Goal: Task Accomplishment & Management: Use online tool/utility

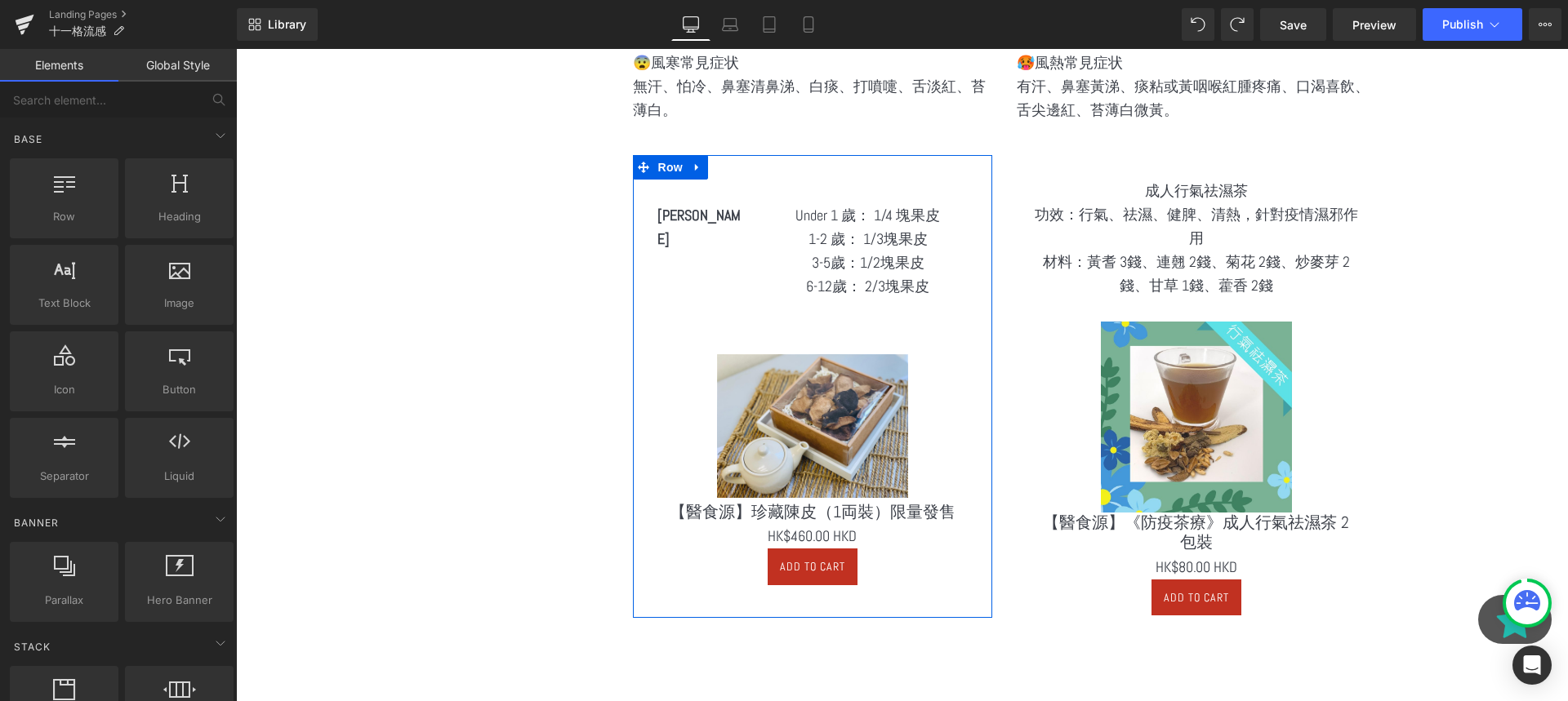
click at [696, 215] on span "Text Block" at bounding box center [692, 216] width 54 height 20
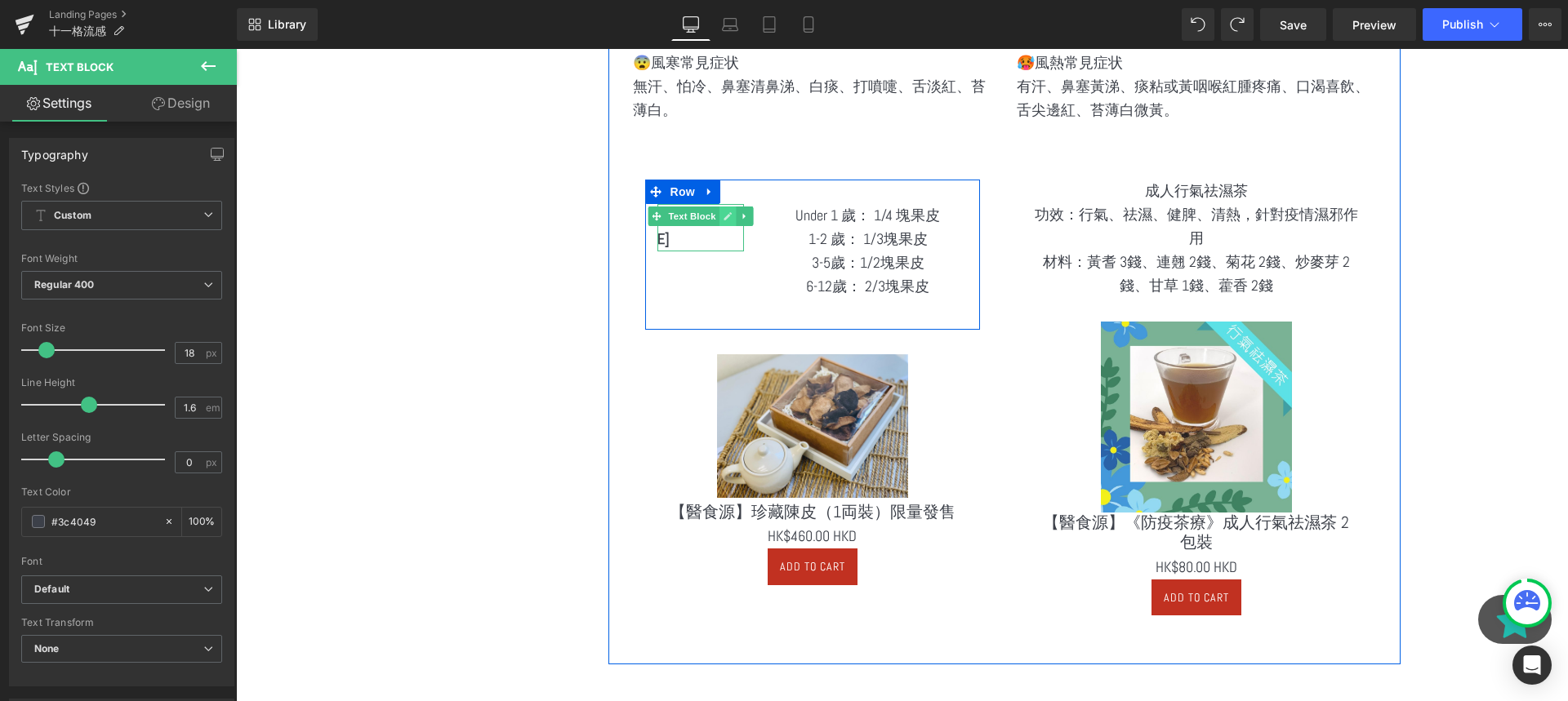
click at [723, 219] on icon at bounding box center [727, 216] width 9 height 10
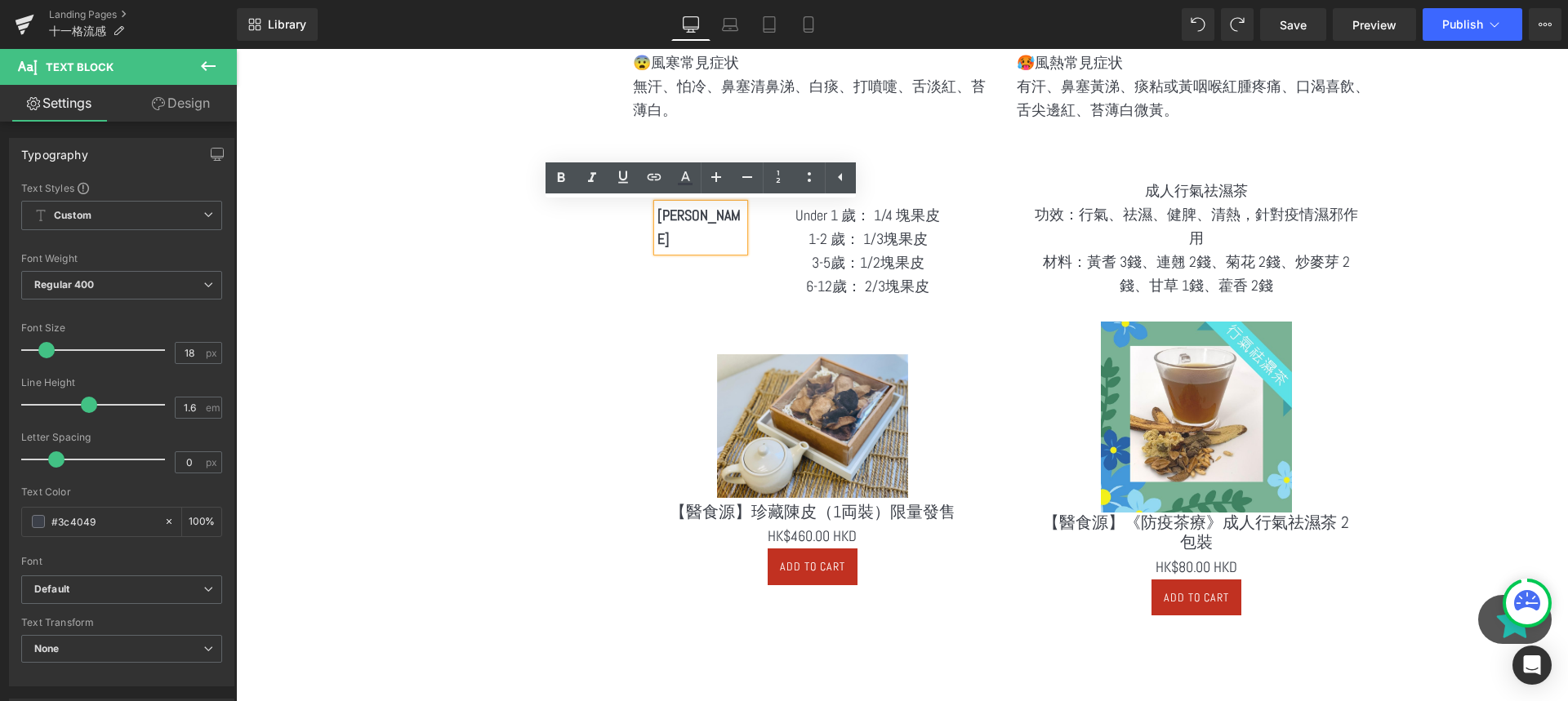
click at [711, 218] on p "陳皮水" at bounding box center [701, 228] width 87 height 48
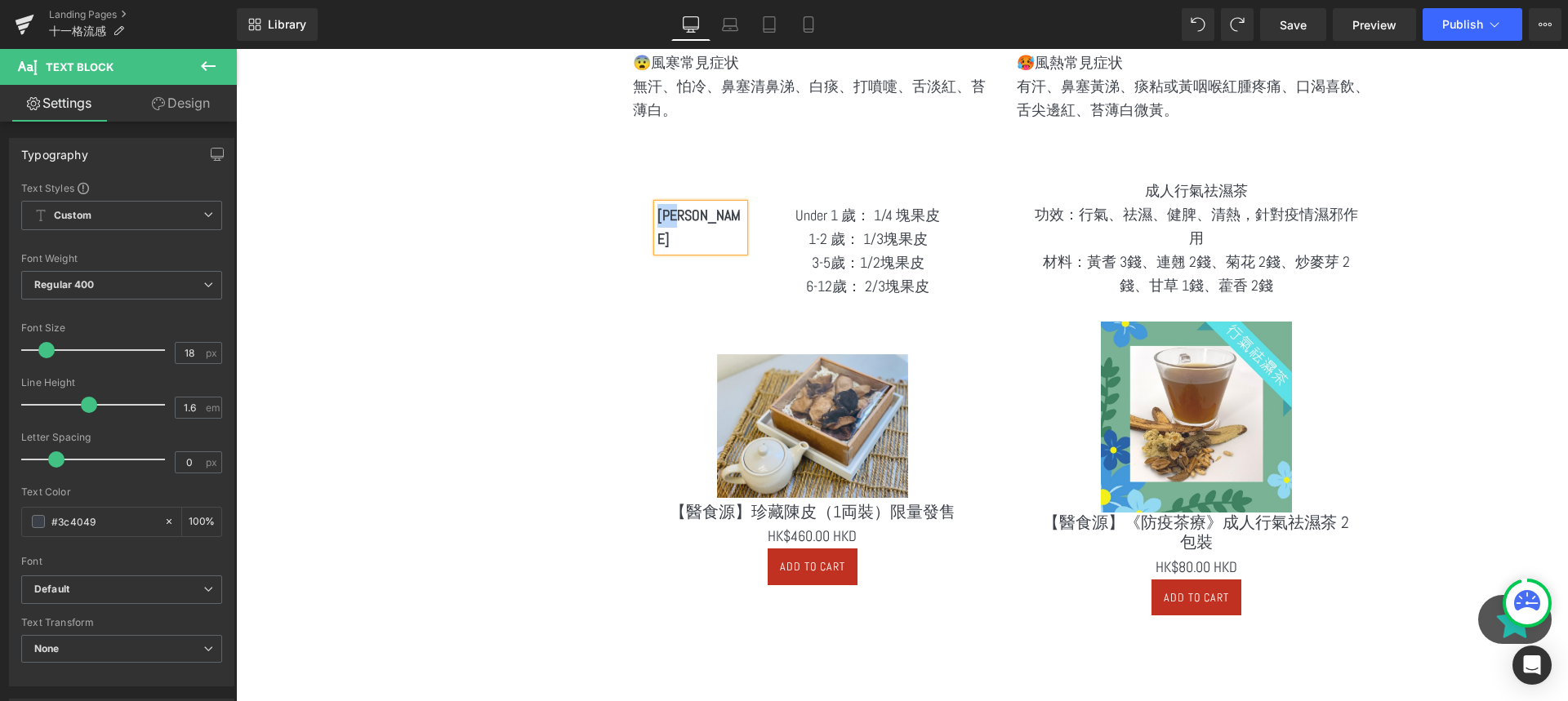
copy strong "陳皮水"
click at [824, 233] on p "1-2 歲： 1/3塊果皮" at bounding box center [868, 240] width 198 height 23
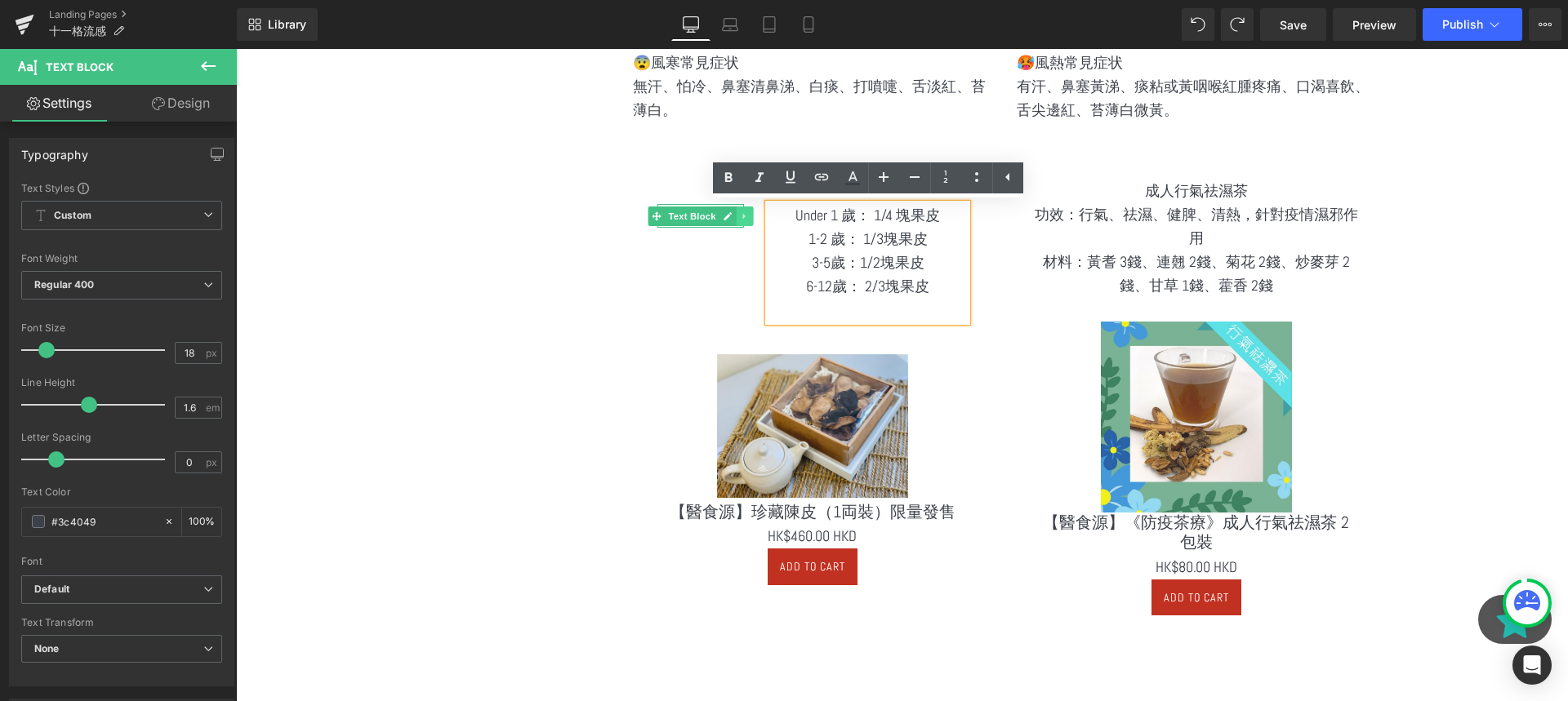
click at [740, 220] on icon at bounding box center [744, 216] width 9 height 10
click at [752, 220] on icon at bounding box center [753, 216] width 9 height 9
click at [834, 236] on p "1-2 歲： 1/3塊果皮" at bounding box center [868, 240] width 198 height 23
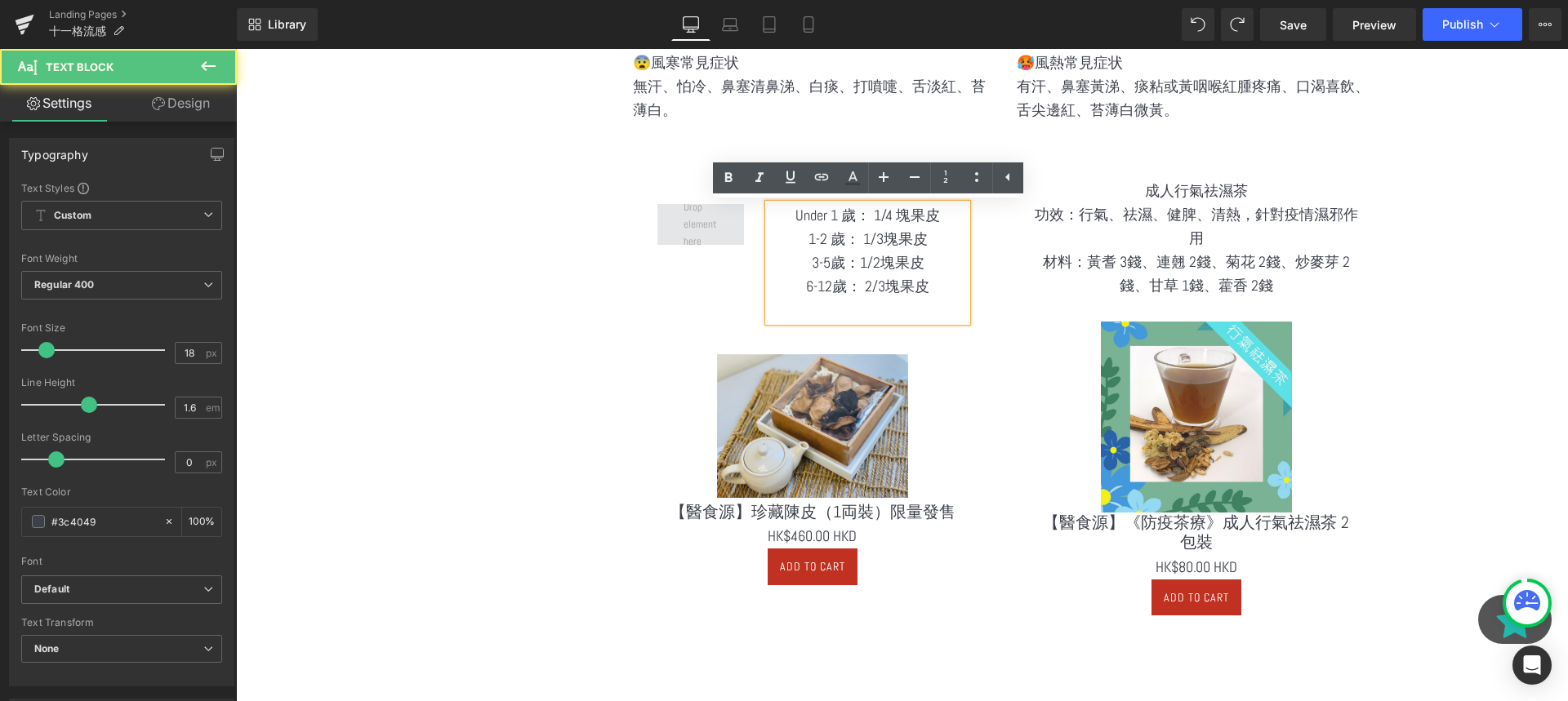
click at [736, 215] on span at bounding box center [701, 224] width 87 height 41
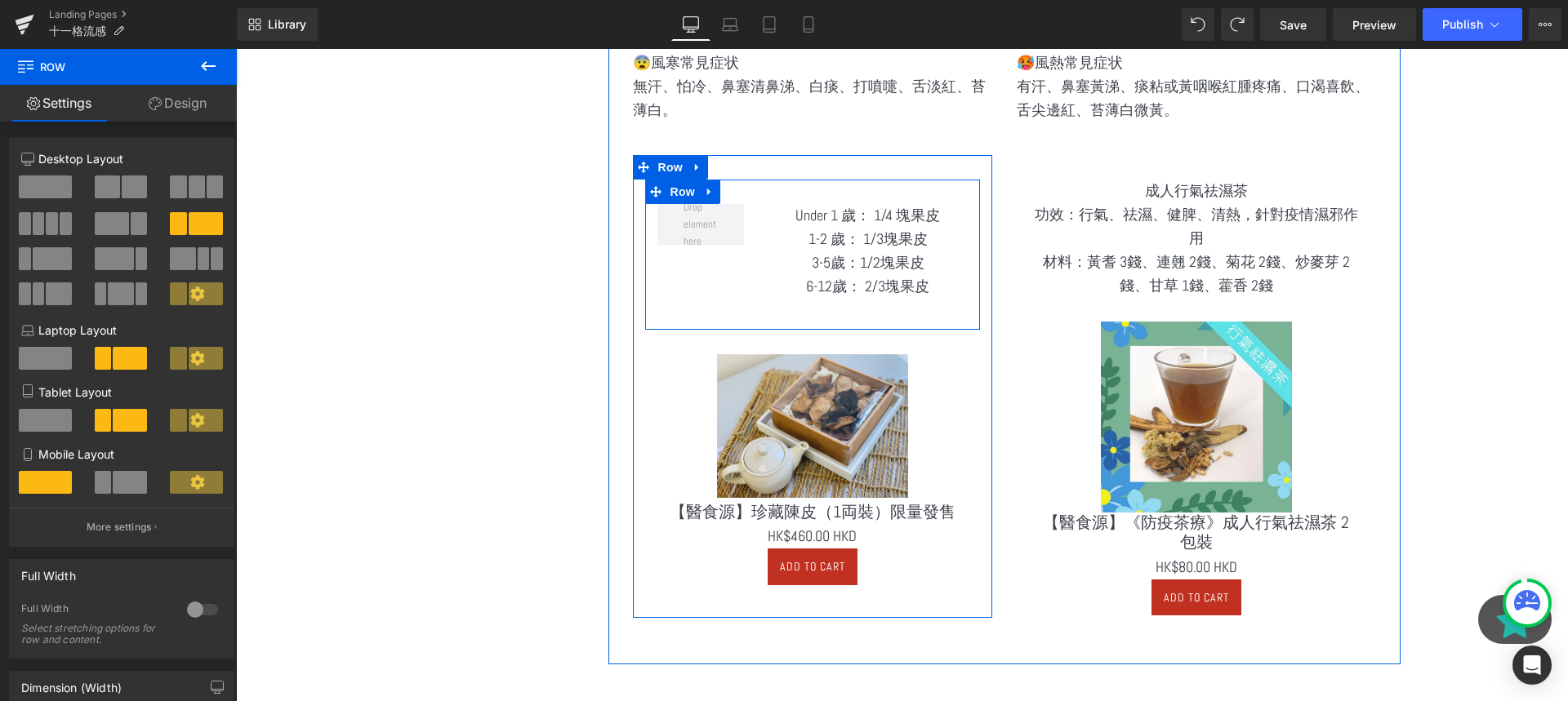
click at [236, 49] on div at bounding box center [236, 49] width 0 height 0
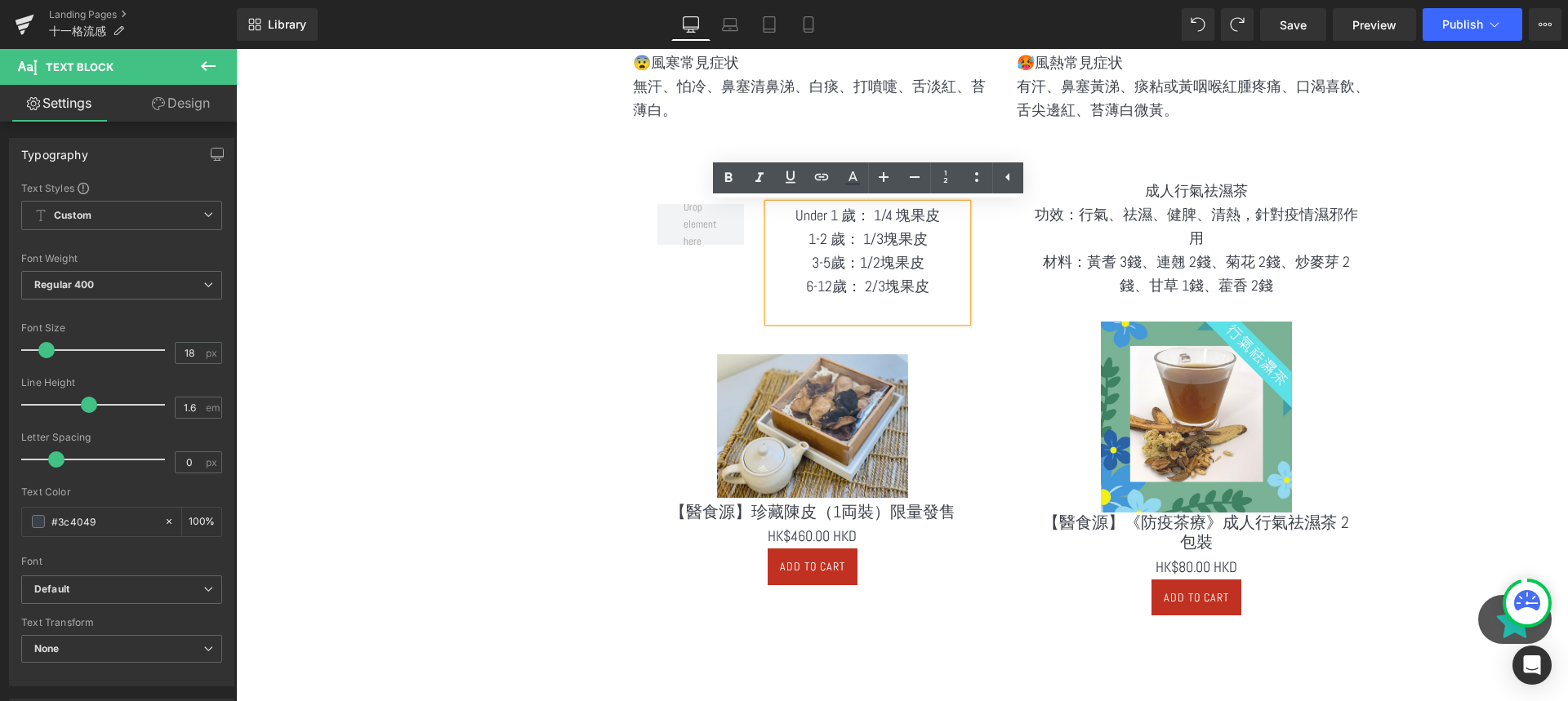
click at [804, 221] on span "Under 1 歲： 1/4 塊果皮" at bounding box center [868, 214] width 144 height 19
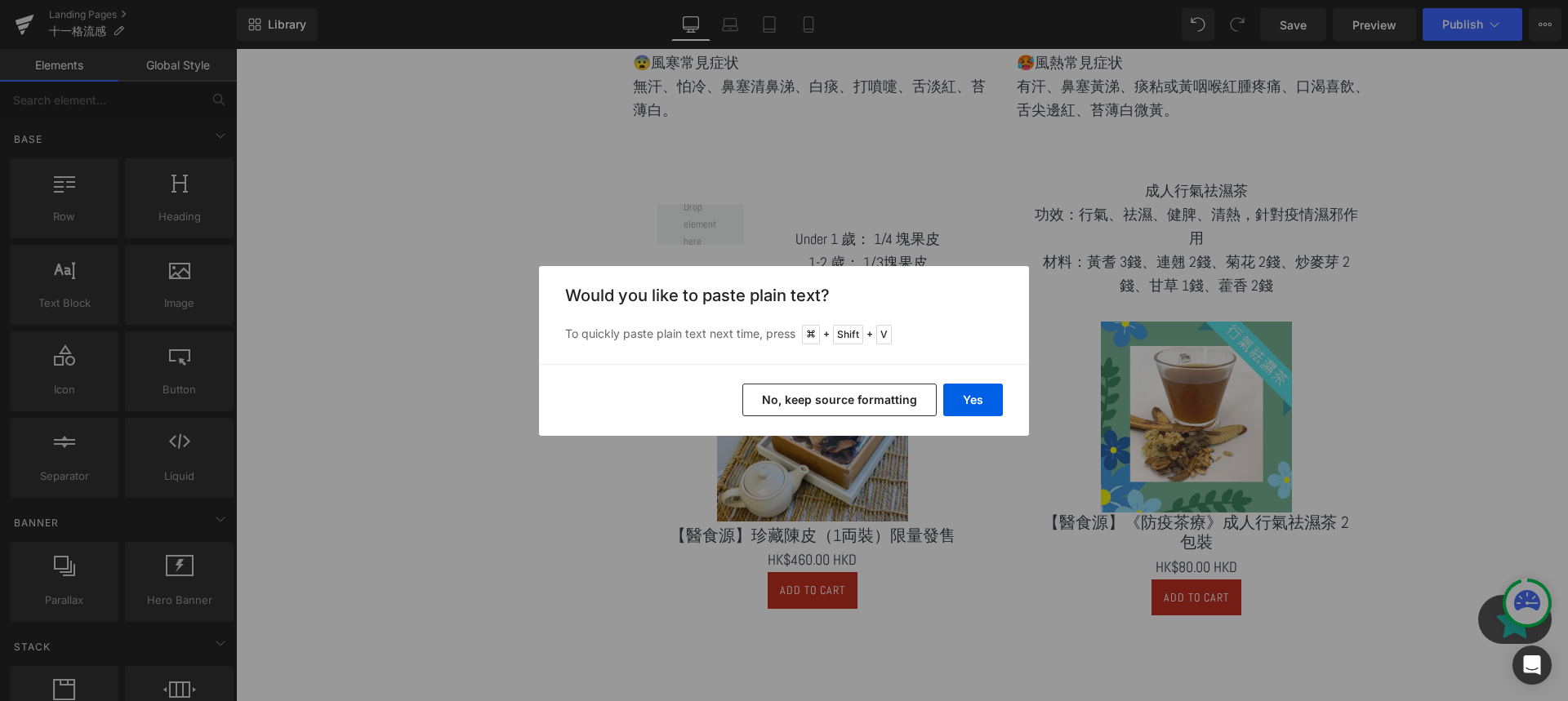
click at [975, 422] on div "Yes No, keep source formatting" at bounding box center [784, 400] width 490 height 72
click at [971, 402] on button "Yes" at bounding box center [973, 400] width 59 height 32
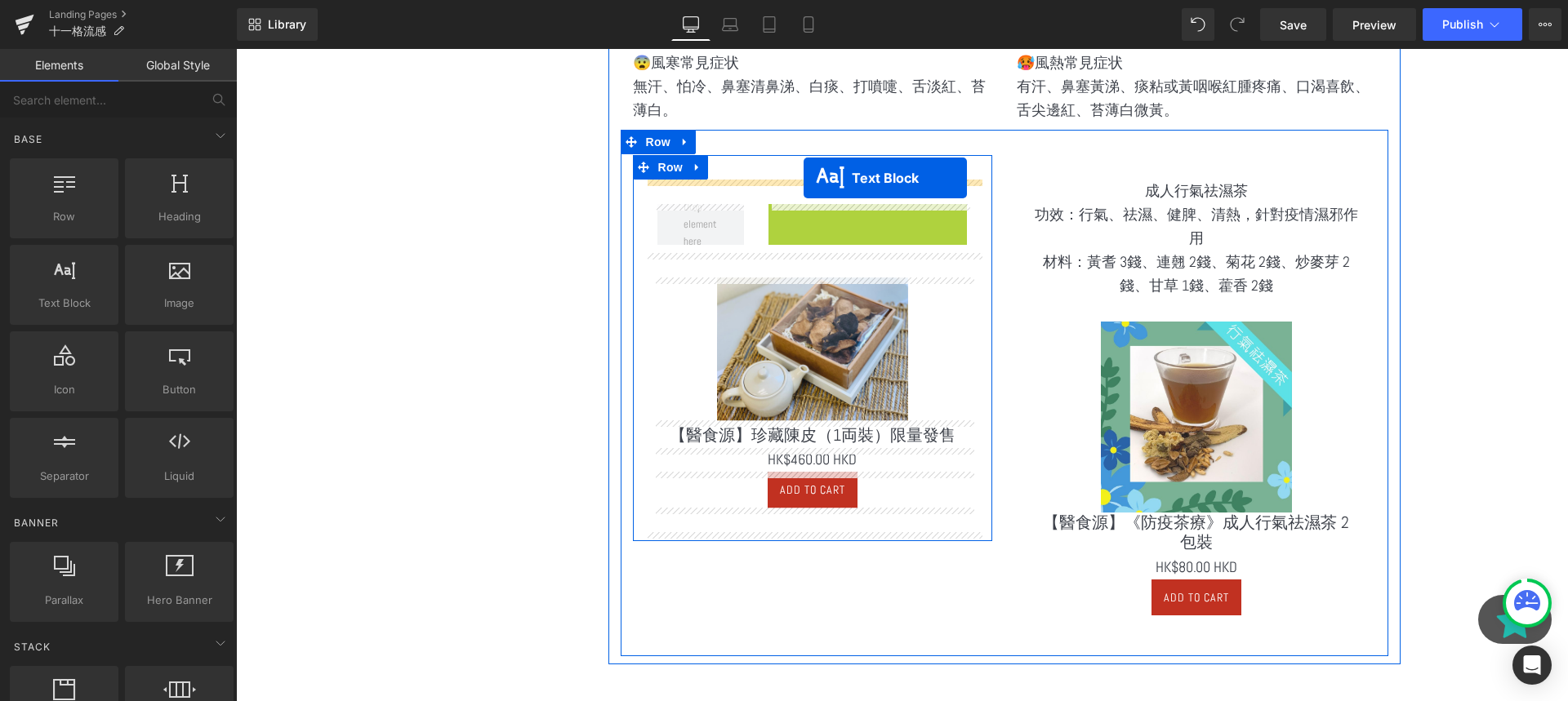
drag, startPoint x: 827, startPoint y: 275, endPoint x: 804, endPoint y: 178, distance: 99.7
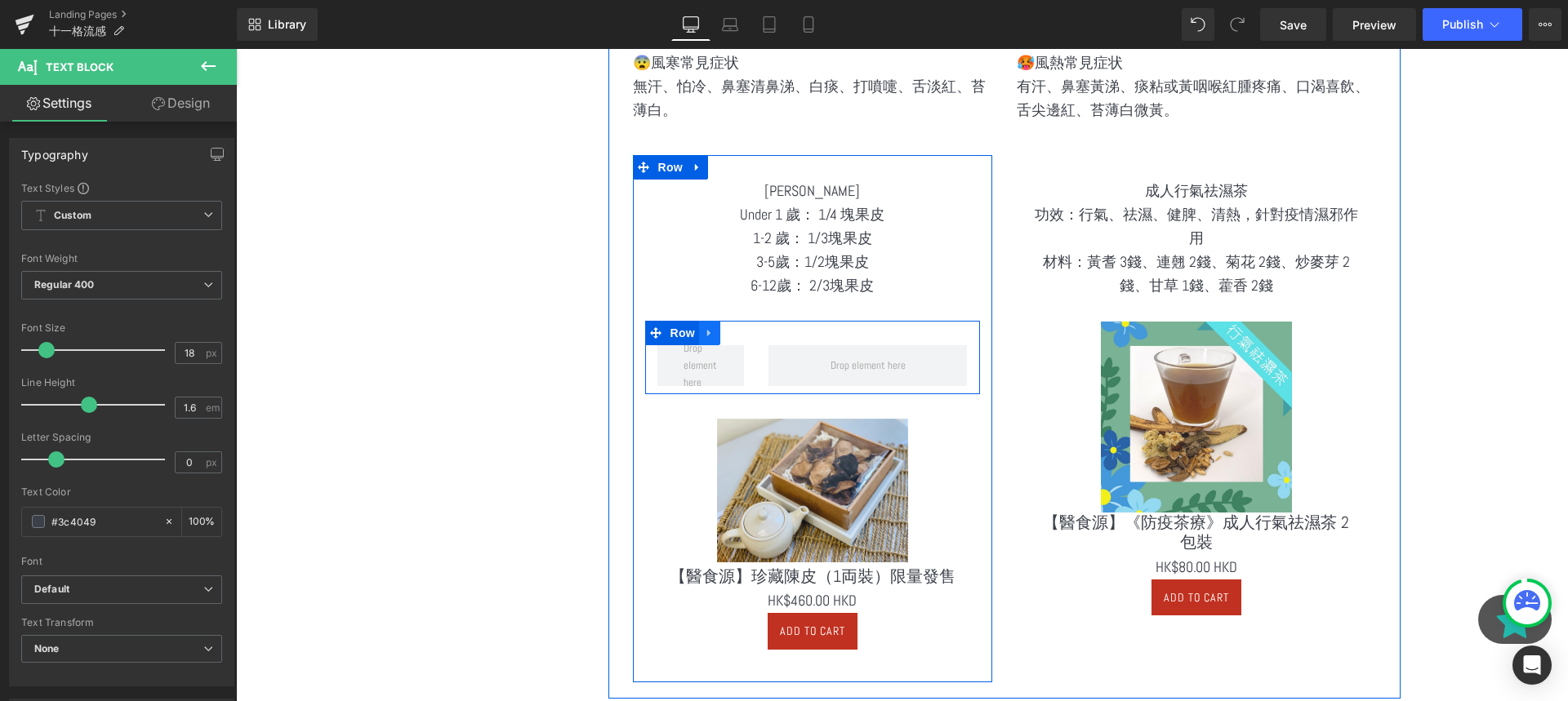
click at [710, 331] on icon at bounding box center [709, 333] width 12 height 13
click at [746, 332] on icon at bounding box center [752, 333] width 12 height 13
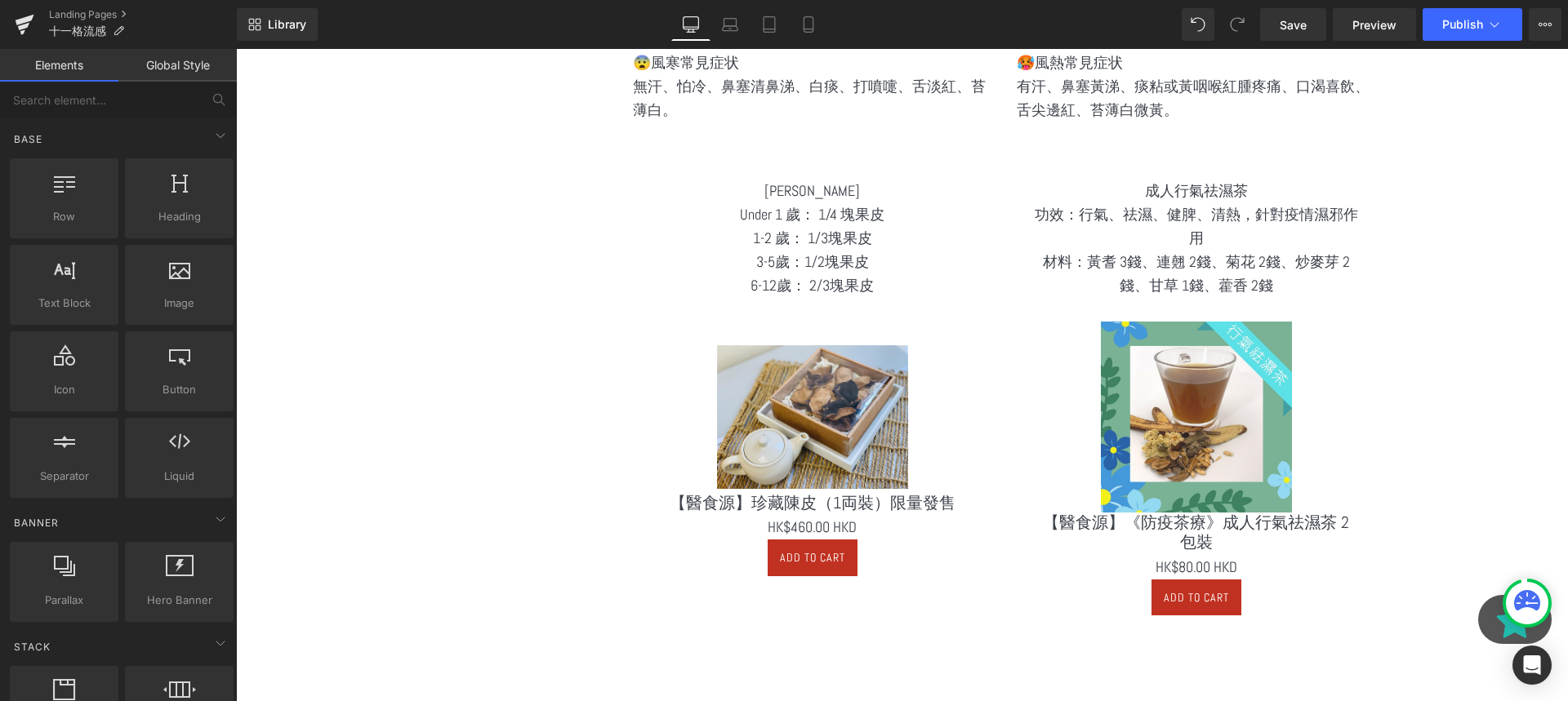
click at [236, 49] on div at bounding box center [236, 49] width 0 height 0
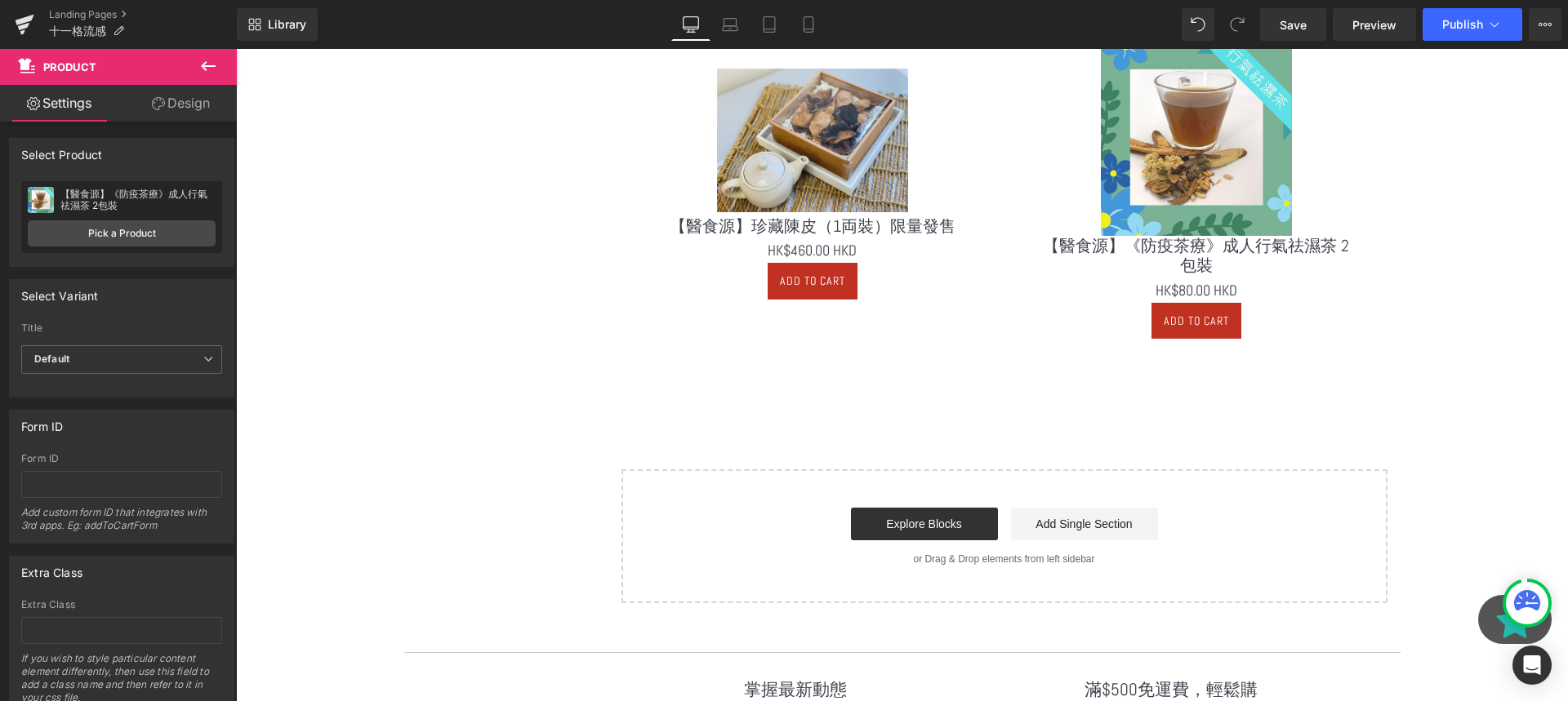
scroll to position [2430, 0]
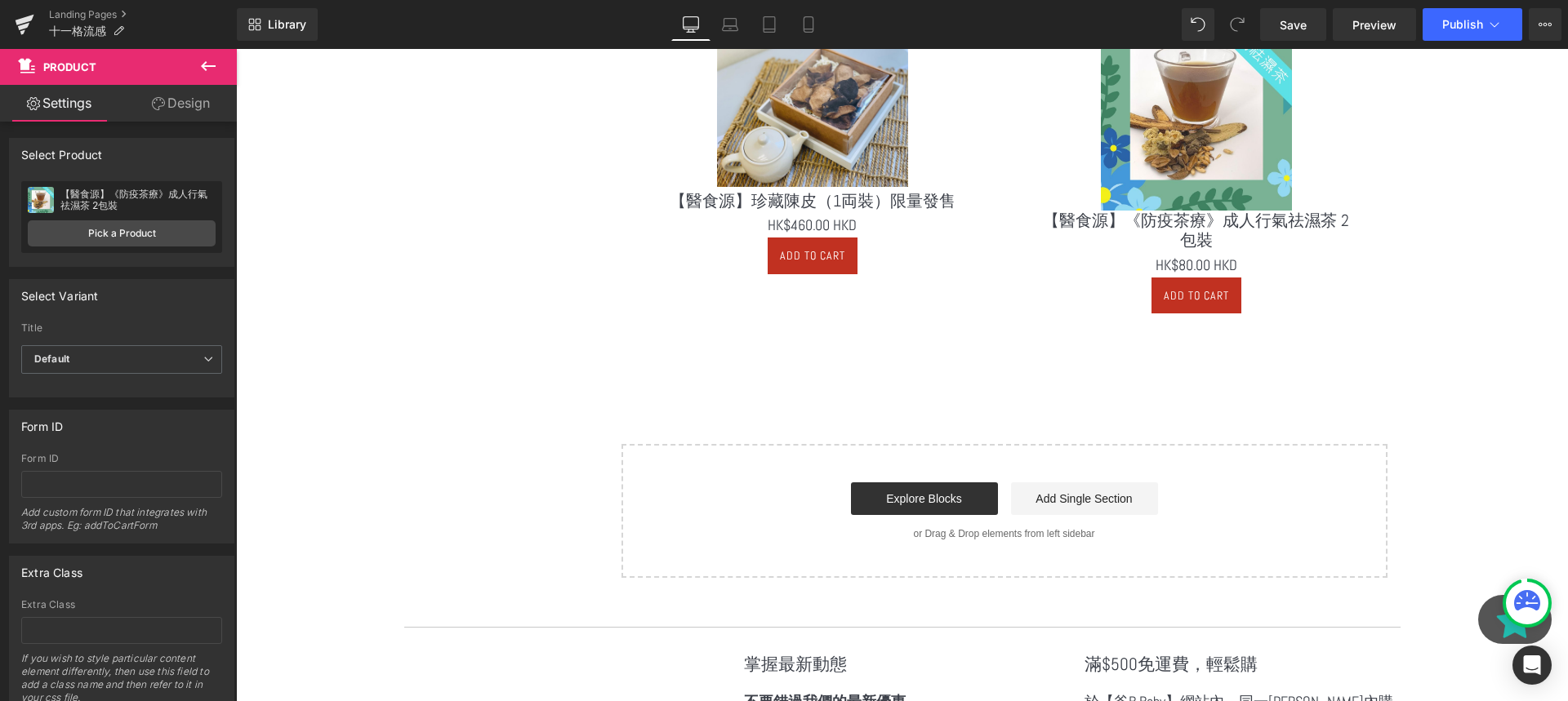
click at [210, 70] on icon at bounding box center [208, 67] width 20 height 20
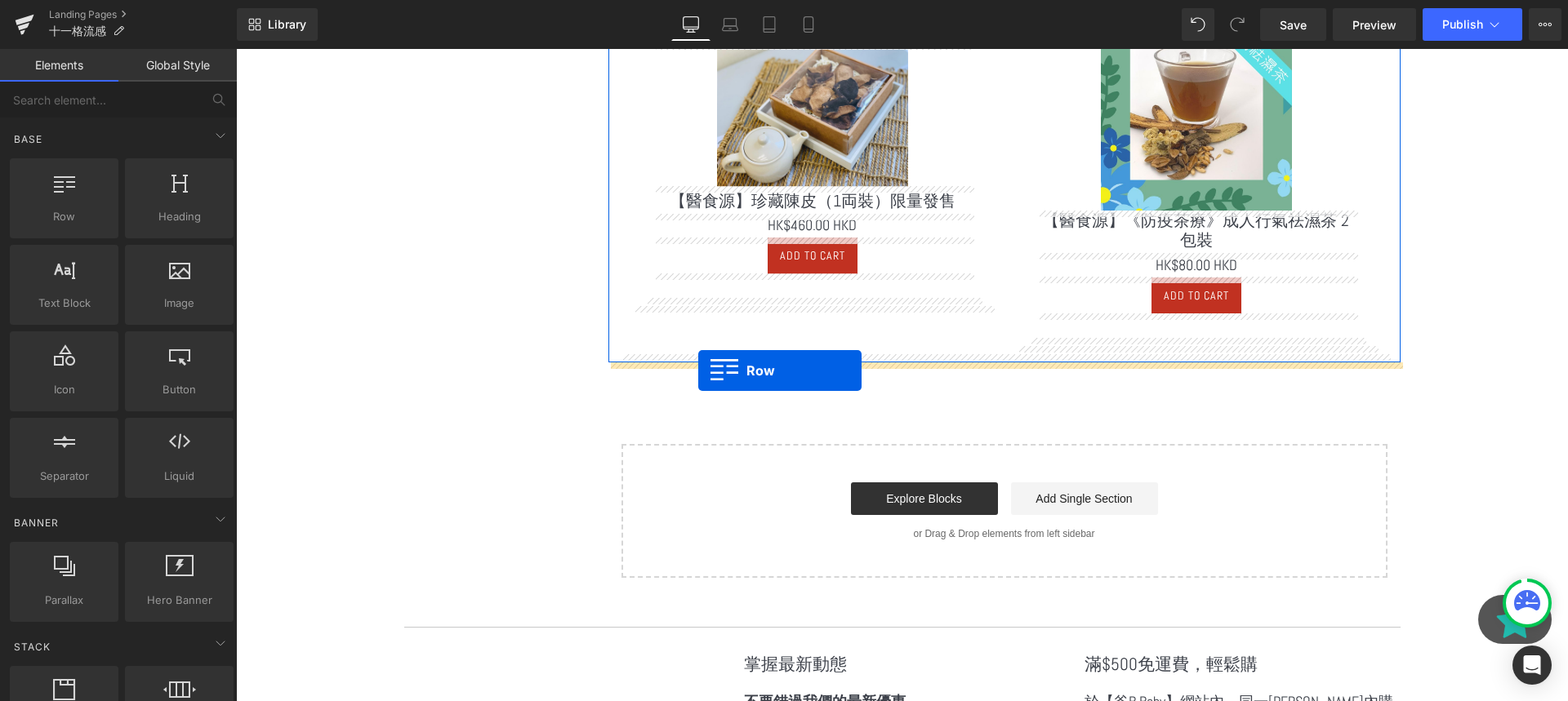
drag, startPoint x: 315, startPoint y: 243, endPoint x: 698, endPoint y: 370, distance: 403.5
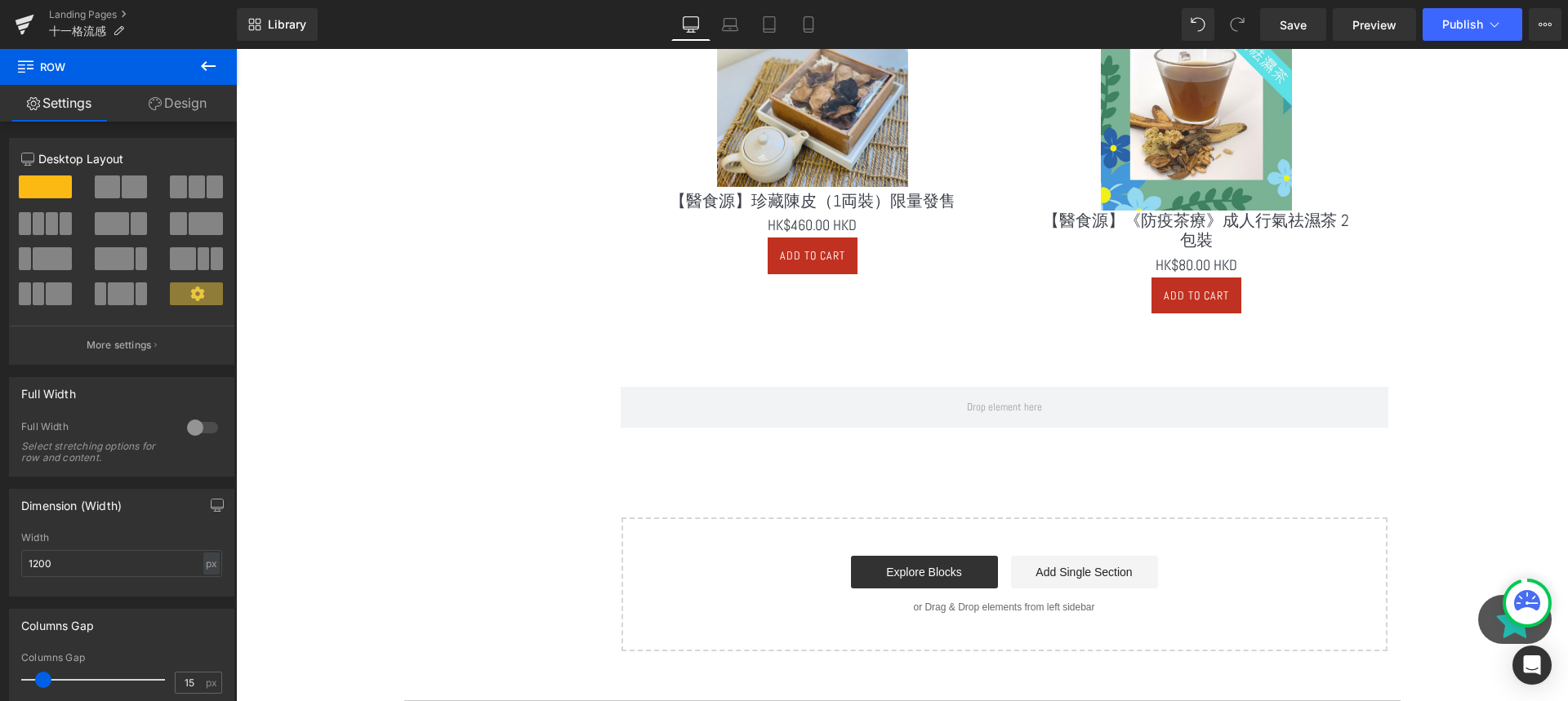
click at [212, 67] on icon at bounding box center [208, 67] width 20 height 20
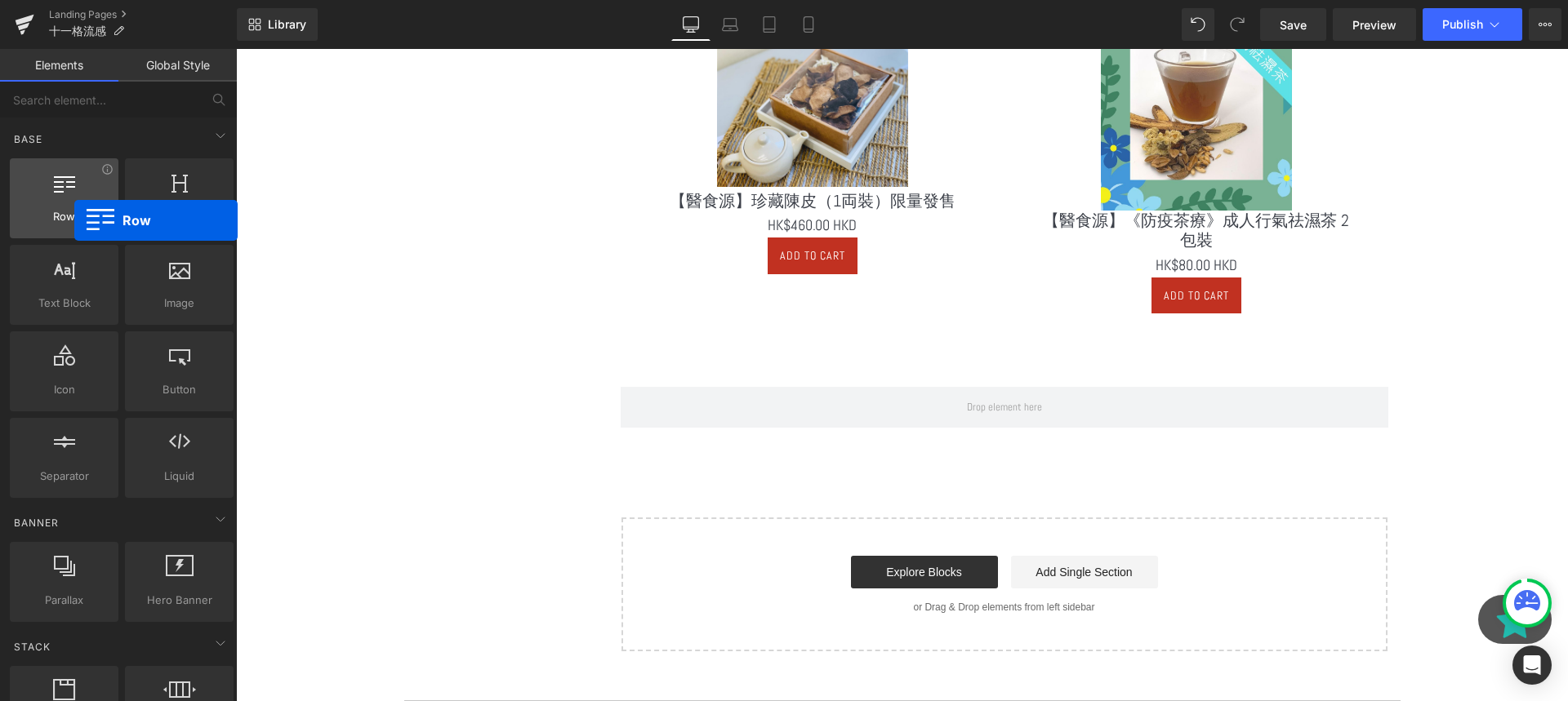
click at [75, 221] on span "Row" at bounding box center [64, 216] width 99 height 17
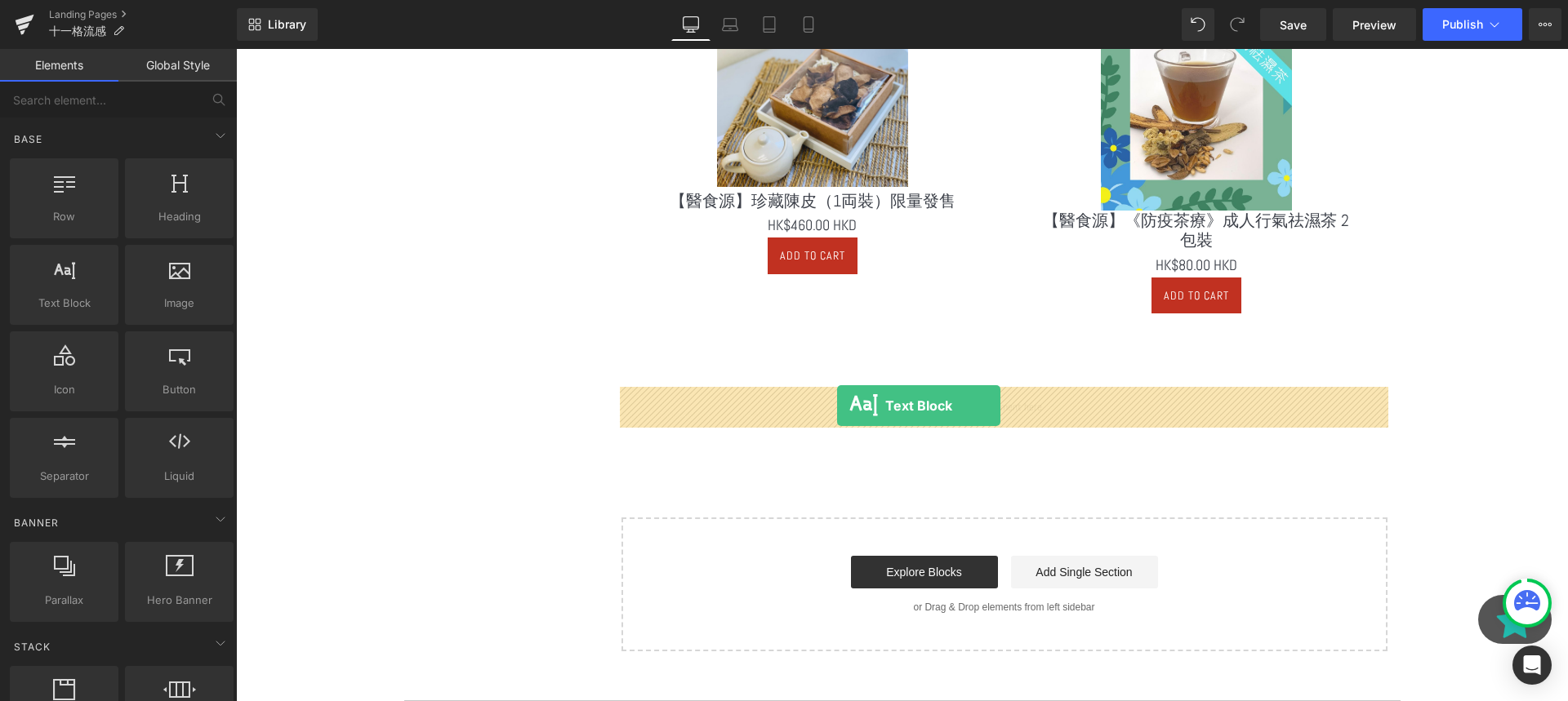
drag, startPoint x: 311, startPoint y: 323, endPoint x: 836, endPoint y: 405, distance: 531.4
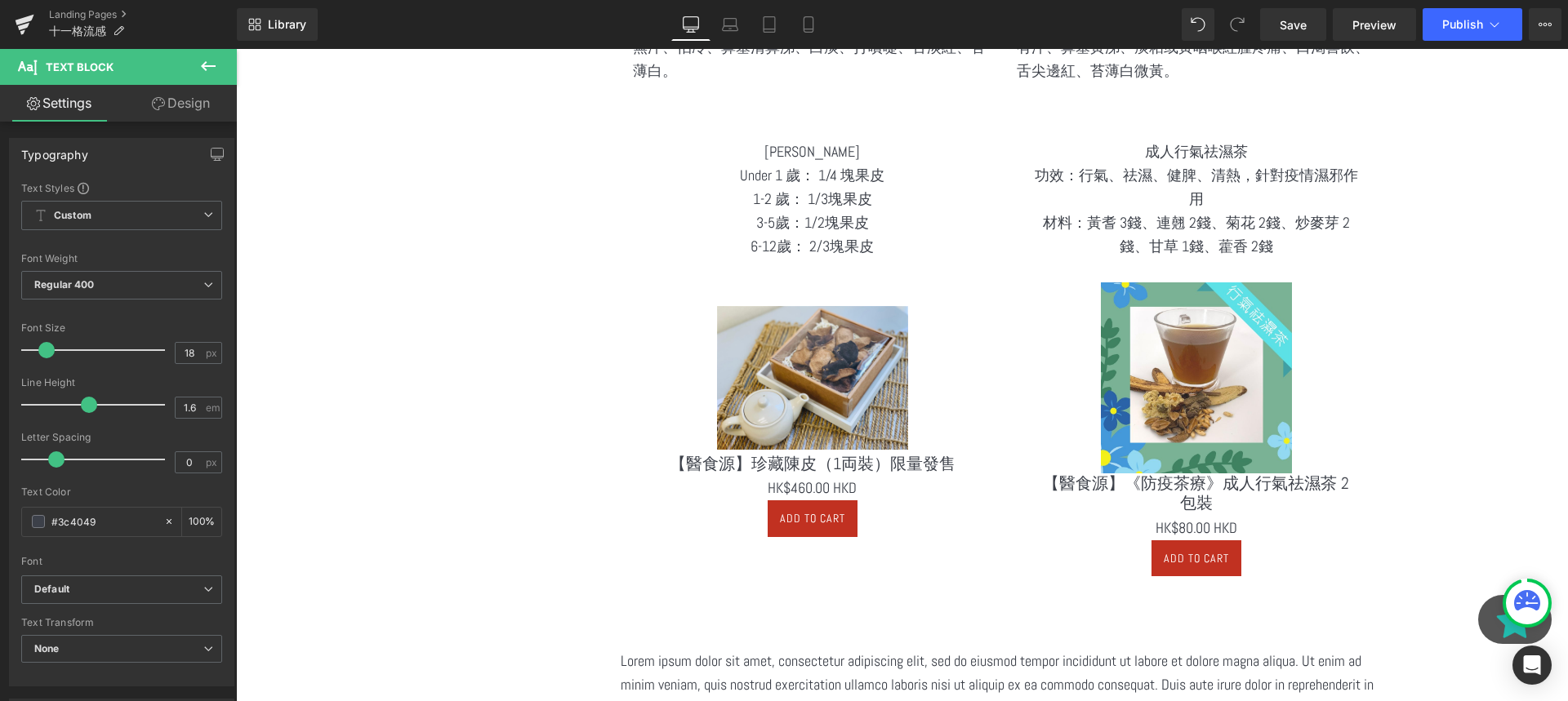
scroll to position [2545, 0]
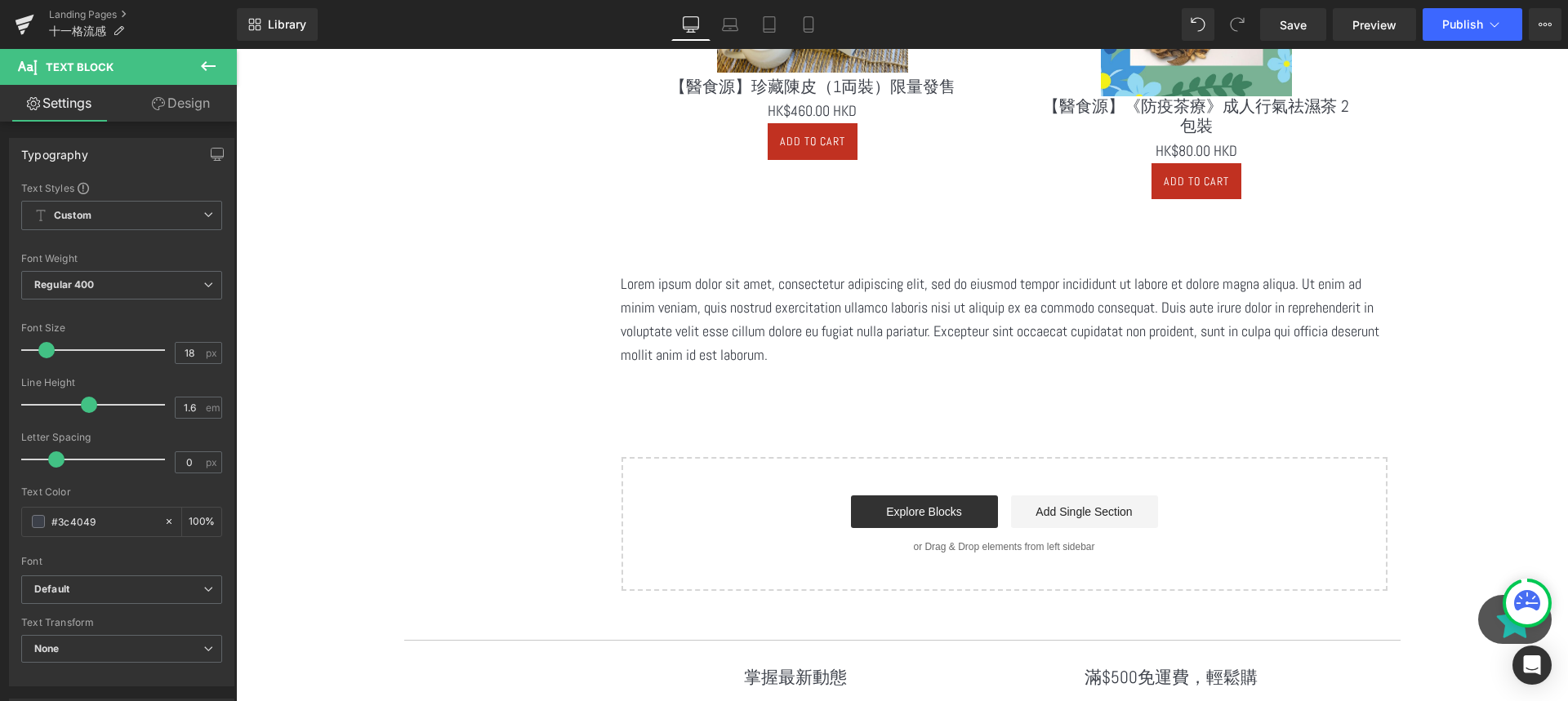
click at [841, 353] on p "Lorem ipsum dolor sit amet, consectetur adipiscing elit, sed do eiusmod tempor …" at bounding box center [1005, 320] width 768 height 94
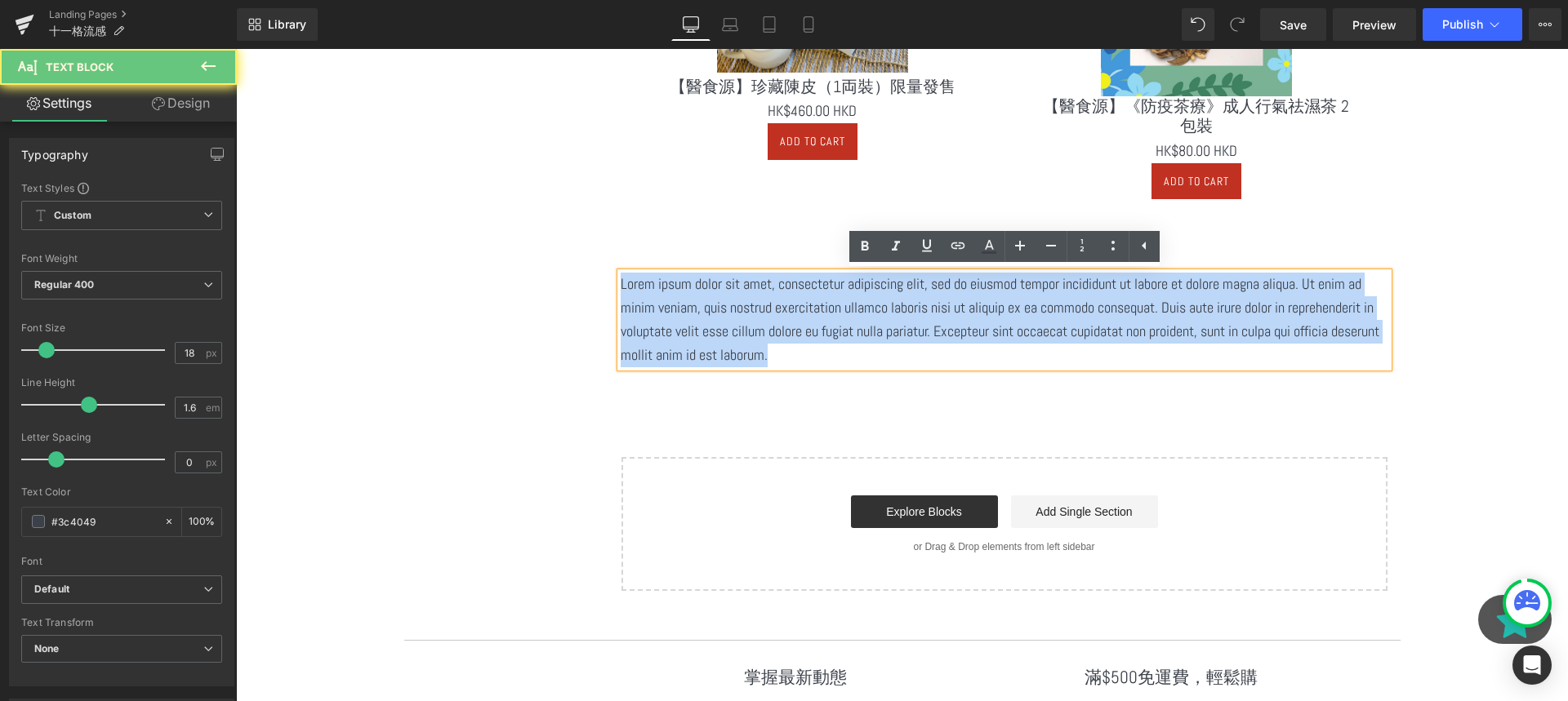
drag, startPoint x: 841, startPoint y: 353, endPoint x: 594, endPoint y: 269, distance: 260.9
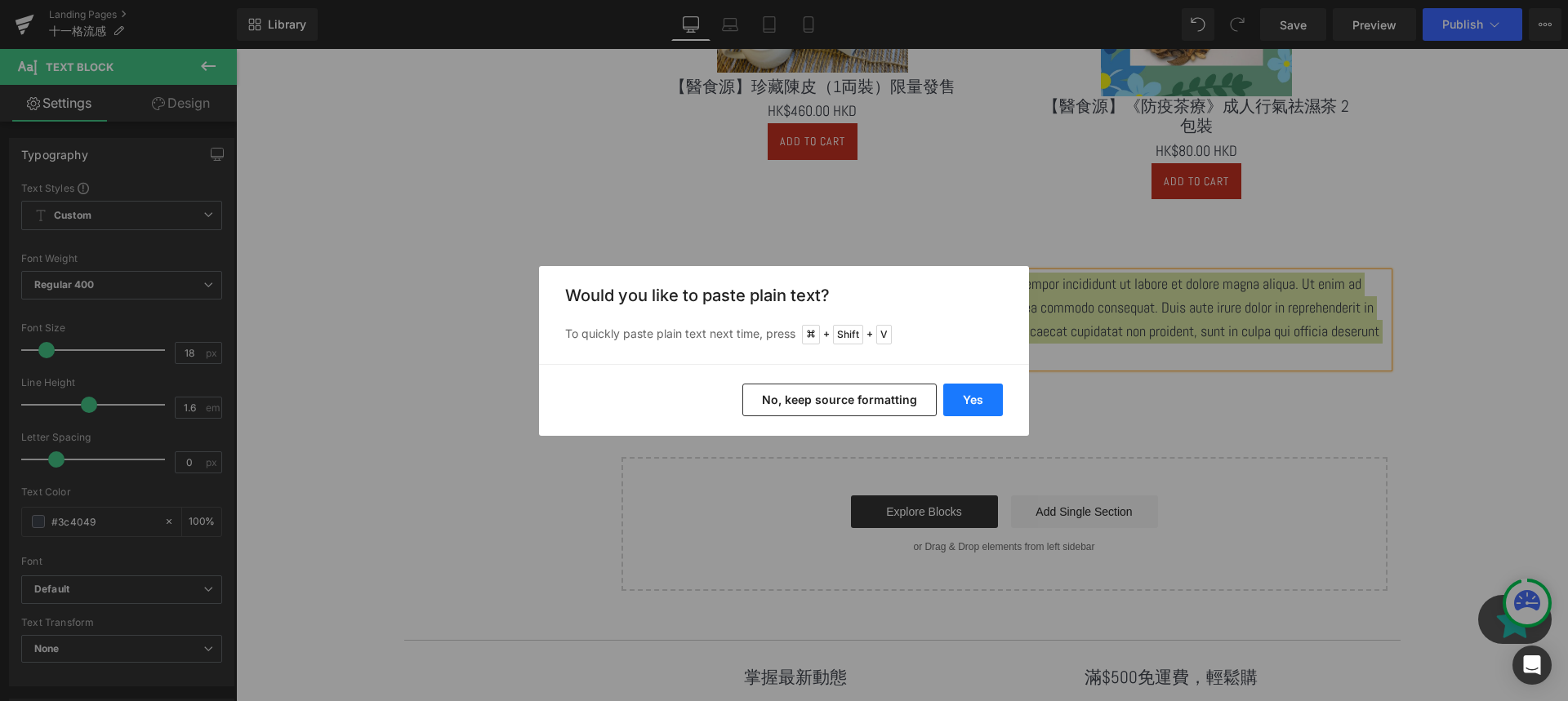
click at [989, 405] on button "Yes" at bounding box center [973, 400] width 59 height 32
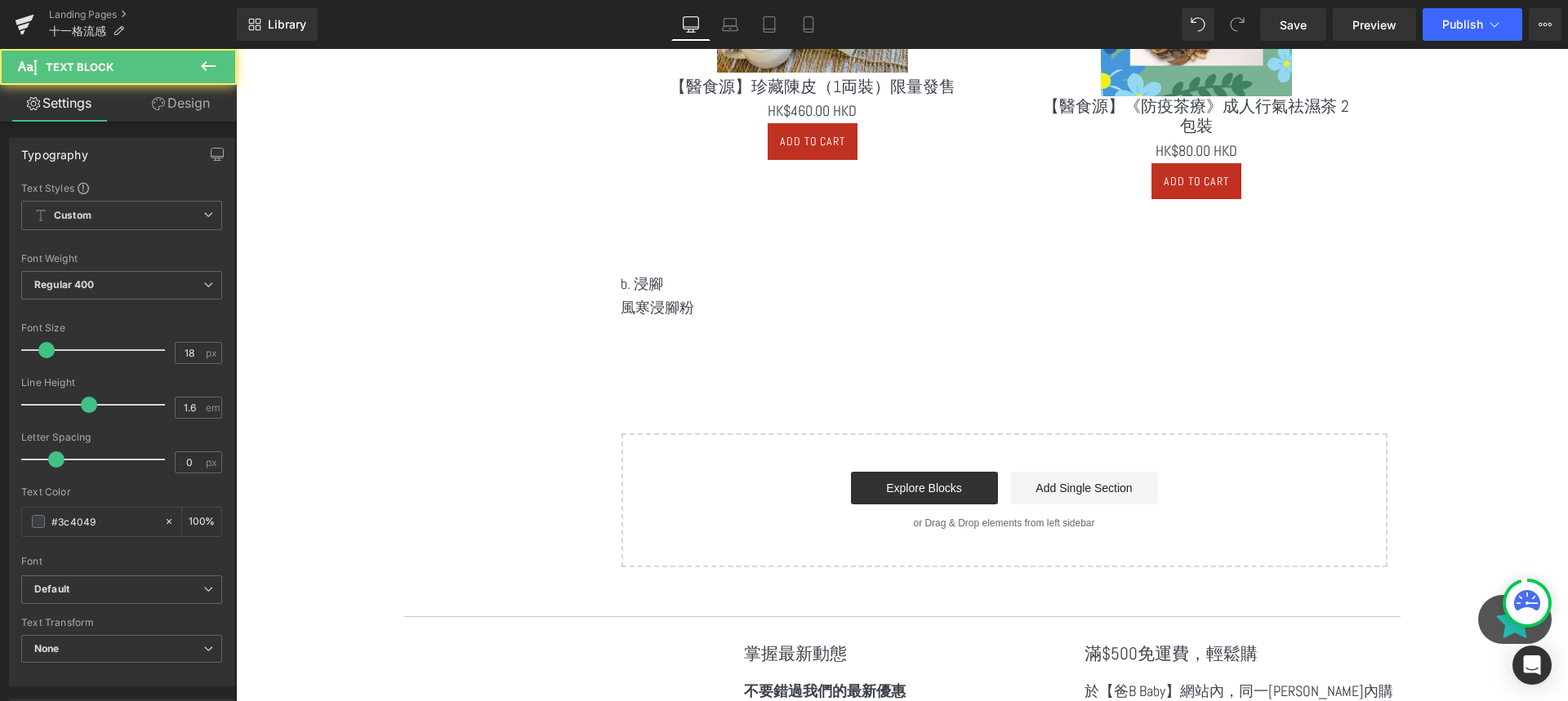
click at [760, 293] on p "b. 浸腳" at bounding box center [1005, 285] width 768 height 23
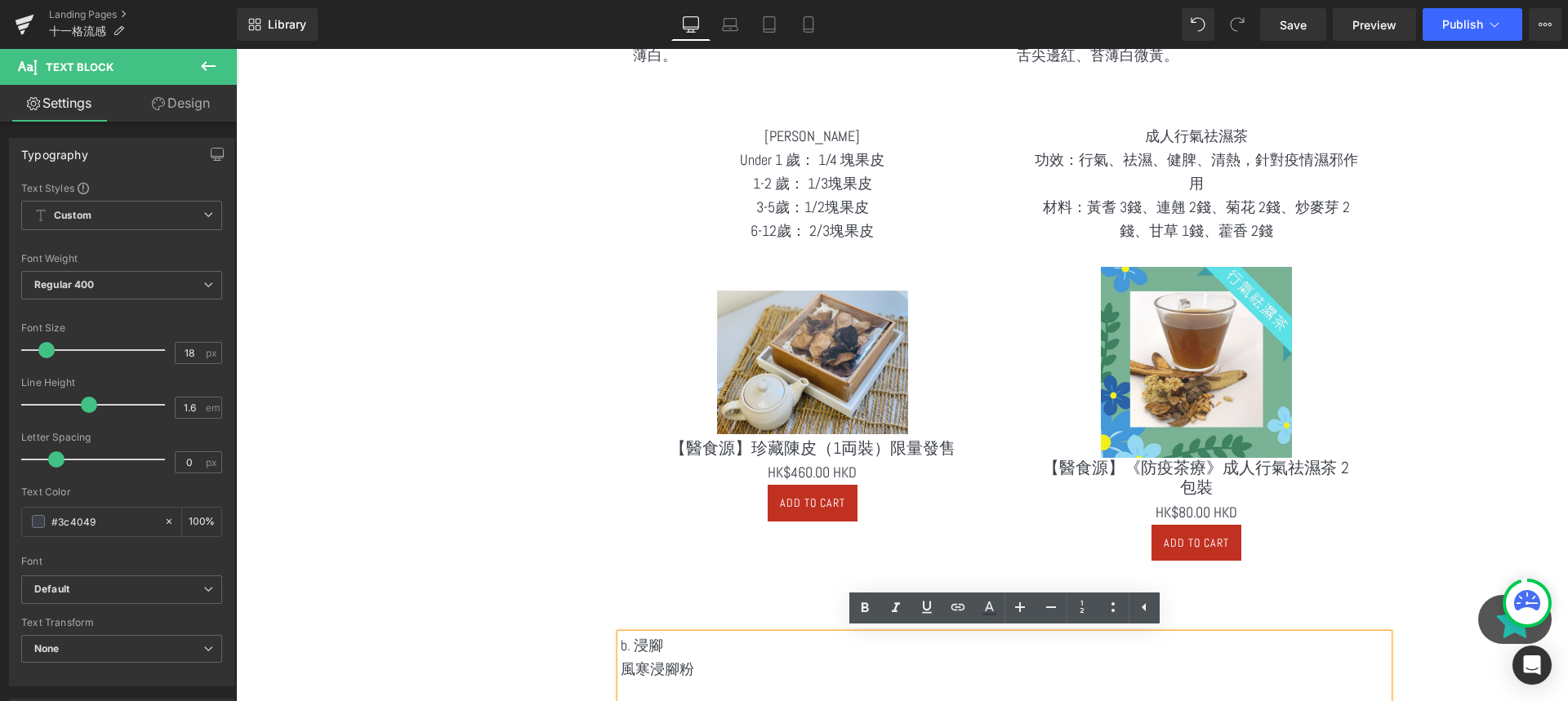
scroll to position [2310, 0]
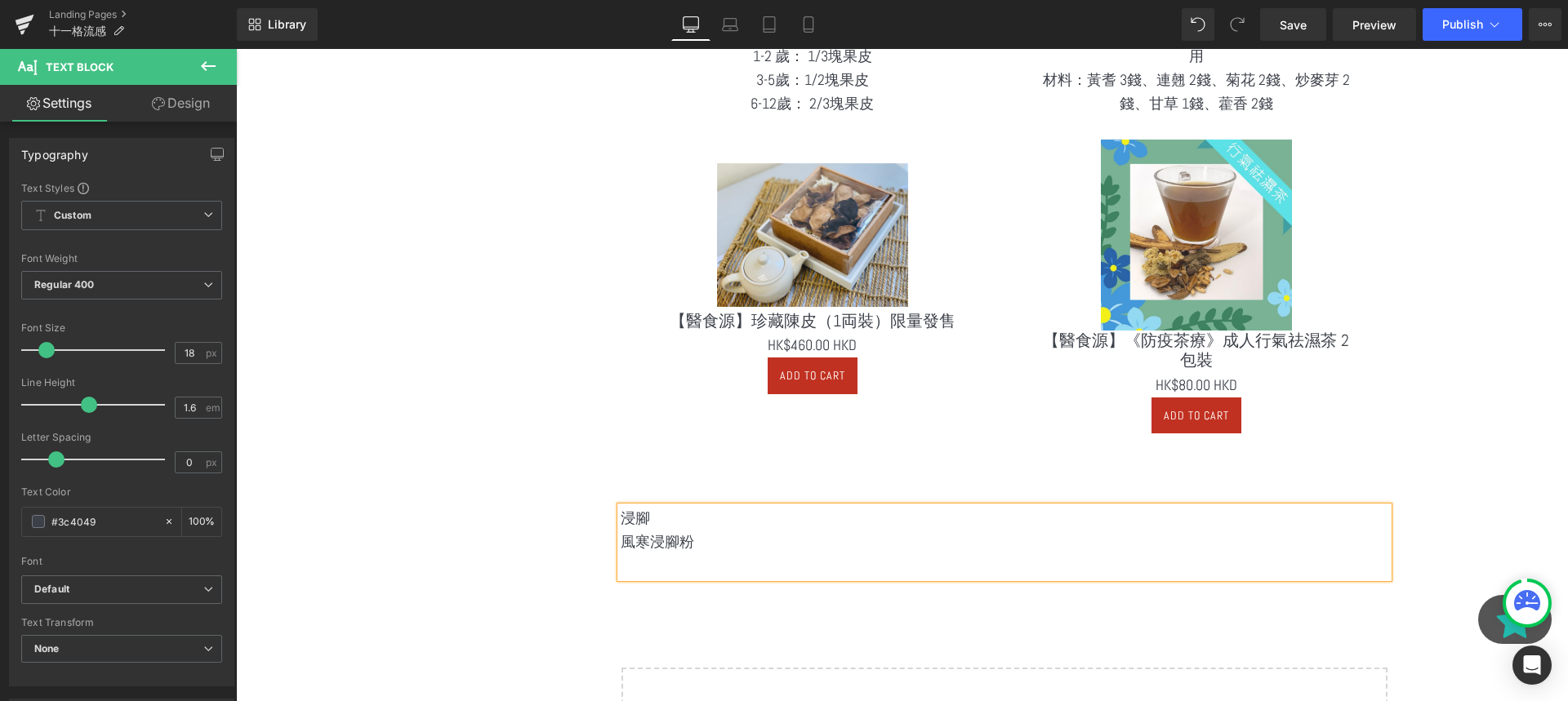
click at [684, 488] on div "浸腳 風寒浸腳粉 Text Block Row" at bounding box center [1004, 534] width 792 height 103
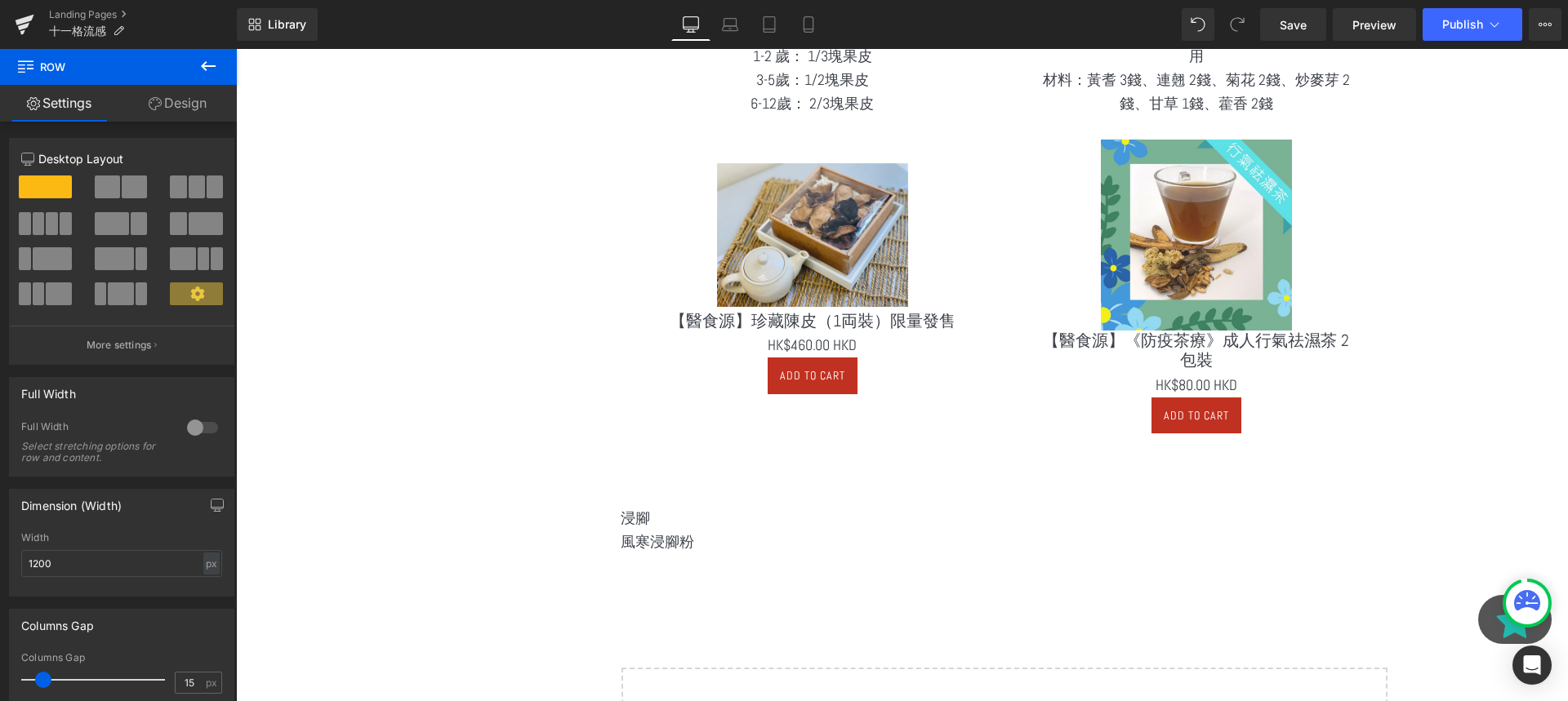
click at [677, 508] on div "浸腳 風寒浸腳粉 Text Block" at bounding box center [1005, 542] width 768 height 70
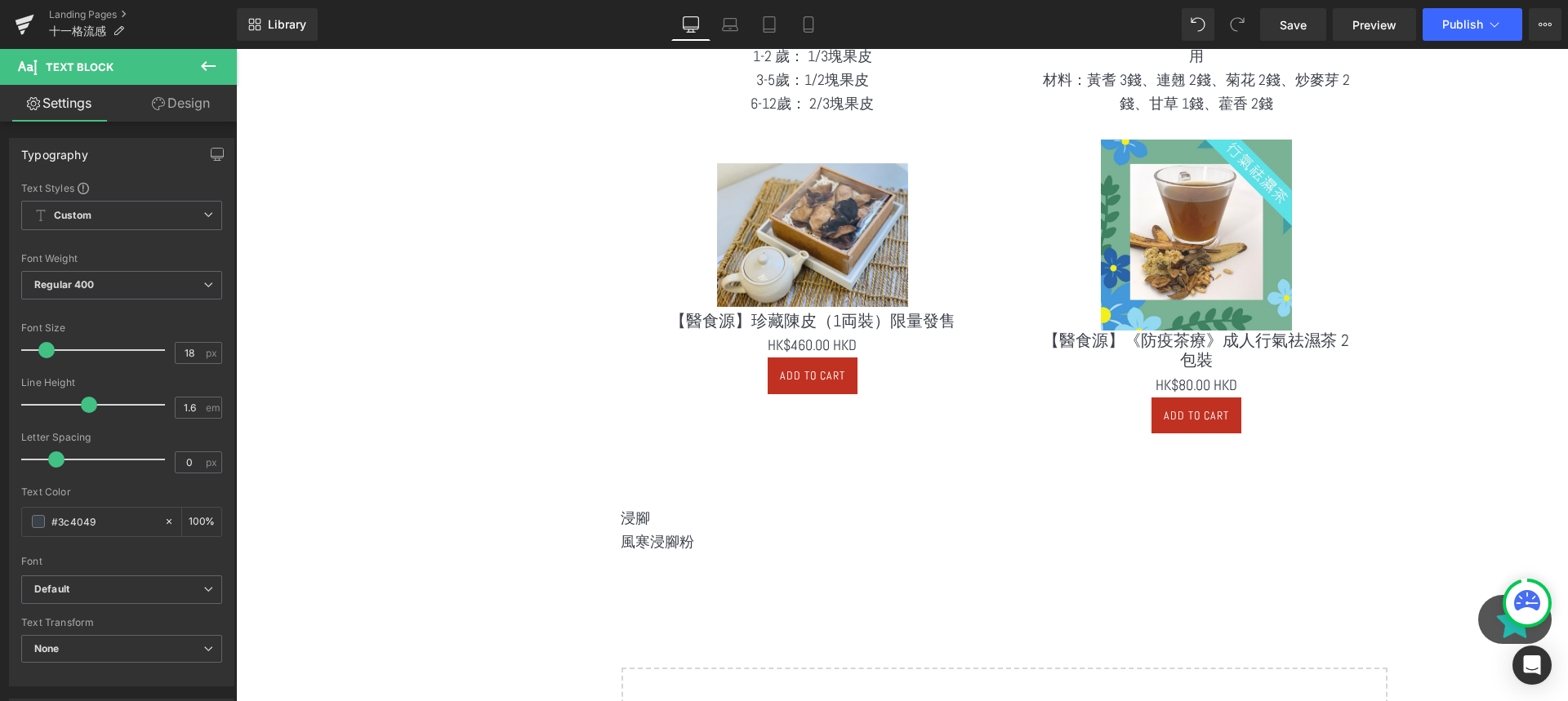
click at [214, 67] on icon at bounding box center [208, 67] width 20 height 20
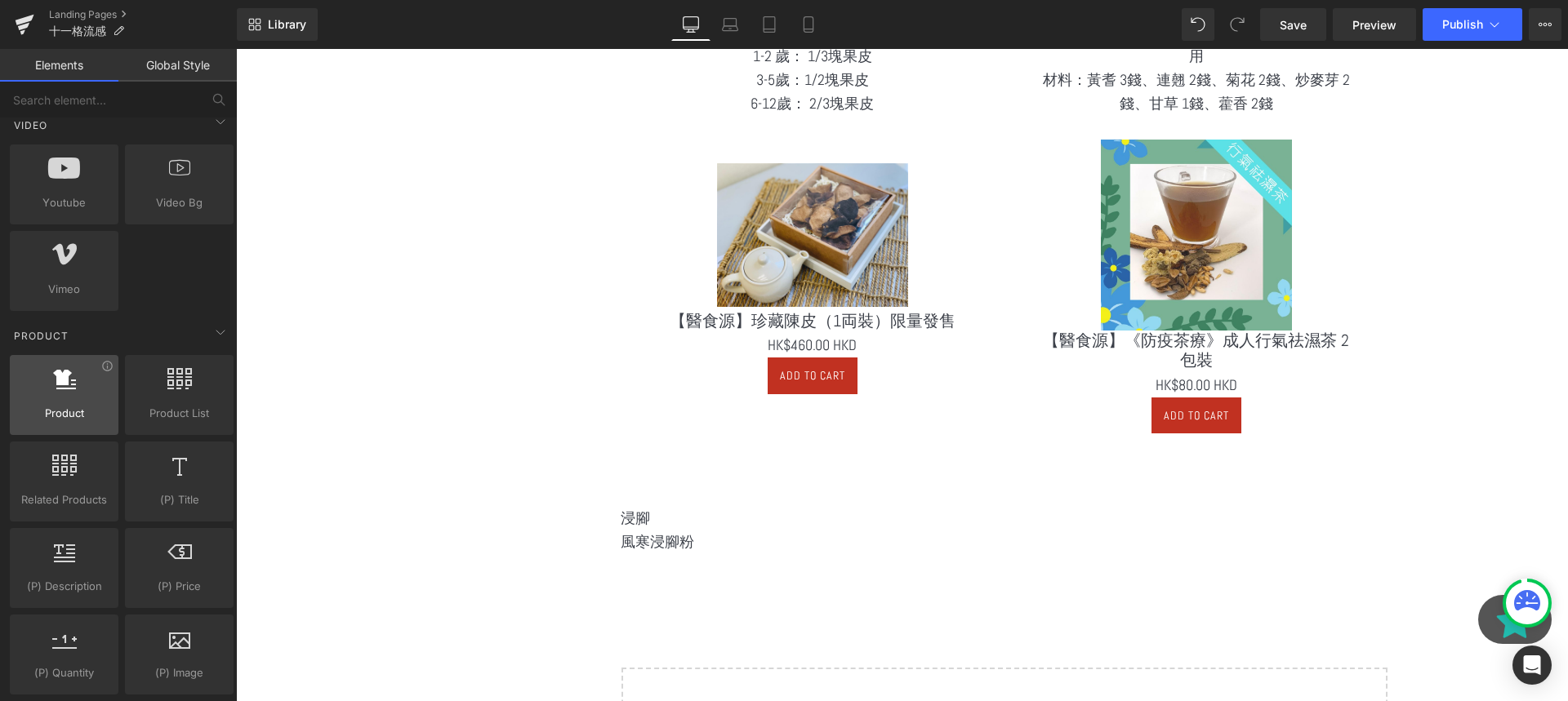
scroll to position [1224, 0]
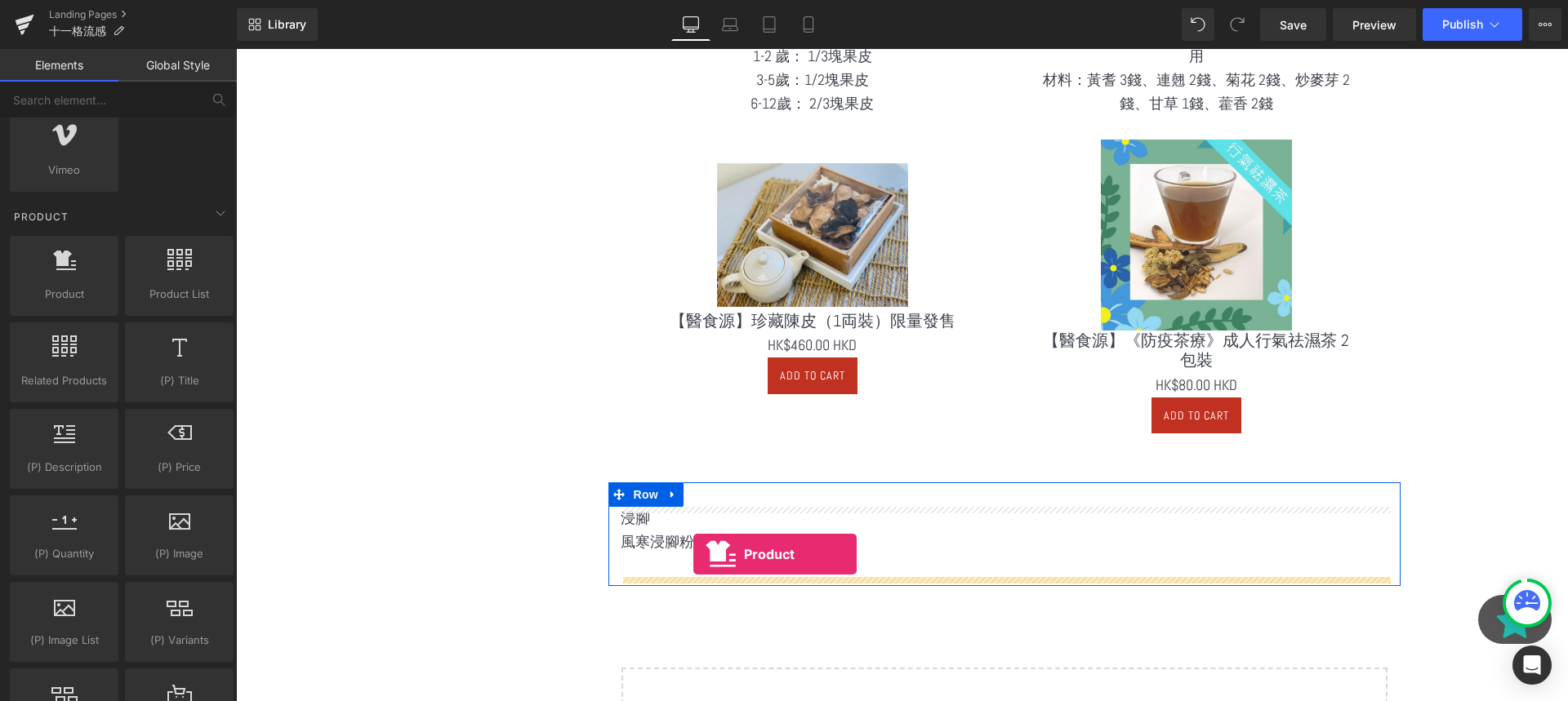
drag, startPoint x: 305, startPoint y: 305, endPoint x: 693, endPoint y: 553, distance: 460.5
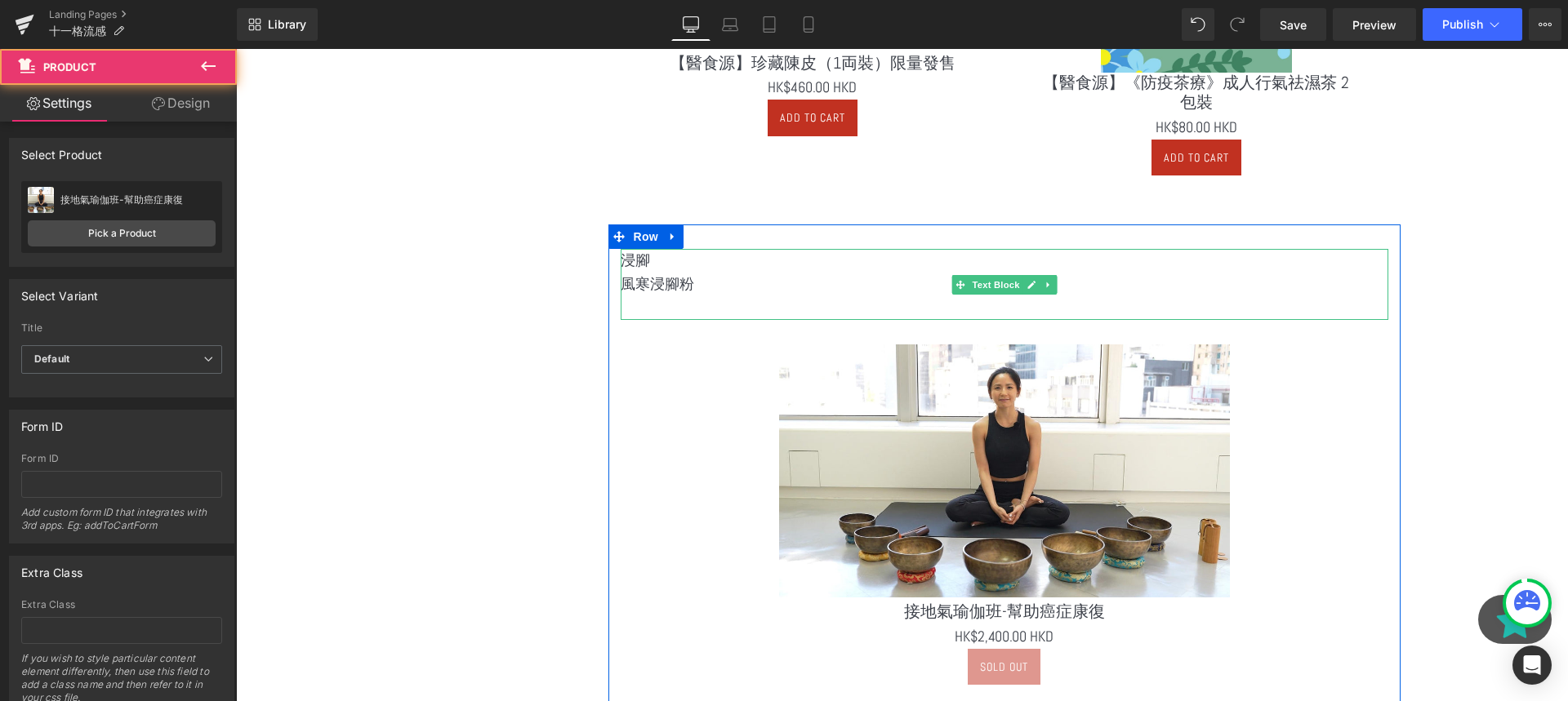
scroll to position [2622, 0]
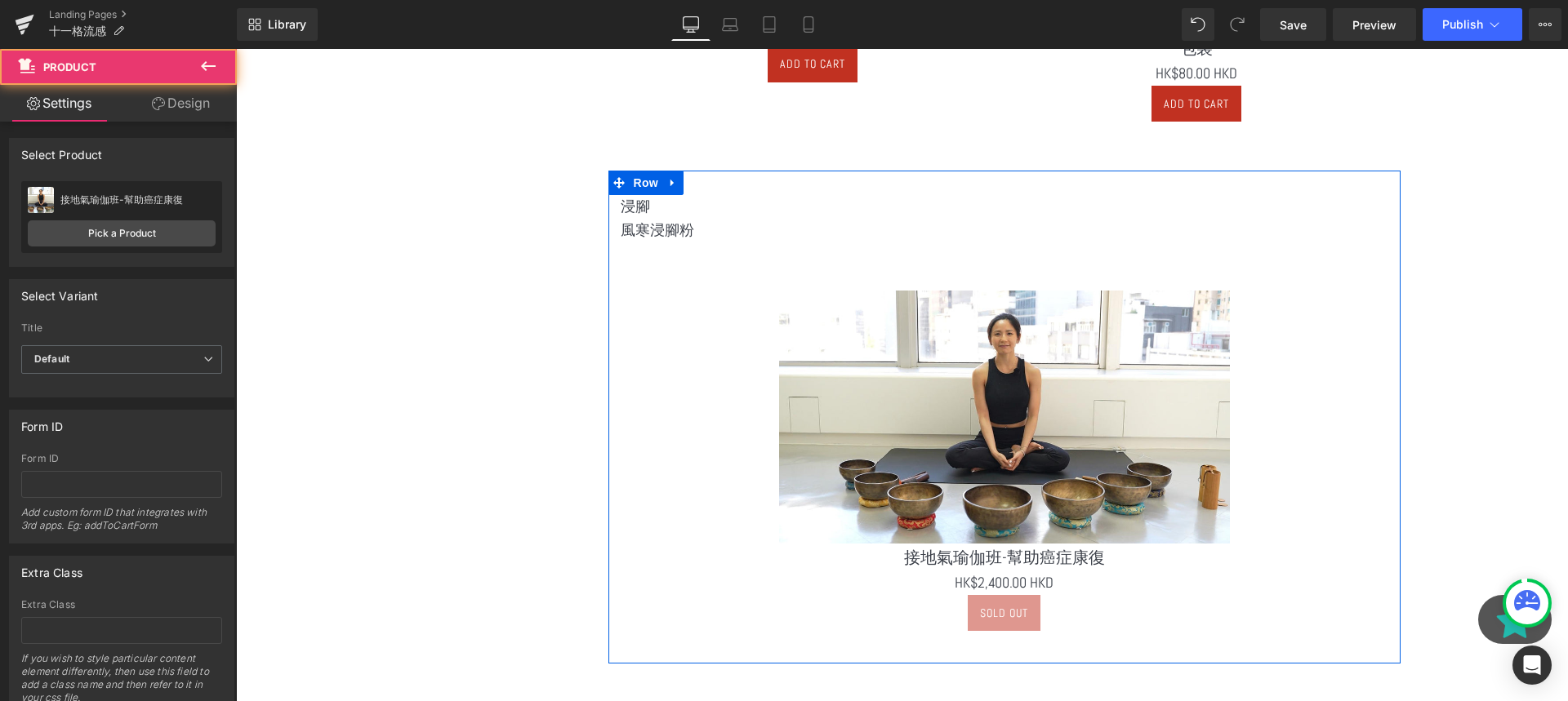
click at [1025, 460] on img at bounding box center [1005, 418] width 451 height 254
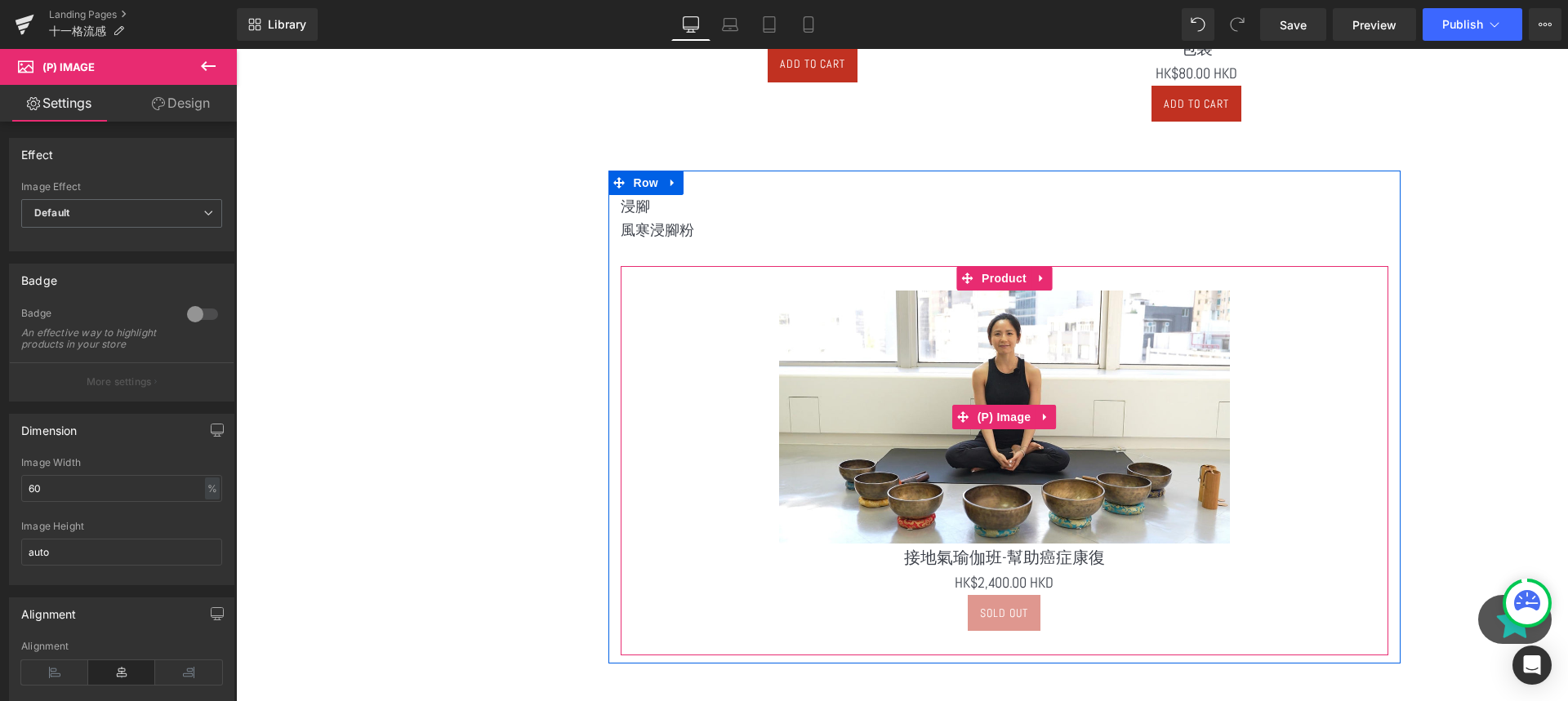
click at [925, 432] on img at bounding box center [1005, 418] width 451 height 254
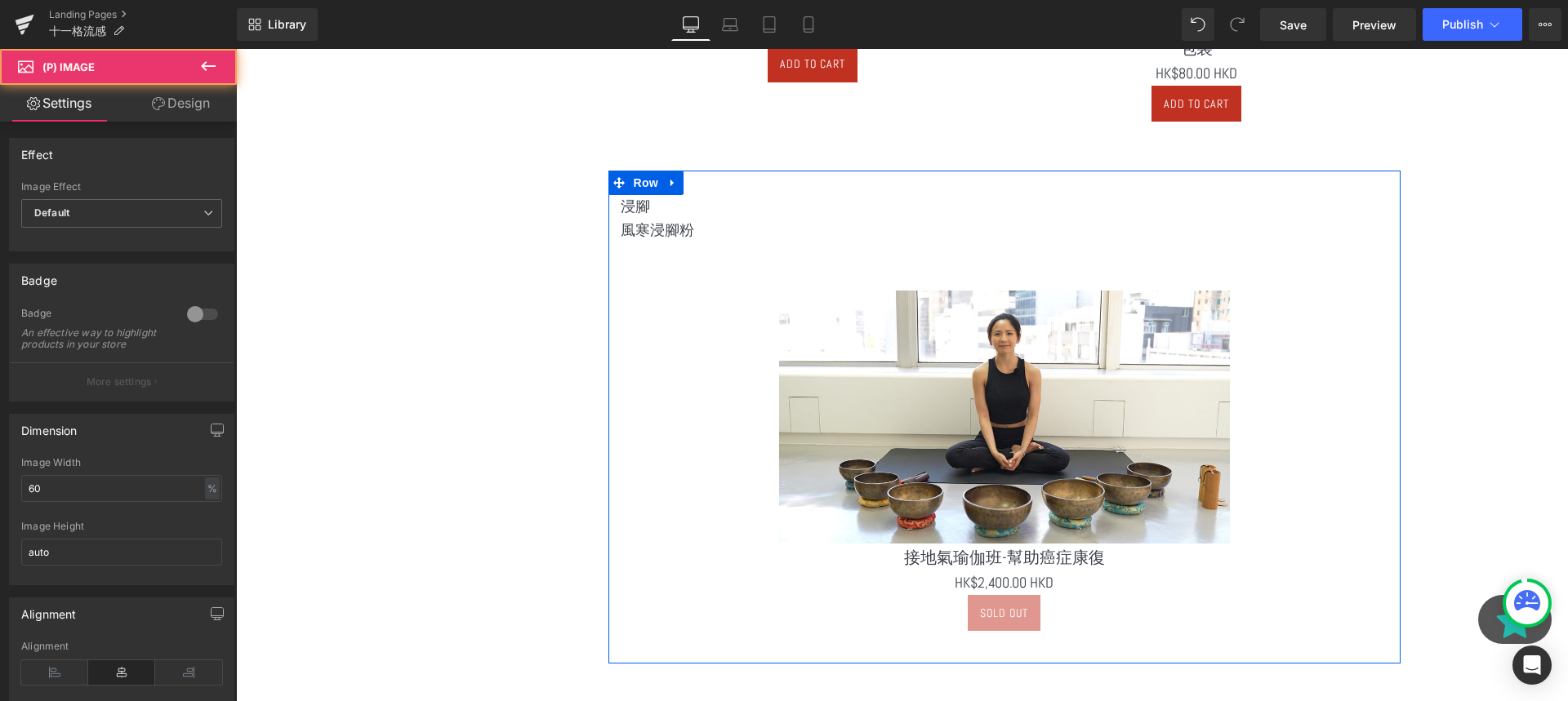
click at [996, 251] on p at bounding box center [1005, 254] width 768 height 23
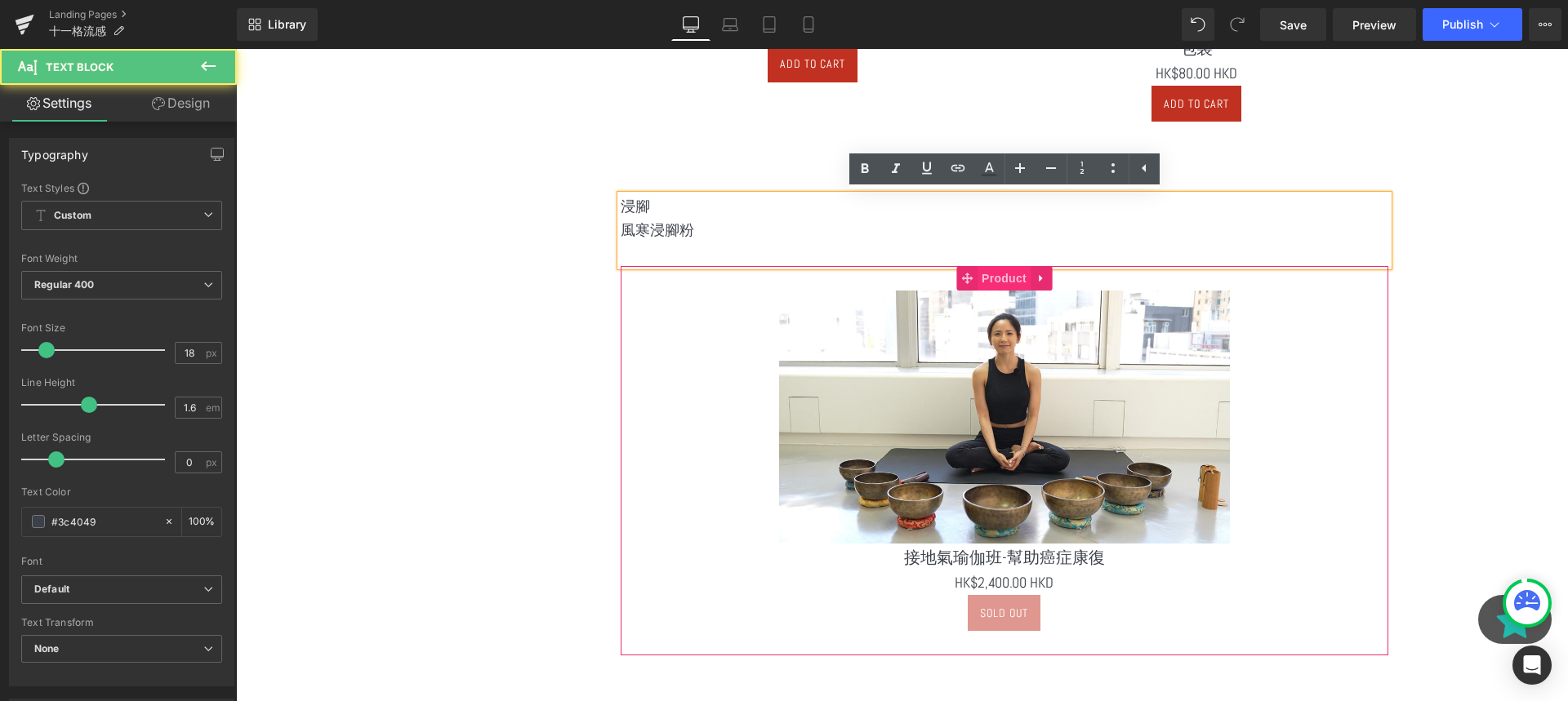
click at [996, 288] on span "Product" at bounding box center [1004, 278] width 53 height 24
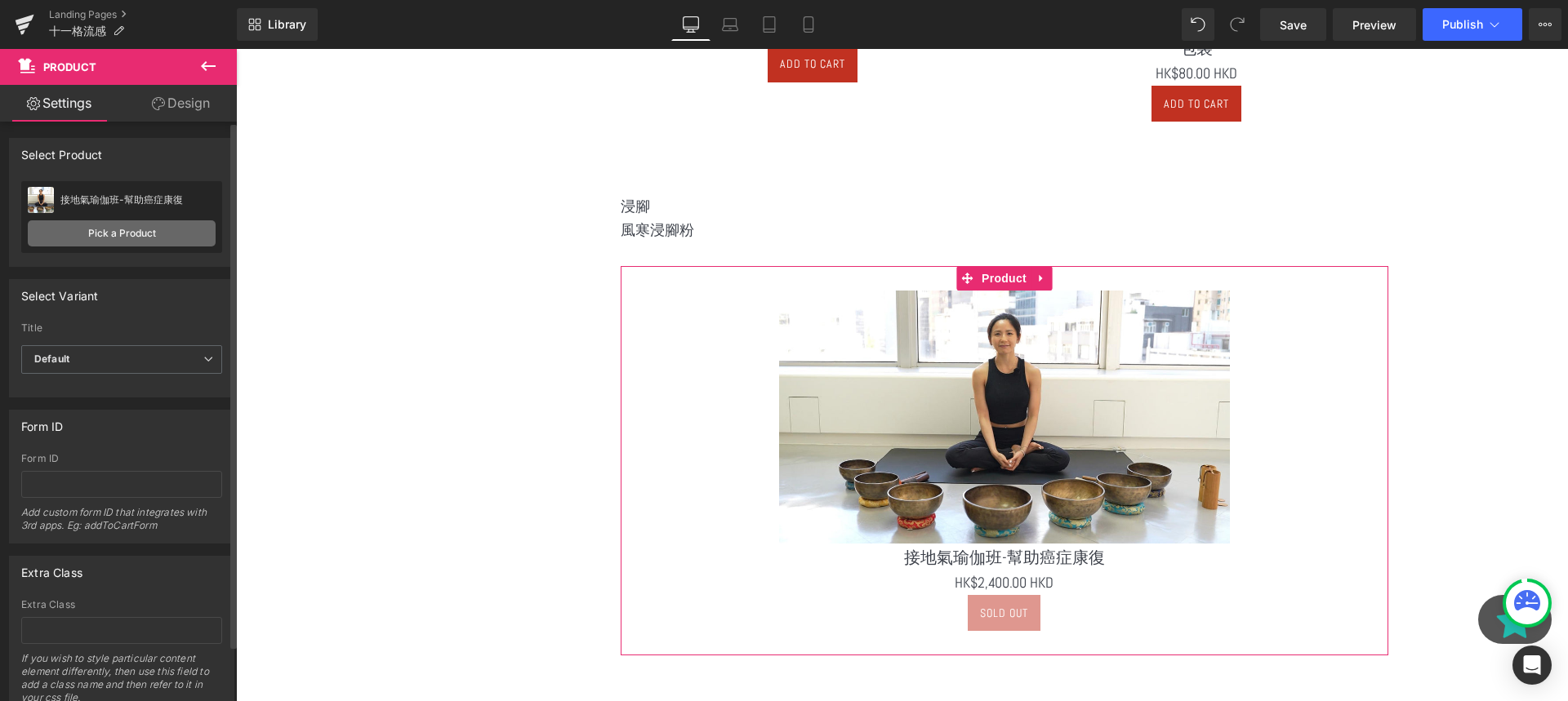
click at [162, 235] on link "Pick a Product" at bounding box center [122, 233] width 187 height 26
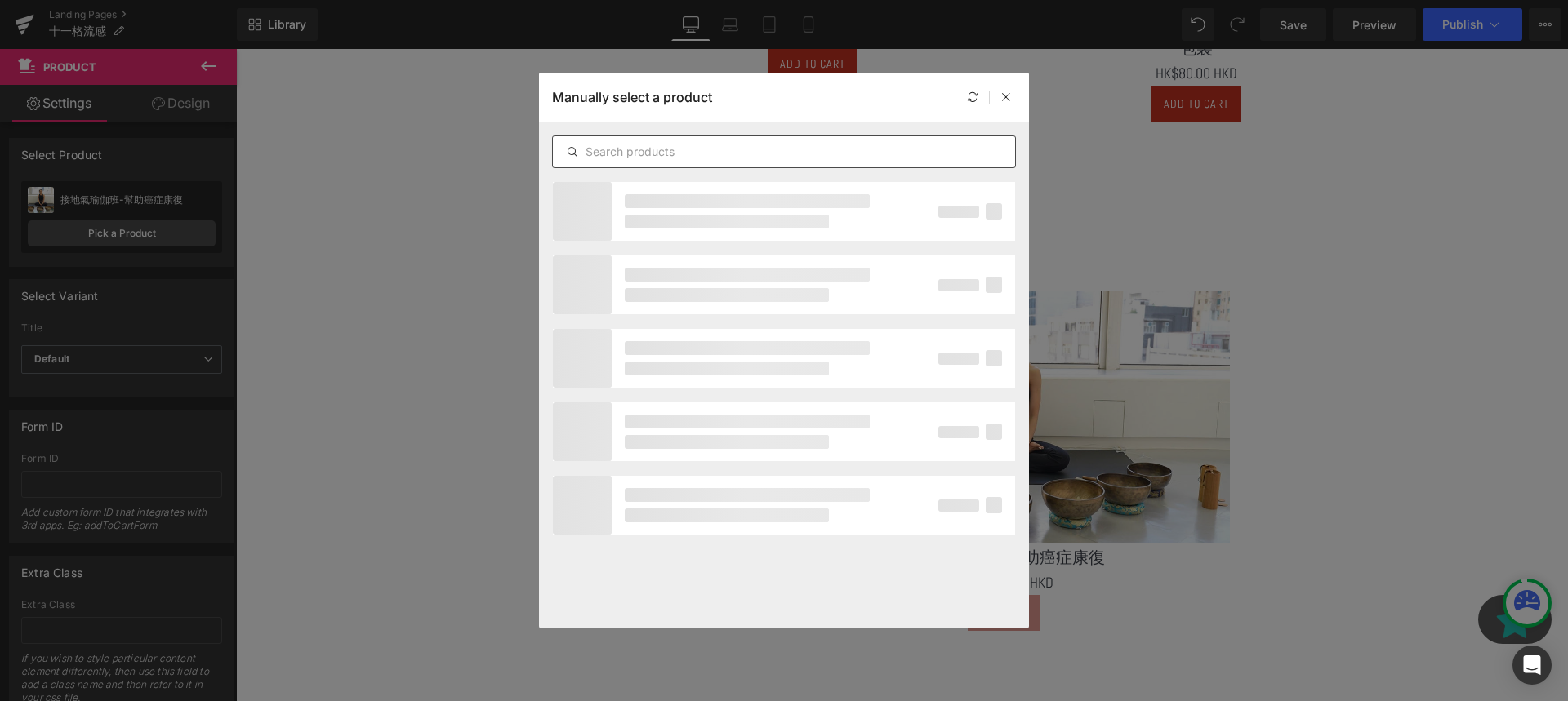
click at [752, 152] on input "text" at bounding box center [784, 152] width 462 height 20
type input "f"
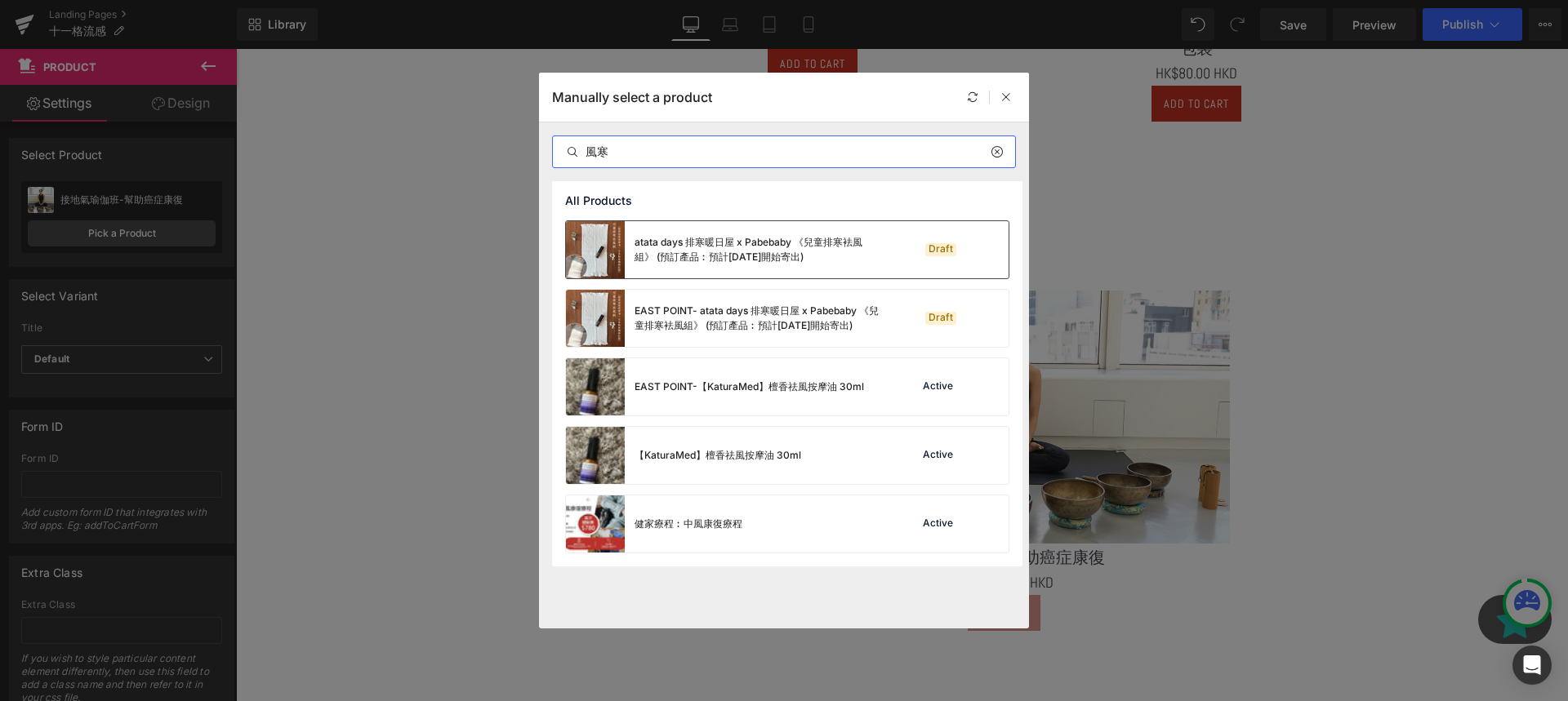
type input "風"
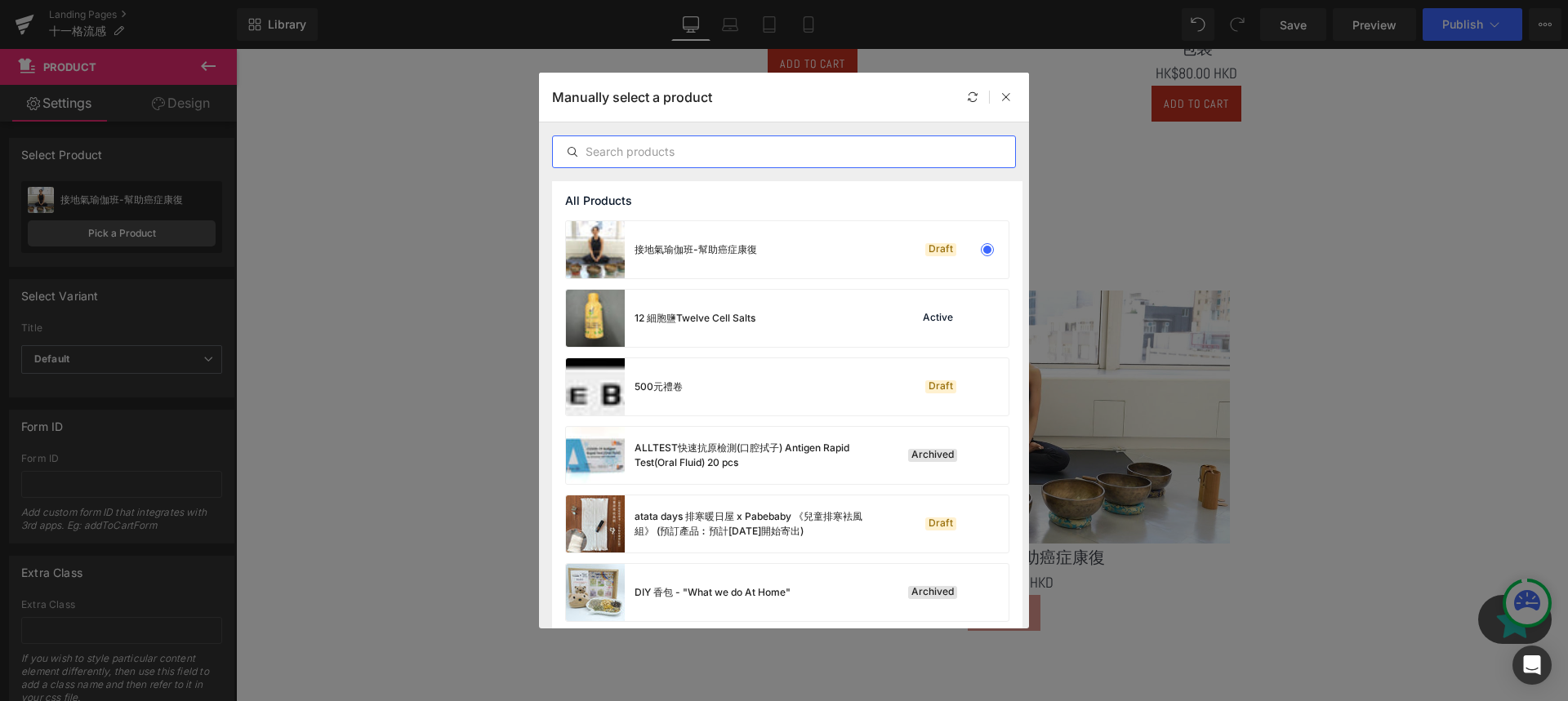
paste input "⾵寒浸腳粉"
type input "⾵寒浸腳粉"
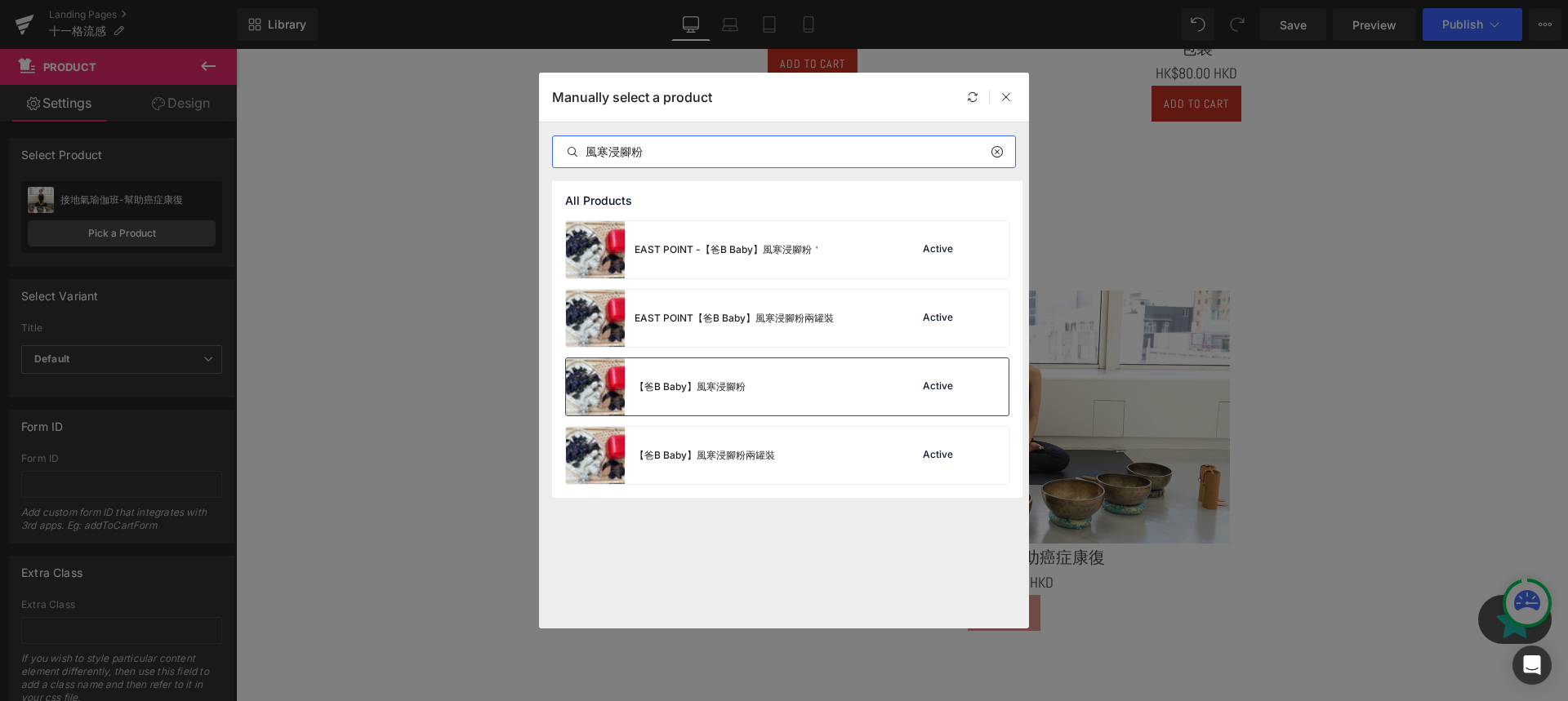
click at [770, 379] on div "【爸B Baby】⾵寒浸腳粉 Active" at bounding box center [787, 387] width 442 height 57
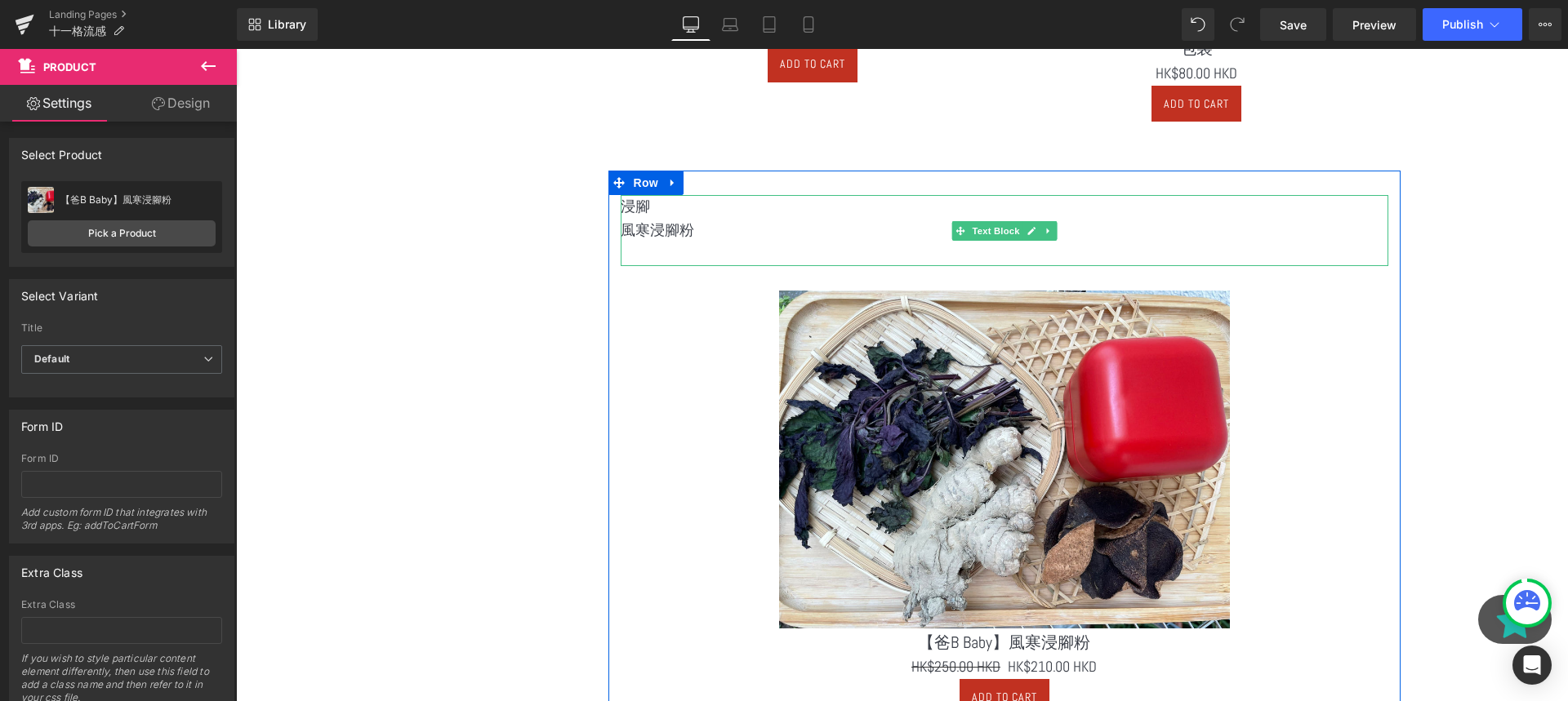
click at [737, 211] on p "浸腳" at bounding box center [1005, 207] width 768 height 23
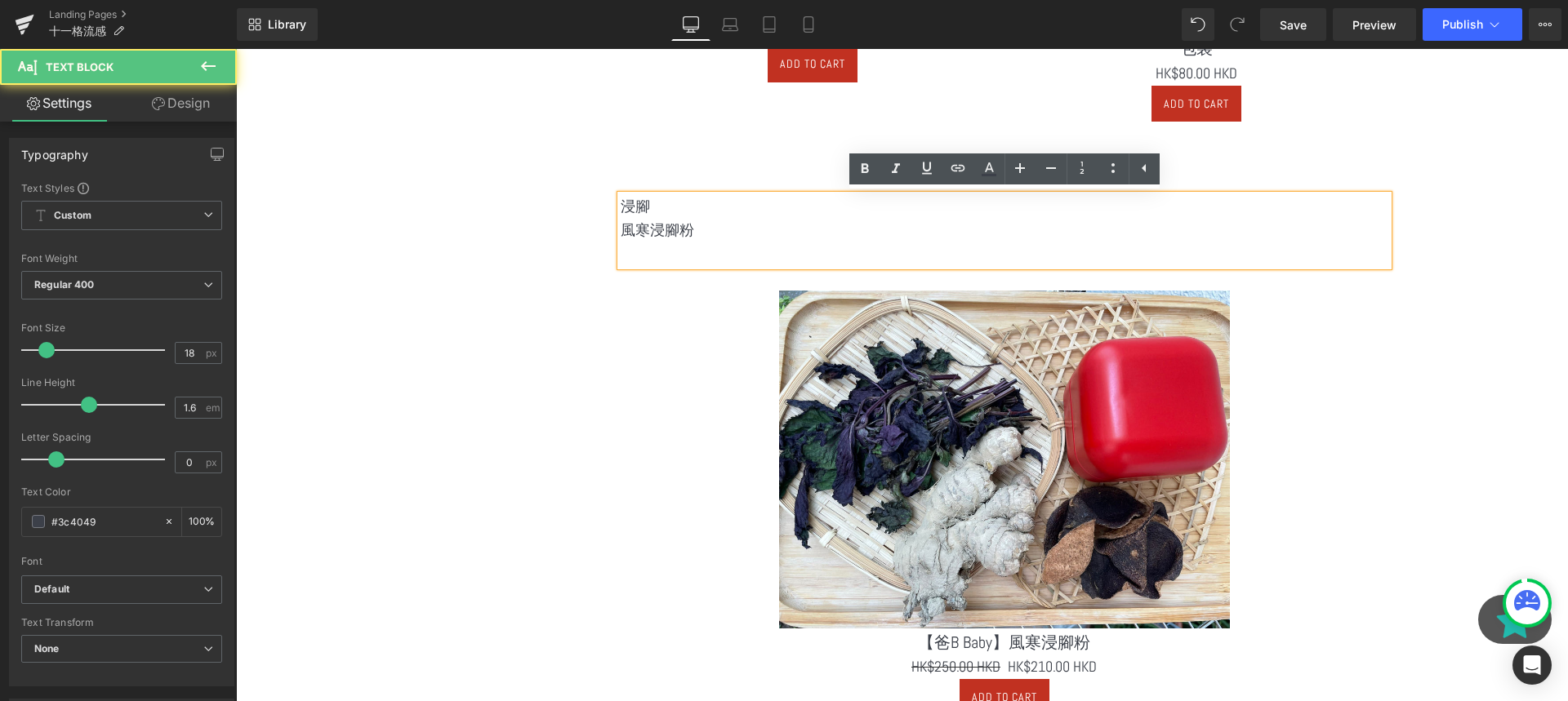
click at [732, 240] on p "風寒浸腳粉" at bounding box center [1005, 231] width 768 height 23
click at [697, 249] on p at bounding box center [1005, 254] width 768 height 23
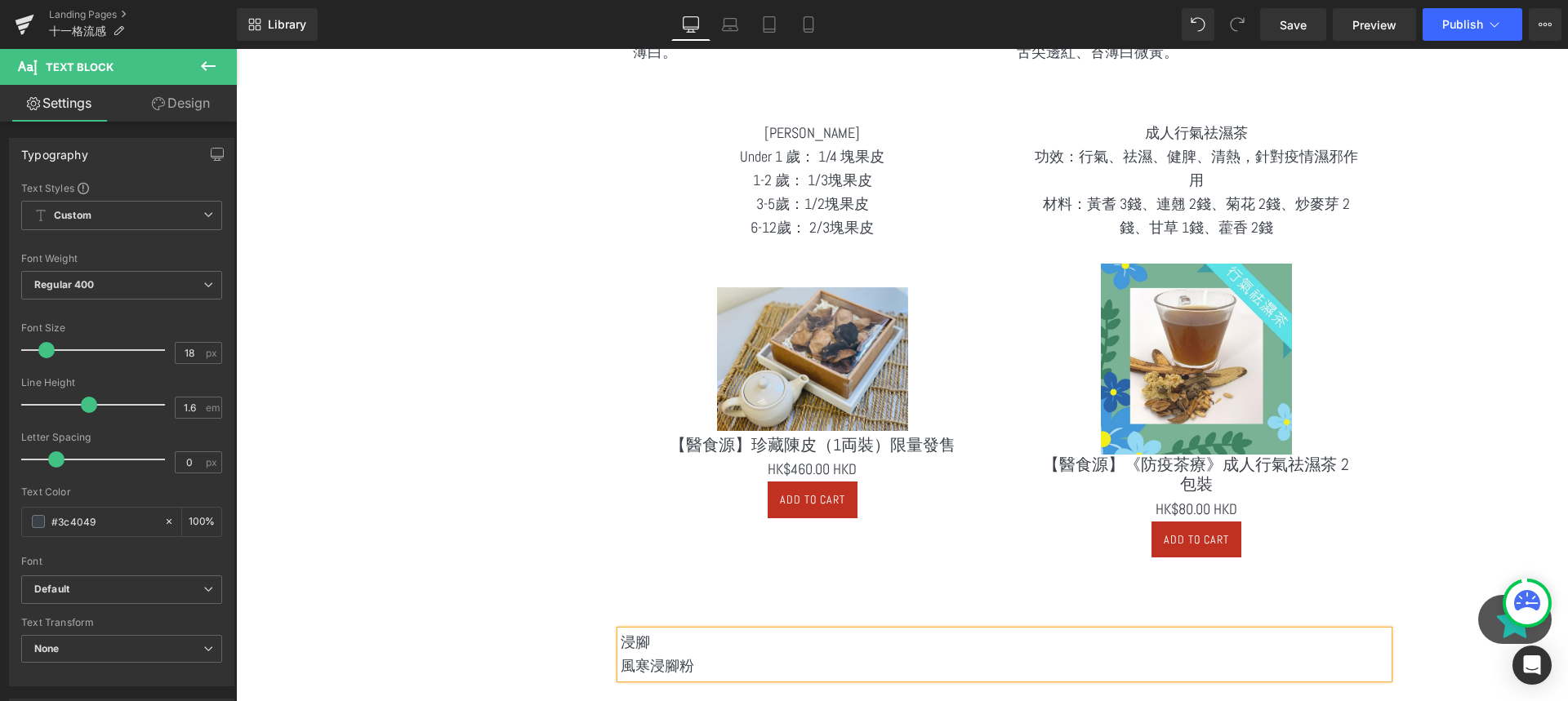
scroll to position [2357, 0]
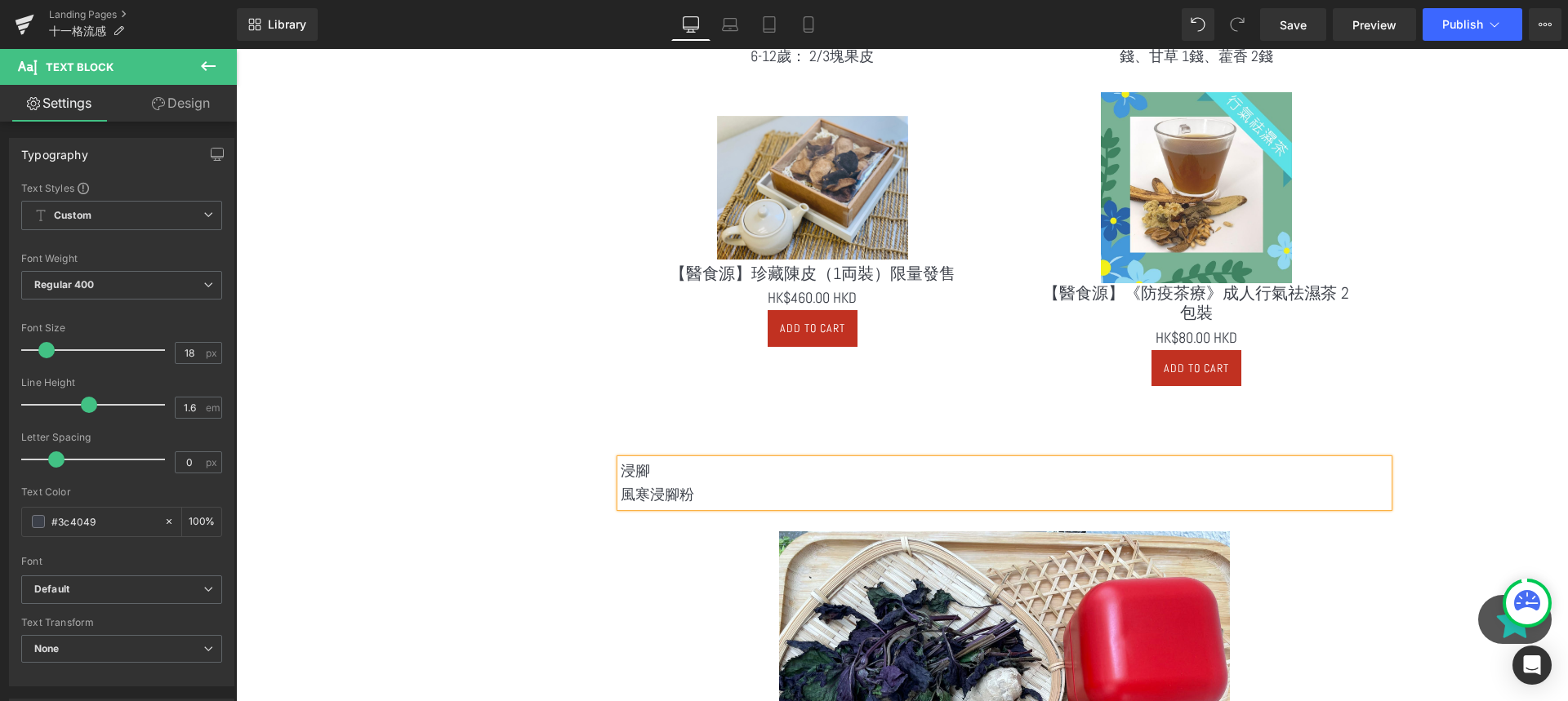
click at [928, 344] on div "Add To Cart" at bounding box center [812, 328] width 318 height 37
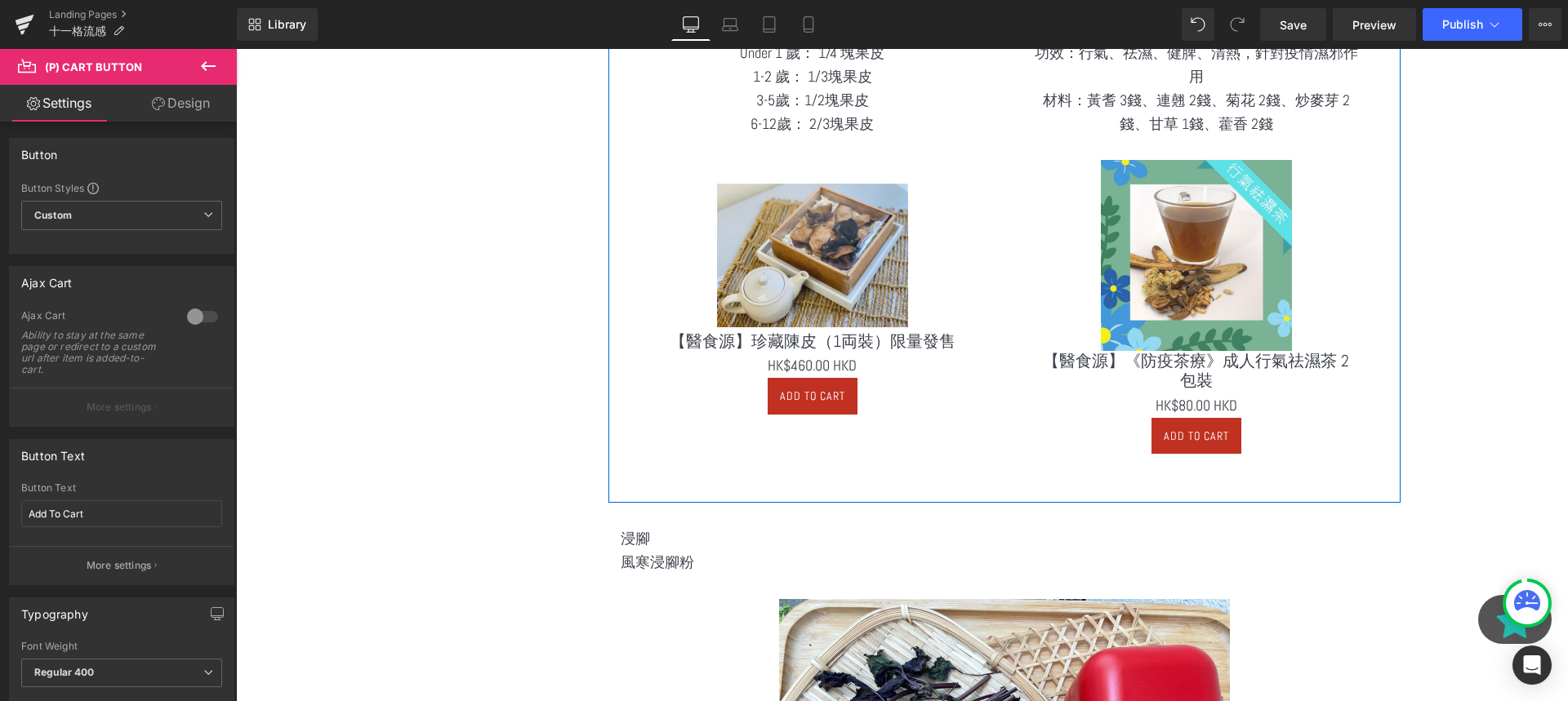
scroll to position [2393, 0]
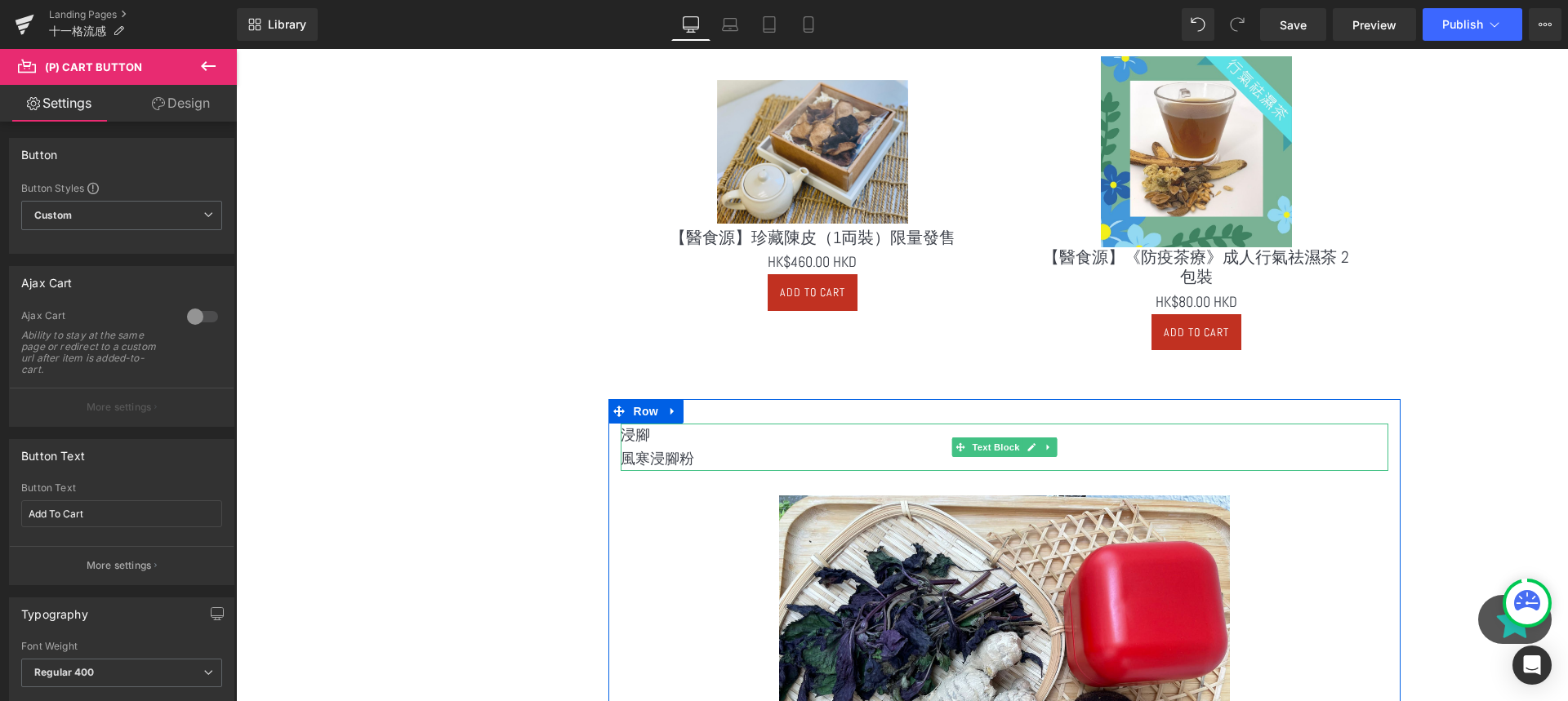
click at [899, 452] on p "風寒浸腳粉" at bounding box center [1005, 460] width 768 height 23
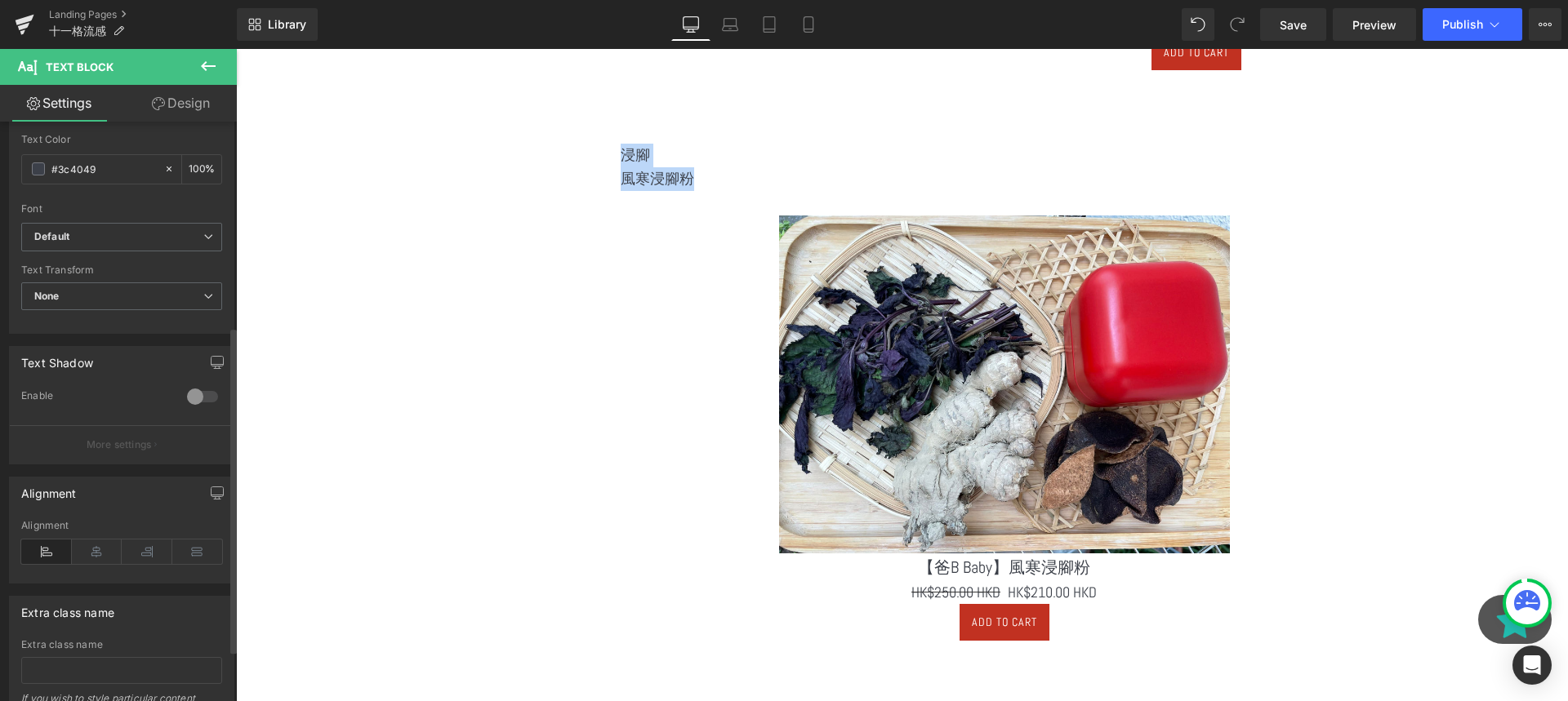
scroll to position [454, 0]
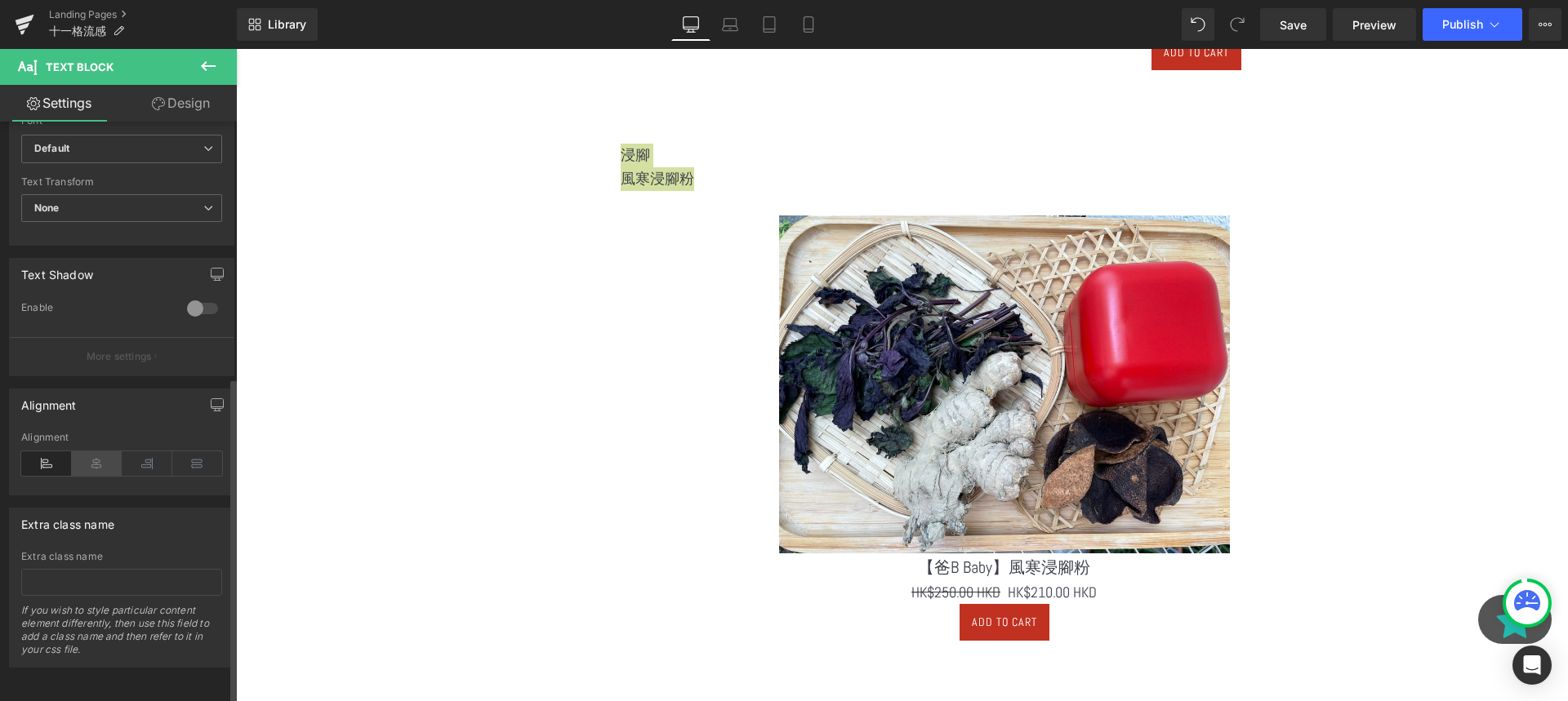
click at [99, 451] on icon at bounding box center [97, 463] width 50 height 24
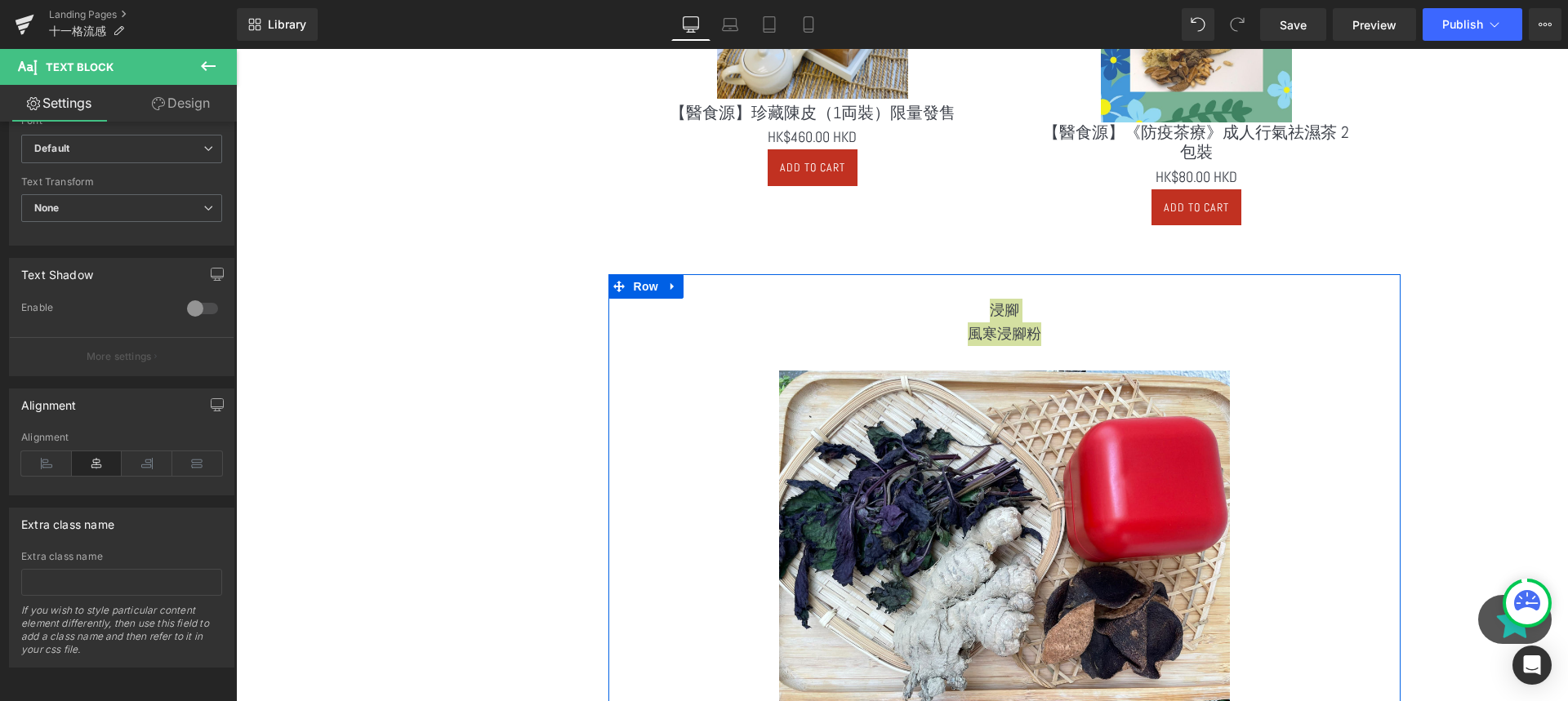
scroll to position [2430, 0]
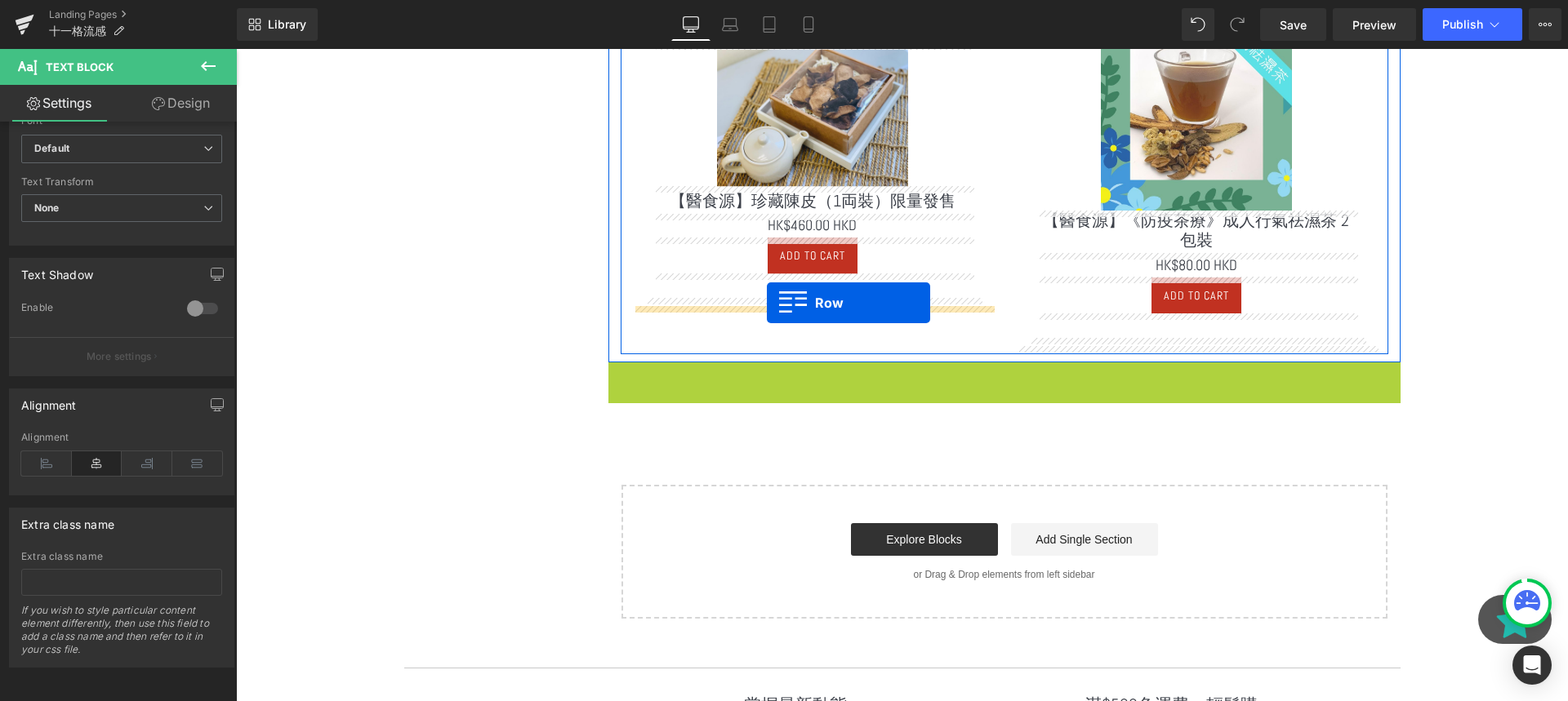
drag, startPoint x: 642, startPoint y: 379, endPoint x: 767, endPoint y: 305, distance: 145.3
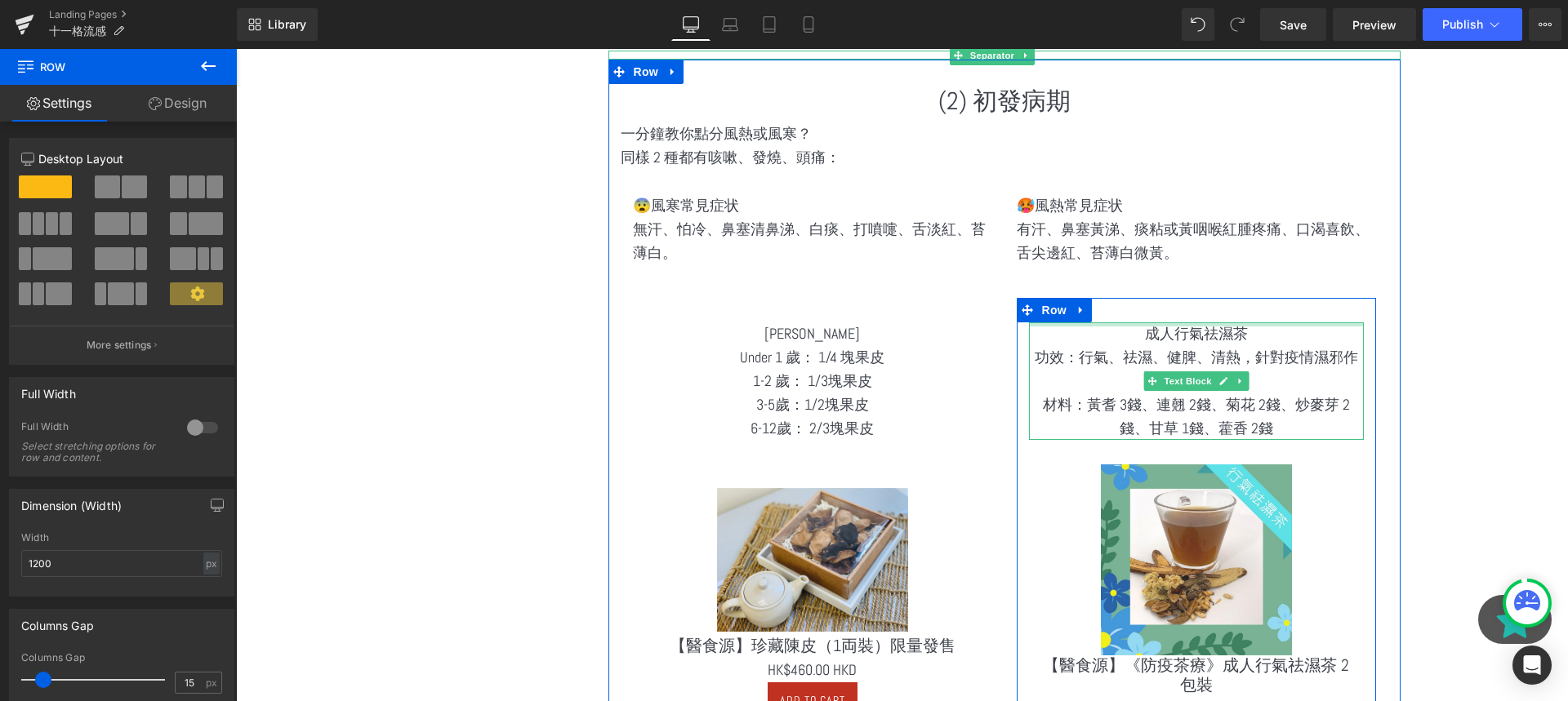
scroll to position [1991, 0]
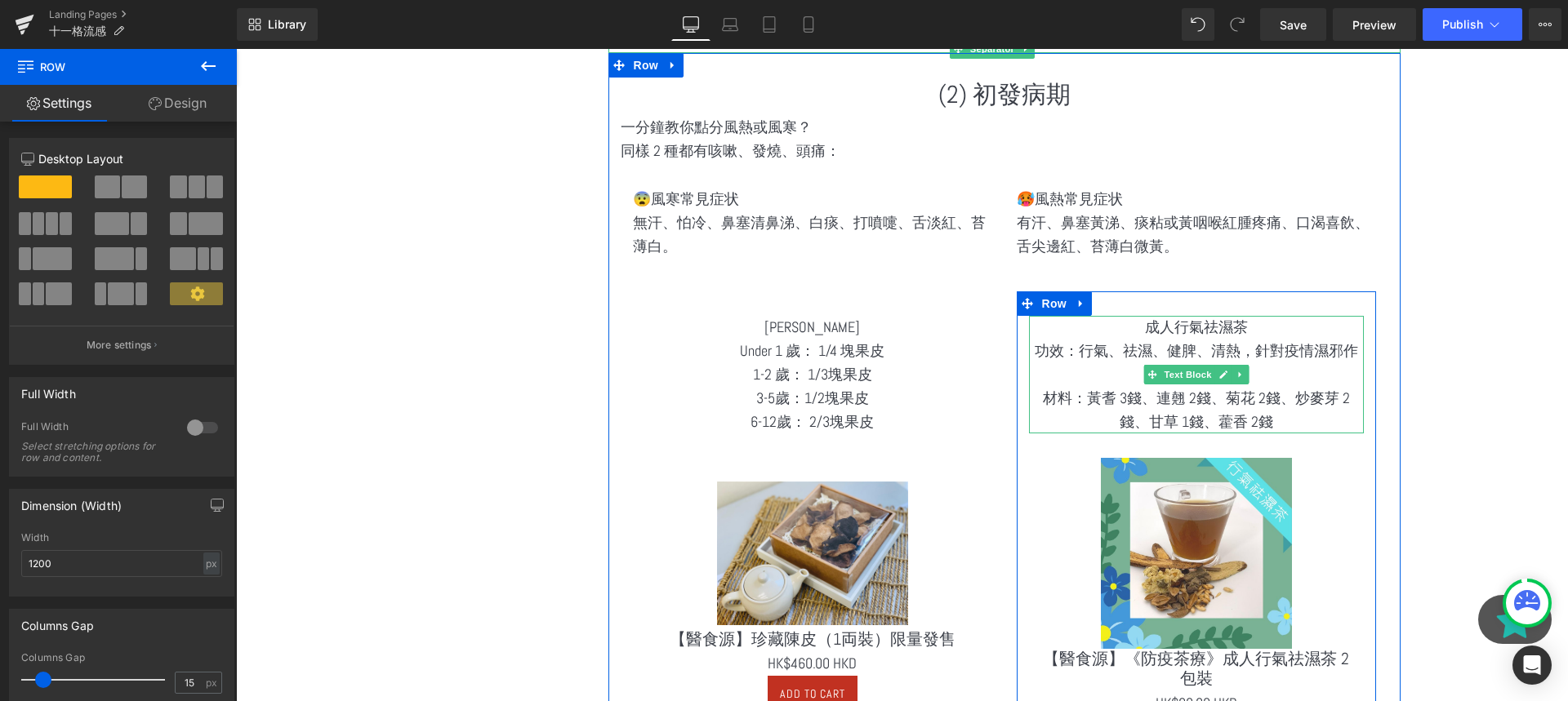
click at [1195, 340] on p "功效：行氣、祛濕、健脾、清熱，針對疫情濕邪作用" at bounding box center [1197, 363] width 335 height 48
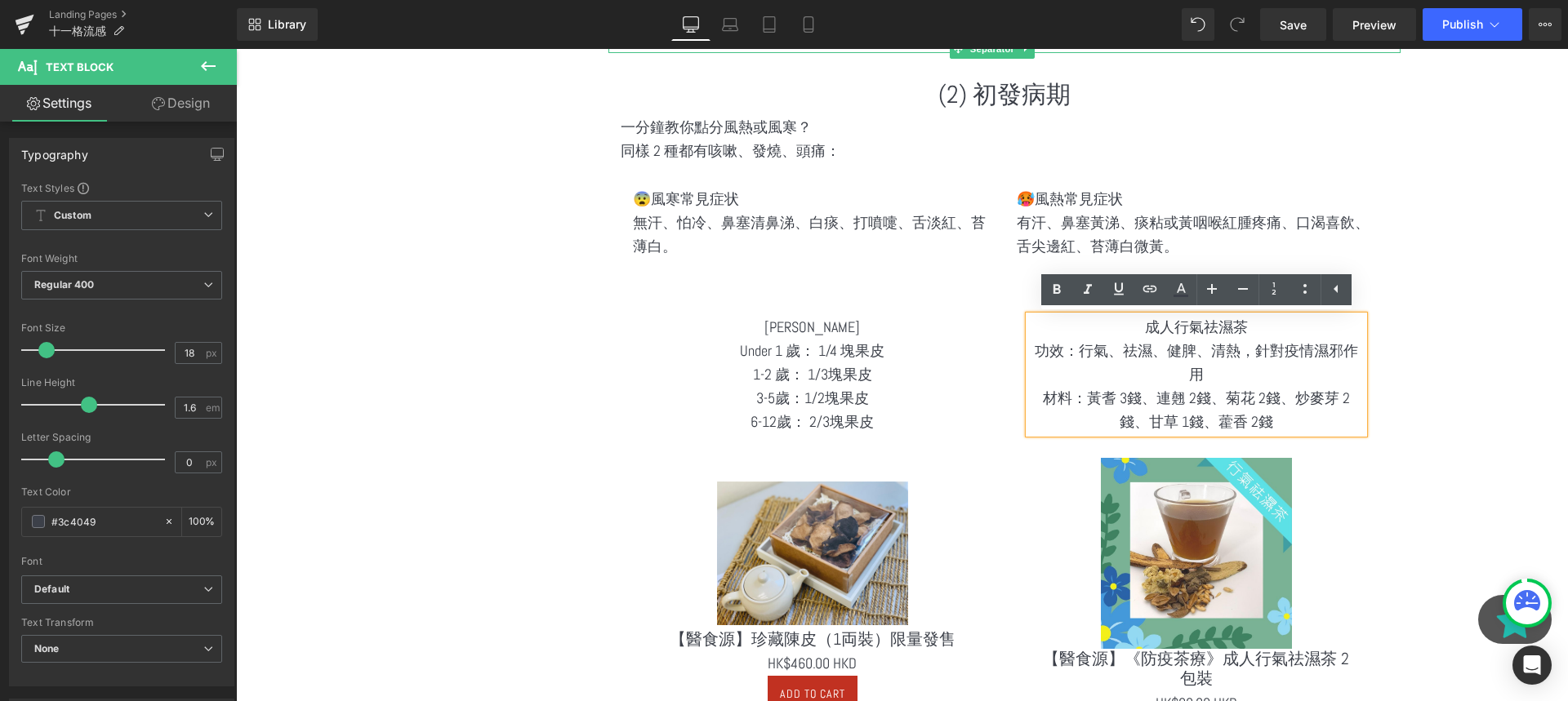
click at [1270, 396] on p "材料：黃耆 3錢、連翹 2錢、菊花 2錢、炒麥芽 2錢、甘草 1錢、藿香 2錢" at bounding box center [1197, 411] width 335 height 48
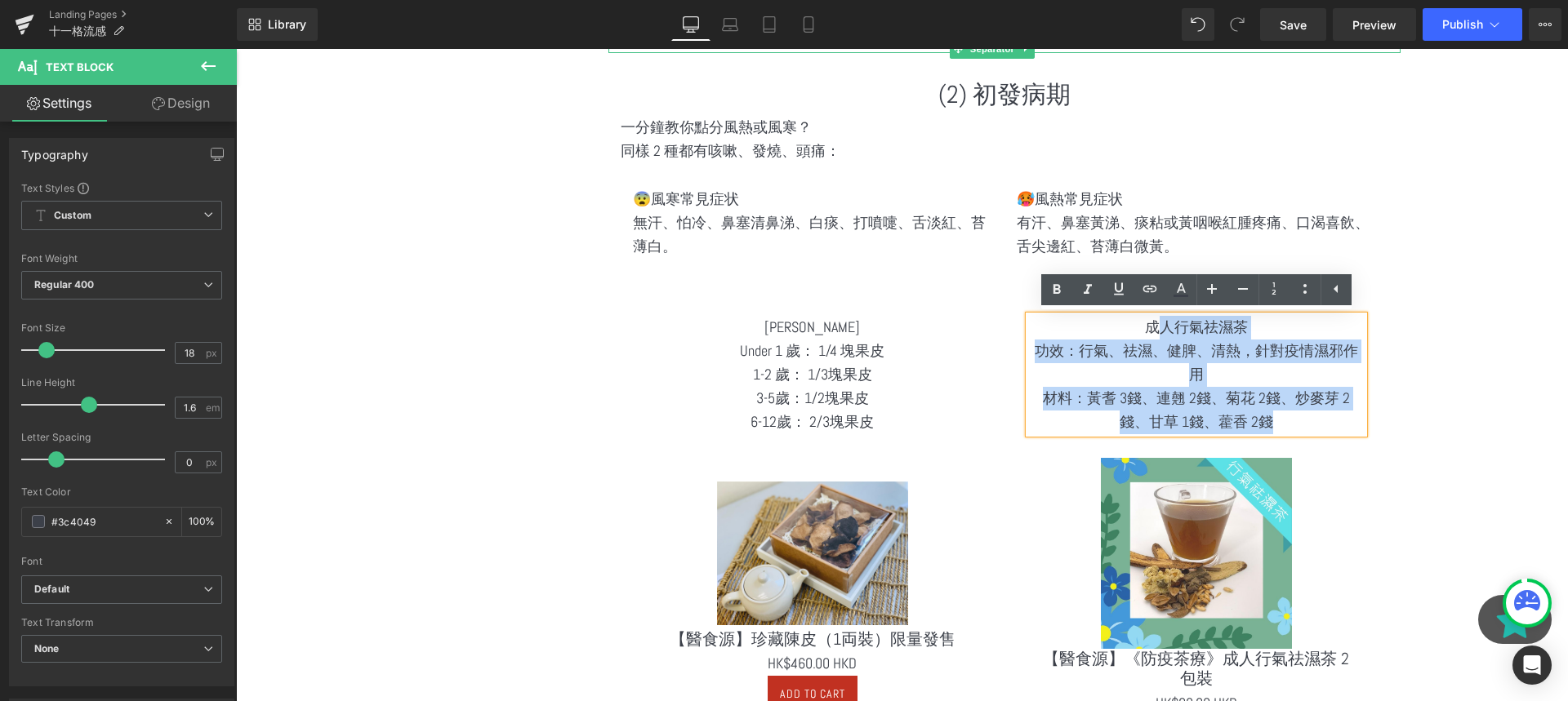
drag, startPoint x: 1293, startPoint y: 429, endPoint x: 1162, endPoint y: 317, distance: 172.4
click at [1162, 317] on div "成人行氣祛濕茶 功效：行氣、祛濕、健脾、清熱，針對疫情濕邪作用 材料：黃耆 3錢、連翹 2錢、菊花 2錢、炒麥芽 2錢、甘草 1錢、藿香 2錢" at bounding box center [1197, 375] width 335 height 118
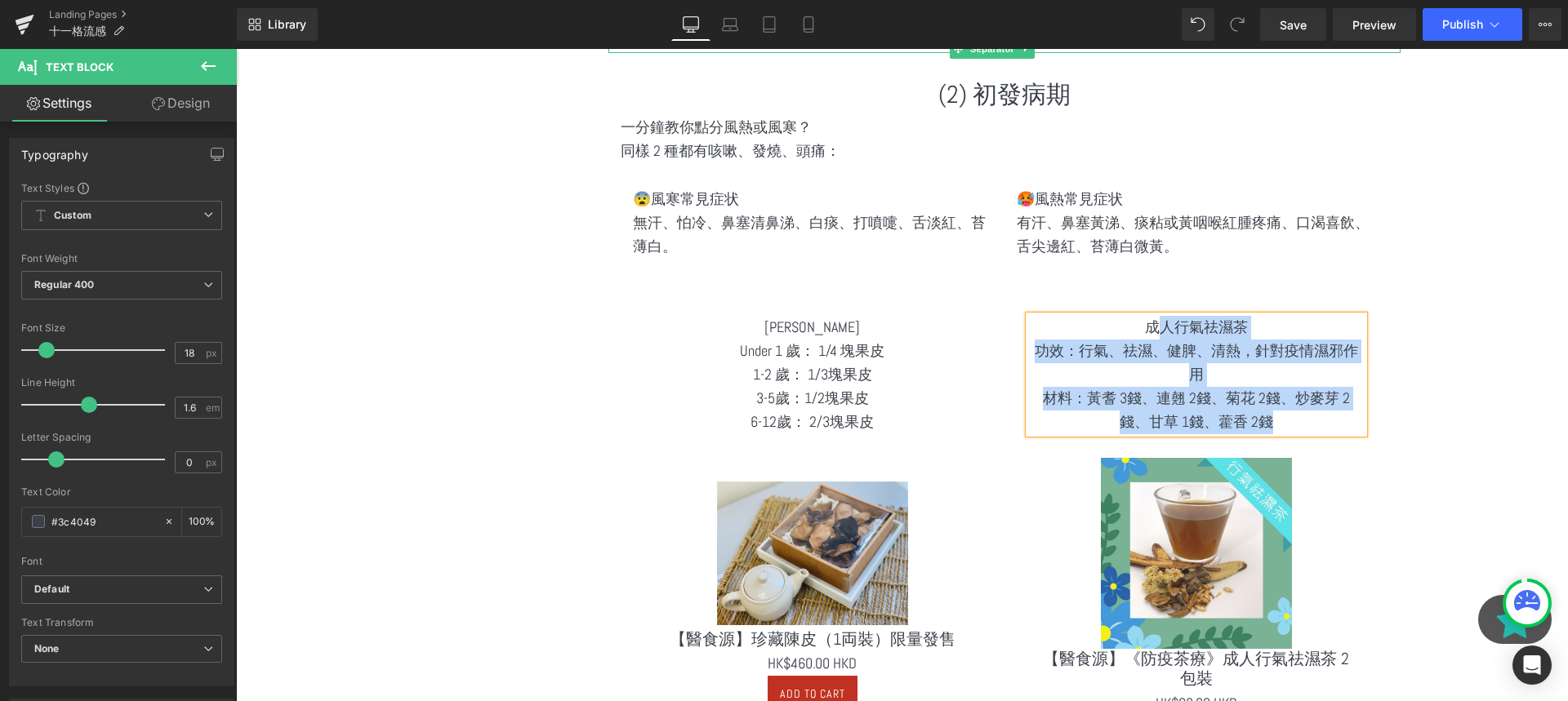
paste div
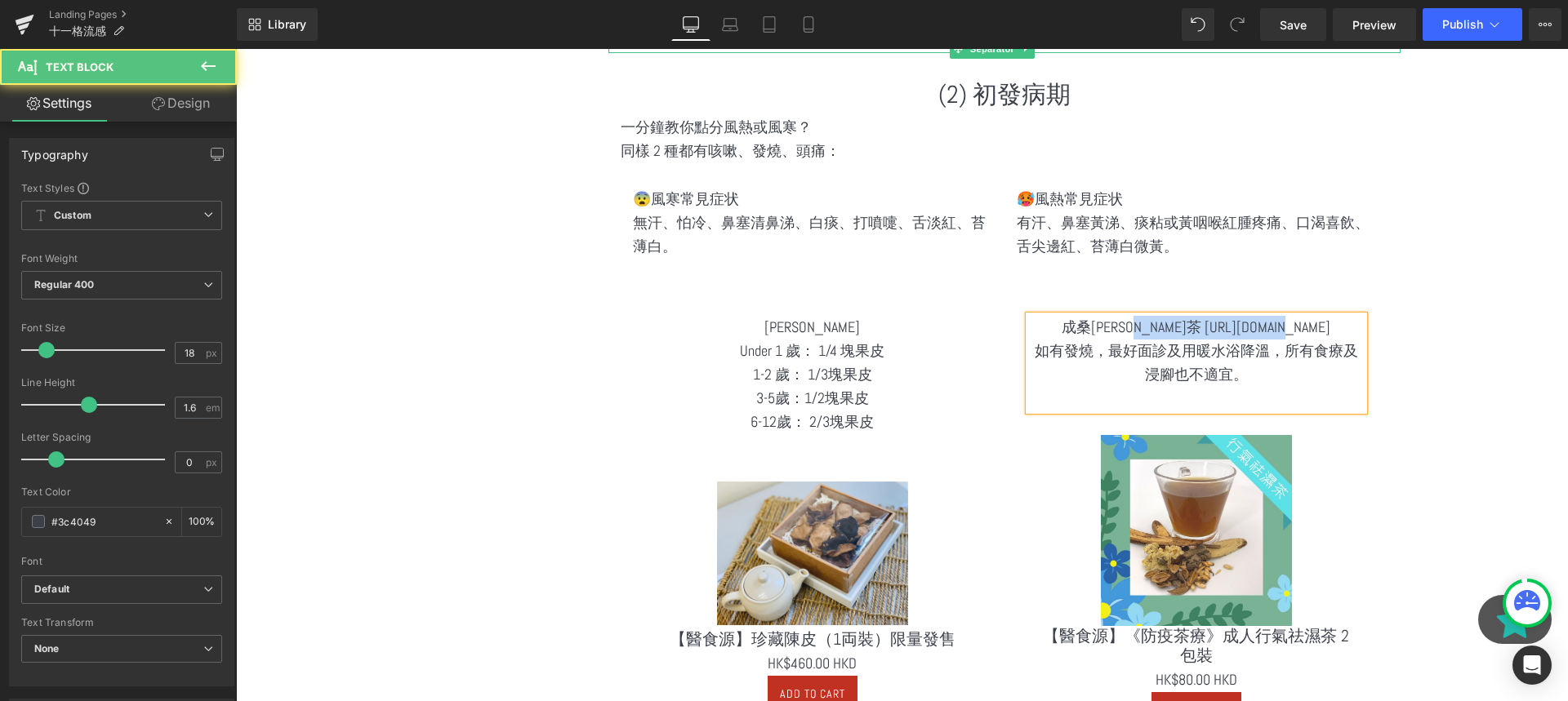
drag, startPoint x: 1178, startPoint y: 327, endPoint x: 1384, endPoint y: 325, distance: 206.0
click at [1385, 326] on div "成桑葉雙菊茶 https://bit.ly/3kK0DhT 如有發燒，最好面診及用暖水浴降溫，所有食療及浸腳也不適宜。 Text Block Sale O…" at bounding box center [1197, 526] width 384 height 469
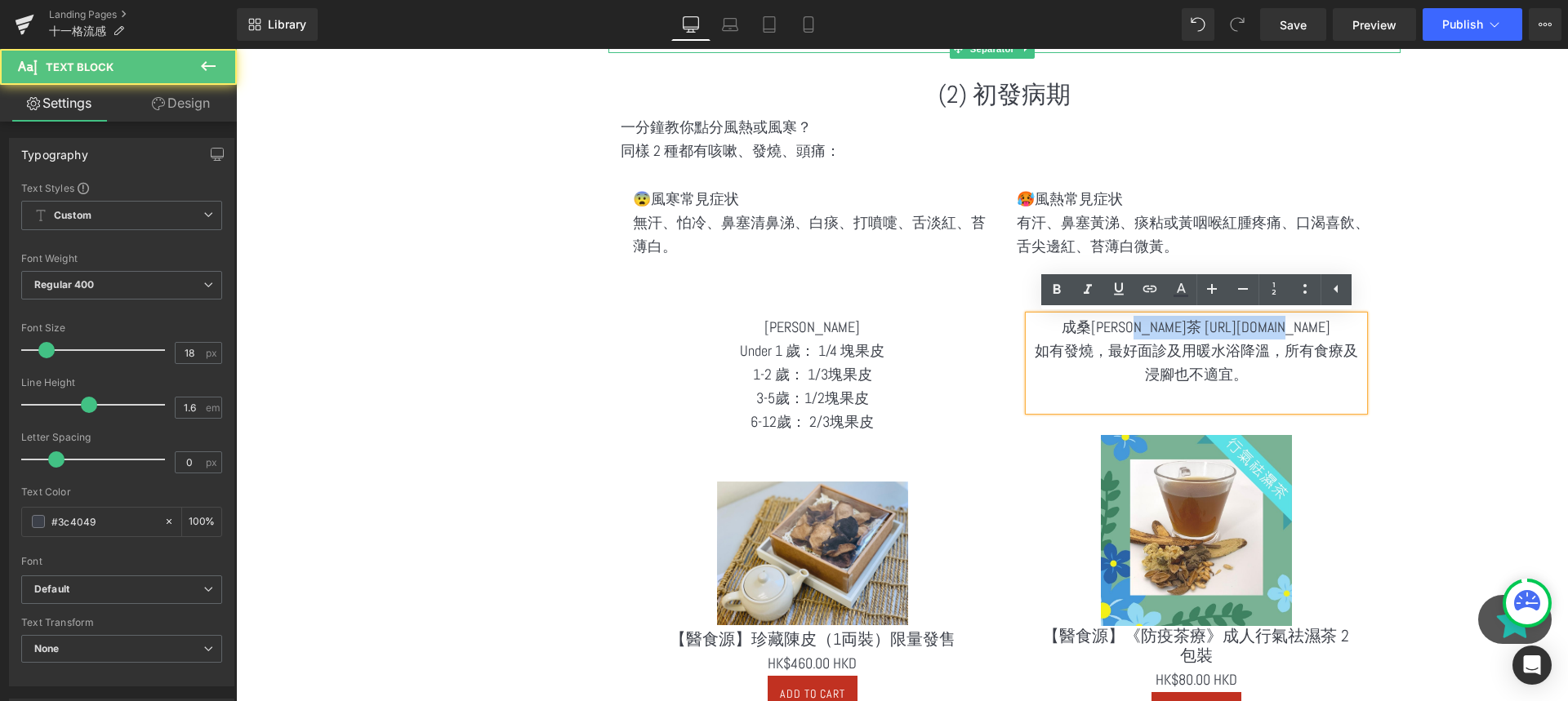
copy p "https://bit.ly/3kK0DhT"
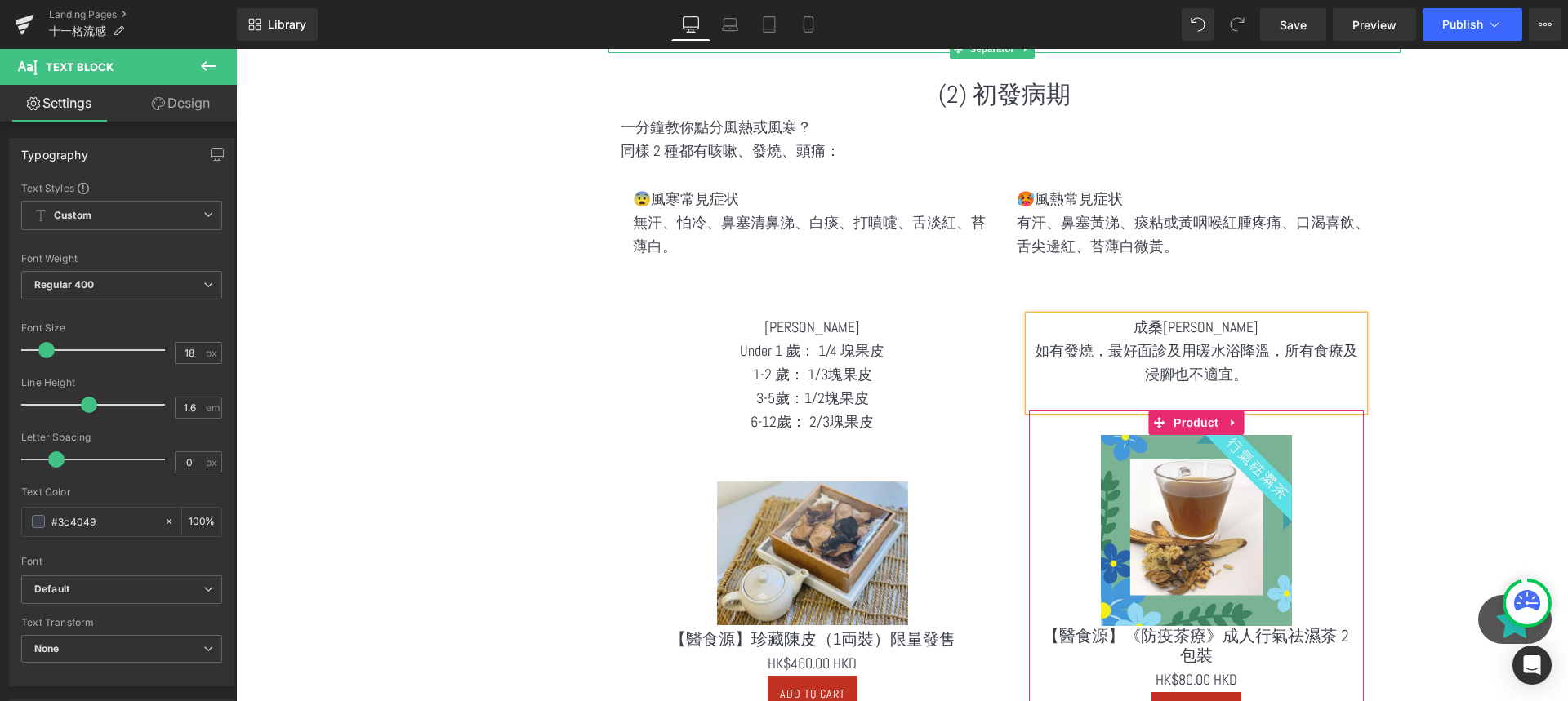
click at [1207, 450] on img at bounding box center [1197, 531] width 191 height 191
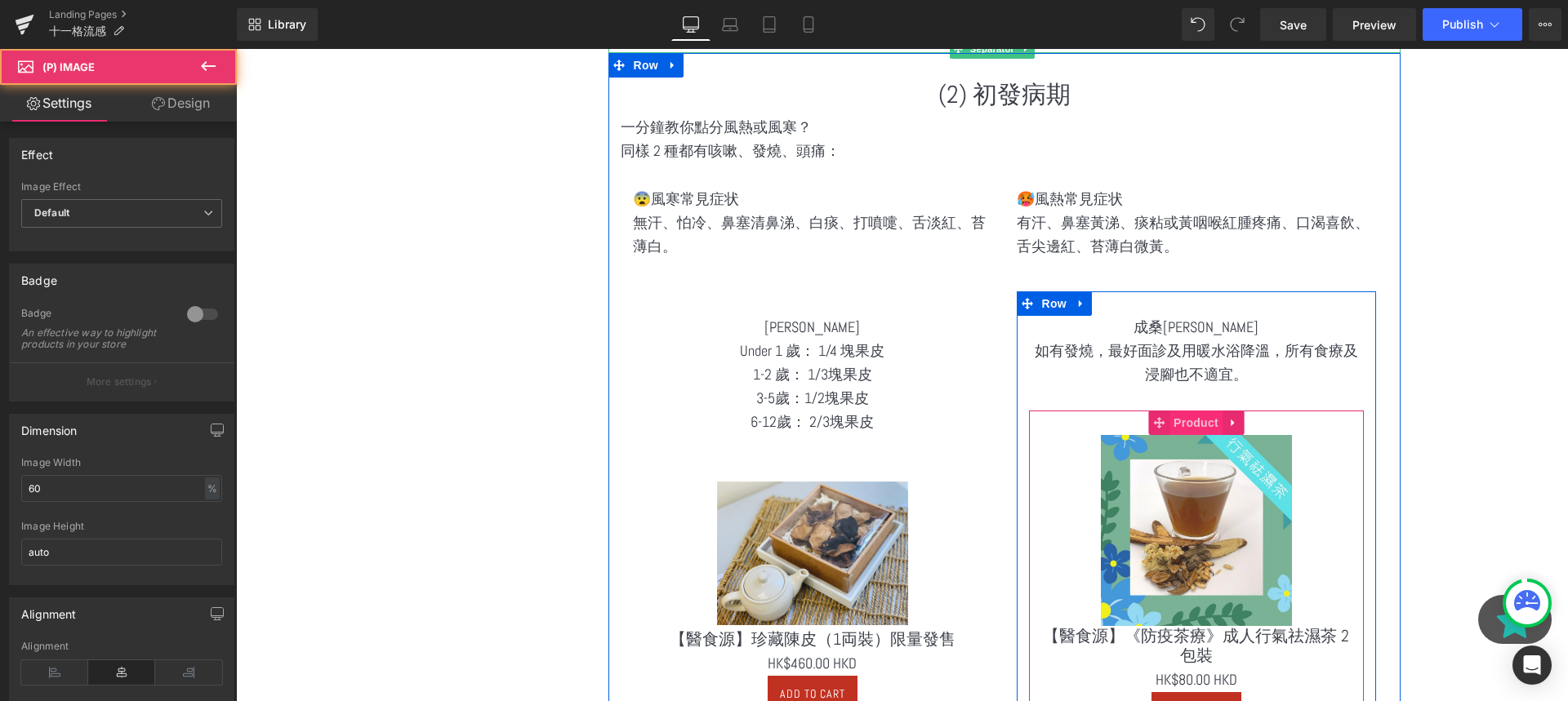
click at [1198, 428] on span "Product" at bounding box center [1196, 423] width 53 height 24
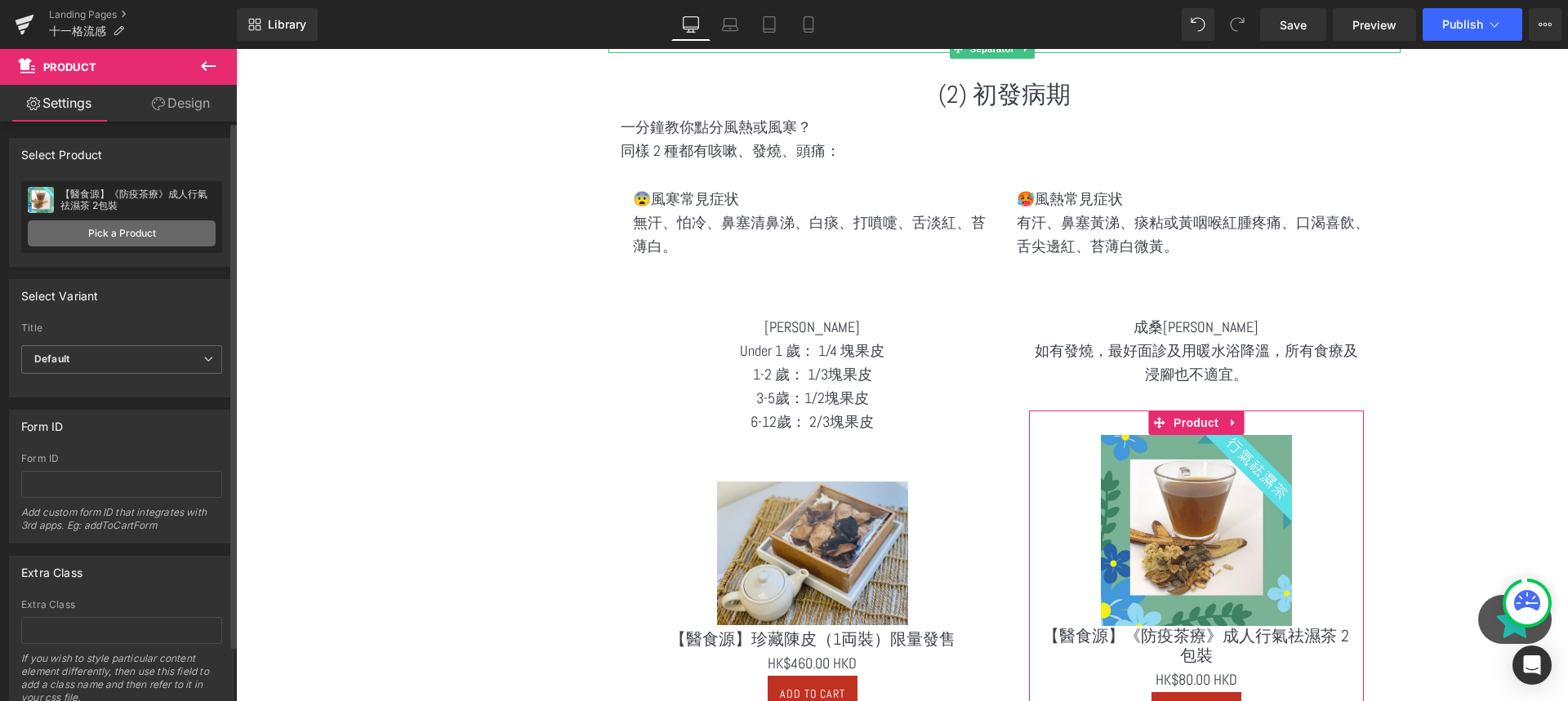
click at [115, 223] on link "Pick a Product" at bounding box center [122, 233] width 187 height 26
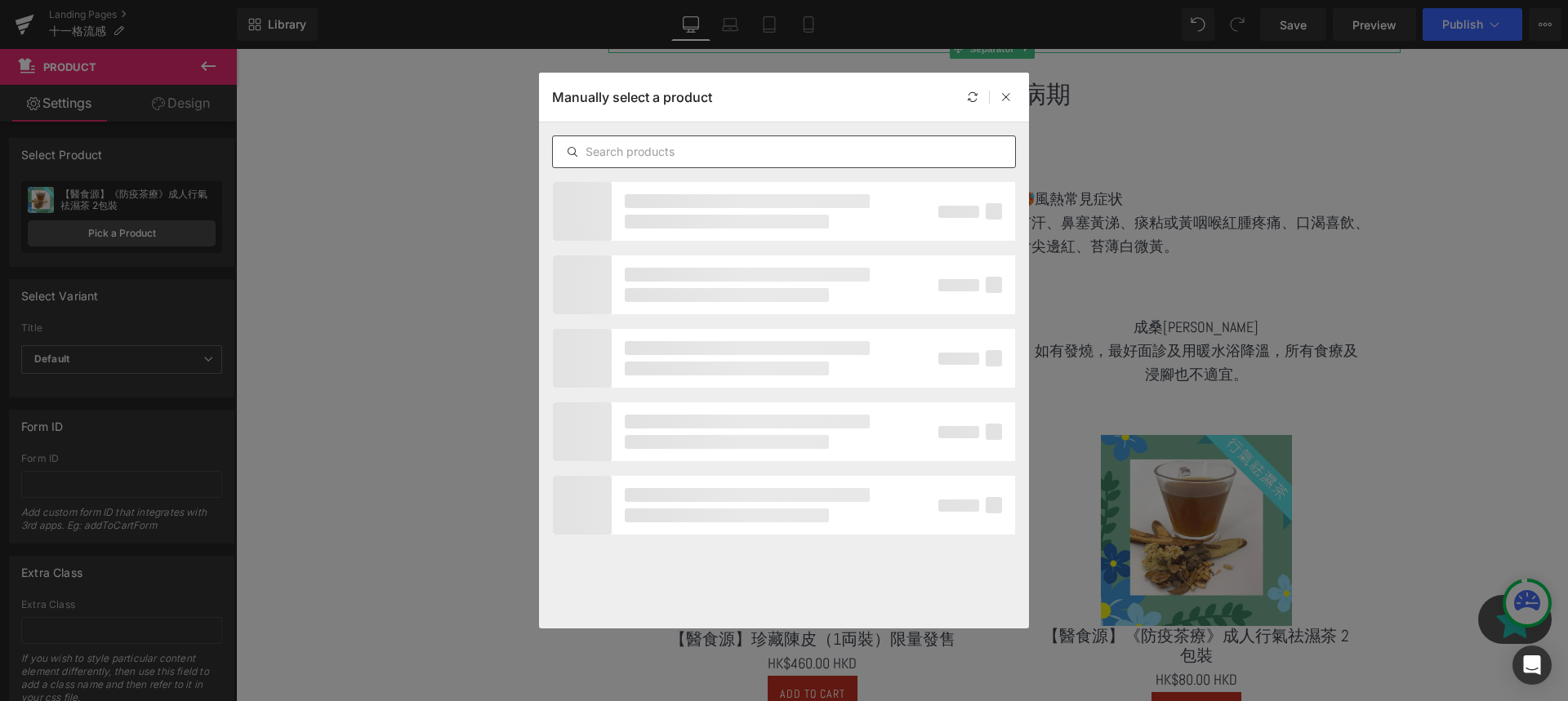
click at [755, 150] on input "text" at bounding box center [784, 152] width 462 height 20
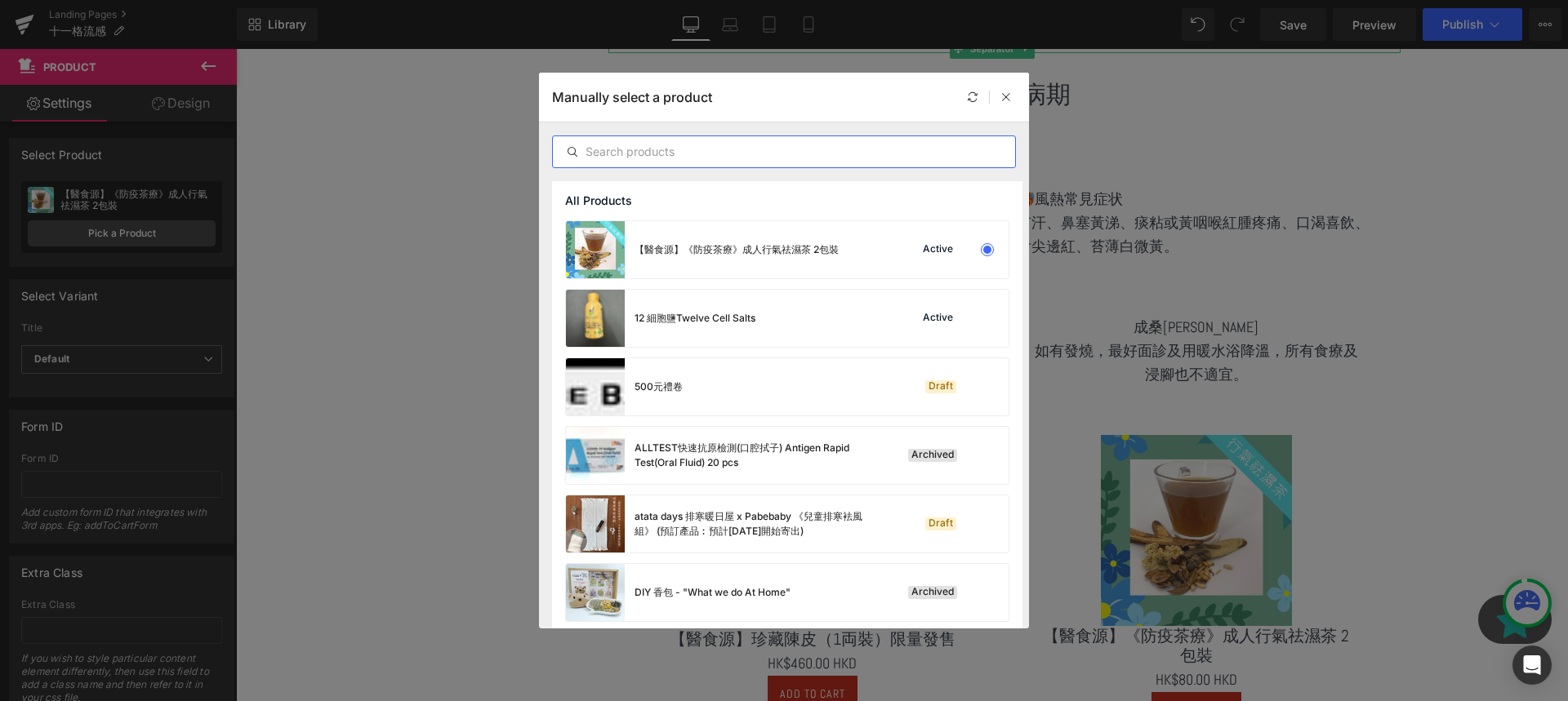
click at [748, 151] on input "text" at bounding box center [784, 152] width 462 height 20
paste input "桑葉雙菊茶"
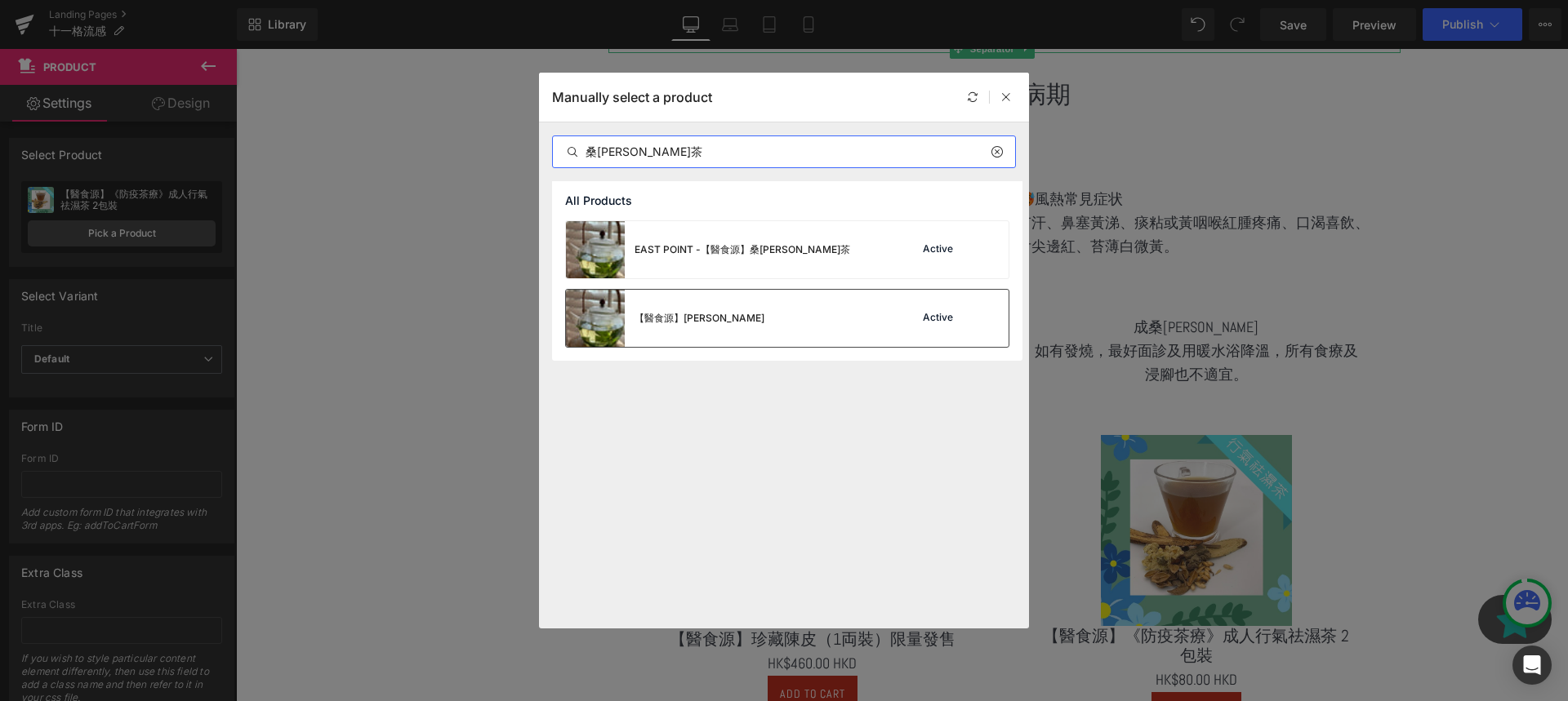
type input "桑葉雙菊茶"
click at [811, 306] on div "【醫食源】桑葉雙菊茶 Active" at bounding box center [787, 318] width 442 height 57
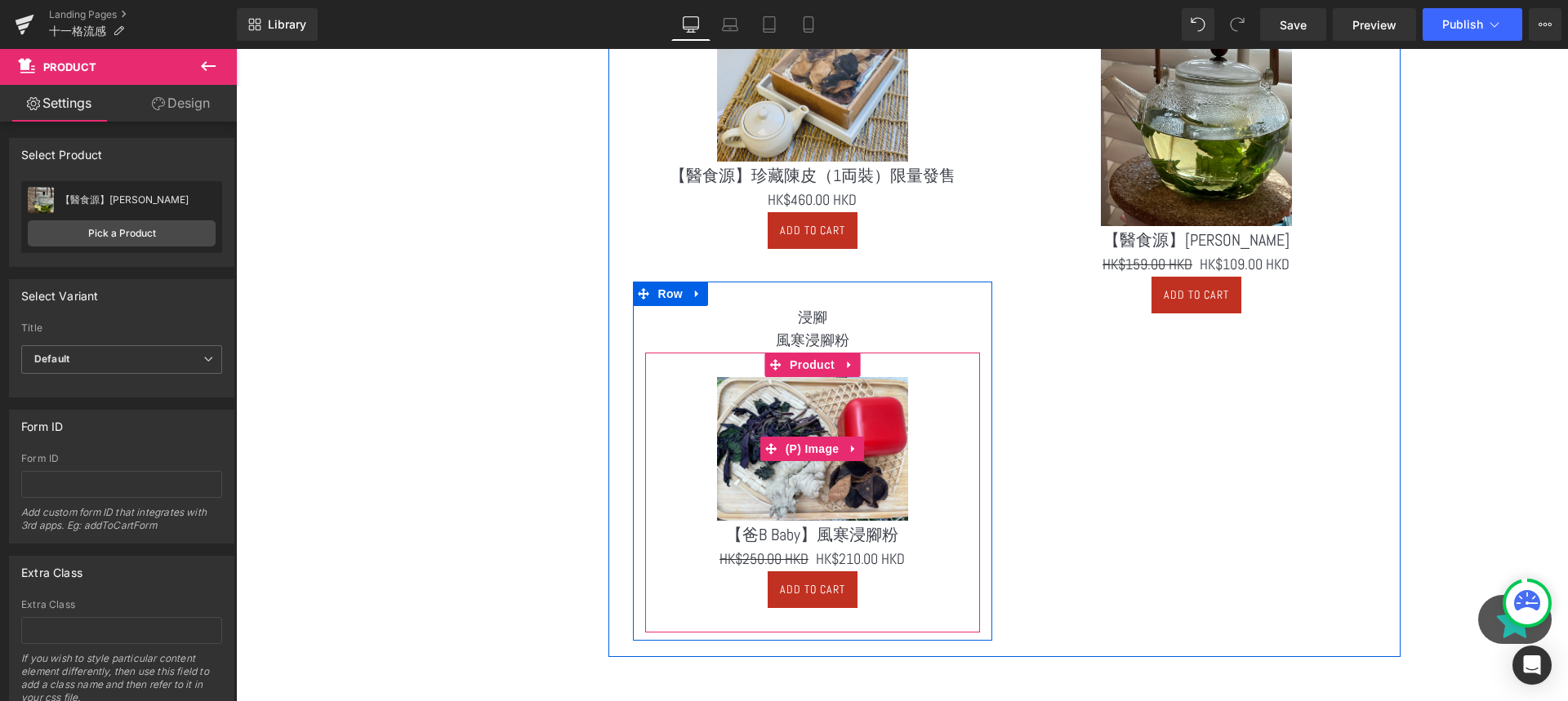
scroll to position [2458, 0]
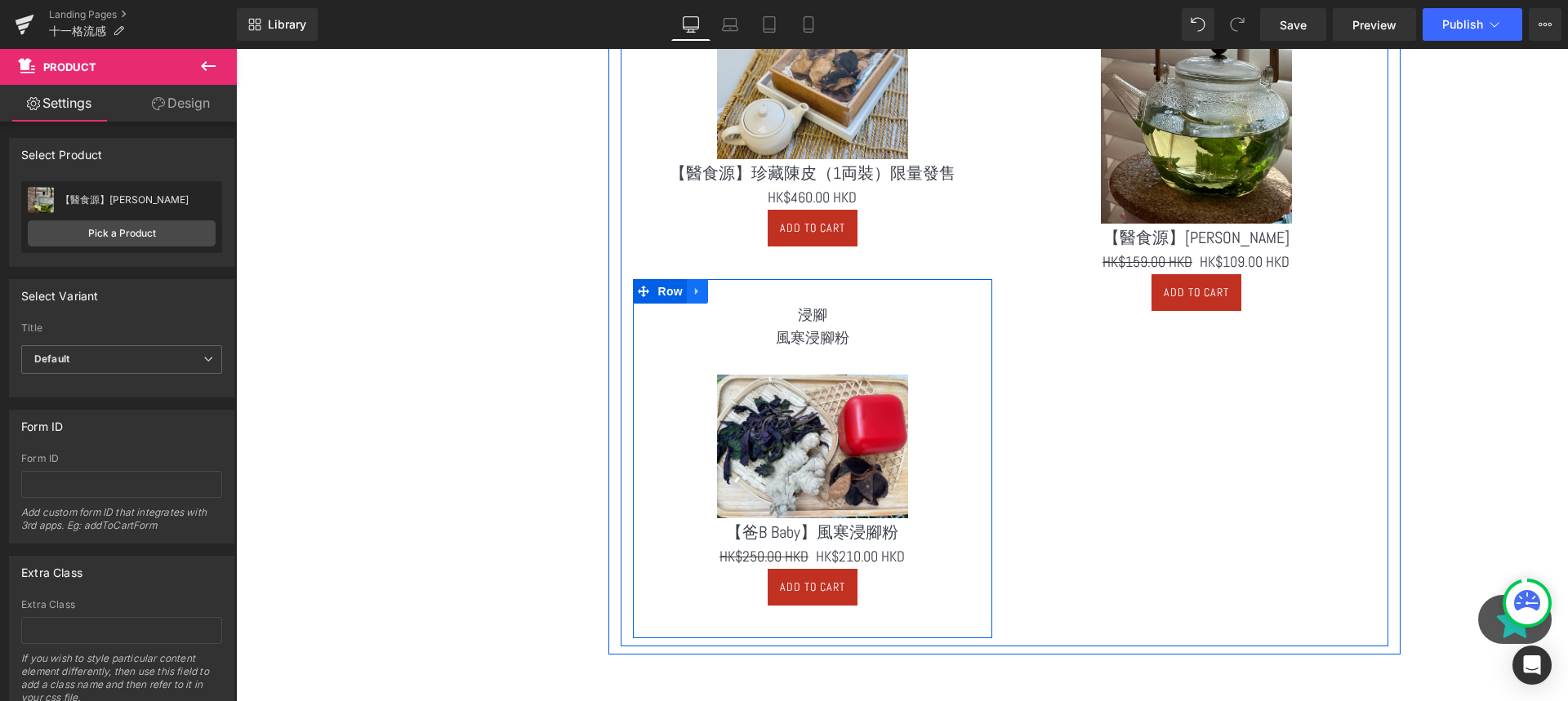
click at [697, 292] on icon at bounding box center [697, 291] width 4 height 7
click at [729, 291] on link at bounding box center [740, 291] width 22 height 24
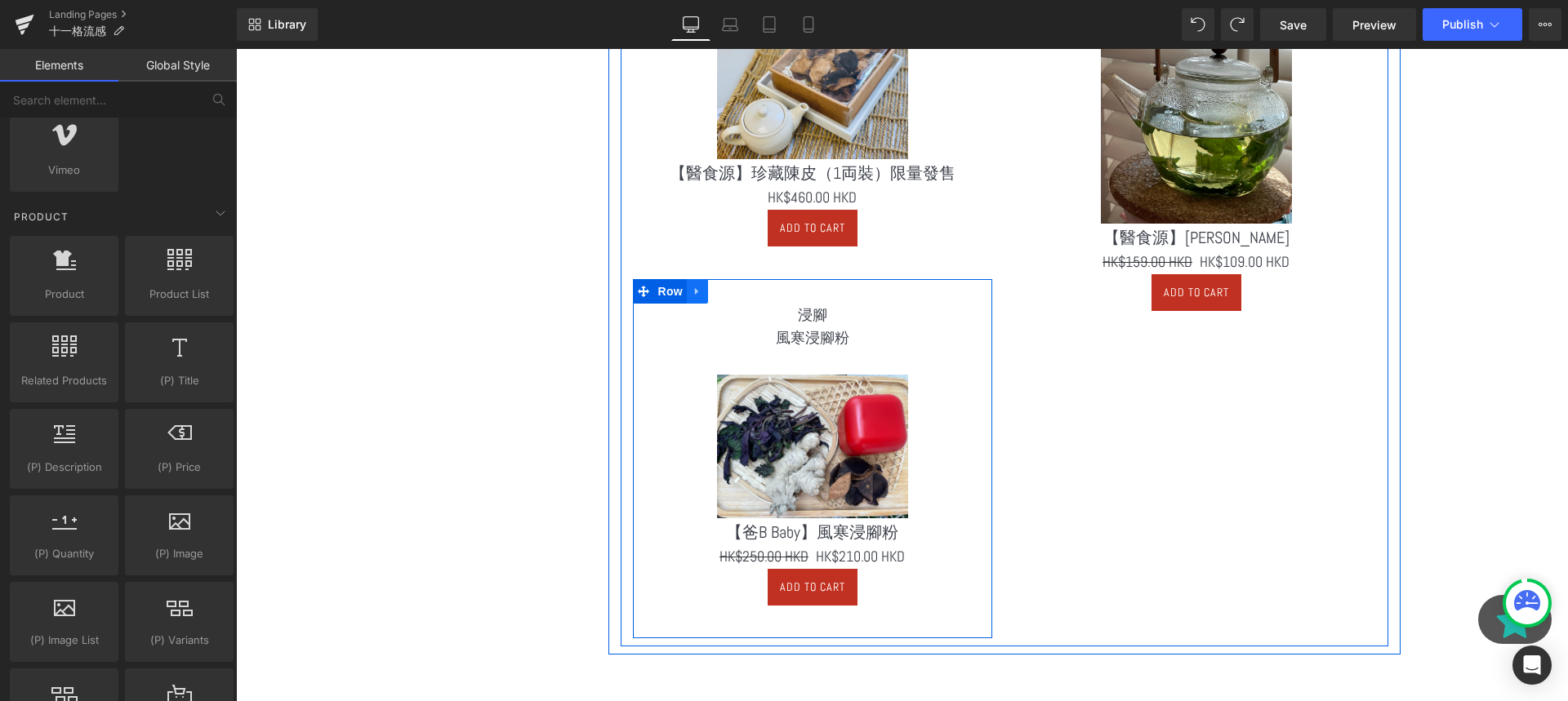
click at [700, 285] on icon at bounding box center [697, 291] width 12 height 13
click at [720, 291] on icon at bounding box center [718, 291] width 12 height 12
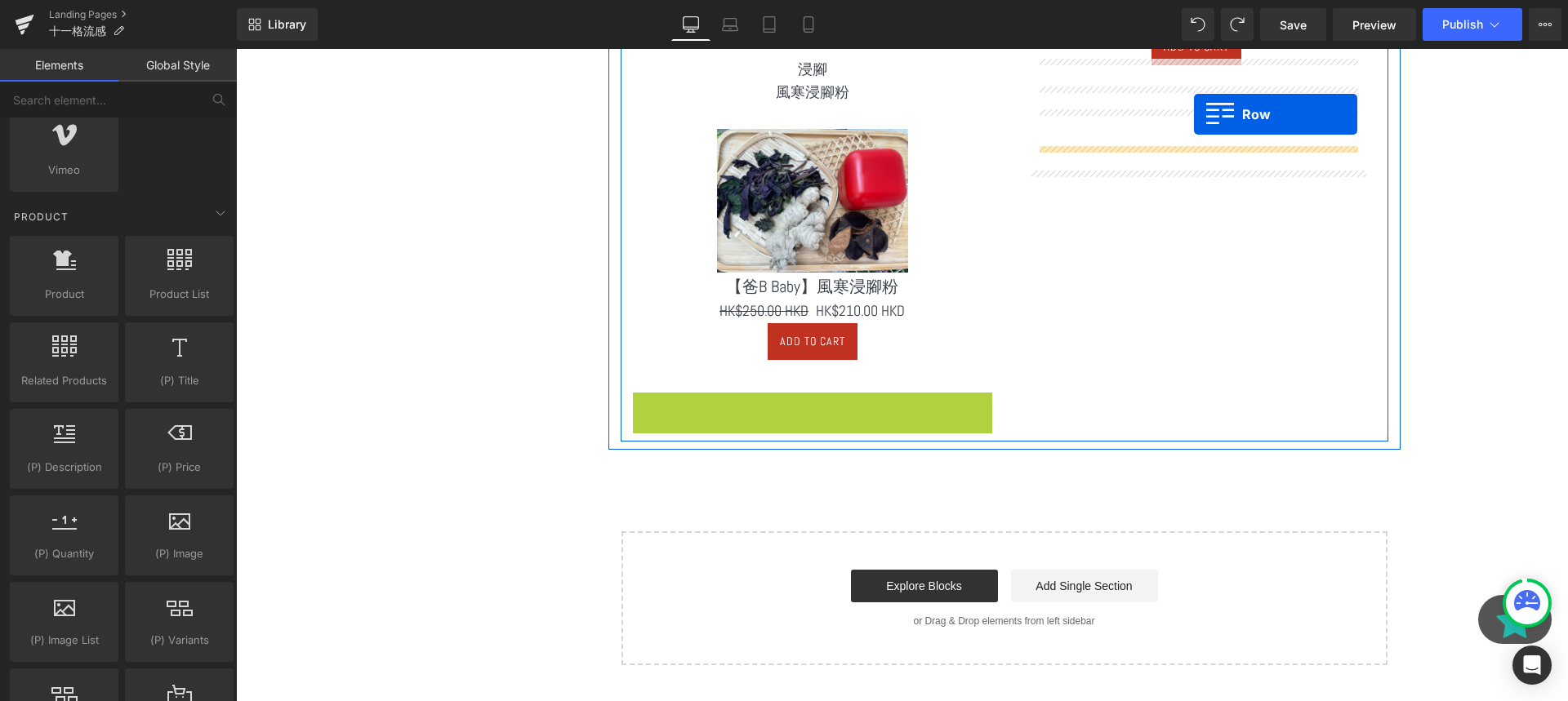
scroll to position [2622, 0]
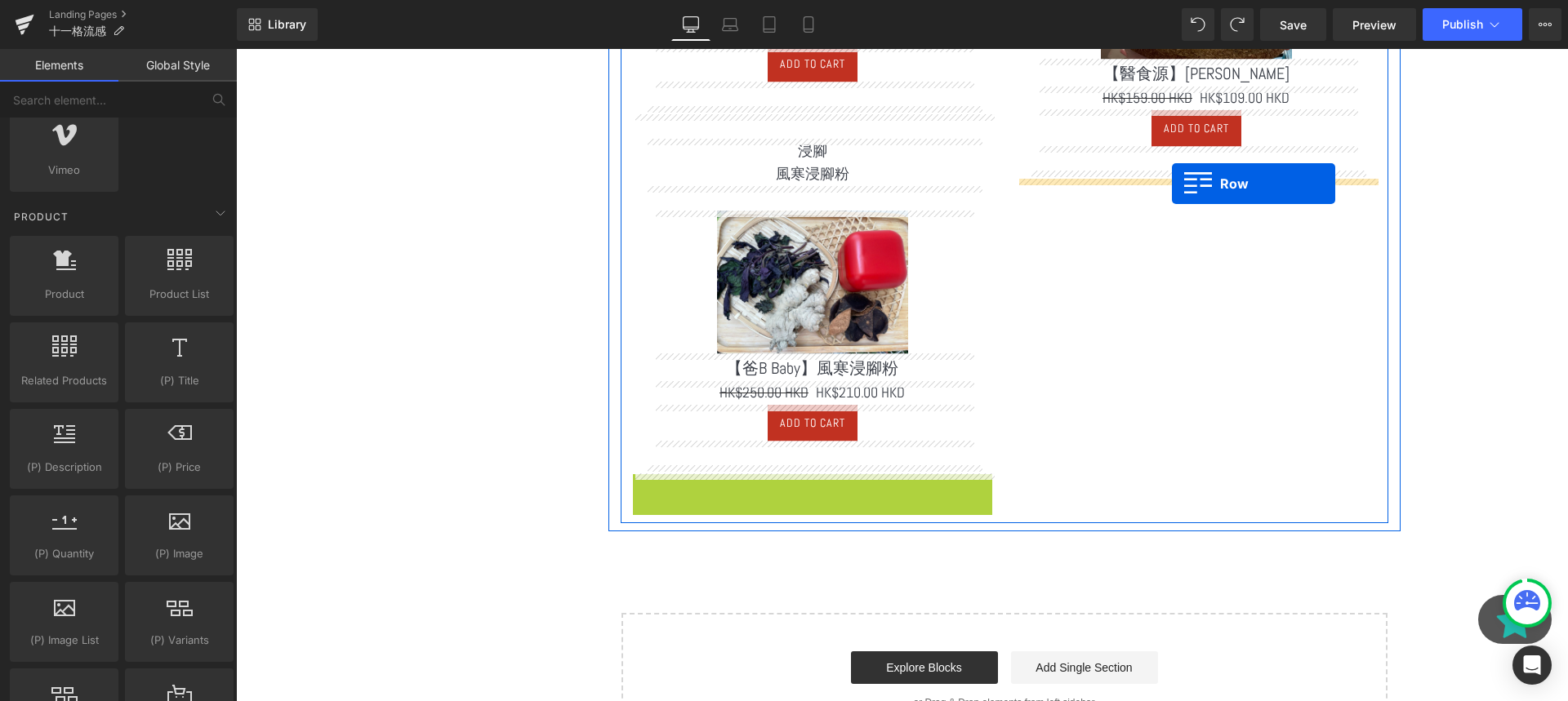
drag, startPoint x: 647, startPoint y: 274, endPoint x: 1172, endPoint y: 182, distance: 533.0
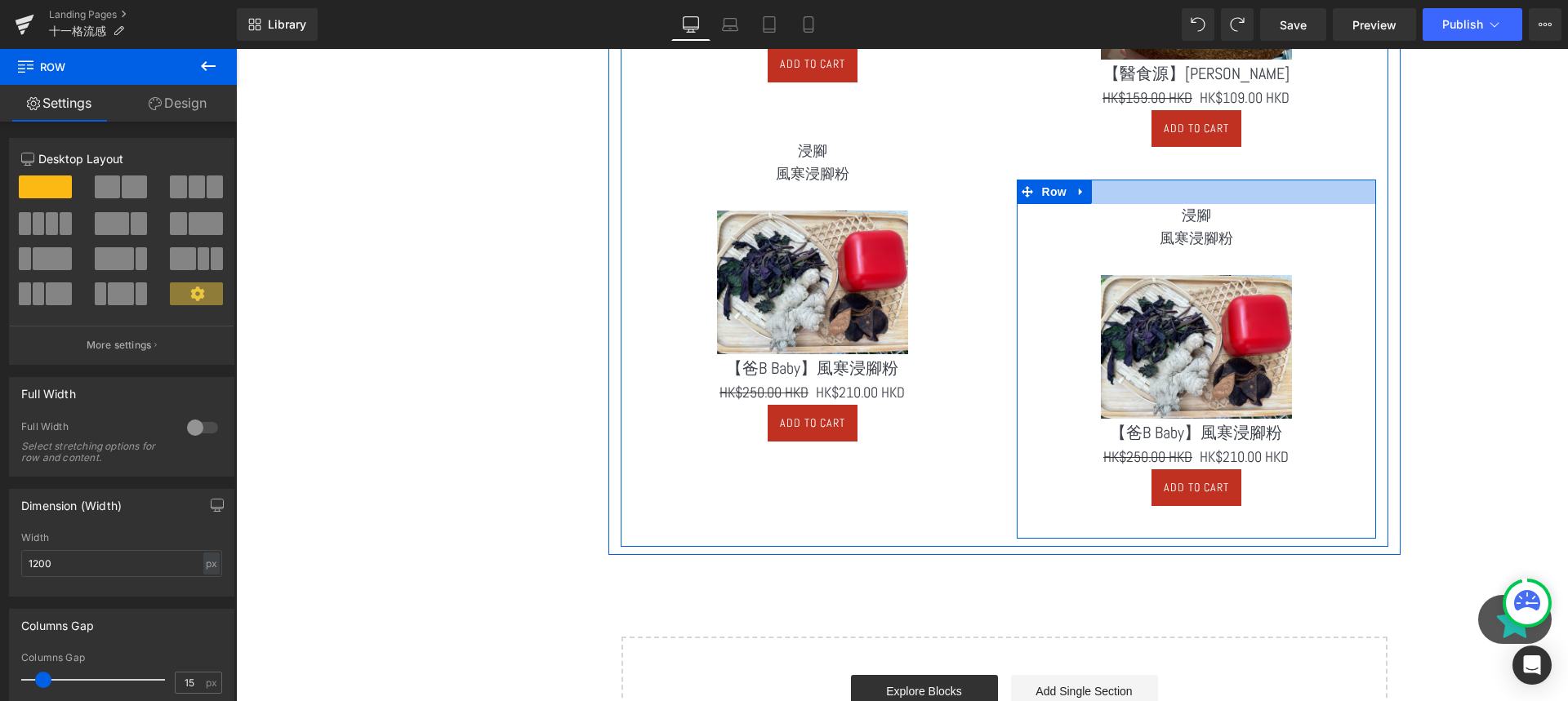
click at [1146, 196] on div at bounding box center [1196, 191] width 360 height 24
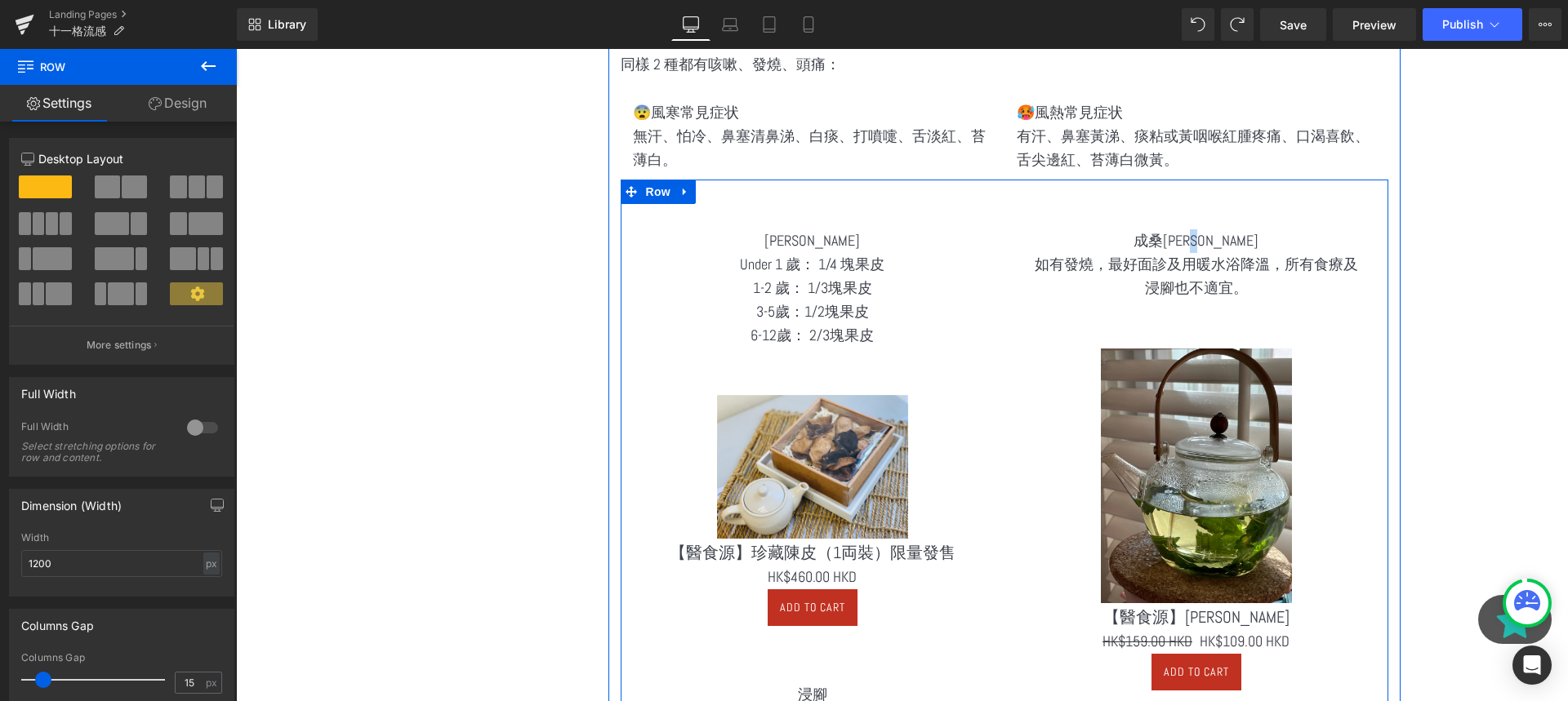
scroll to position [2045, 0]
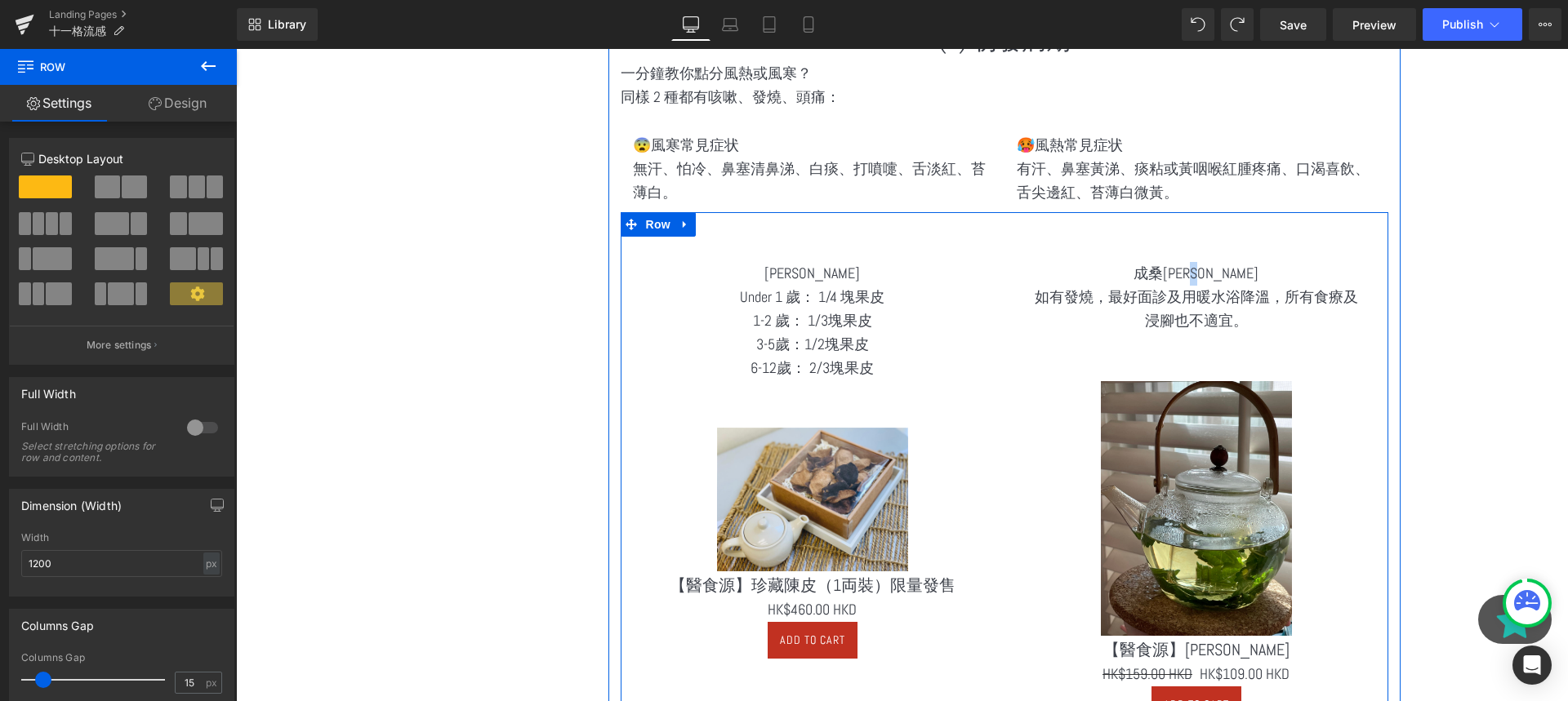
click at [236, 49] on div at bounding box center [236, 49] width 0 height 0
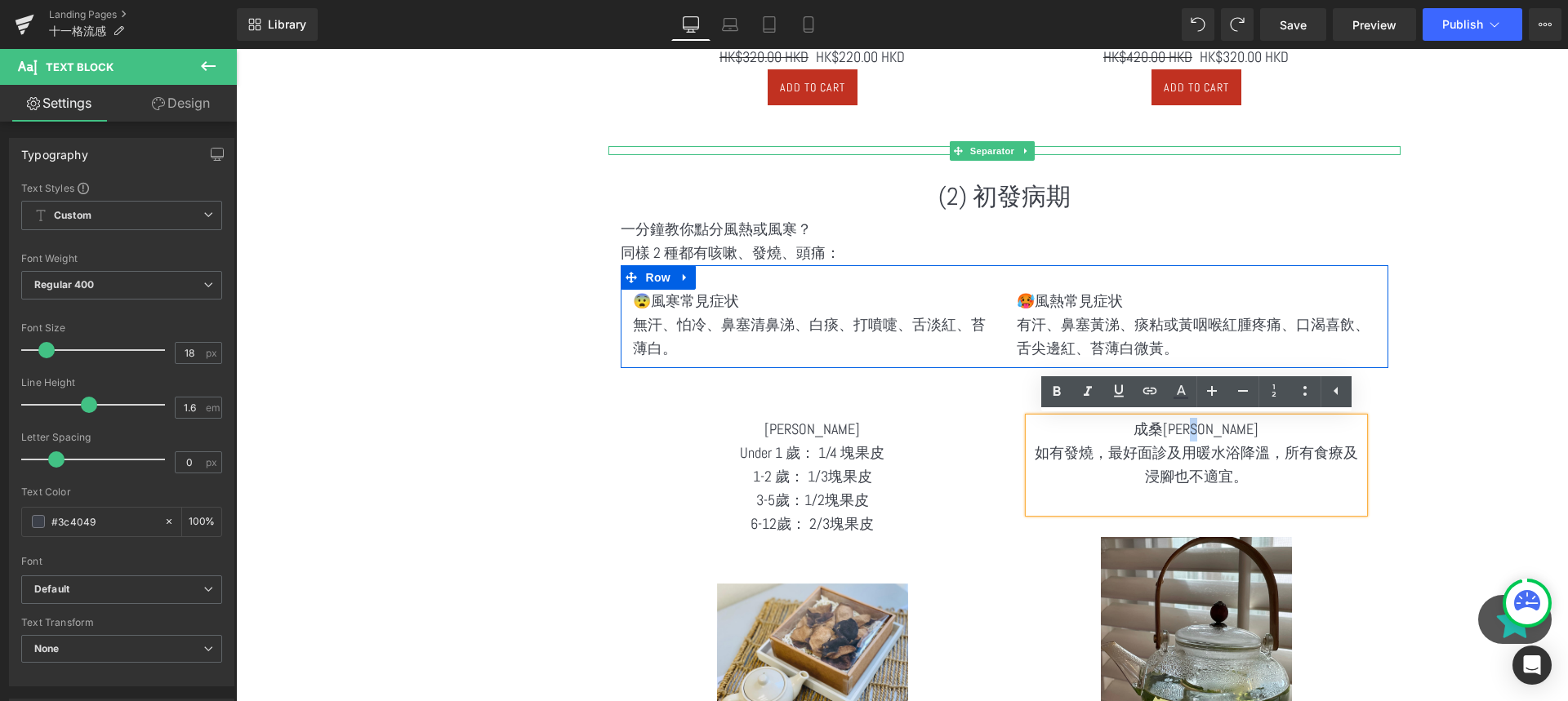
scroll to position [1921, 0]
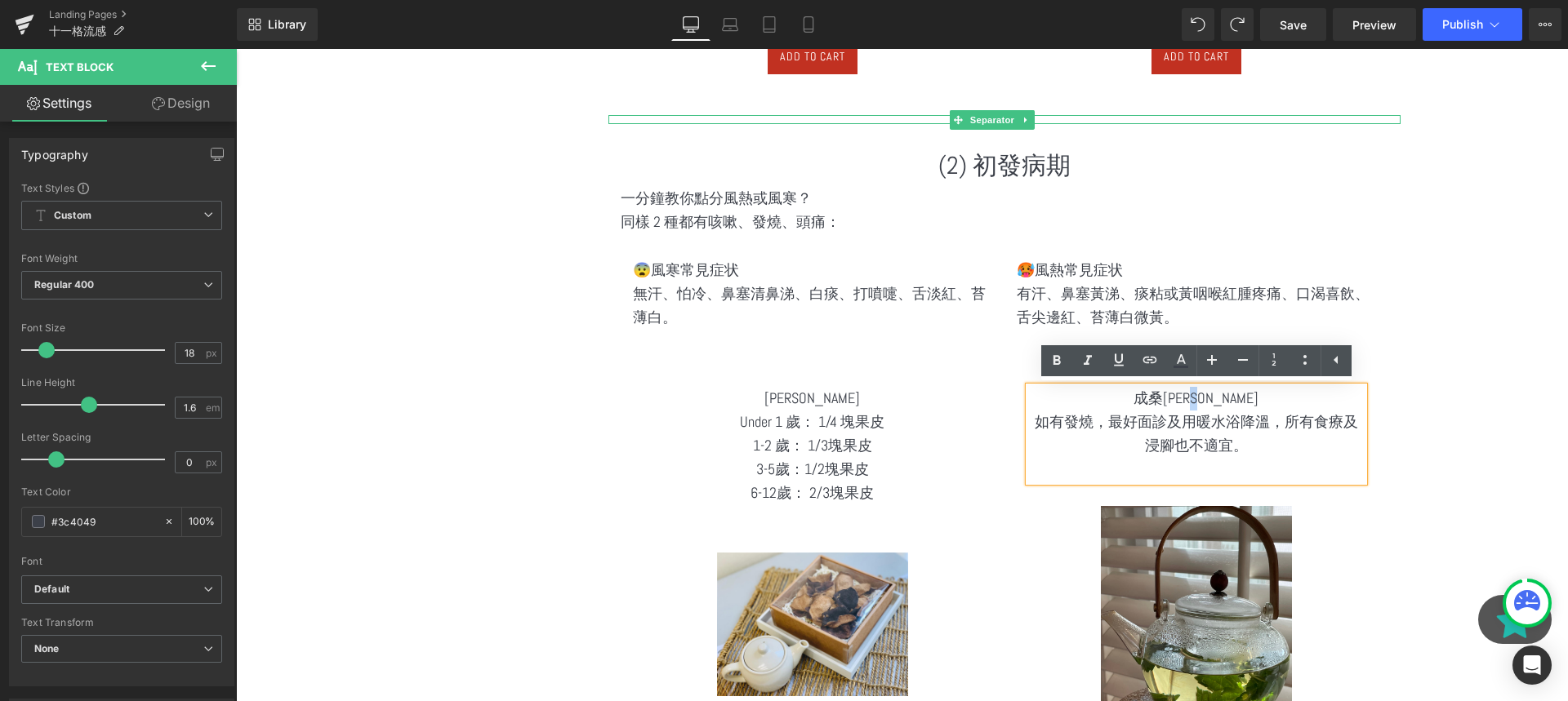
click at [1093, 401] on p "成桑葉雙菊茶" at bounding box center [1197, 399] width 335 height 23
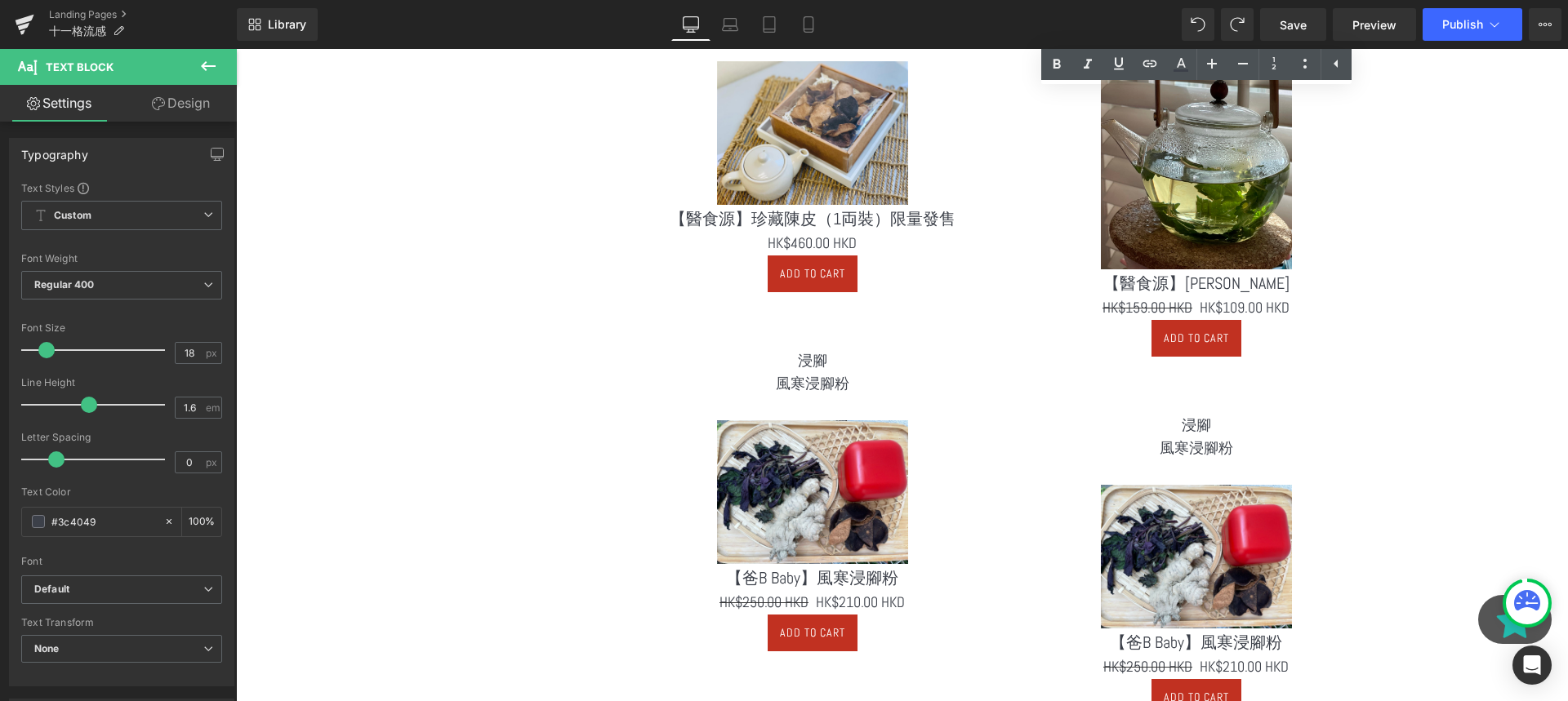
click at [1252, 440] on p "風寒浸腳粉" at bounding box center [1197, 449] width 335 height 23
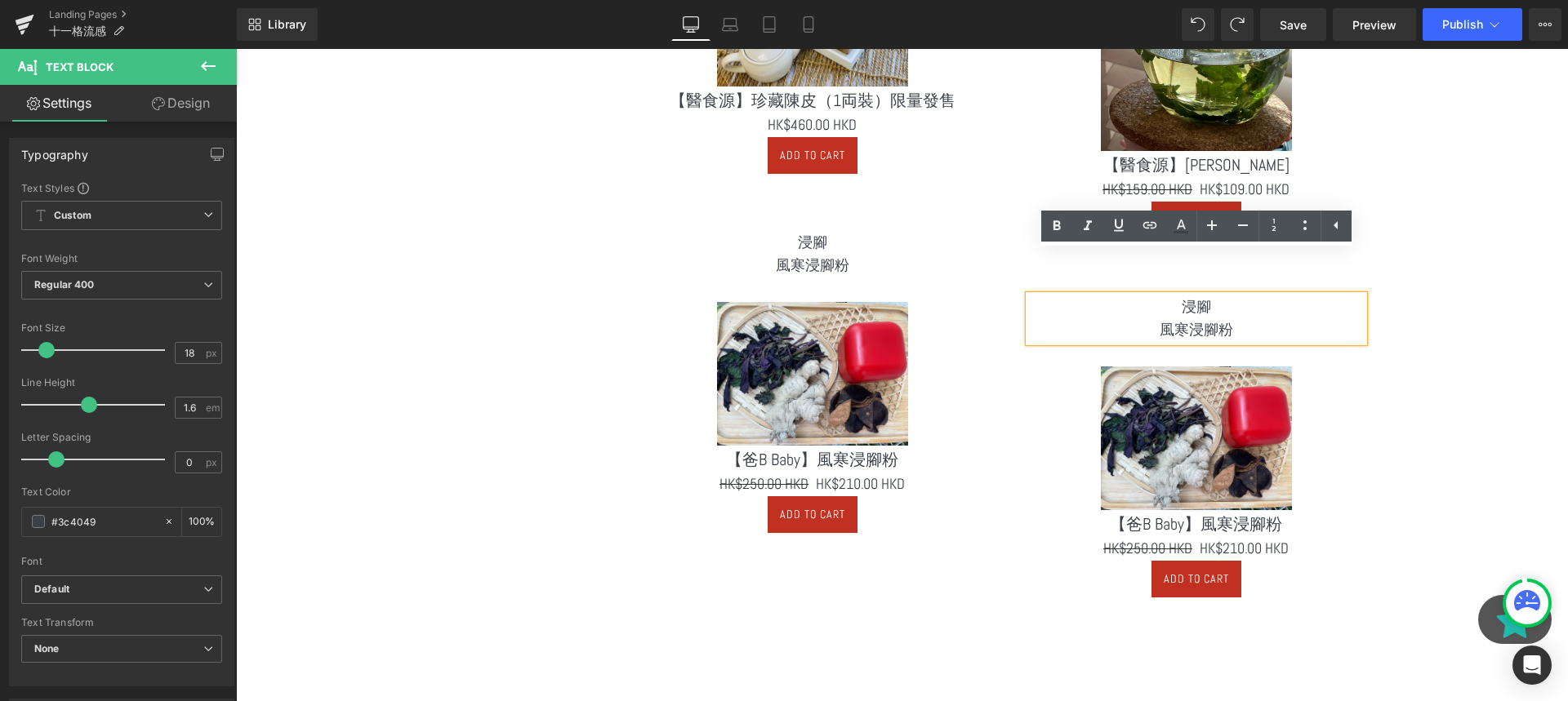
scroll to position [2574, 0]
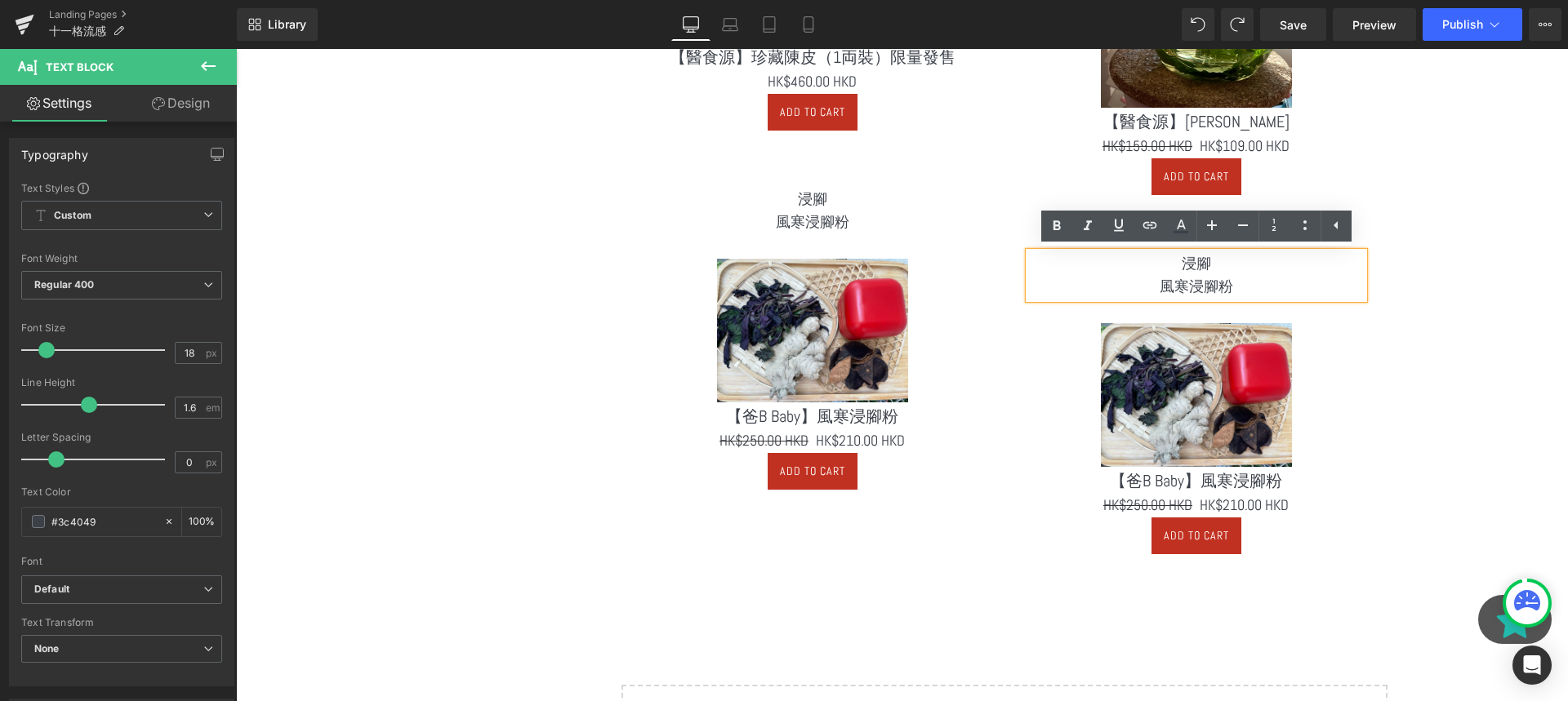
click at [1399, 391] on div "(2) 初發病期 Heading Text Block 一分鐘教你點分風熱或風寒？ 同樣 2 種都有咳嗽、發燒、頭痛： Text Block 😨風寒常見症状…" at bounding box center [1004, 45] width 792 height 1099
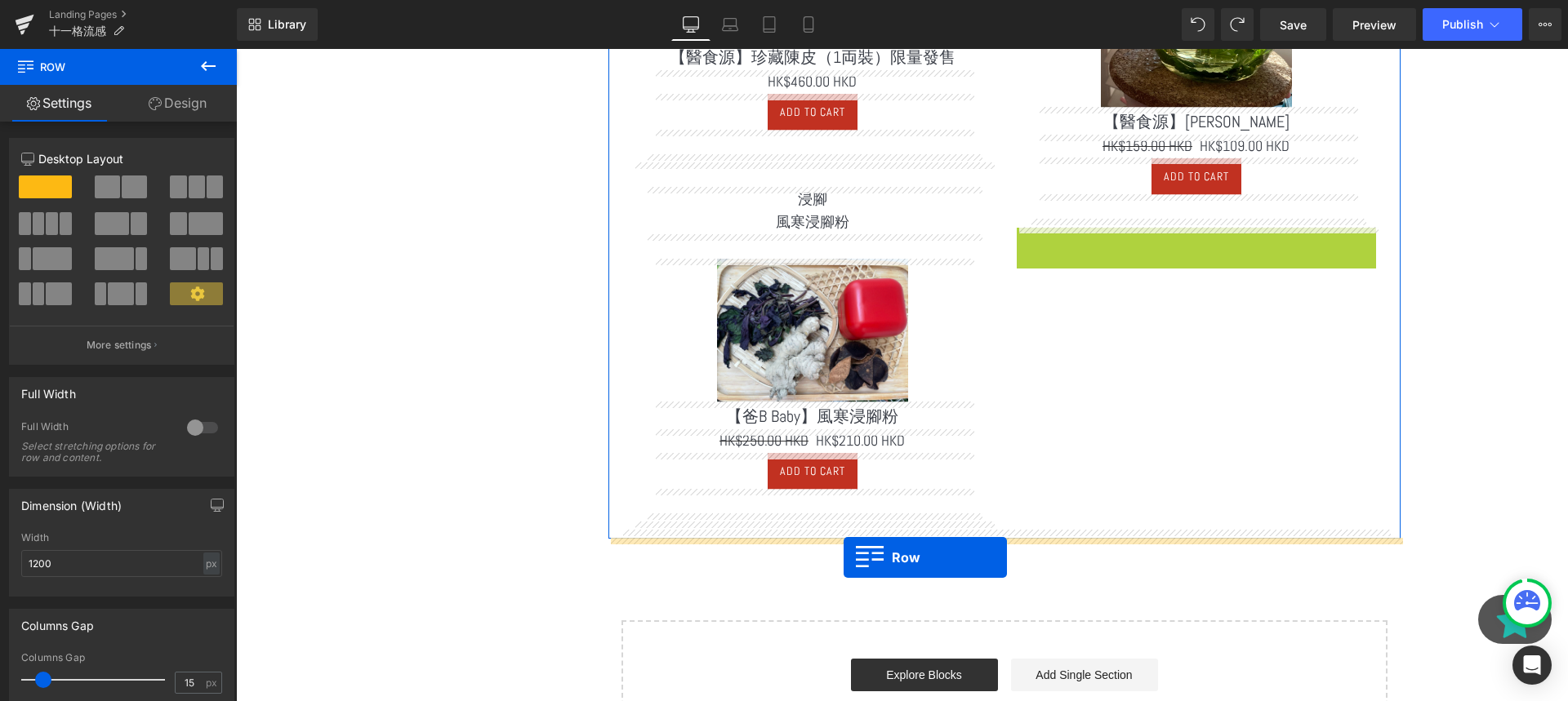
drag, startPoint x: 1035, startPoint y: 243, endPoint x: 843, endPoint y: 558, distance: 368.9
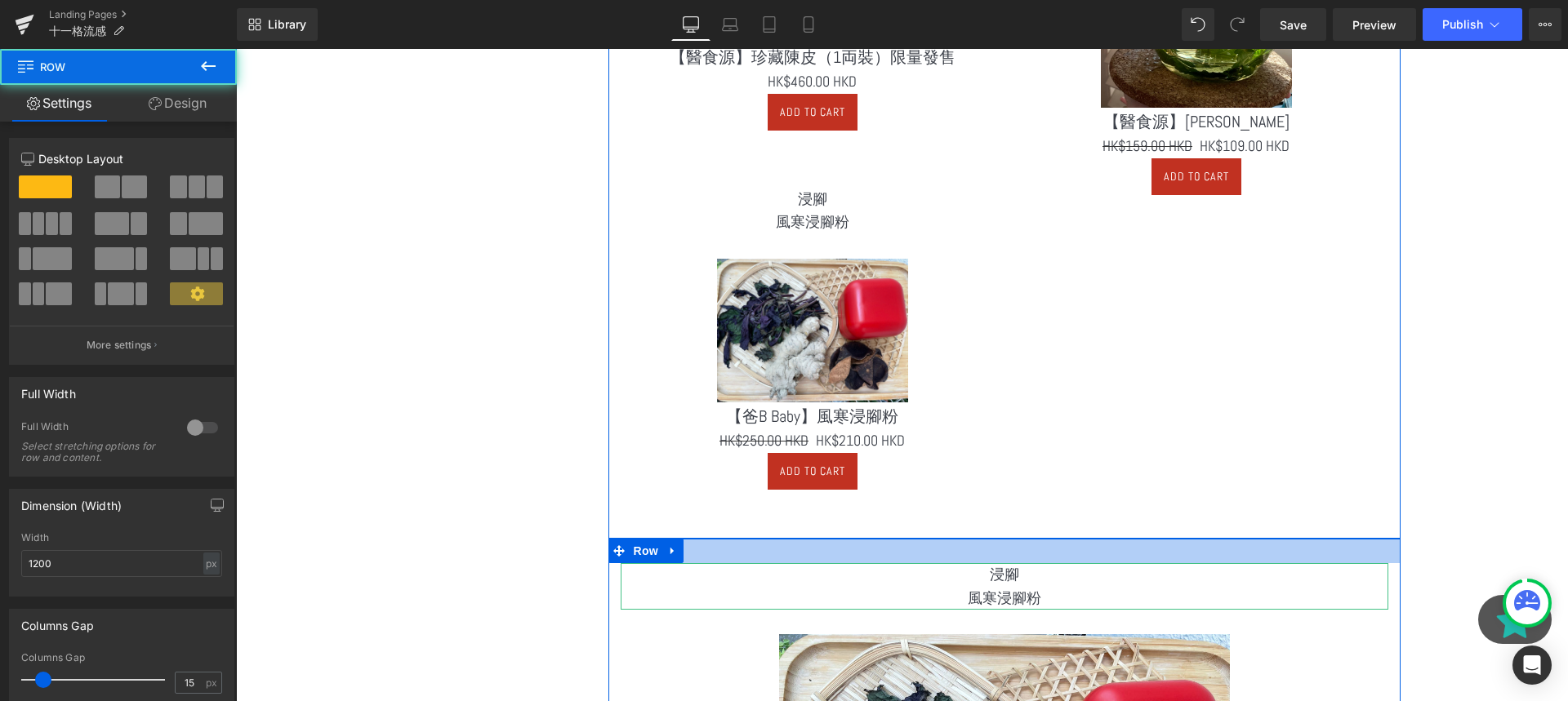
scroll to position [2753, 0]
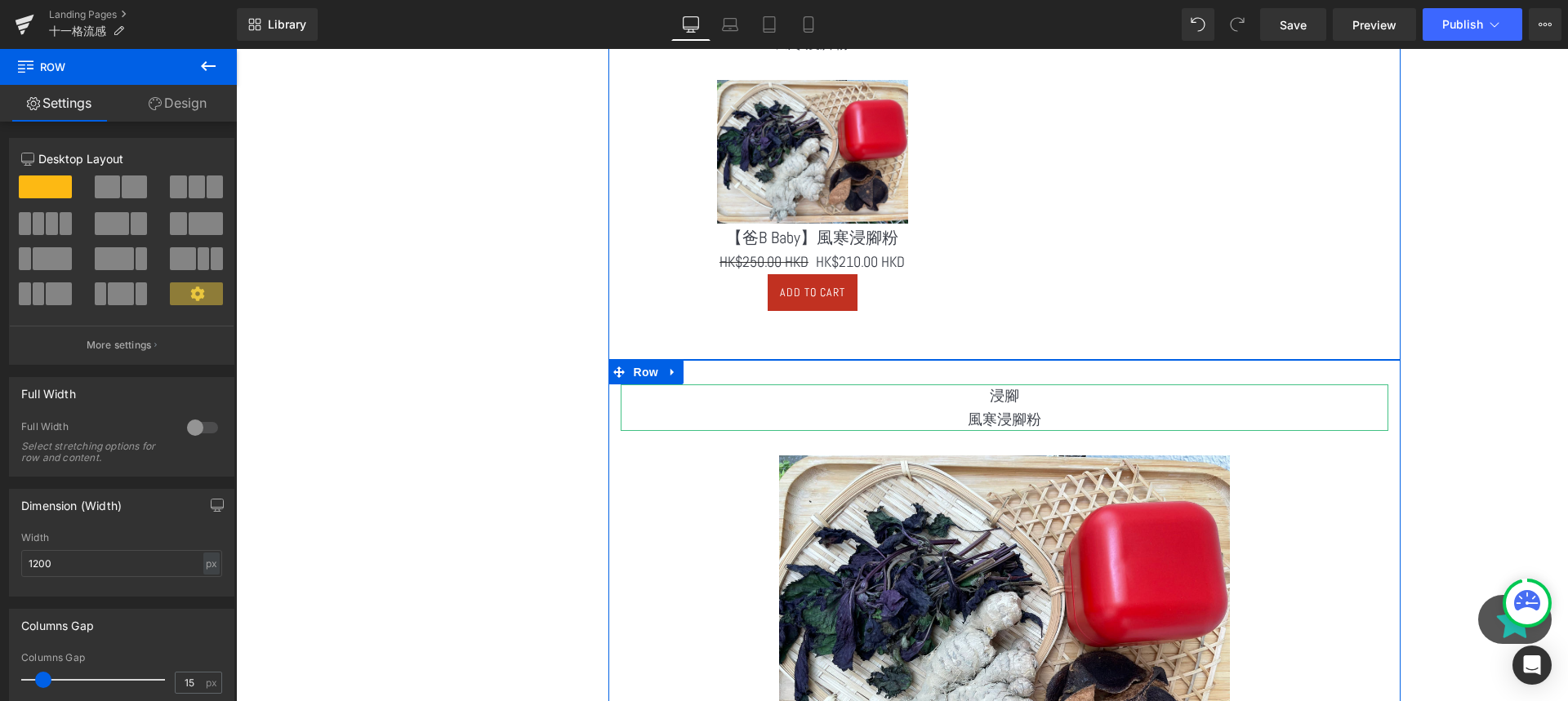
click at [1071, 410] on p "風寒浸腳粉" at bounding box center [1005, 420] width 768 height 23
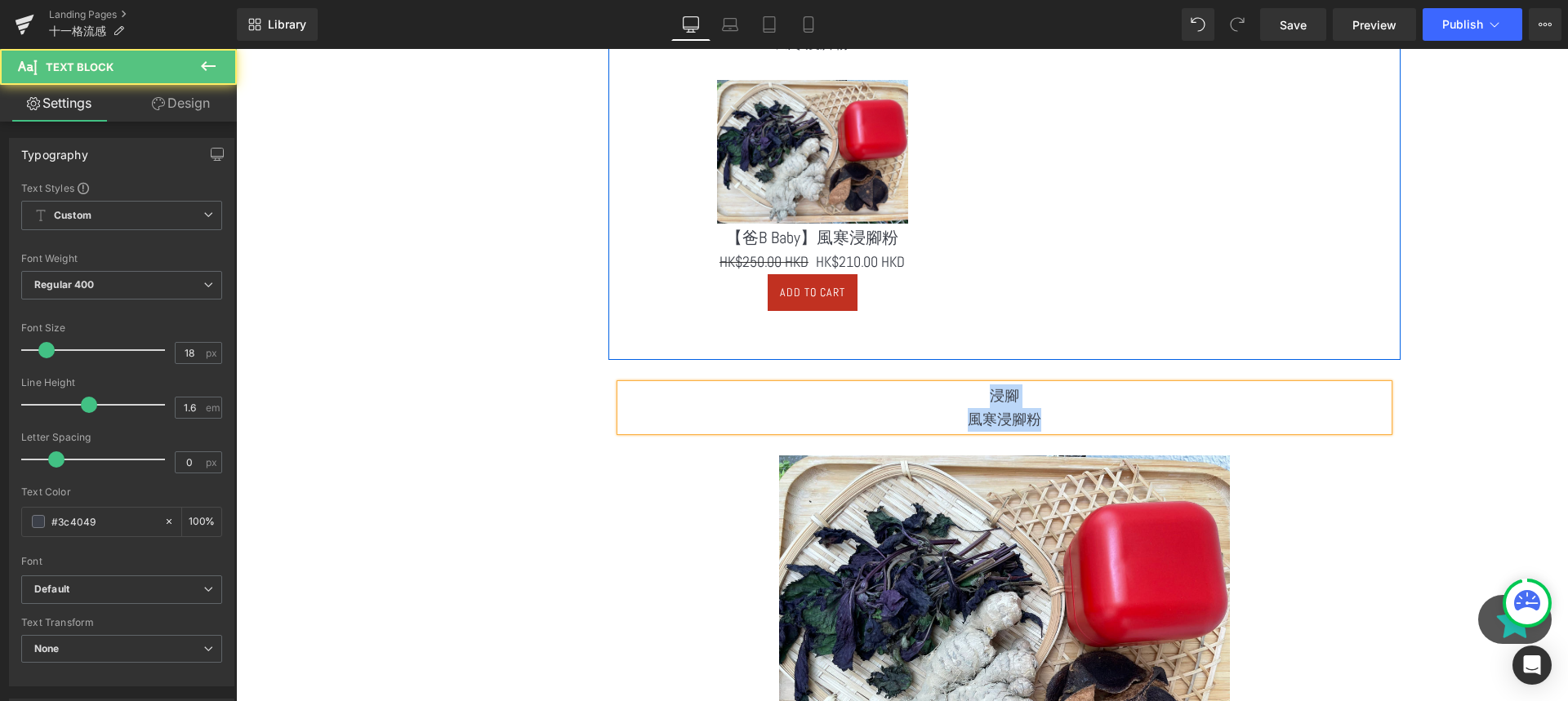
click at [1071, 410] on p "風寒浸腳粉" at bounding box center [1005, 420] width 768 height 23
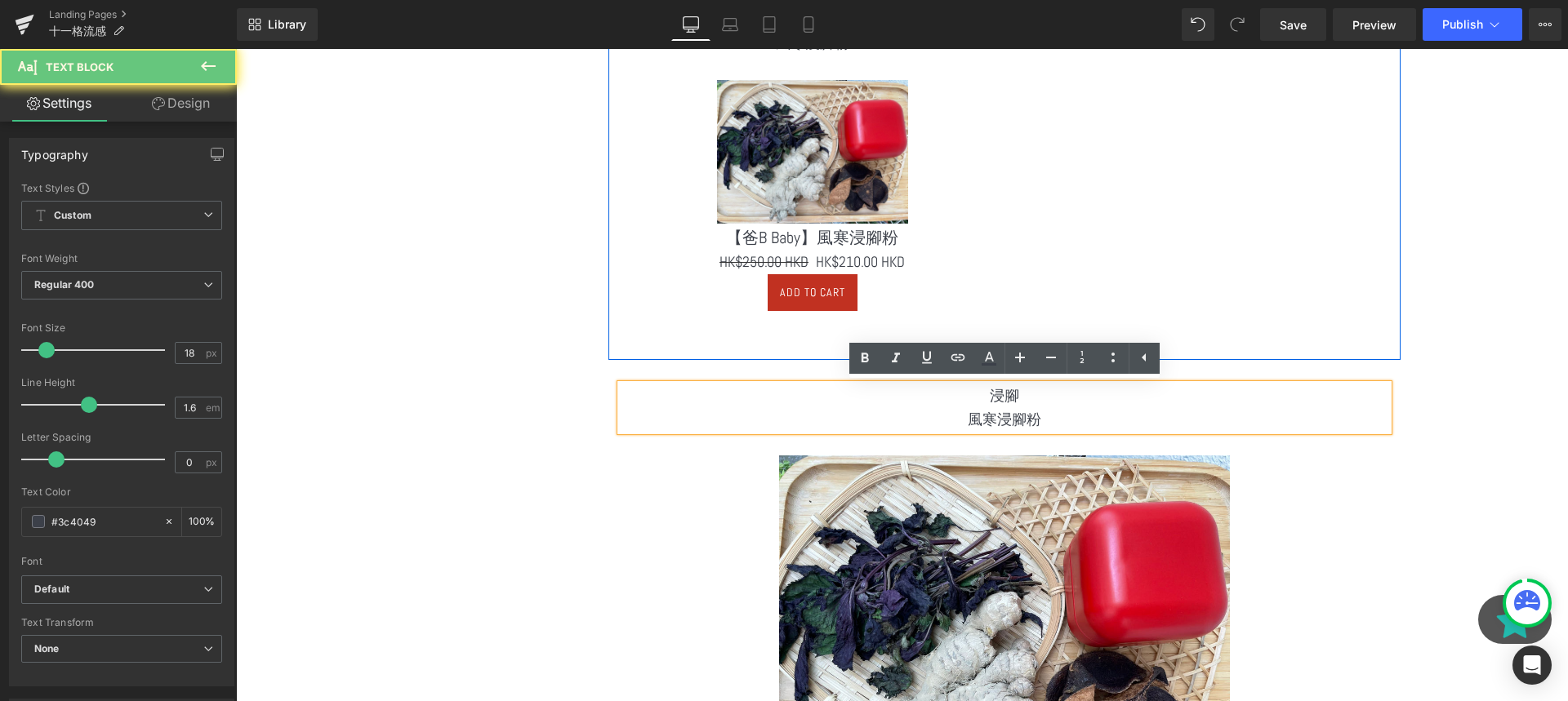
click at [1071, 410] on p "風寒浸腳粉" at bounding box center [1005, 420] width 768 height 23
drag, startPoint x: 1071, startPoint y: 410, endPoint x: 958, endPoint y: 386, distance: 115.5
click at [958, 386] on div "浸腳 風寒浸腳粉" at bounding box center [1005, 408] width 768 height 48
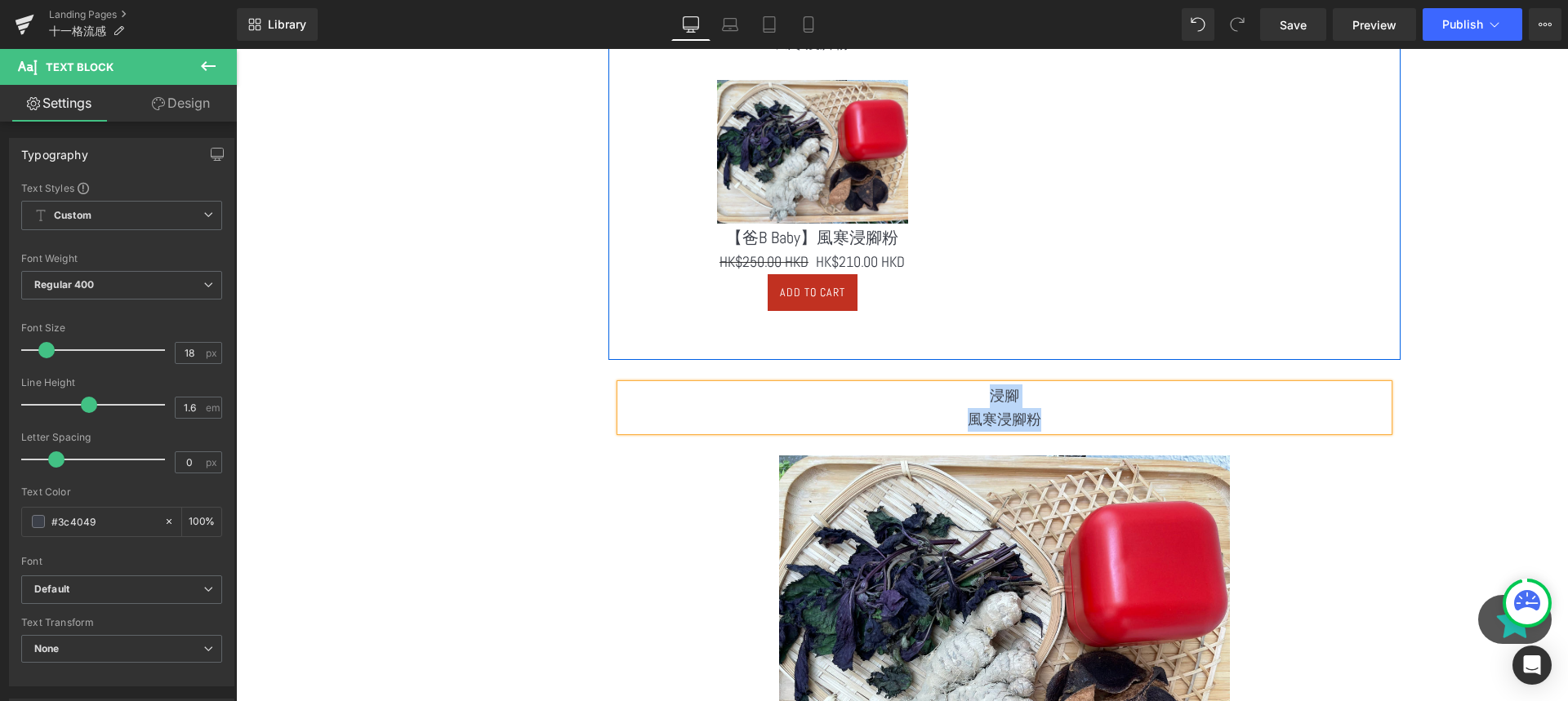
paste div
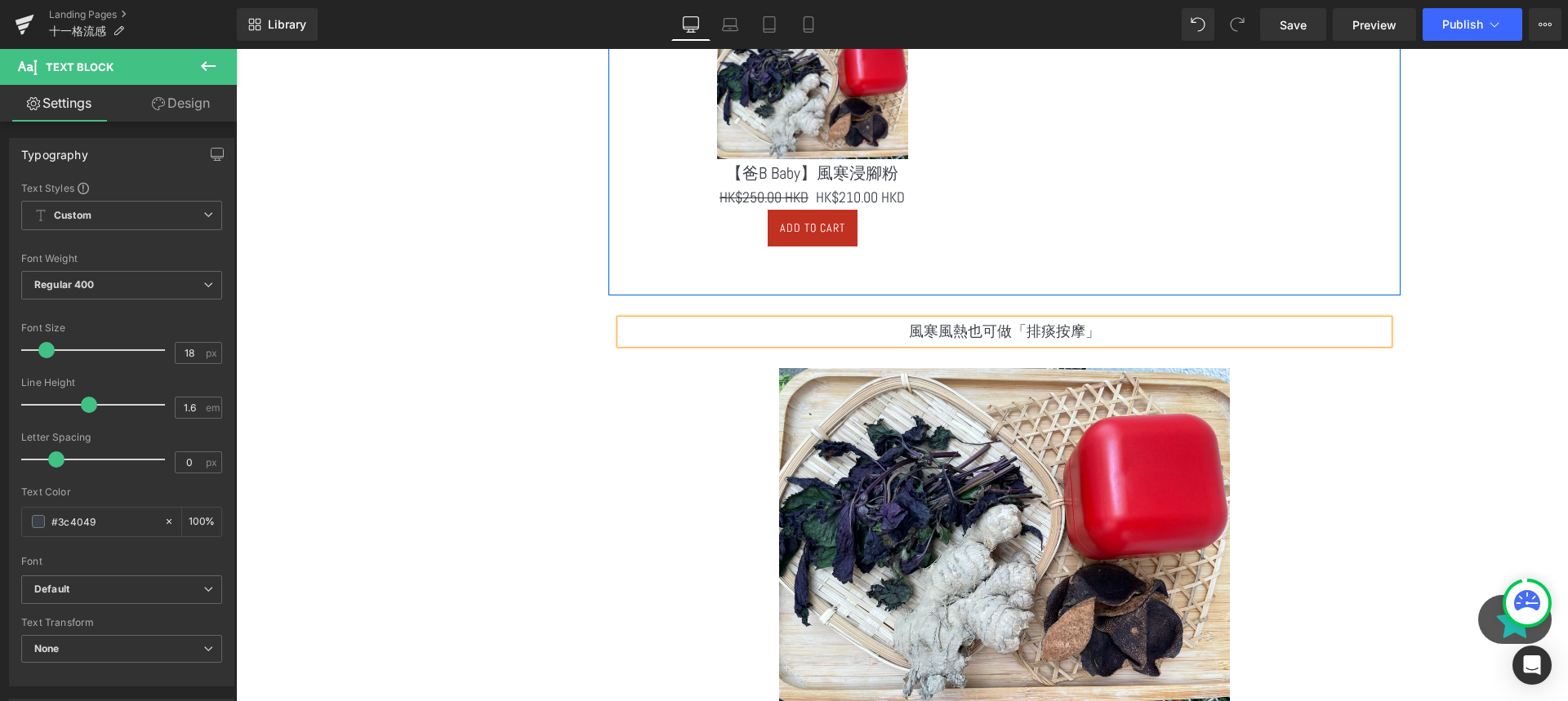
scroll to position [2991, 0]
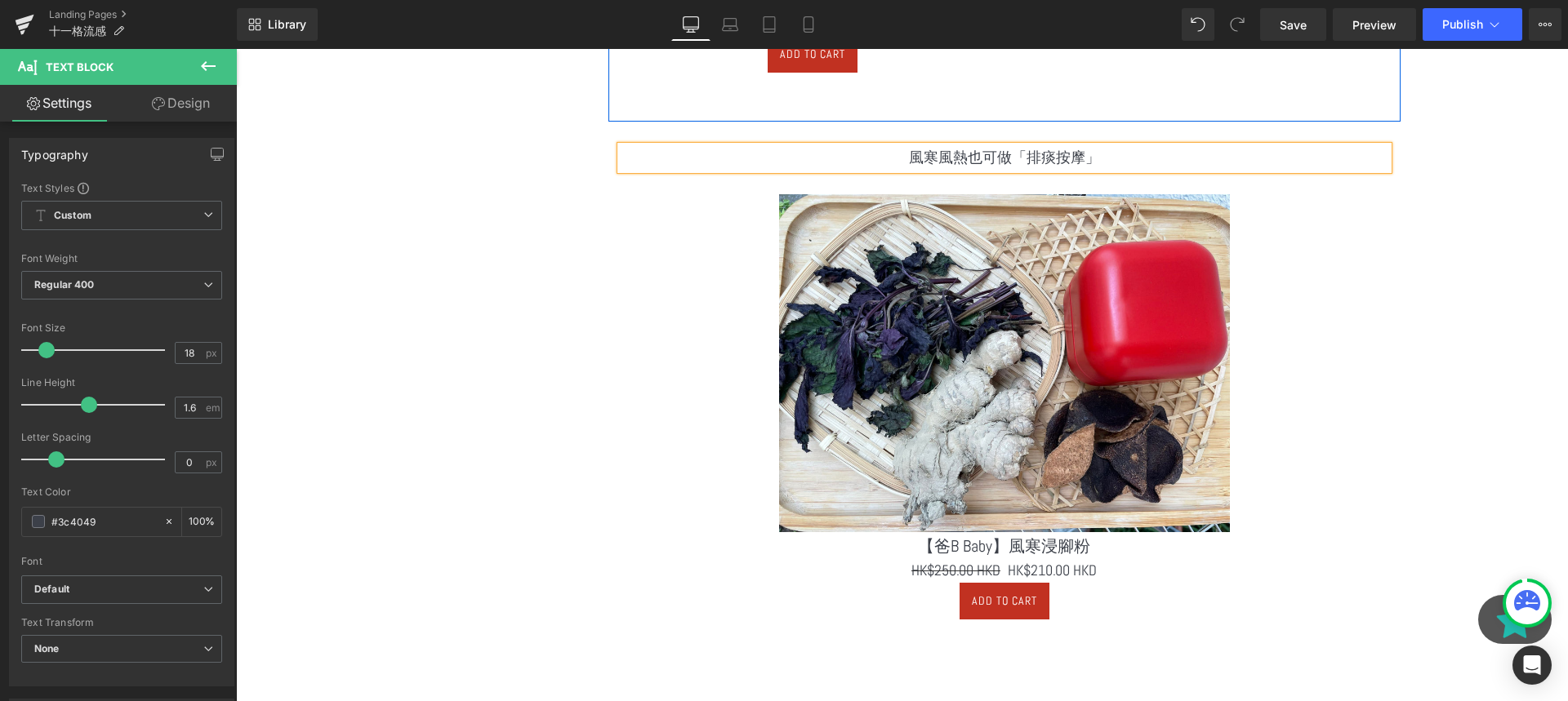
click at [1042, 320] on img at bounding box center [1005, 363] width 451 height 338
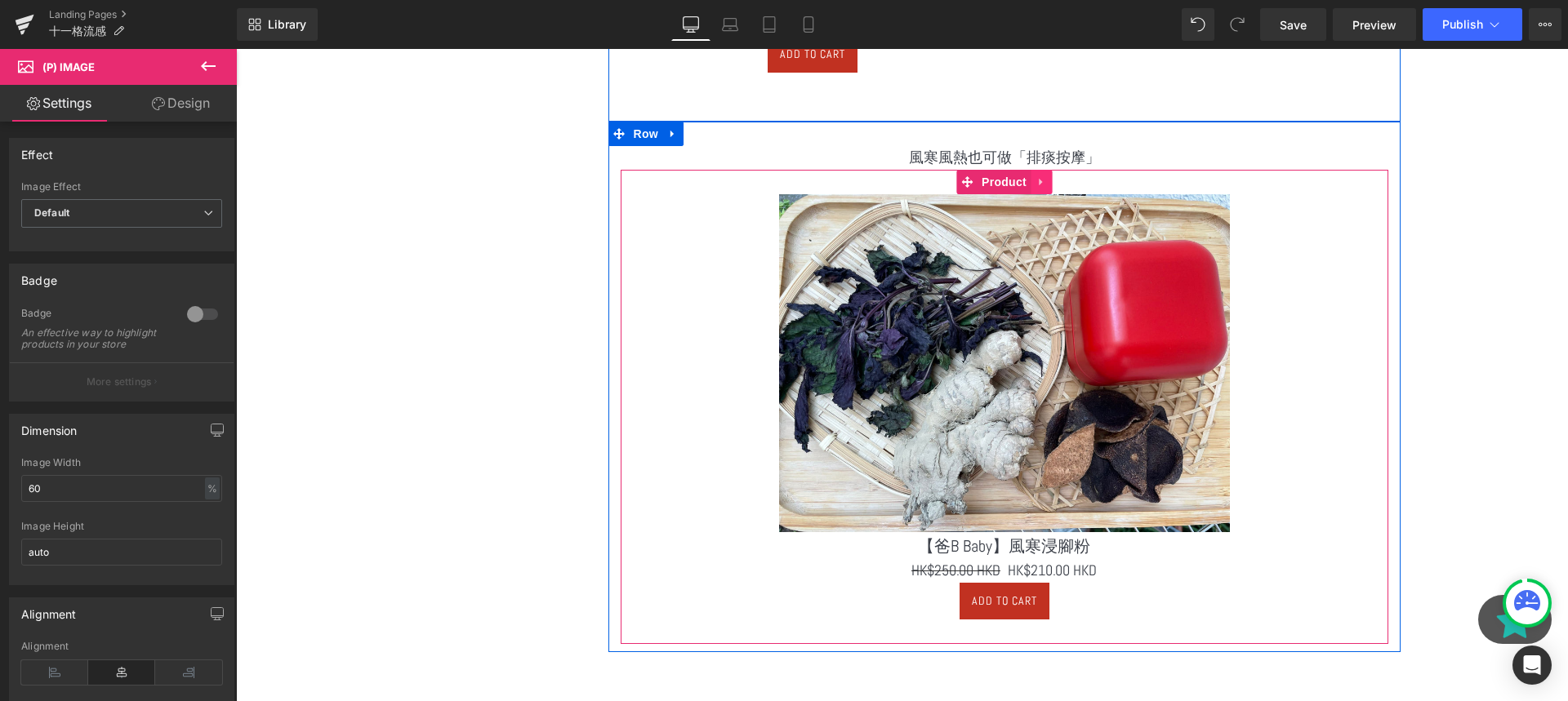
click at [1038, 187] on icon at bounding box center [1041, 182] width 12 height 13
click at [1048, 186] on icon at bounding box center [1052, 182] width 12 height 12
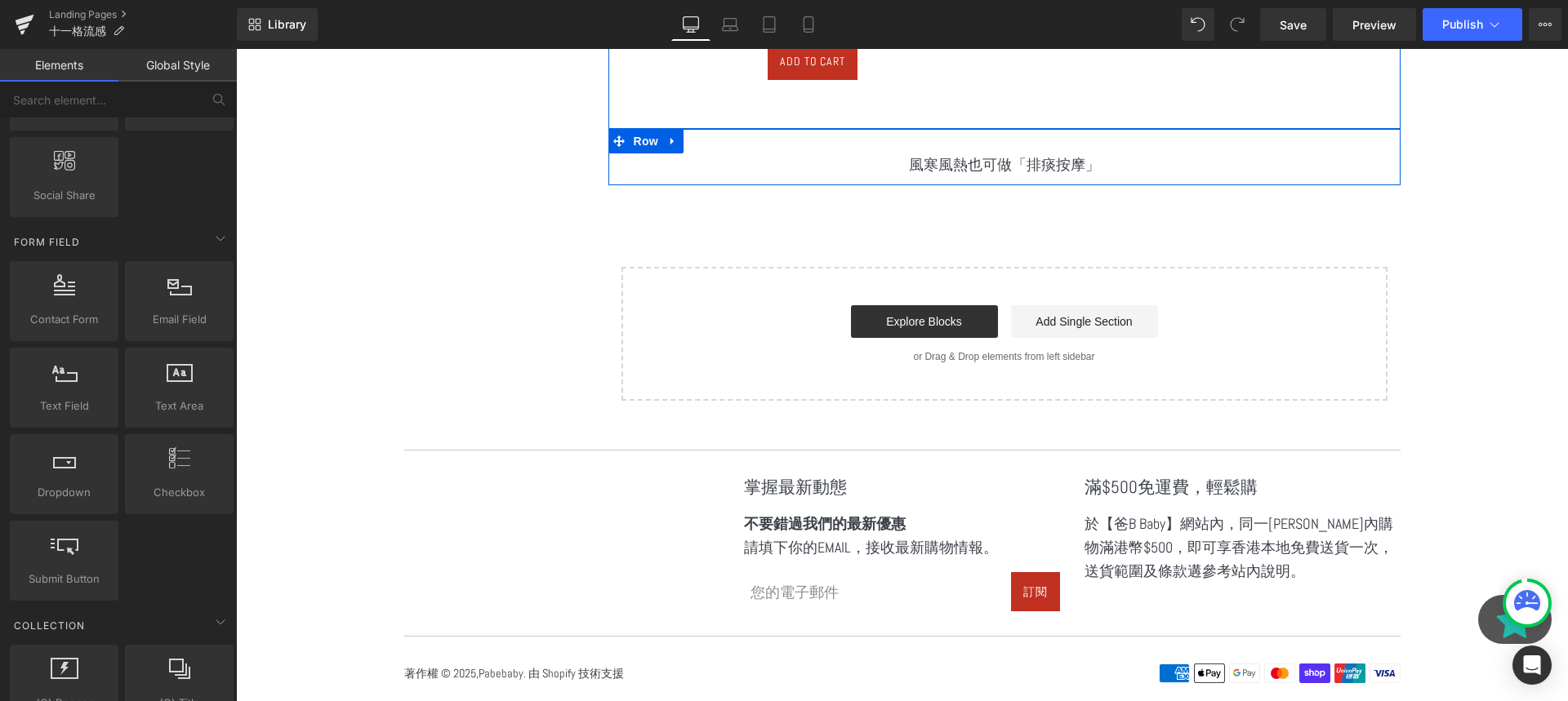
scroll to position [1807, 0]
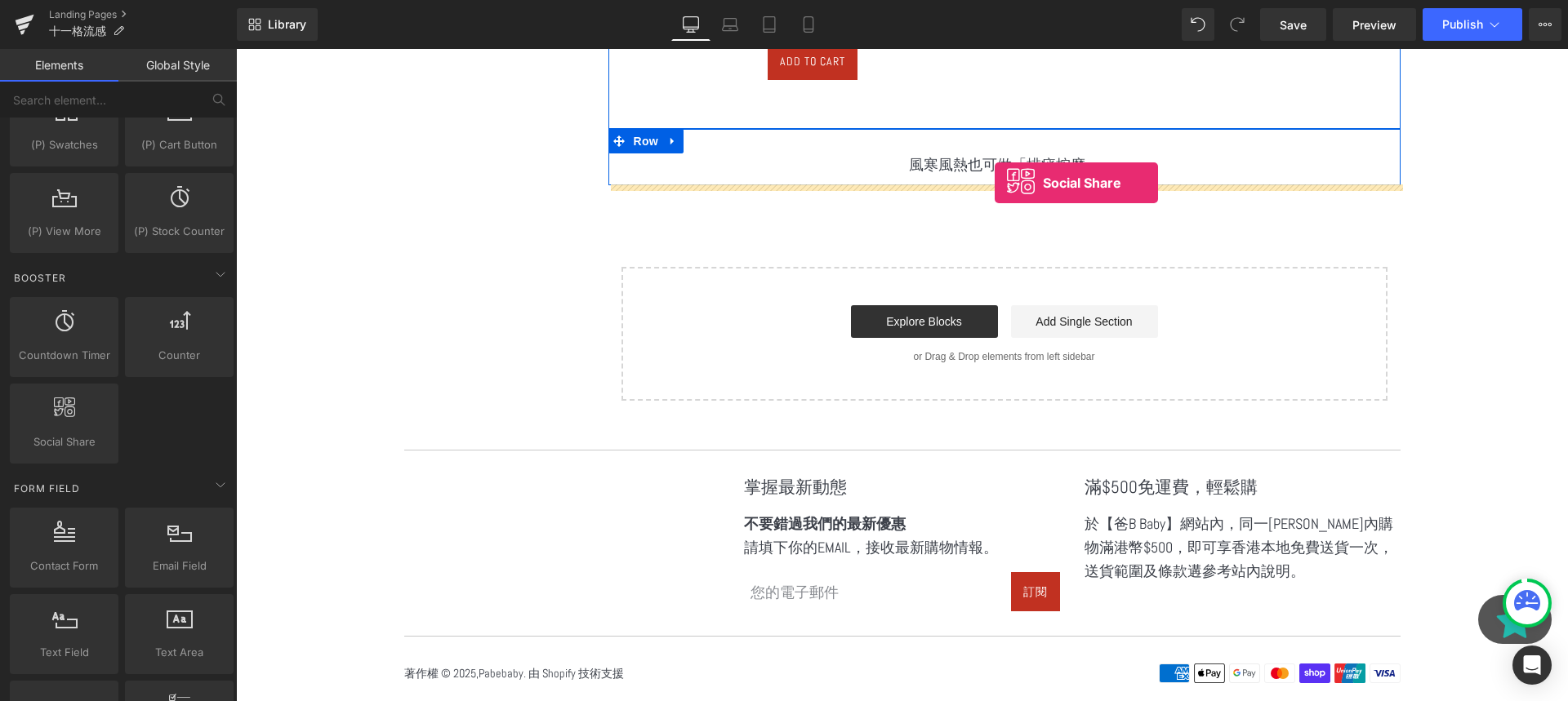
drag, startPoint x: 298, startPoint y: 469, endPoint x: 996, endPoint y: 184, distance: 753.9
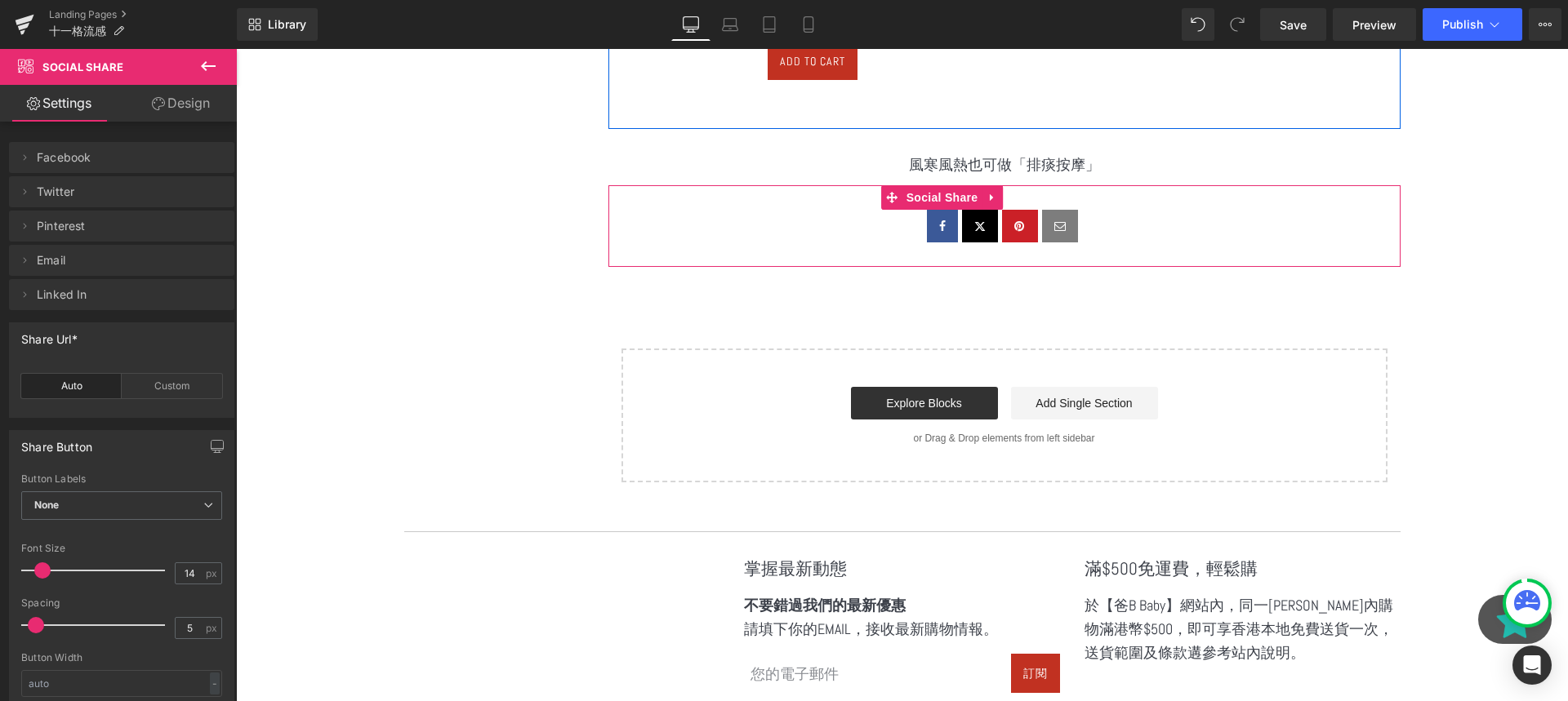
click at [1006, 199] on div "Social Share" at bounding box center [1004, 226] width 792 height 82
click at [994, 198] on icon at bounding box center [992, 197] width 12 height 13
click at [998, 197] on icon at bounding box center [1003, 197] width 12 height 12
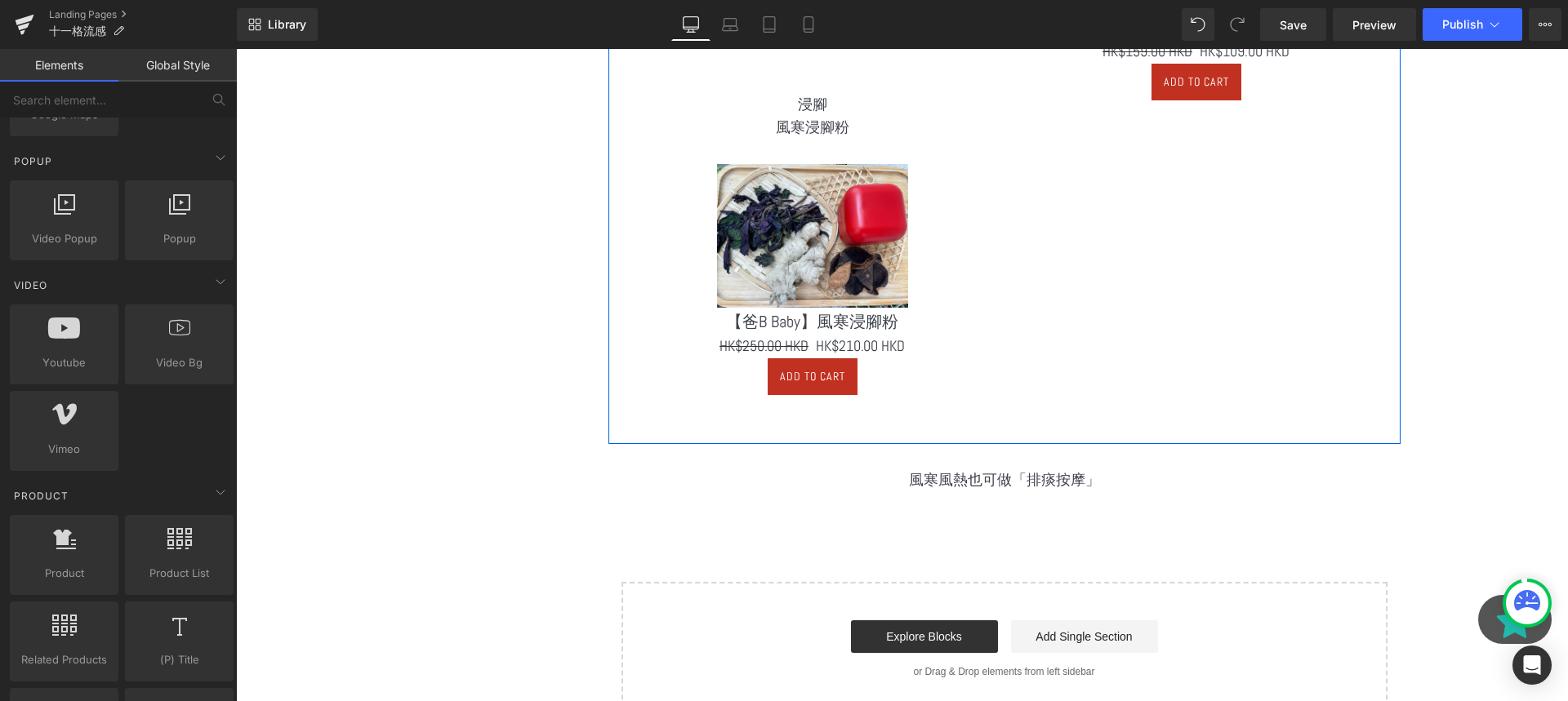
scroll to position [2801, 0]
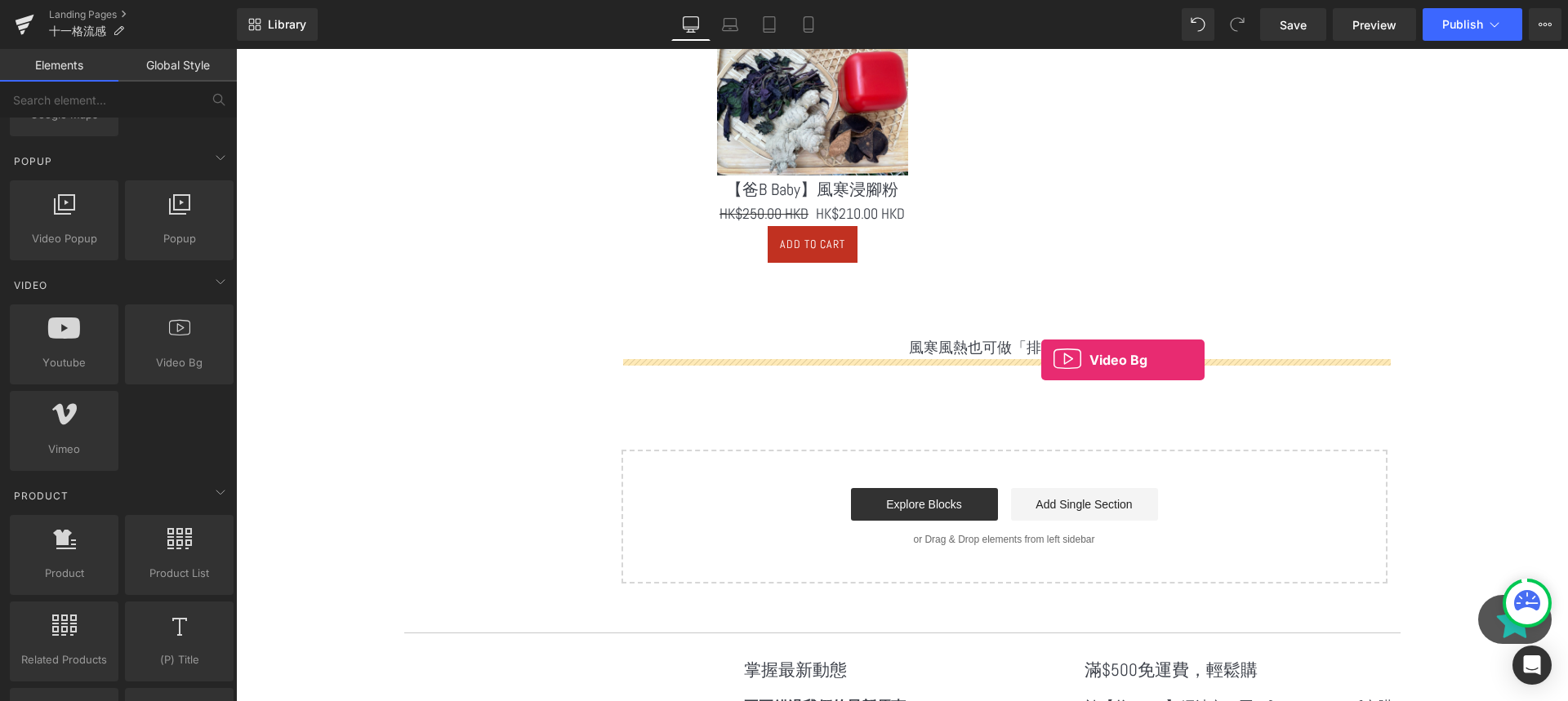
drag, startPoint x: 425, startPoint y: 420, endPoint x: 1042, endPoint y: 360, distance: 619.9
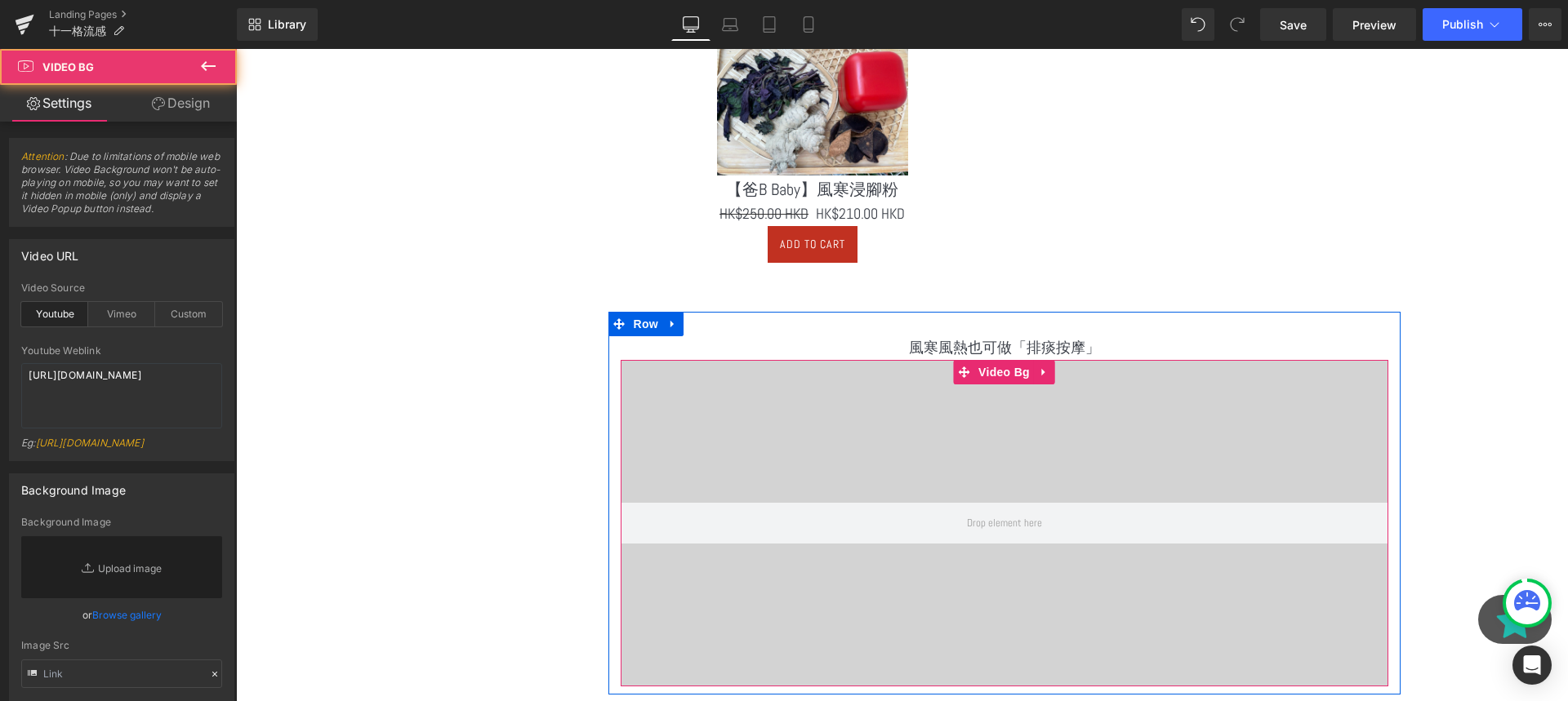
scroll to position [2962, 0]
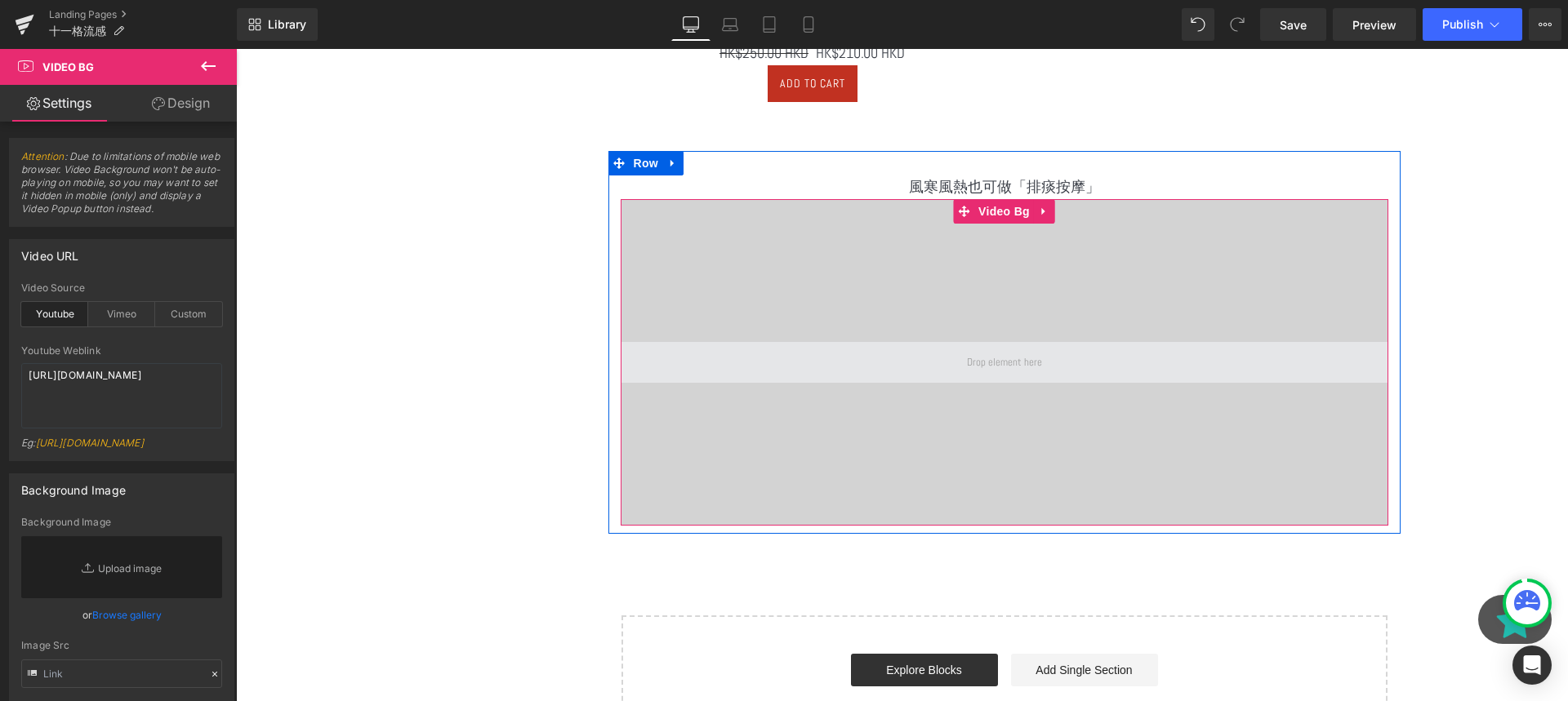
click at [890, 362] on span at bounding box center [1005, 362] width 768 height 41
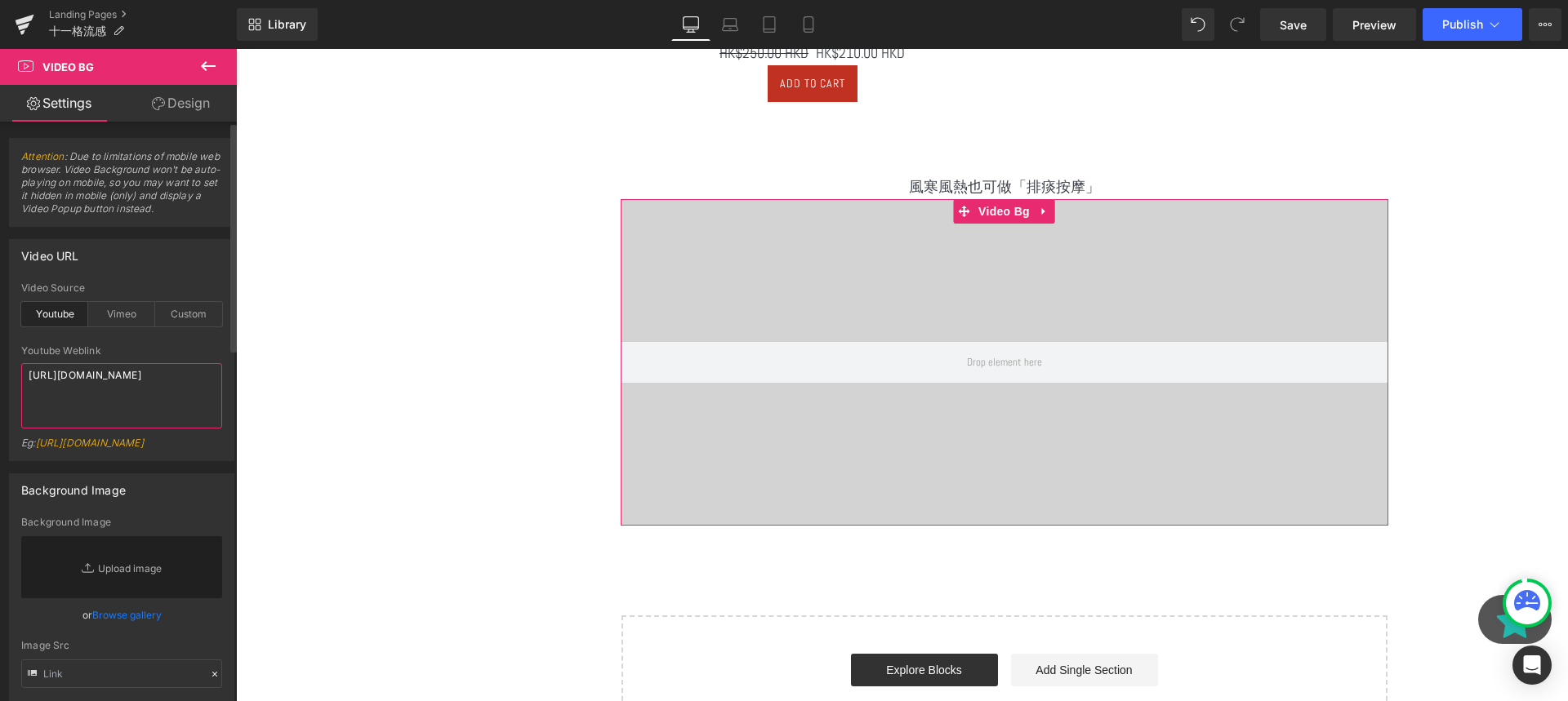
click at [128, 398] on textarea "https://www.youtube.com/watch?v=O_HMoyaixkw" at bounding box center [122, 396] width 201 height 66
click at [178, 321] on div "Custom" at bounding box center [188, 314] width 67 height 24
click at [161, 397] on textarea "https://cdn.shopify.com/s/files/1/0263/4153/9917/files/Stamped_Reviews.mp4?v=15…" at bounding box center [122, 396] width 201 height 66
paste textarea "fb.watch/gyb5bsTRTm/"
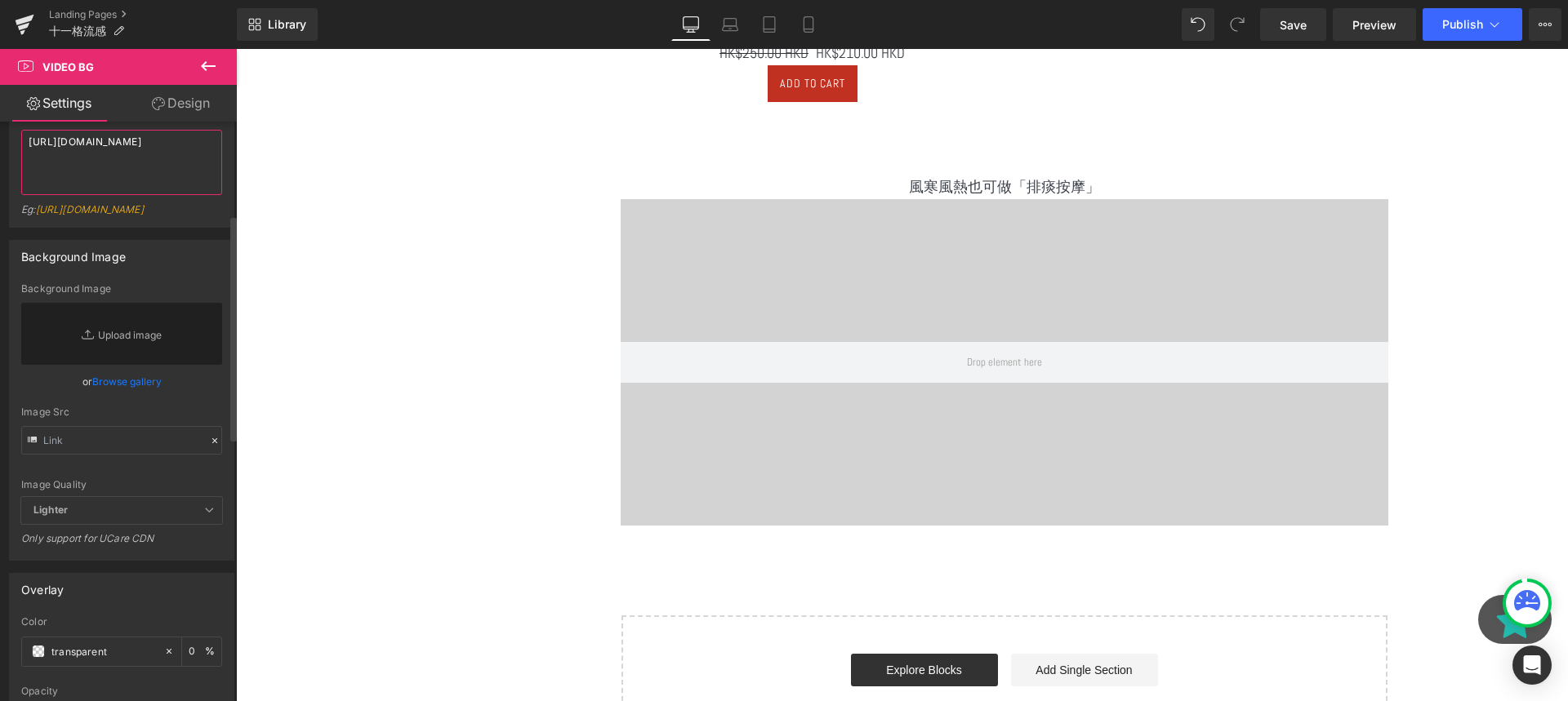
scroll to position [248, 0]
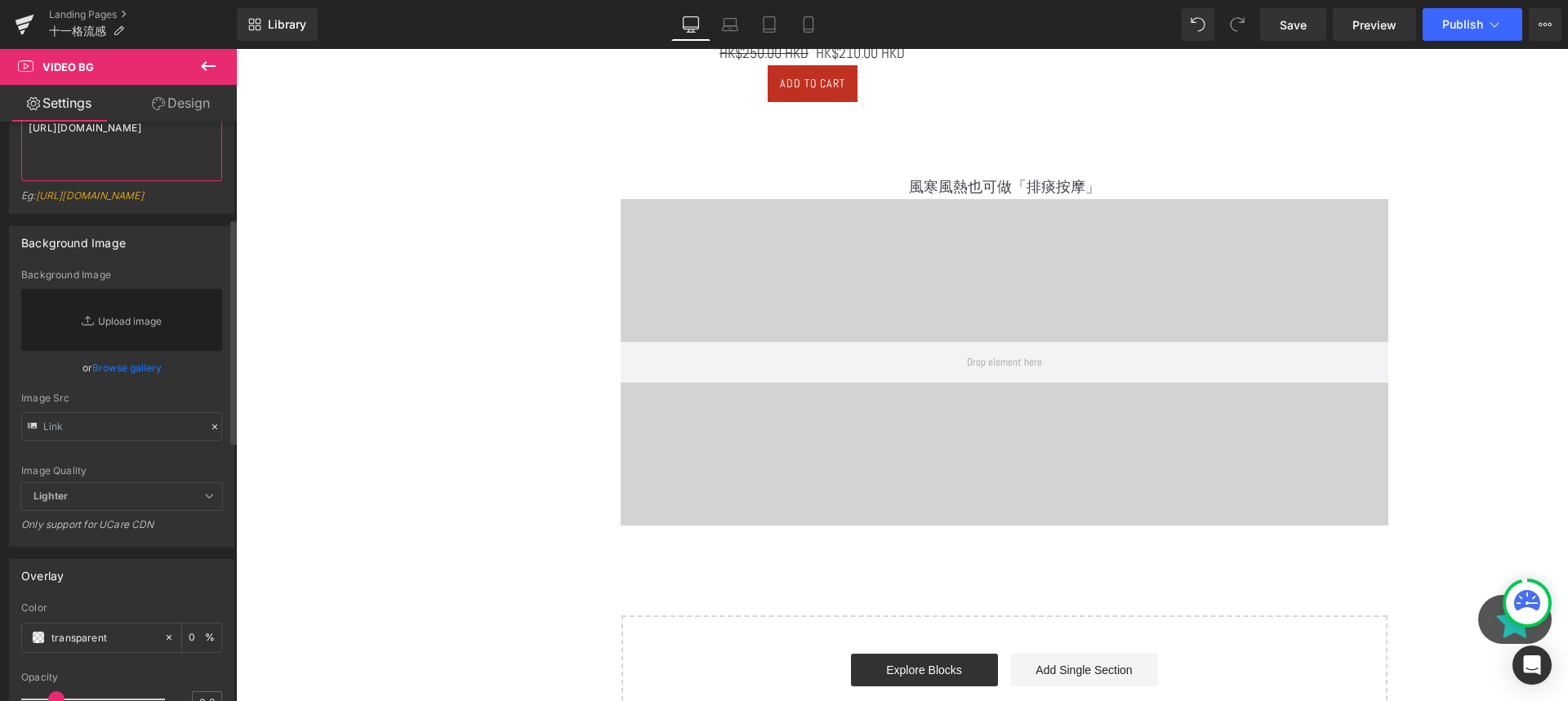
type textarea "https://fb.watch/gyb5bsTRTm/"
click at [165, 258] on div "Background Image" at bounding box center [122, 242] width 223 height 31
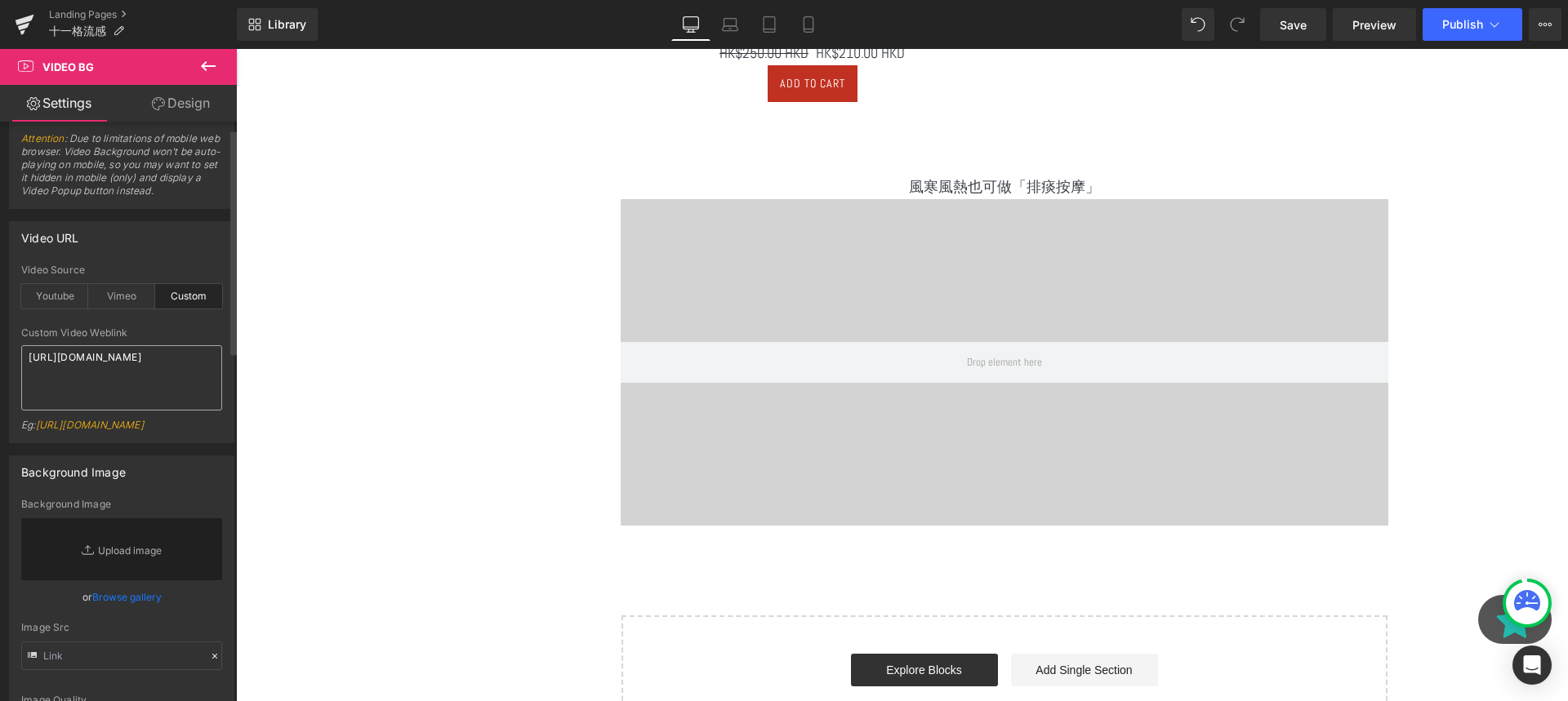
scroll to position [0, 0]
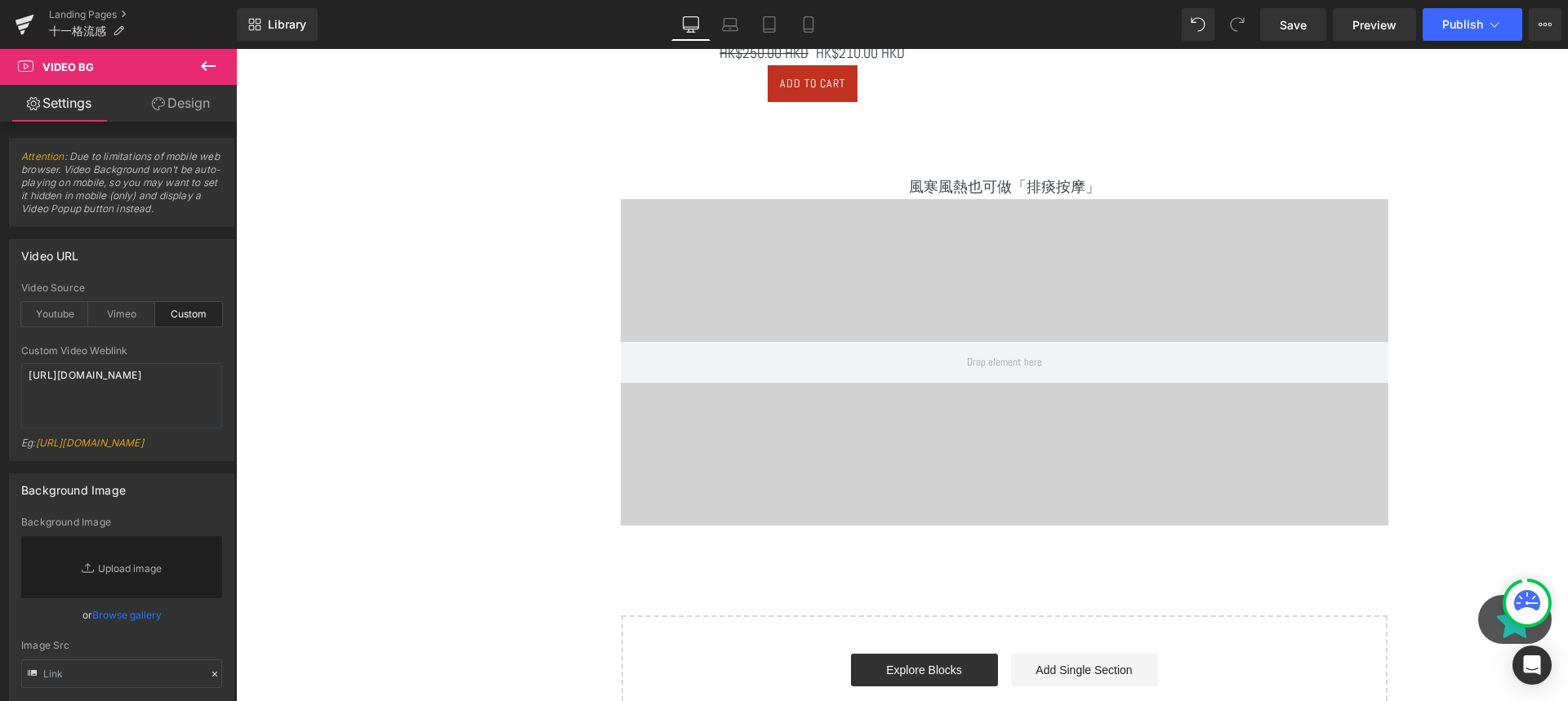
click at [211, 63] on icon at bounding box center [208, 67] width 20 height 20
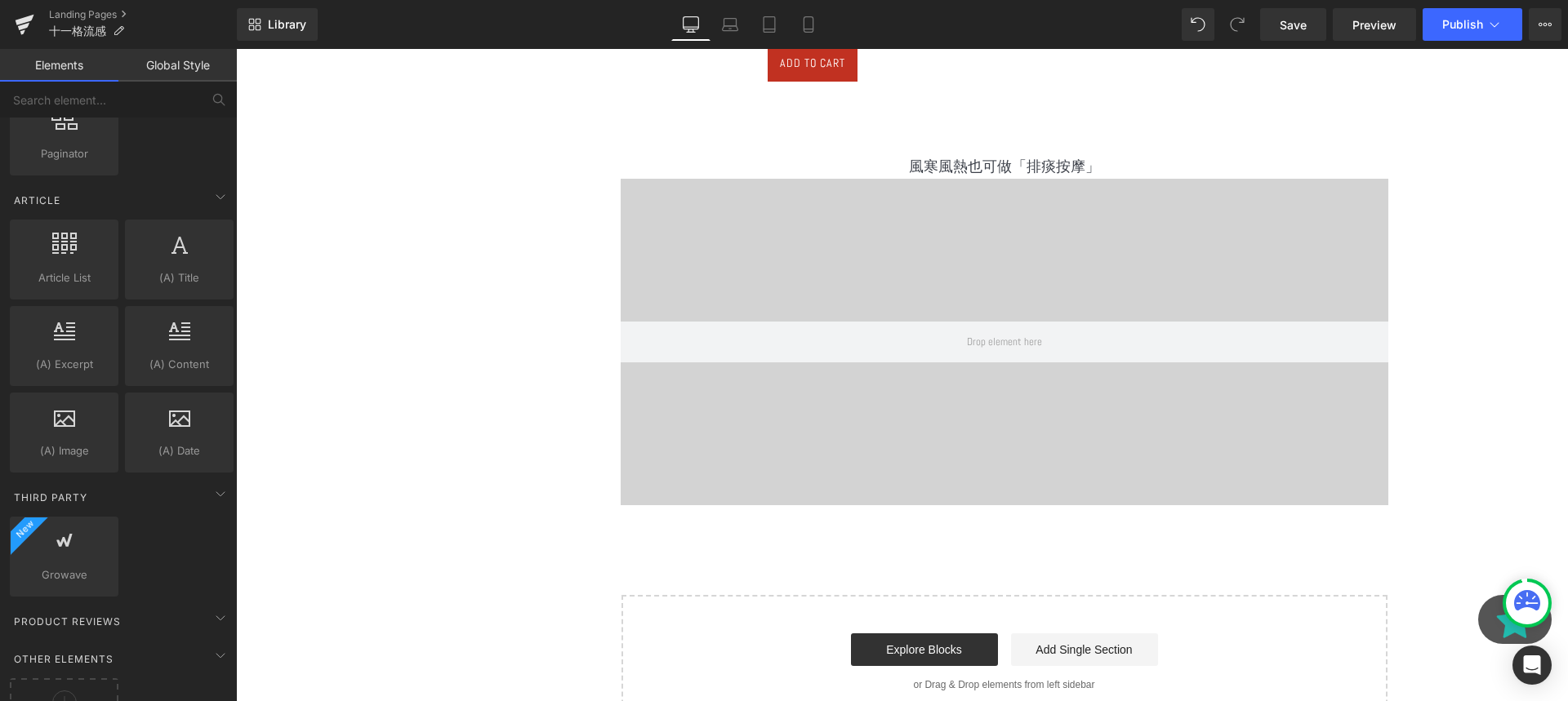
scroll to position [2845, 0]
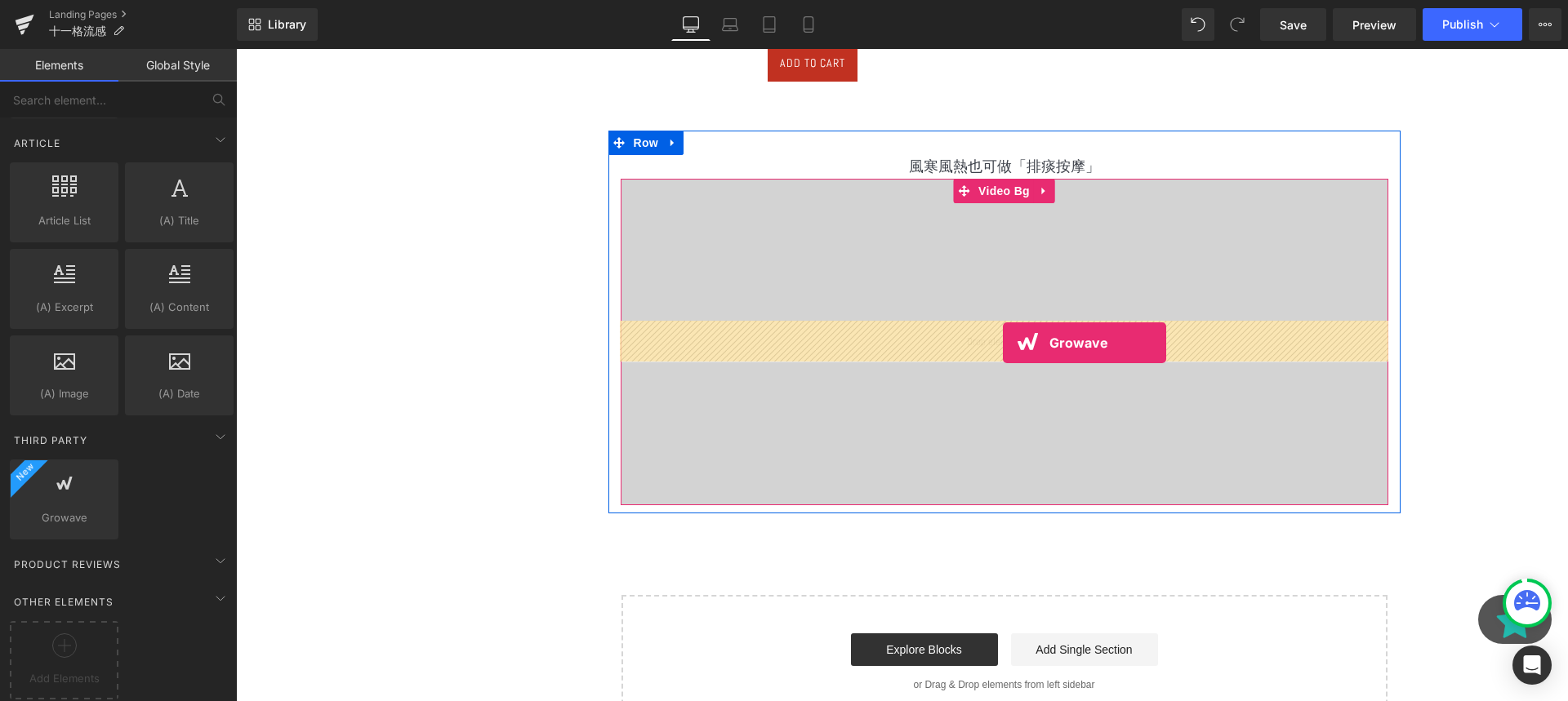
drag, startPoint x: 326, startPoint y: 514, endPoint x: 1001, endPoint y: 342, distance: 696.6
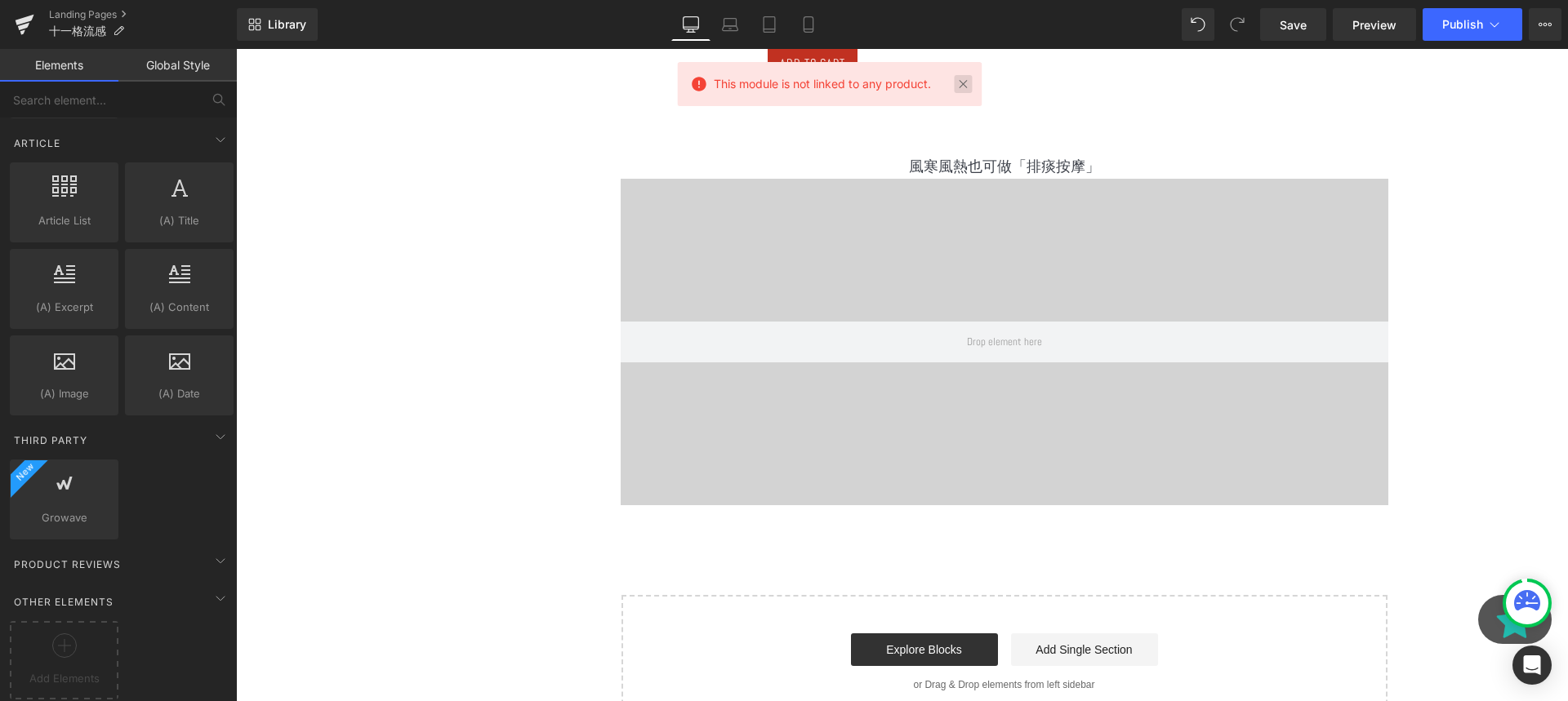
click at [962, 91] on link at bounding box center [963, 84] width 18 height 18
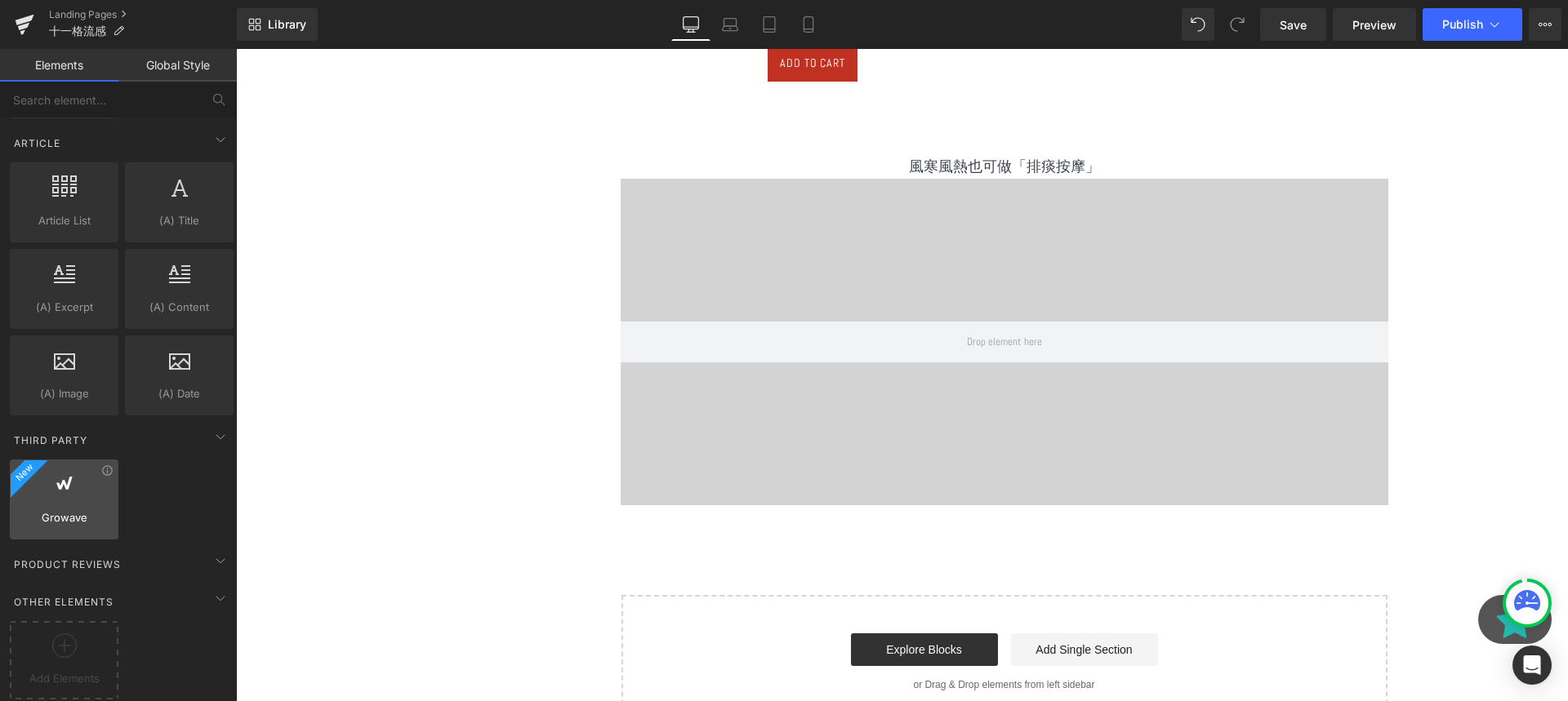
click at [95, 487] on div at bounding box center [64, 491] width 99 height 37
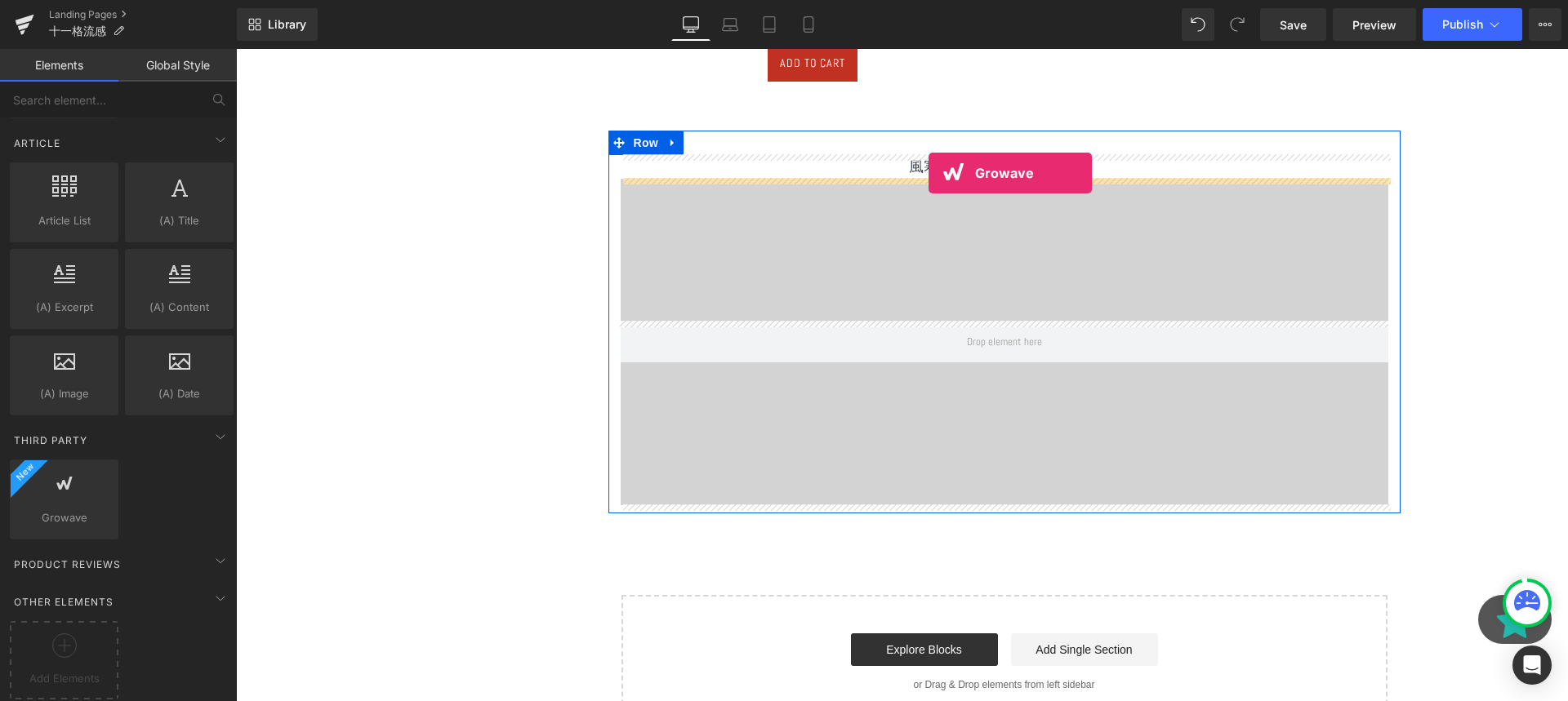
drag, startPoint x: 331, startPoint y: 536, endPoint x: 928, endPoint y: 173, distance: 698.7
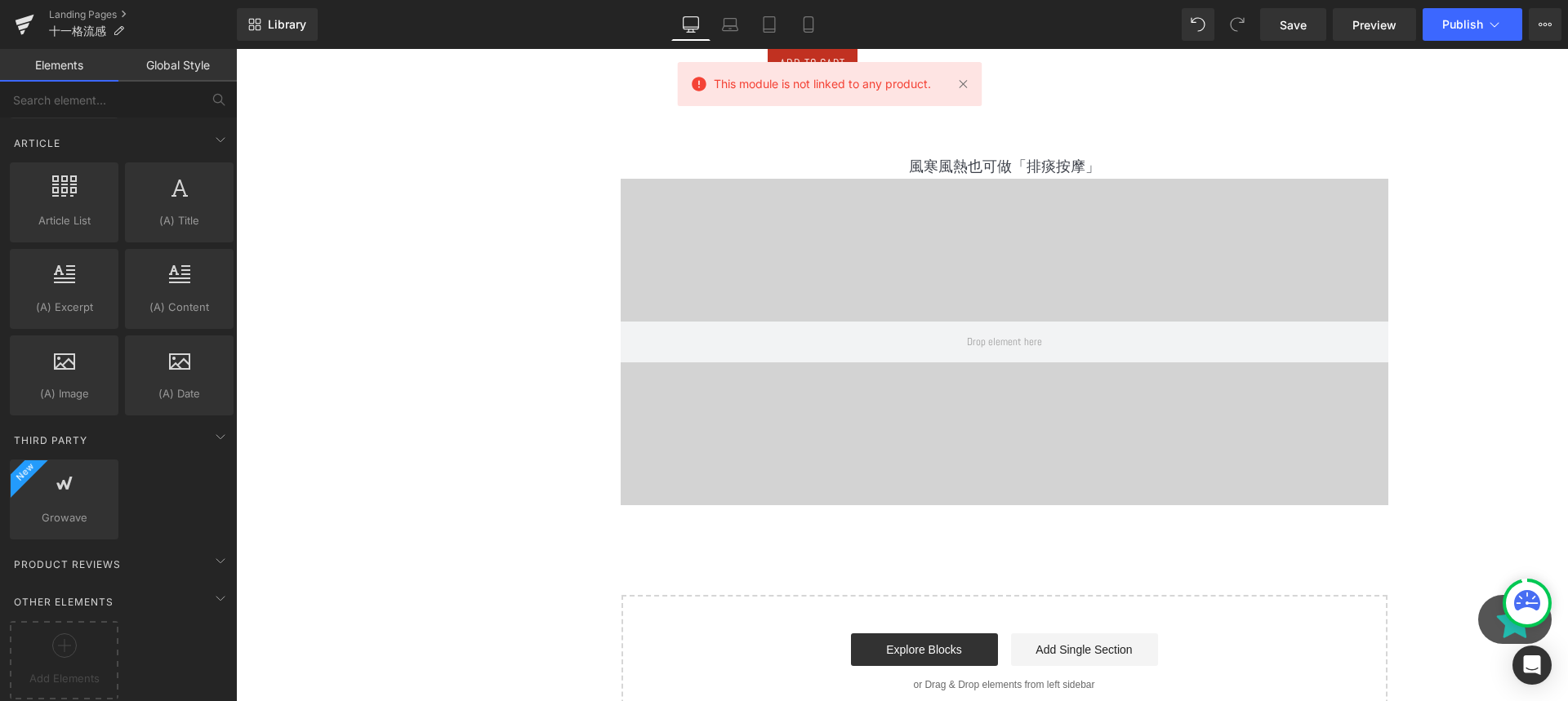
click at [963, 73] on div "This module is not linked to any product." at bounding box center [829, 84] width 305 height 44
click at [964, 77] on link at bounding box center [963, 84] width 18 height 18
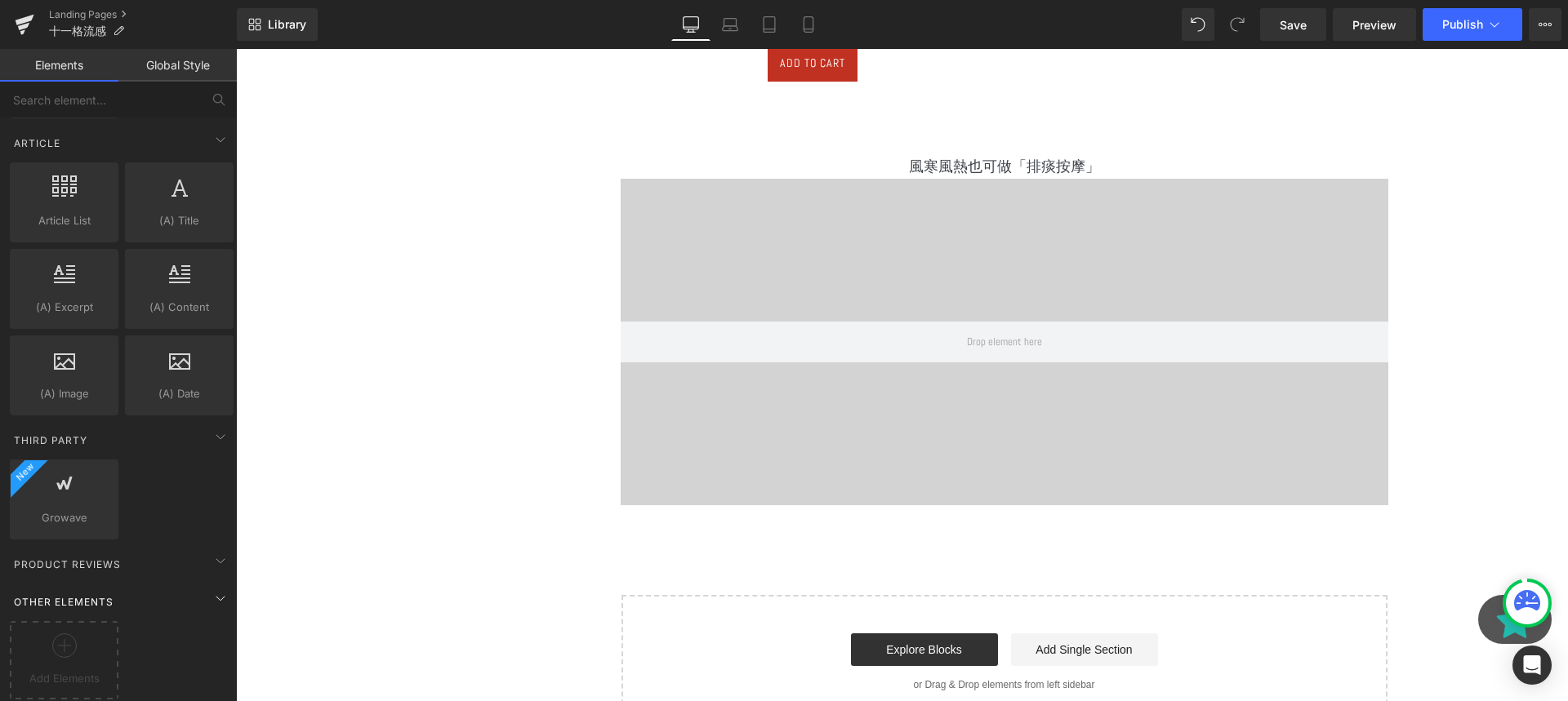
click at [169, 594] on div "Other Elements" at bounding box center [122, 602] width 231 height 32
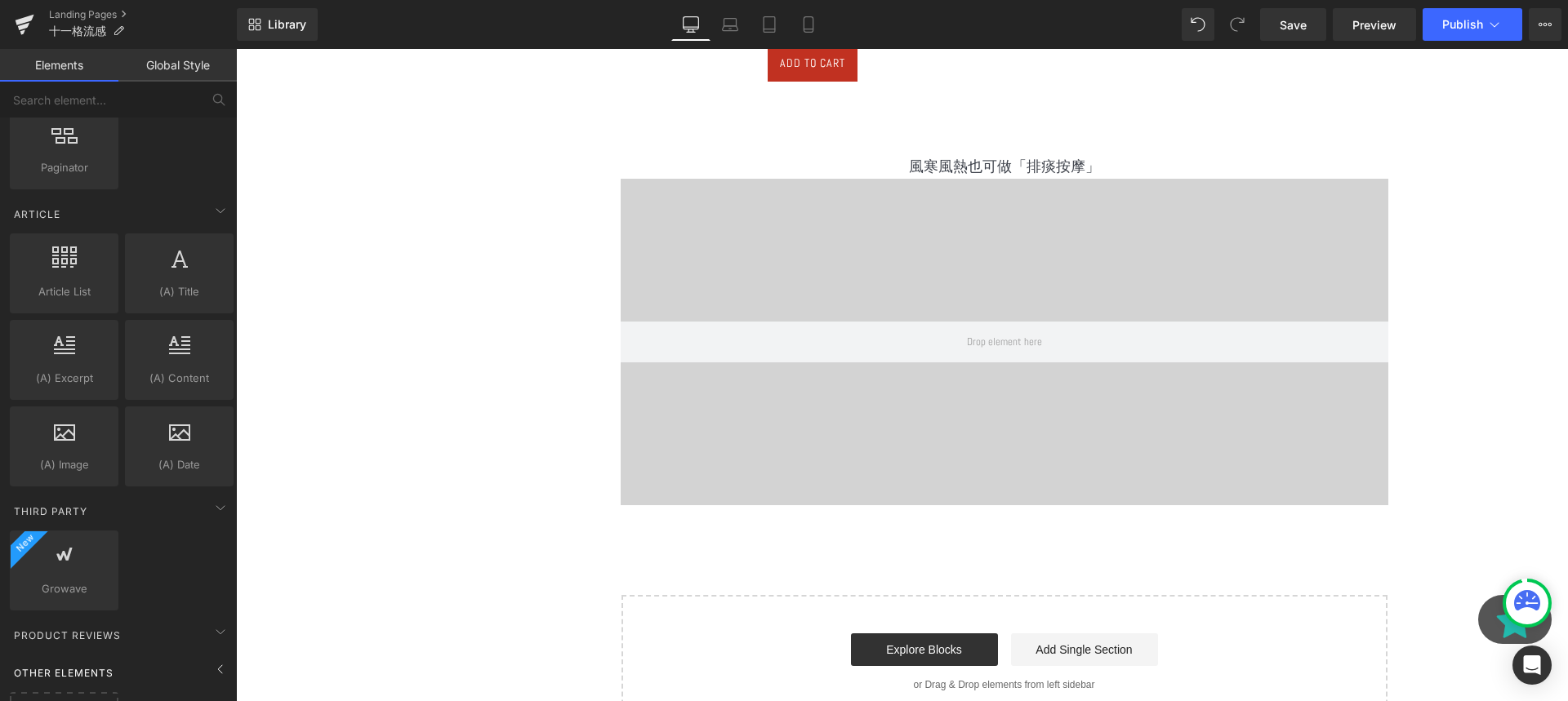
scroll to position [2761, 0]
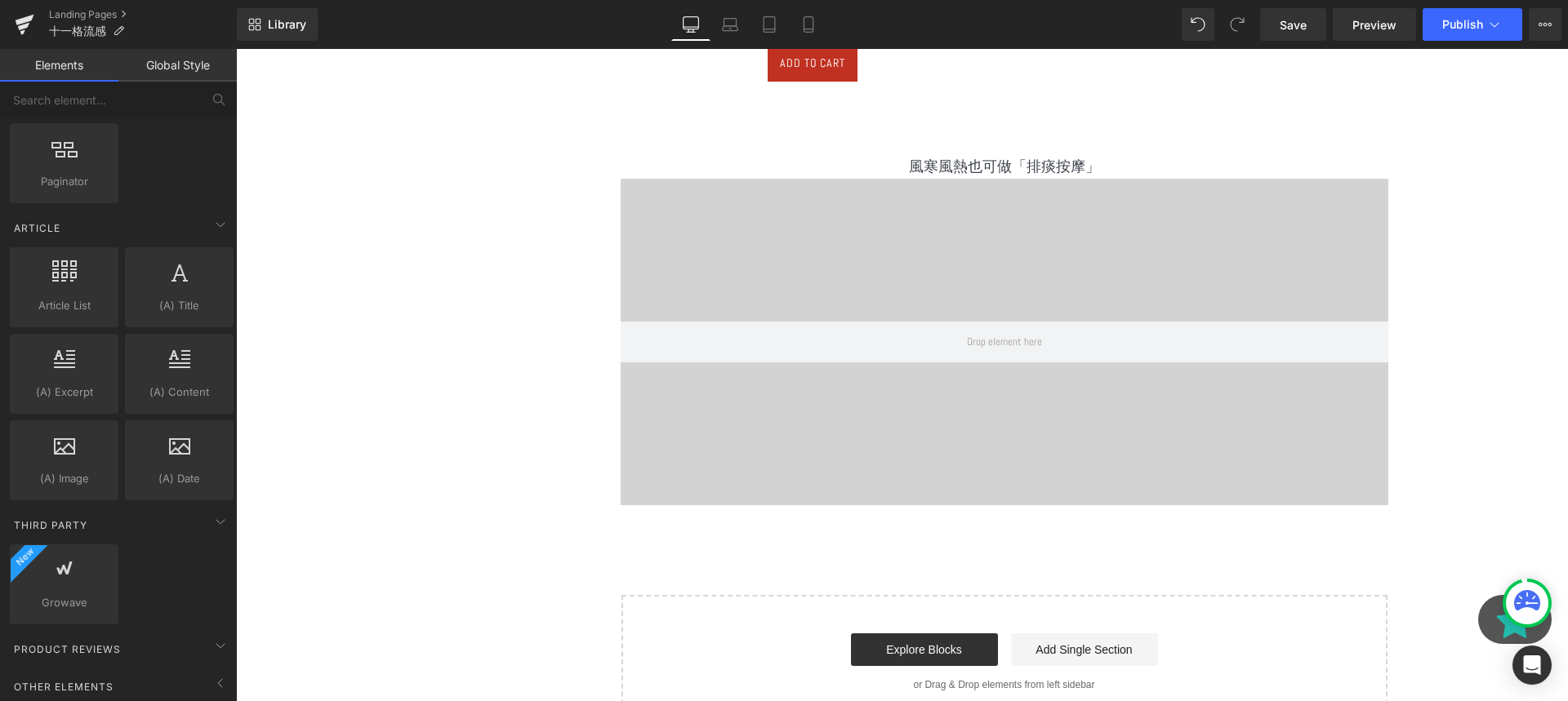
click at [164, 678] on div "Other Elements" at bounding box center [122, 687] width 231 height 32
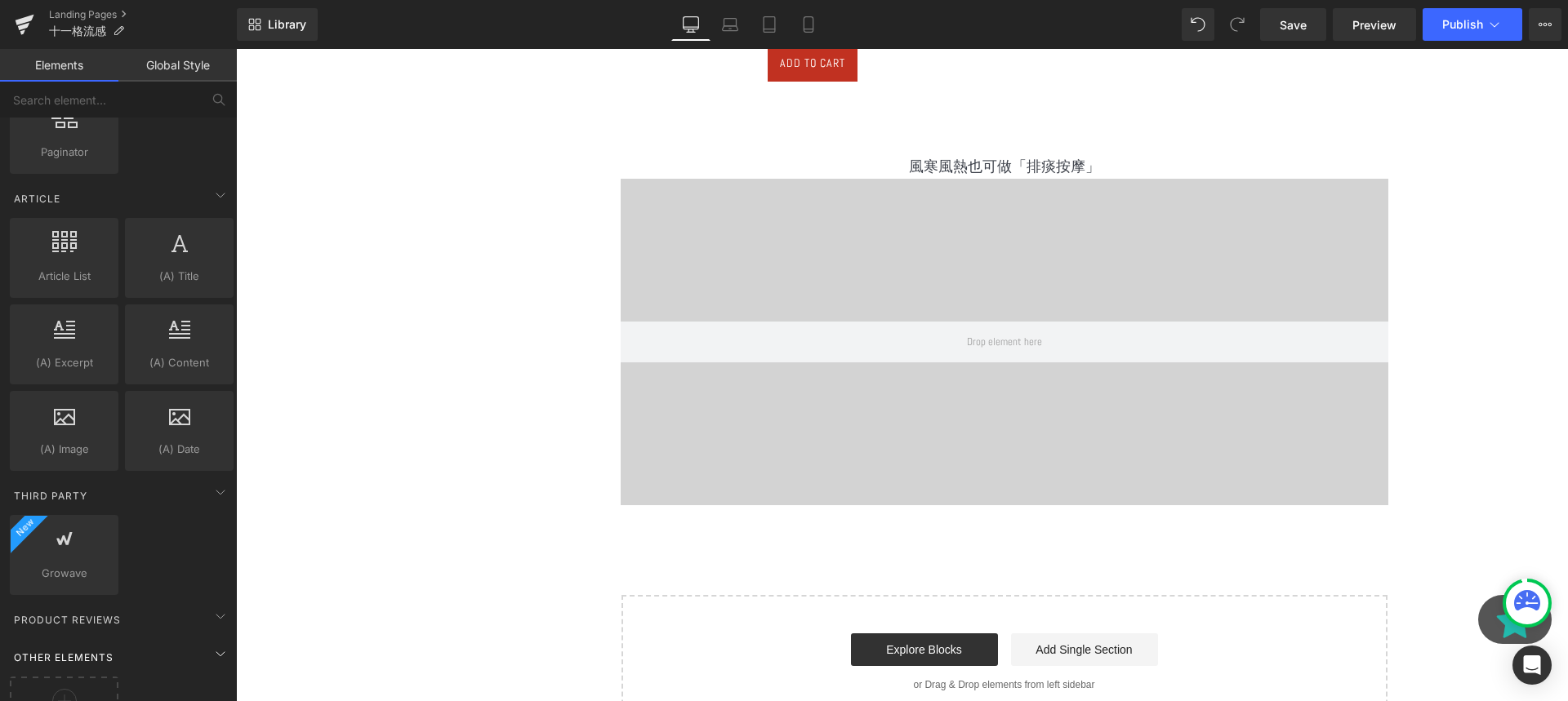
scroll to position [2845, 0]
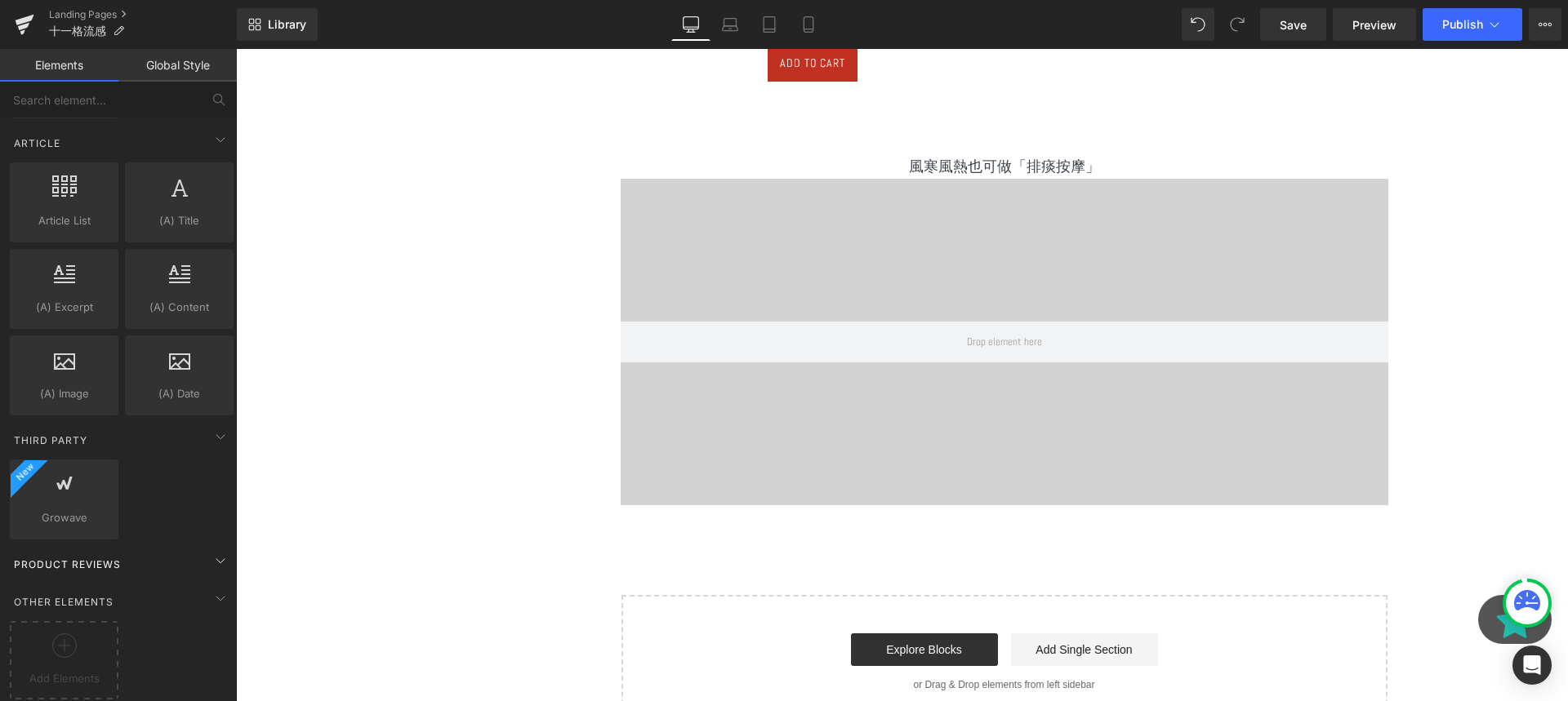
click at [87, 557] on span "Product Reviews" at bounding box center [68, 564] width 110 height 15
click at [211, 588] on icon at bounding box center [221, 598] width 20 height 20
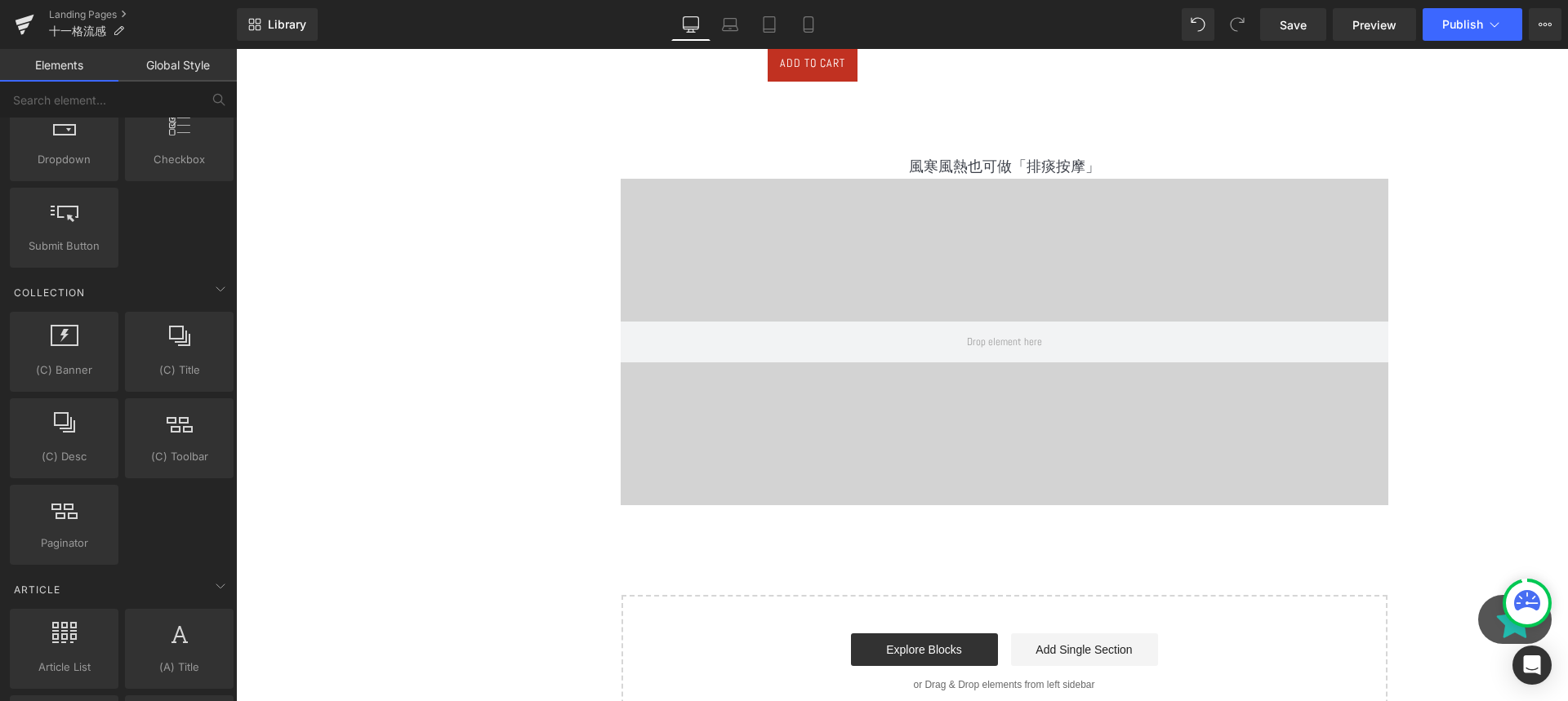
scroll to position [2384, 0]
click at [170, 304] on div "Collection" at bounding box center [122, 294] width 231 height 32
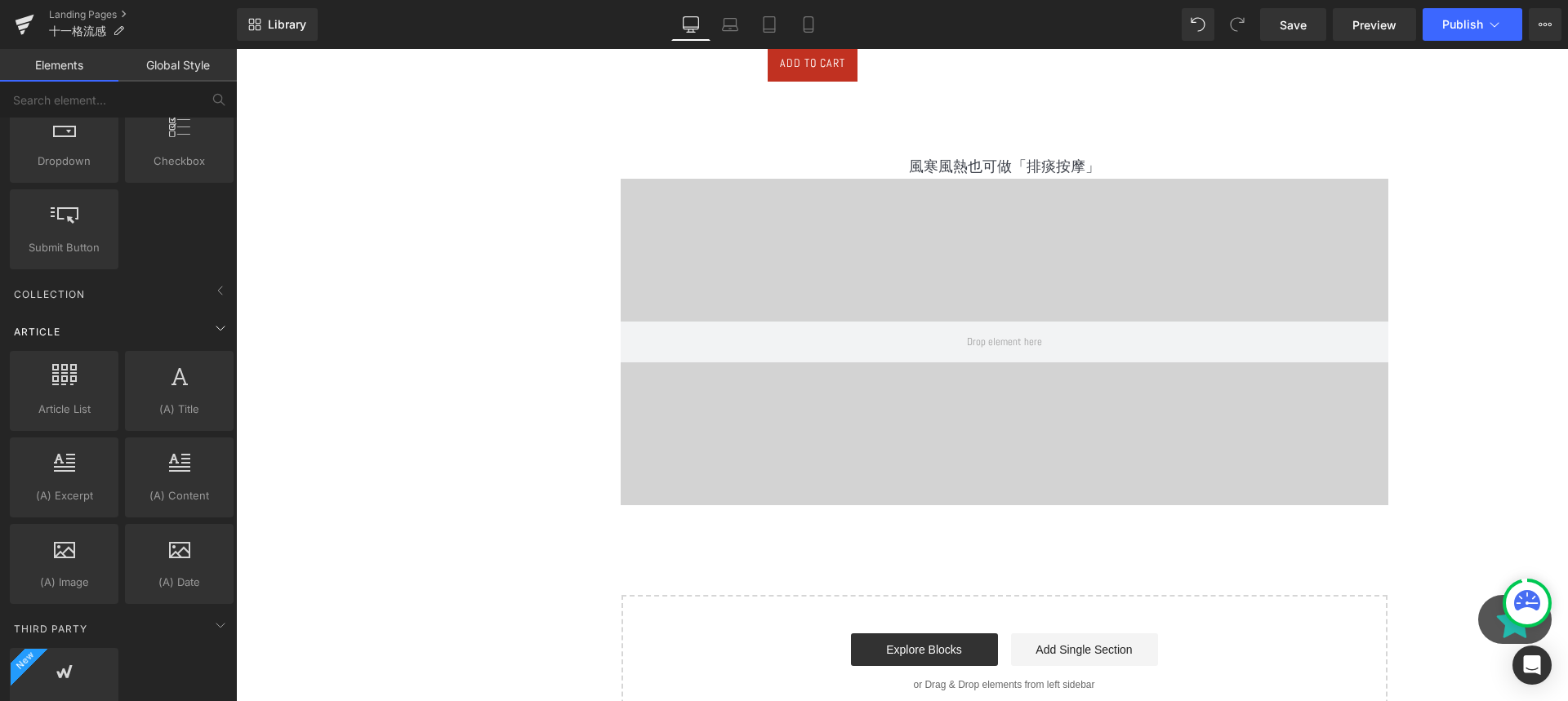
scroll to position [2378, 0]
click at [170, 342] on div "Article" at bounding box center [122, 338] width 231 height 32
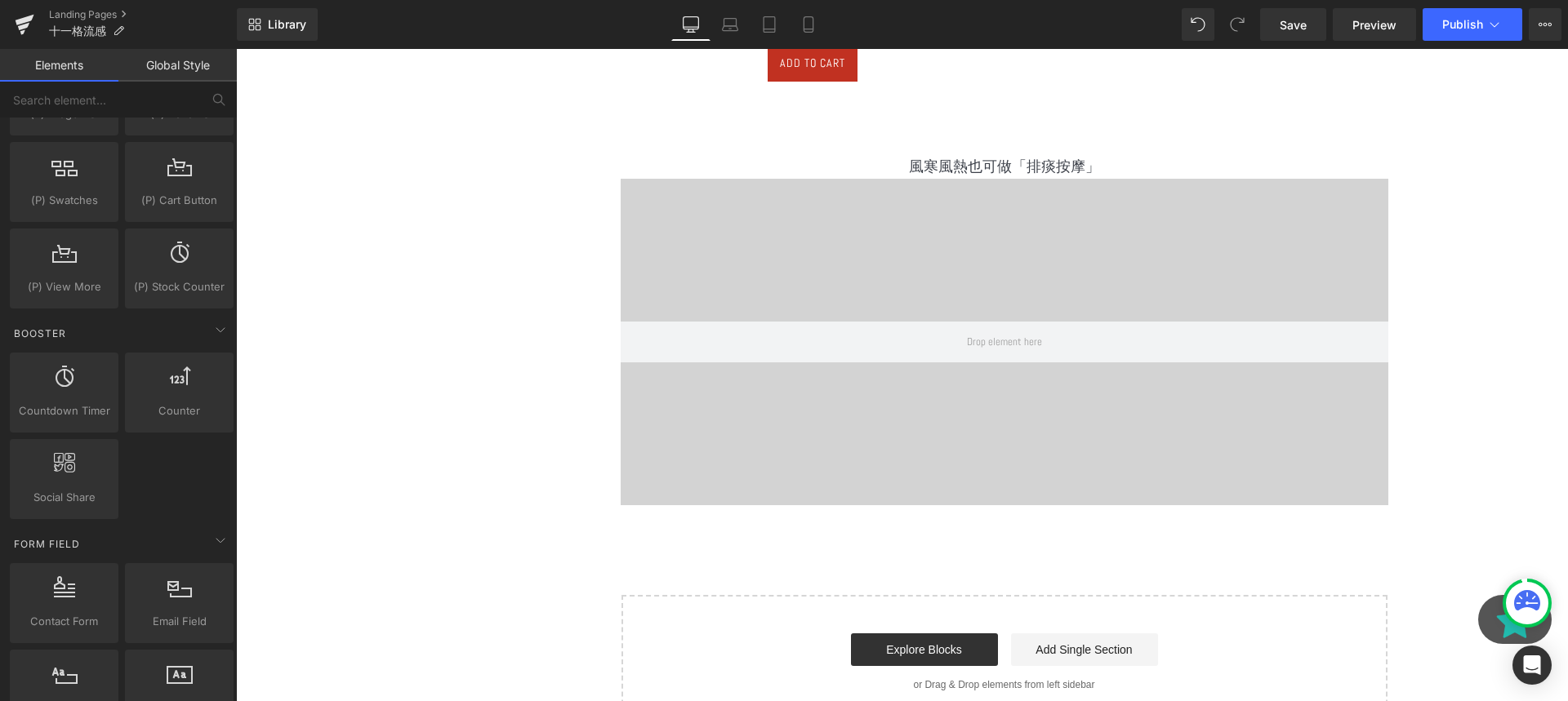
scroll to position [1801, 0]
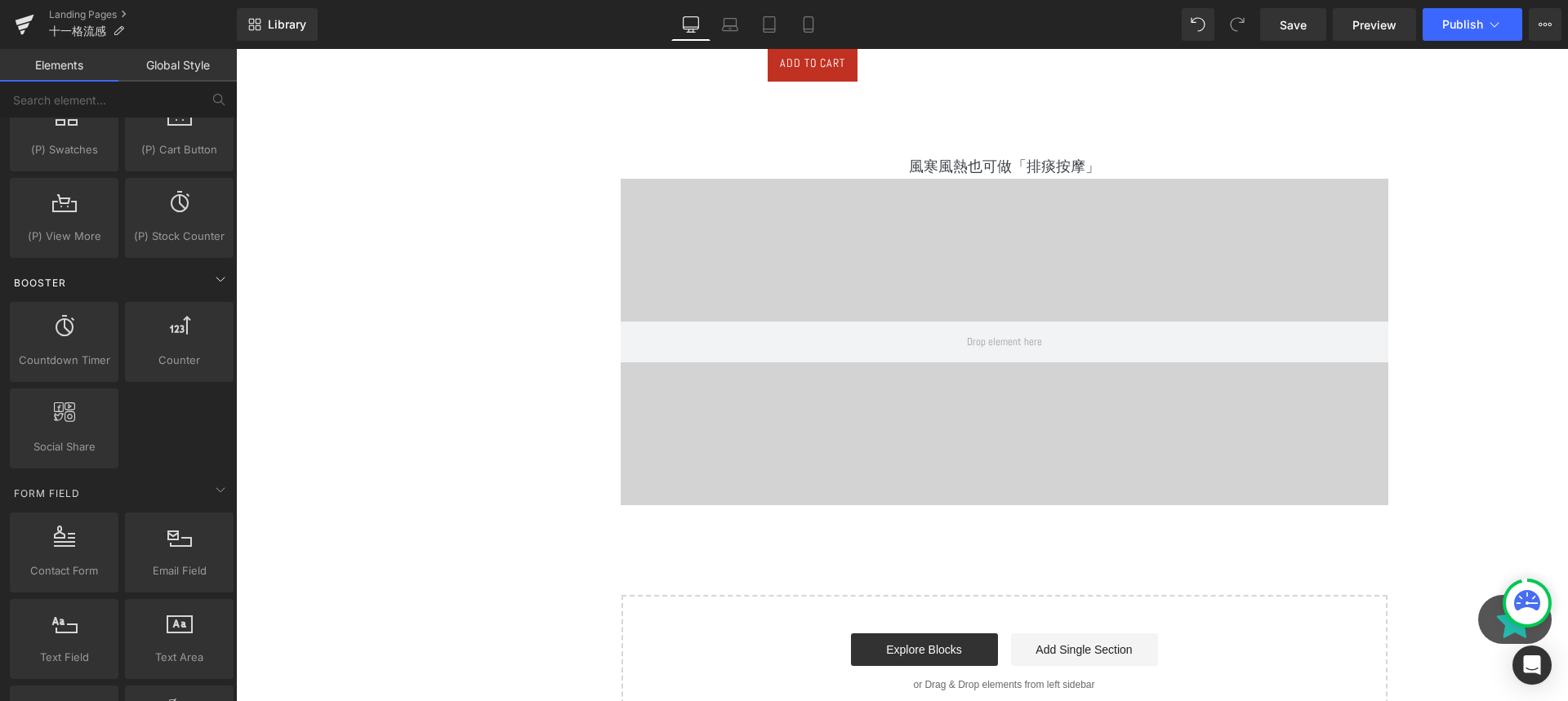
click at [155, 286] on div "Booster" at bounding box center [122, 282] width 231 height 32
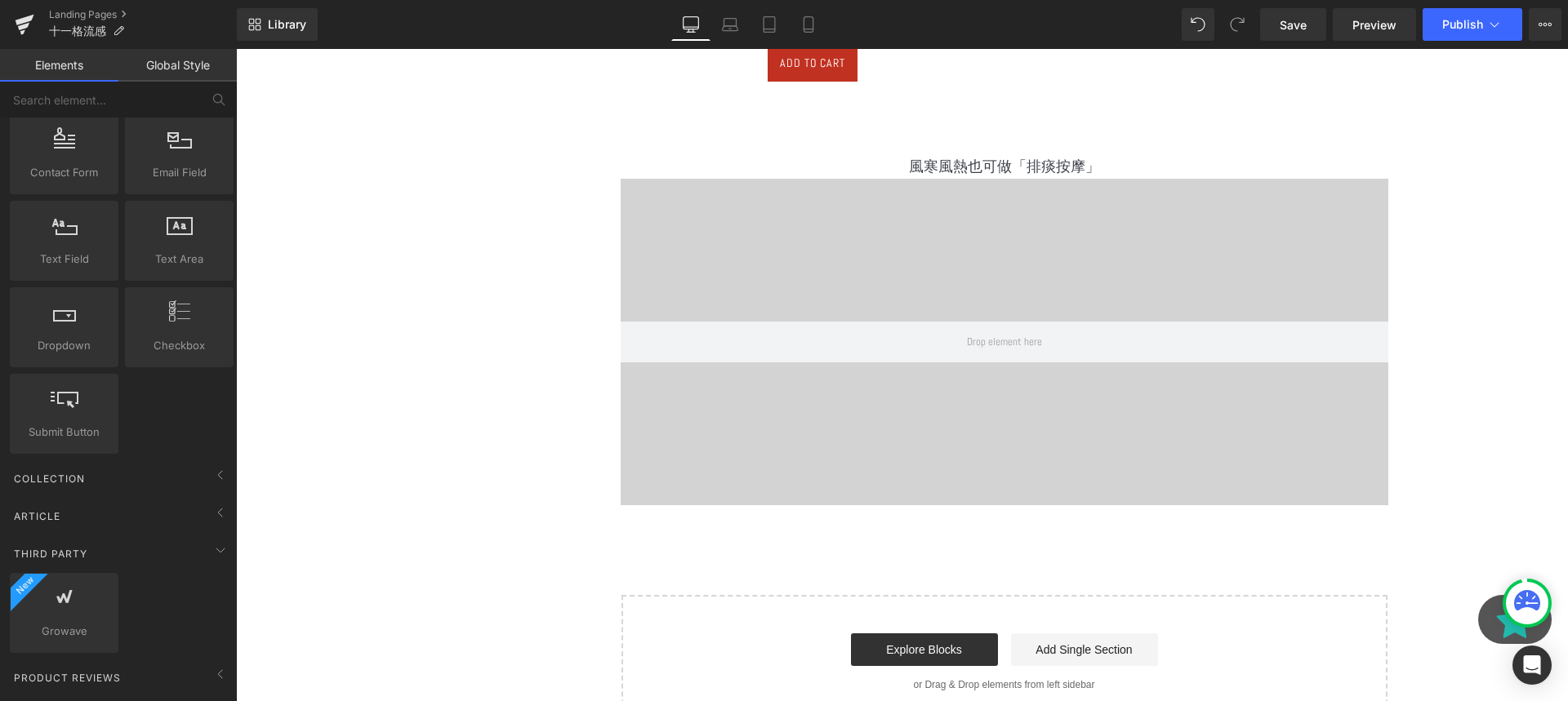
scroll to position [1771, 0]
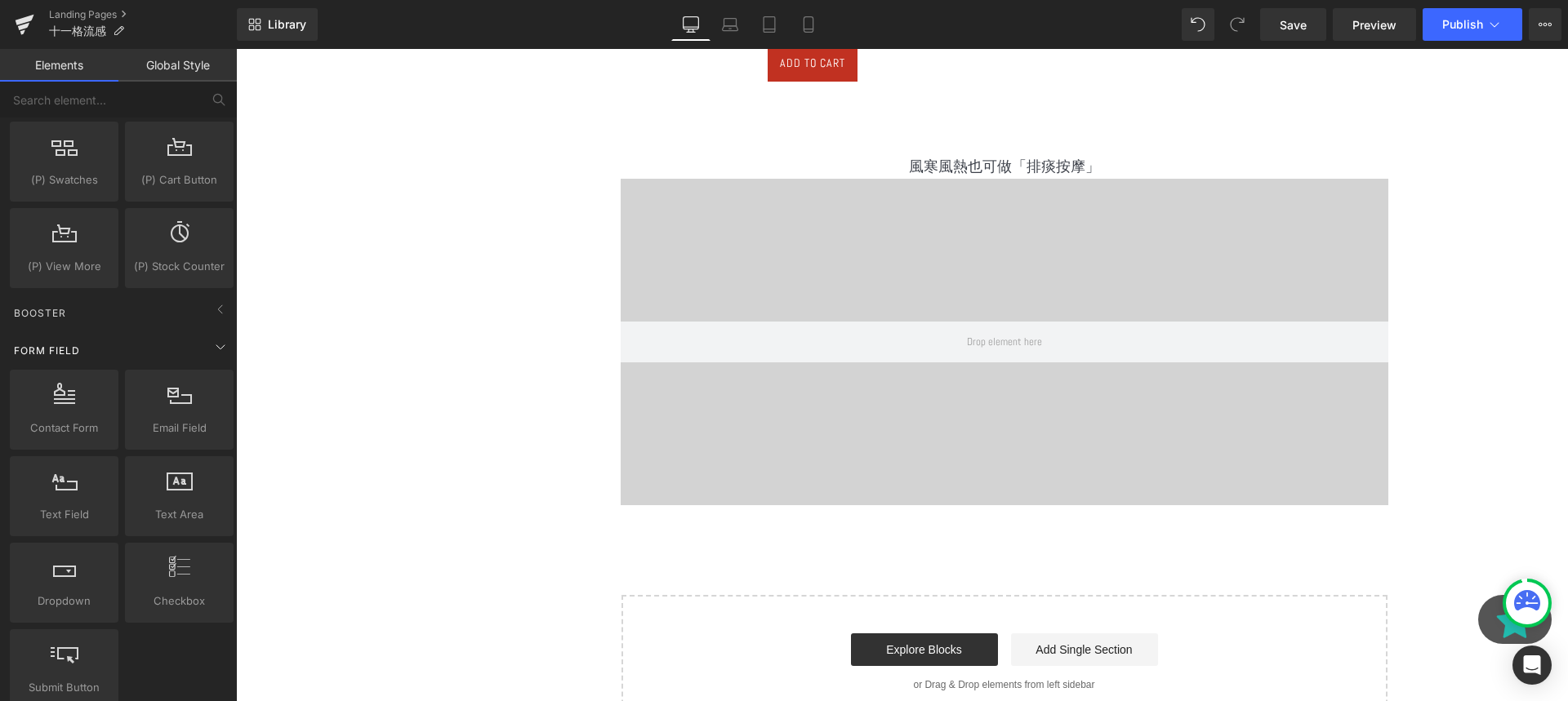
click at [94, 353] on div "Form Field" at bounding box center [122, 350] width 231 height 32
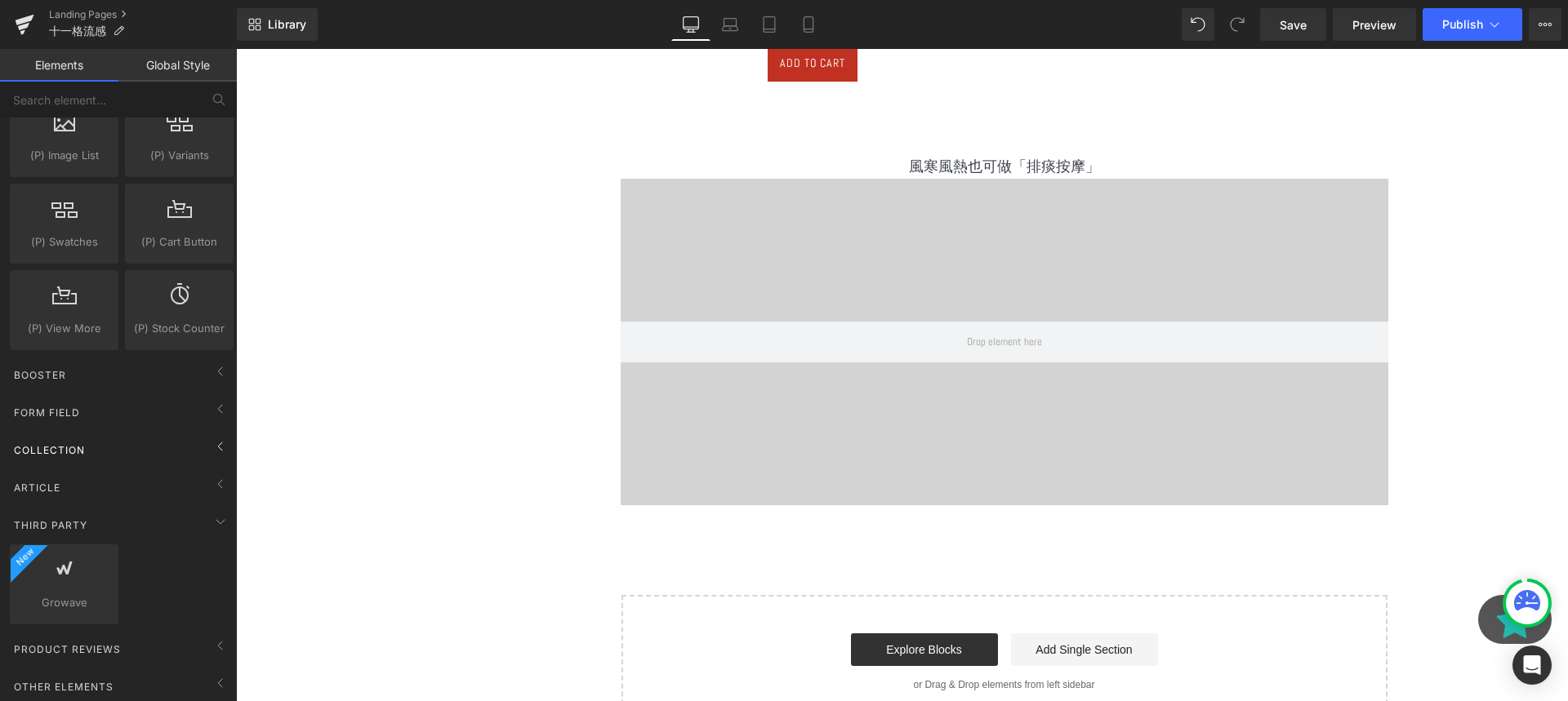
click at [84, 442] on span "Collection" at bounding box center [50, 450] width 74 height 15
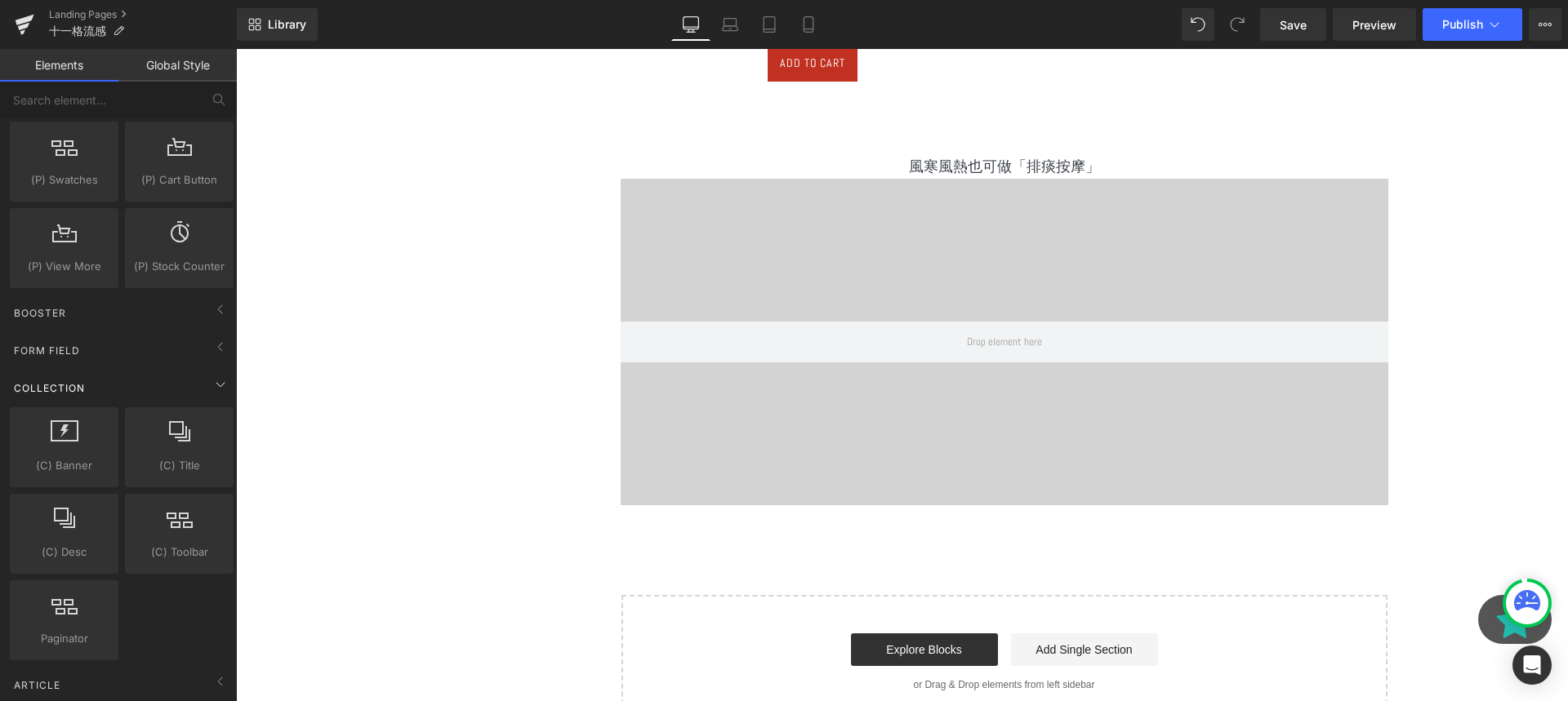
scroll to position [1818, 0]
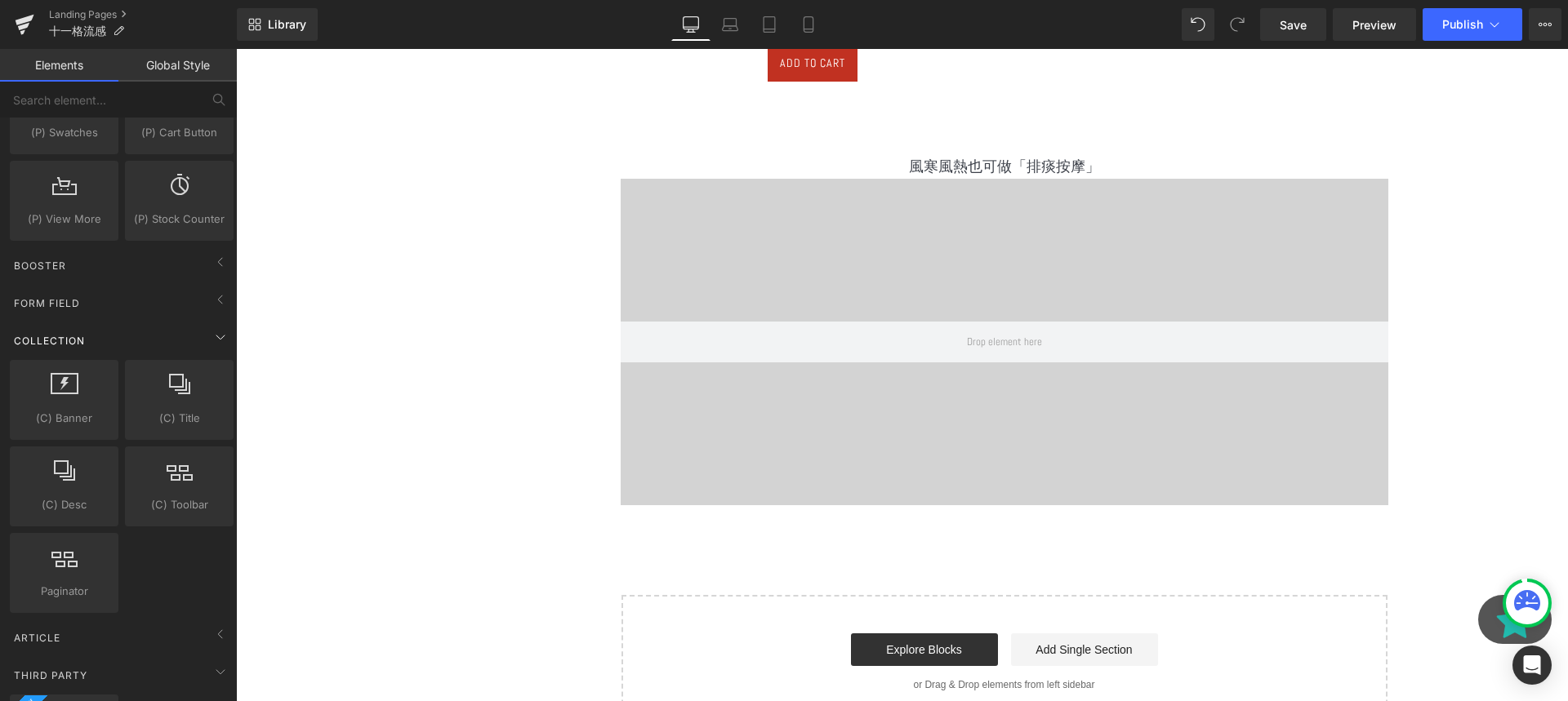
click at [89, 337] on div "Collection" at bounding box center [122, 341] width 231 height 32
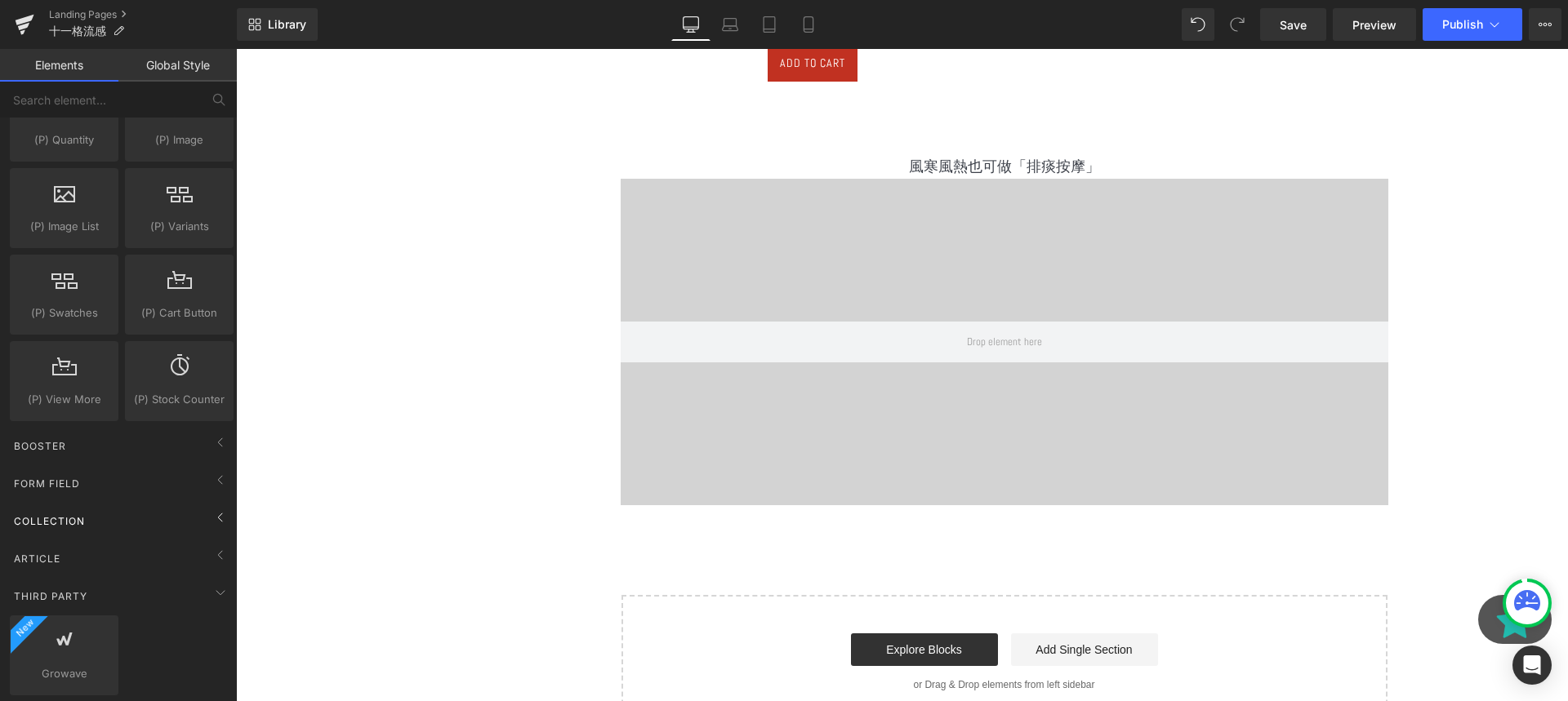
scroll to position [1648, 0]
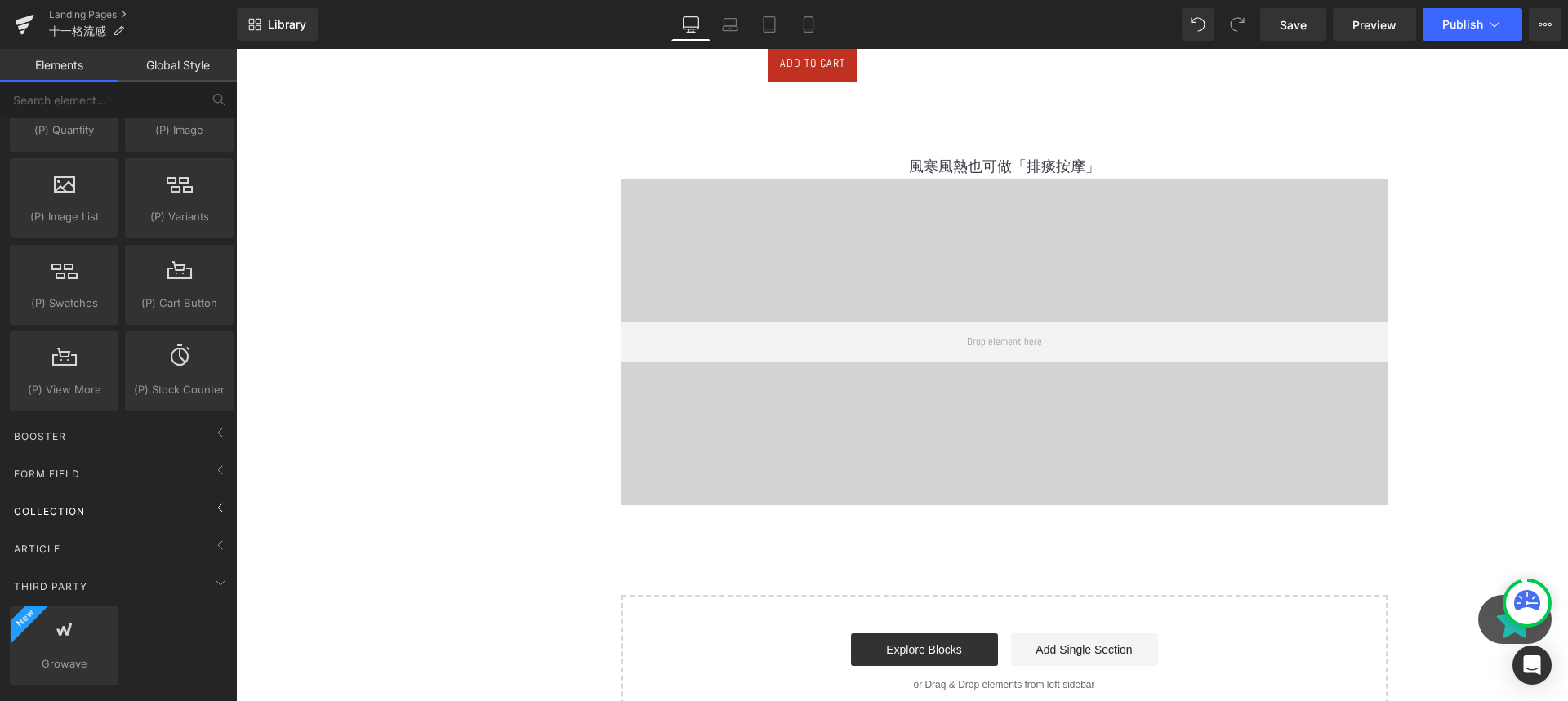
click at [77, 507] on span "Collection" at bounding box center [50, 511] width 74 height 15
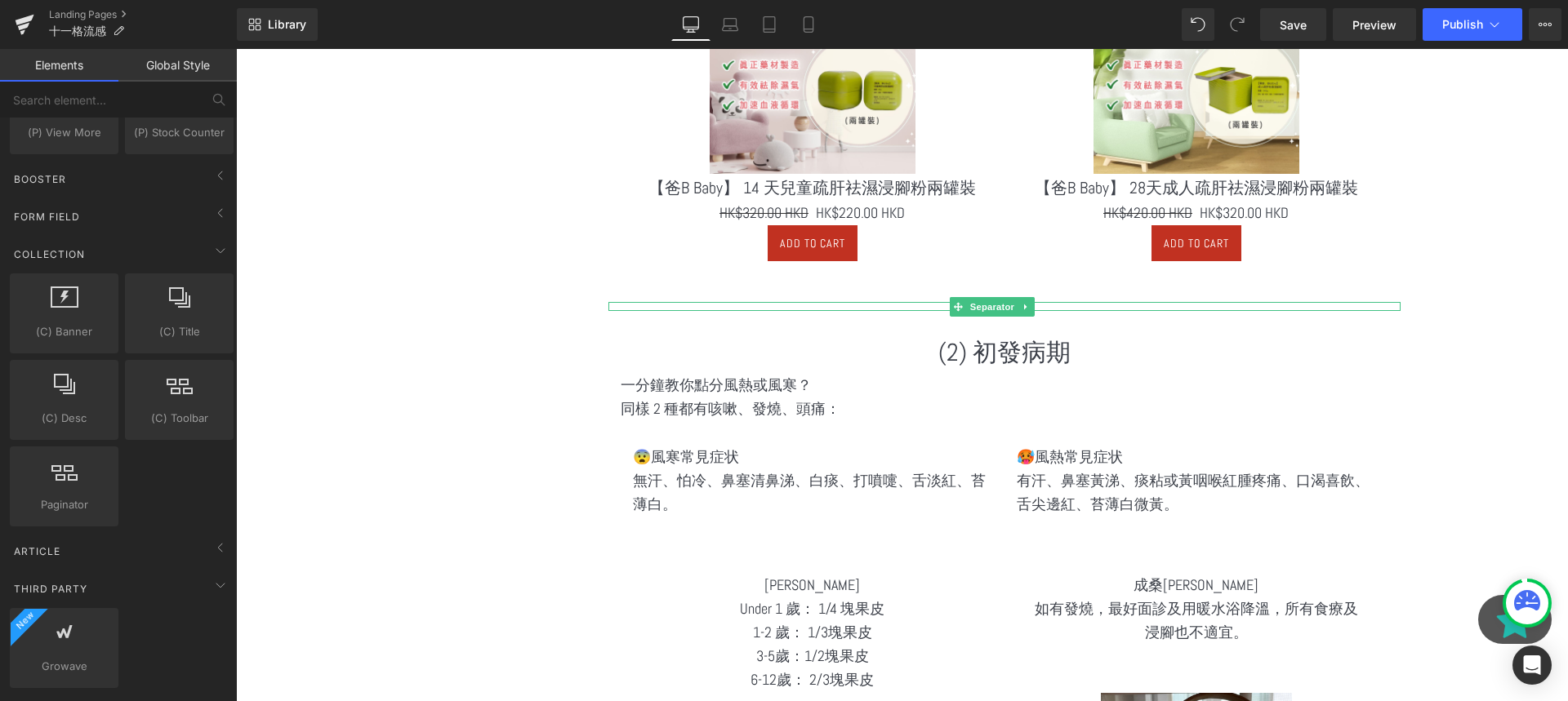
scroll to position [1727, 0]
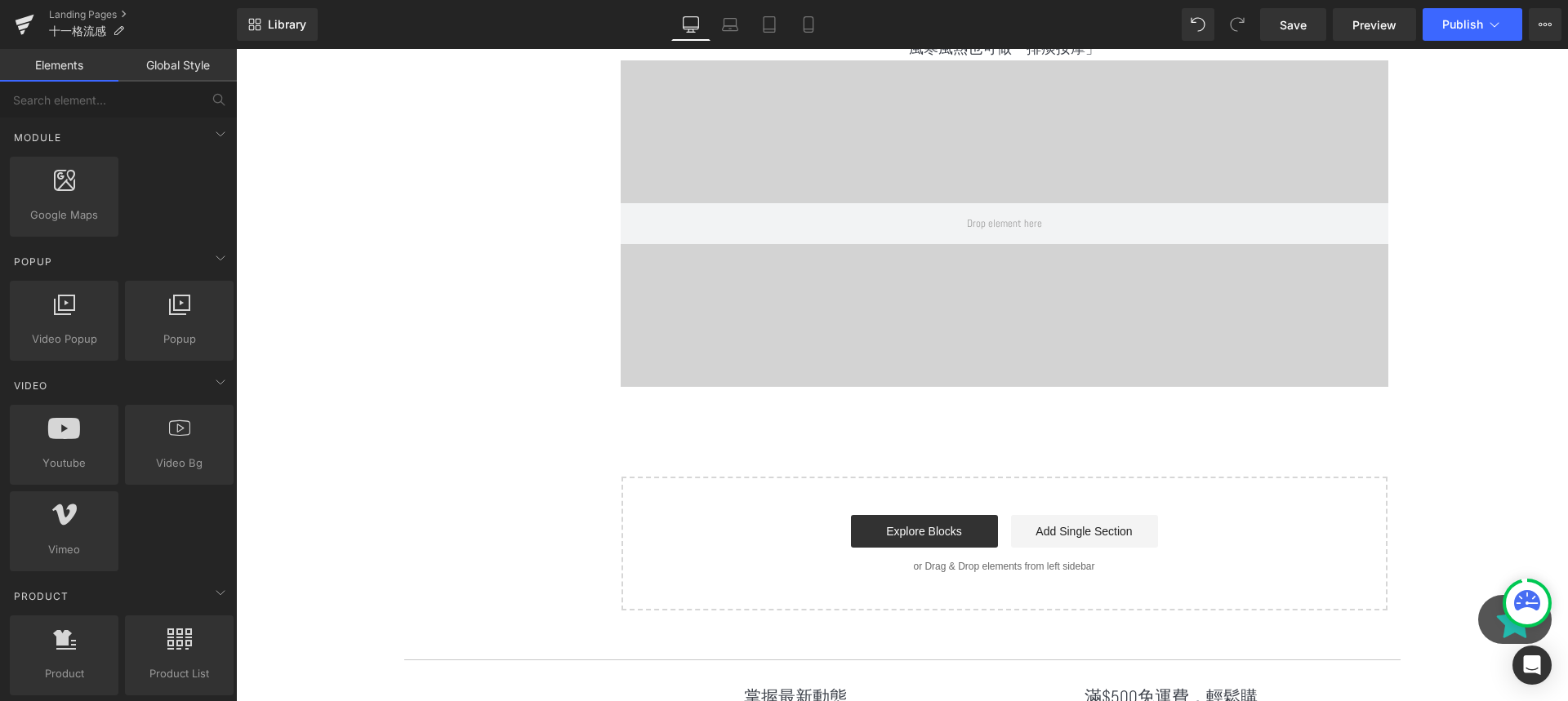
scroll to position [806, 0]
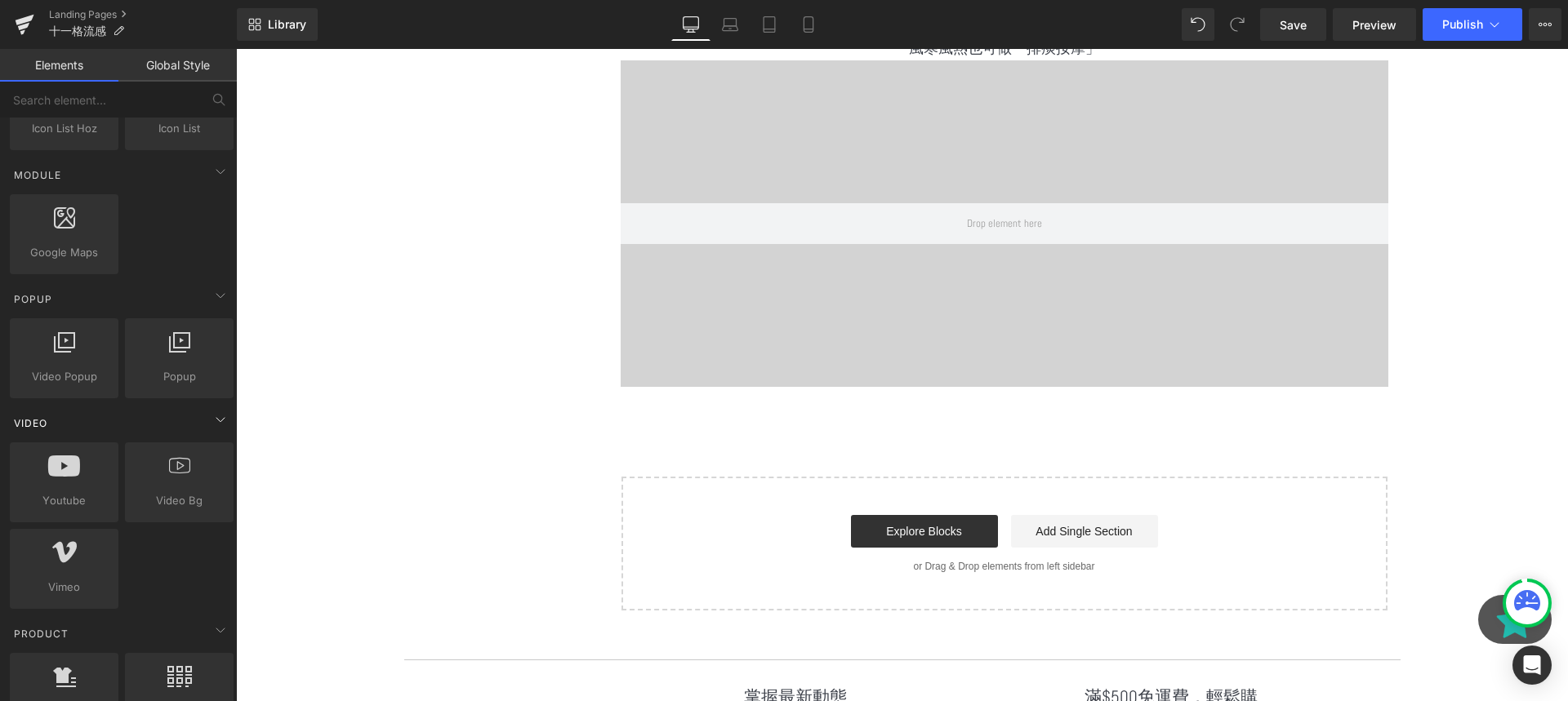
click at [141, 425] on div "Video" at bounding box center [122, 423] width 231 height 32
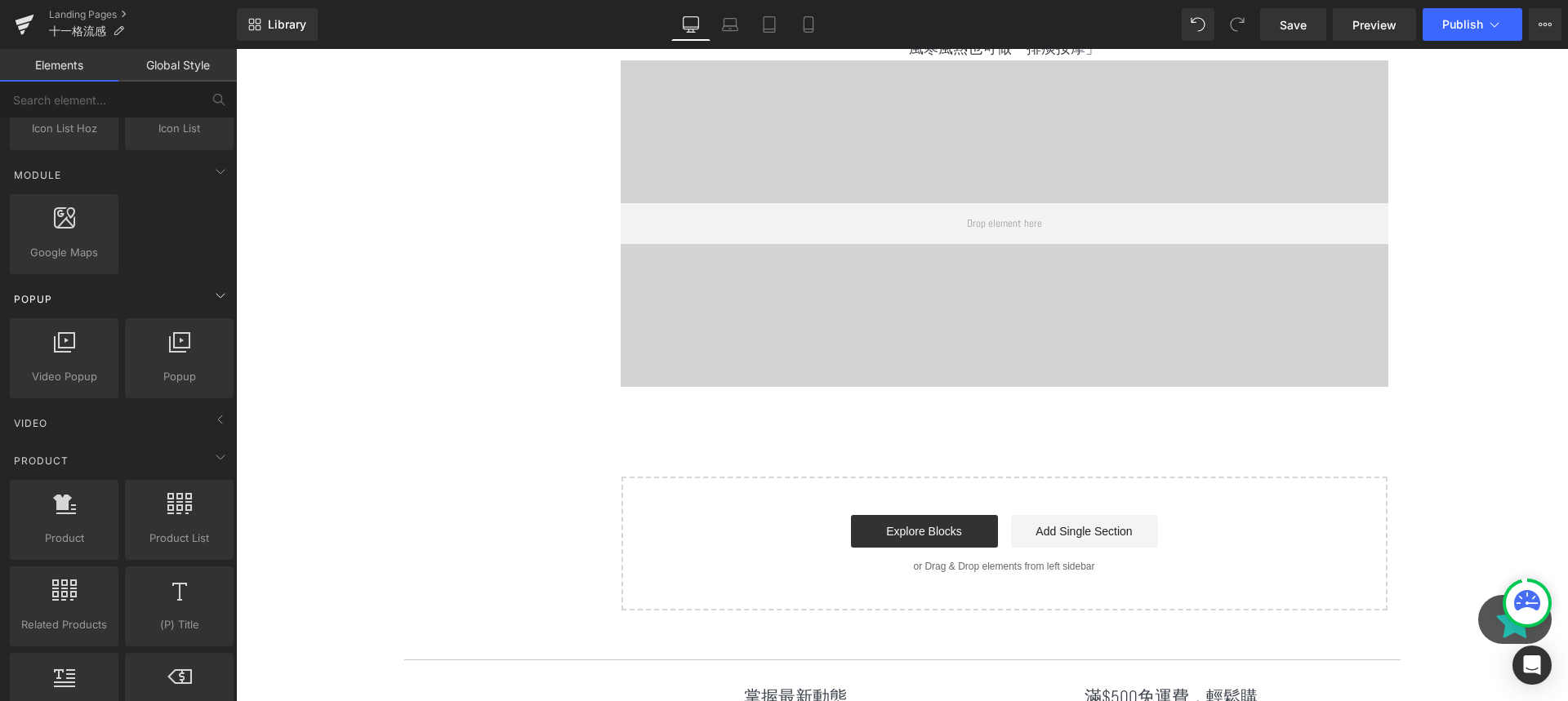
click at [162, 301] on div "Popup" at bounding box center [122, 299] width 231 height 32
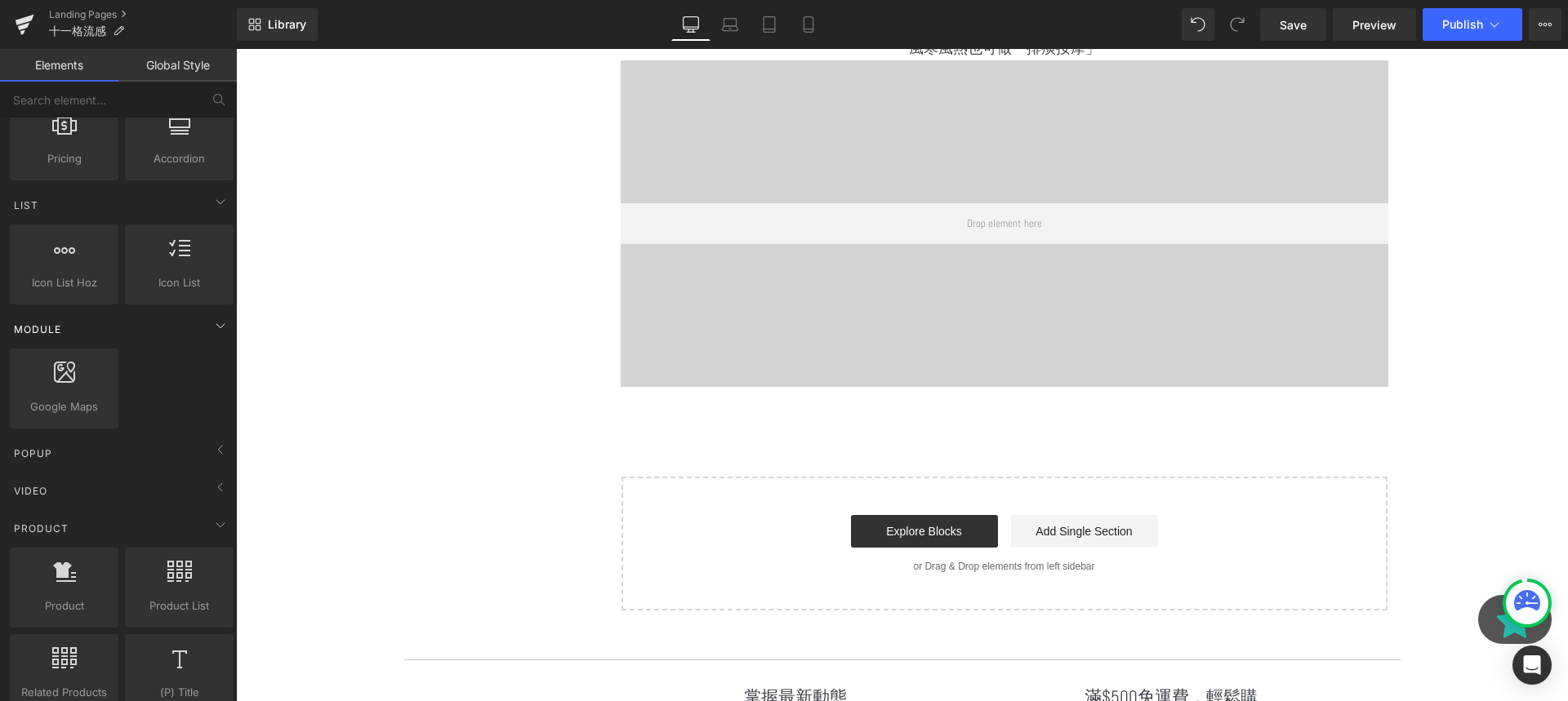
click at [141, 335] on div "Module" at bounding box center [122, 329] width 231 height 32
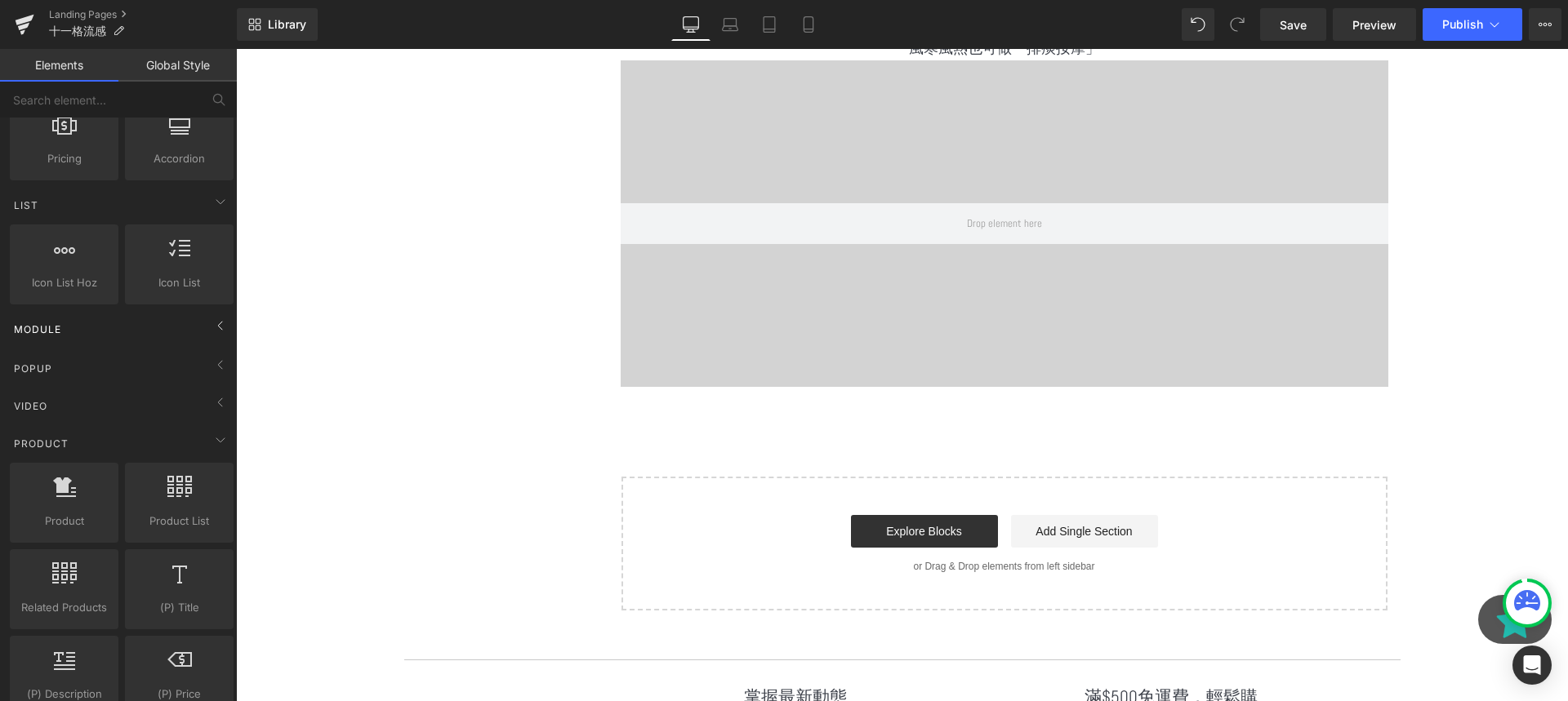
scroll to position [513, 0]
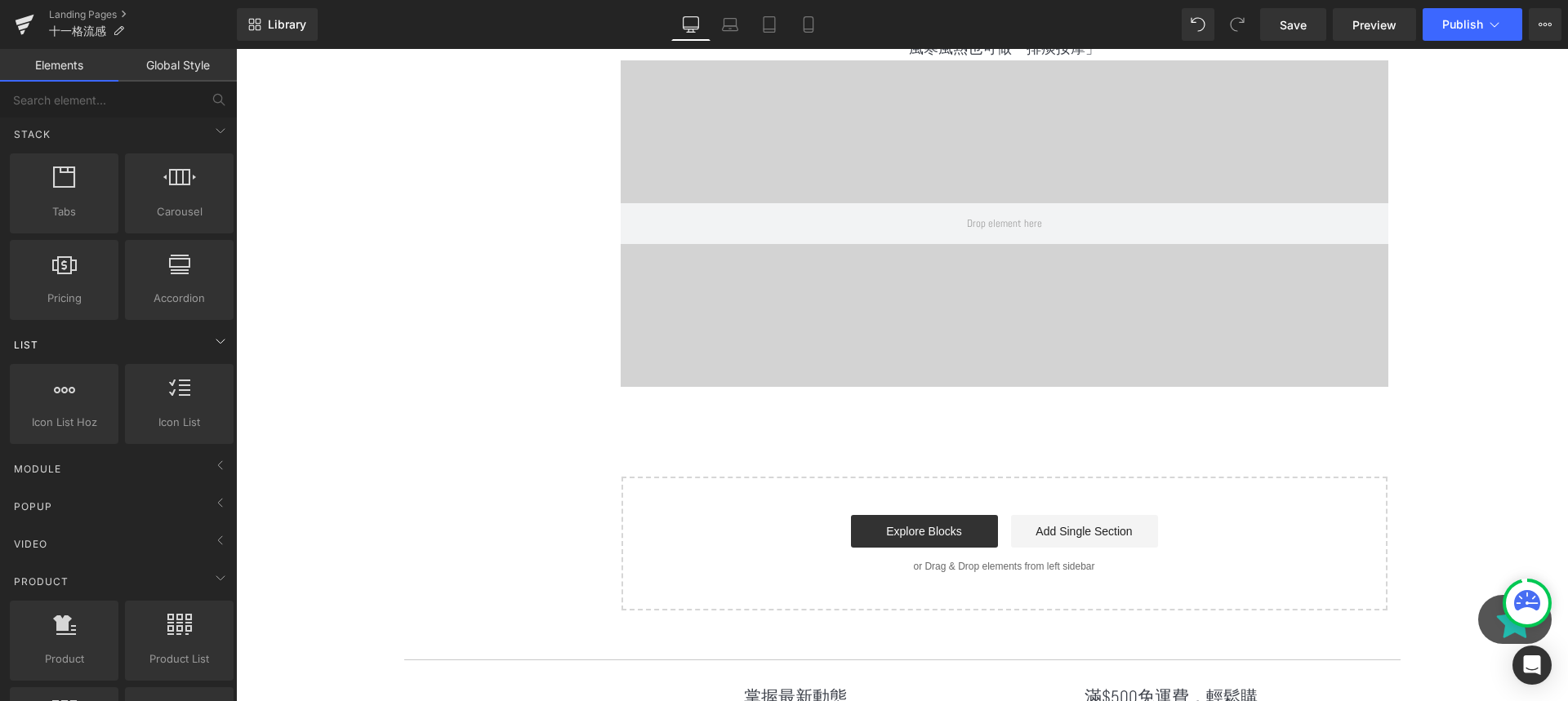
click at [125, 341] on div "List" at bounding box center [122, 344] width 231 height 32
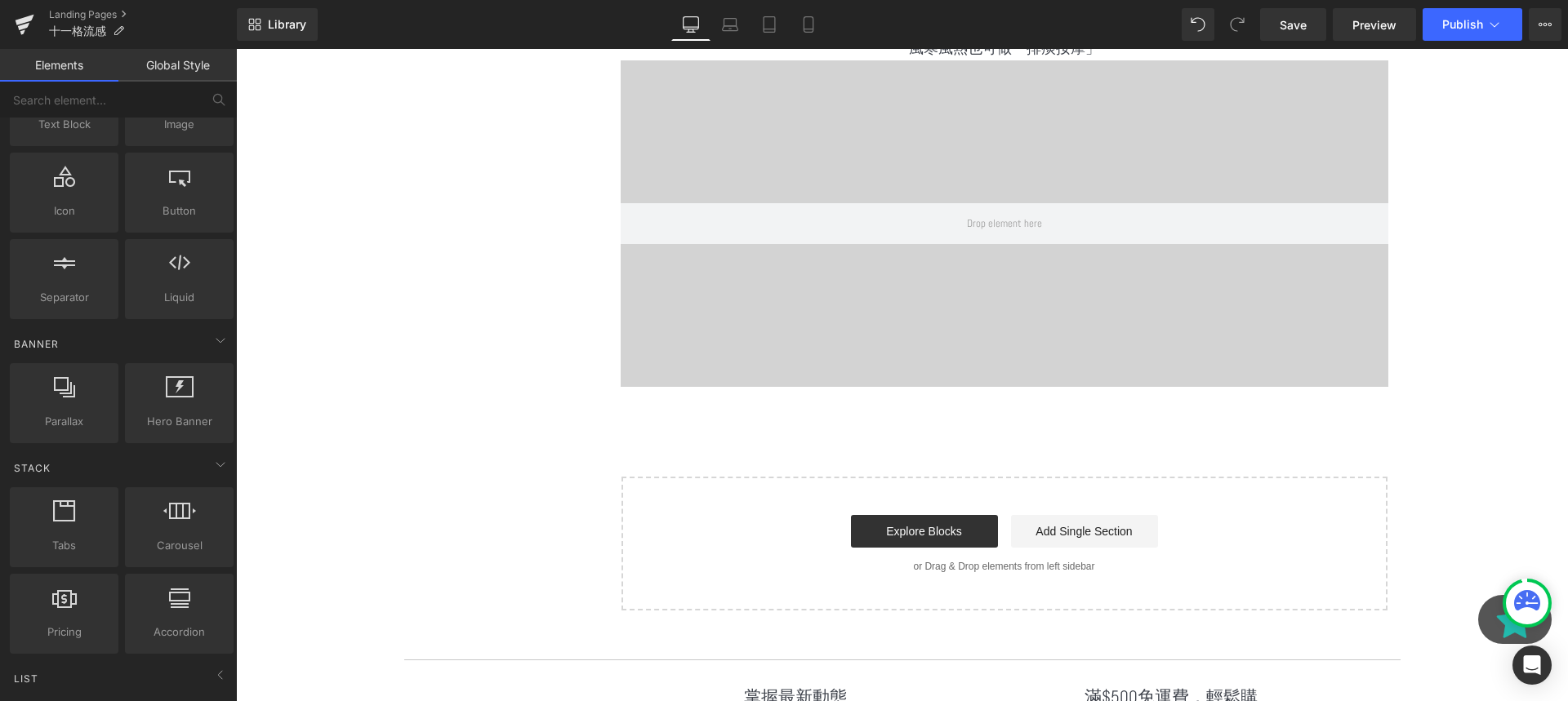
scroll to position [160, 0]
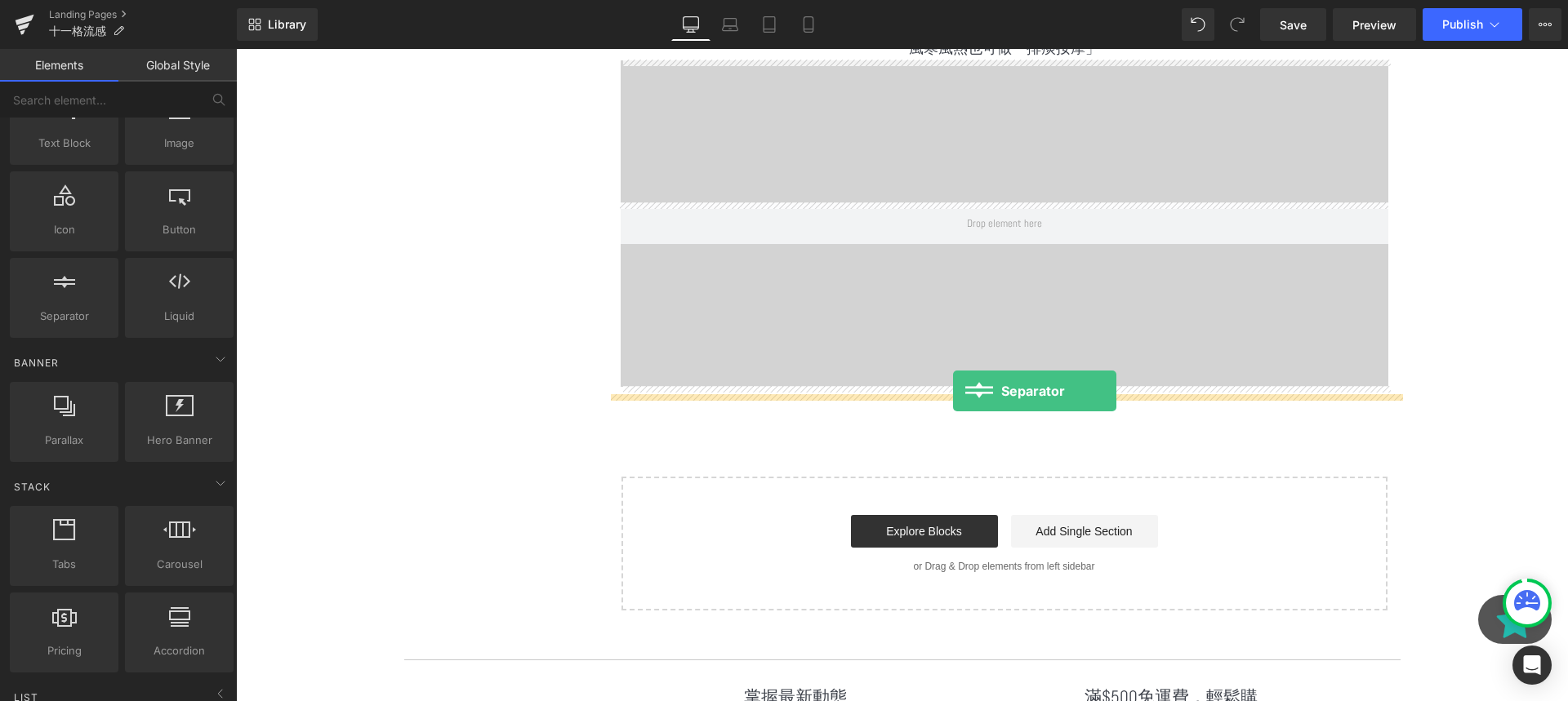
drag, startPoint x: 311, startPoint y: 376, endPoint x: 953, endPoint y: 391, distance: 642.2
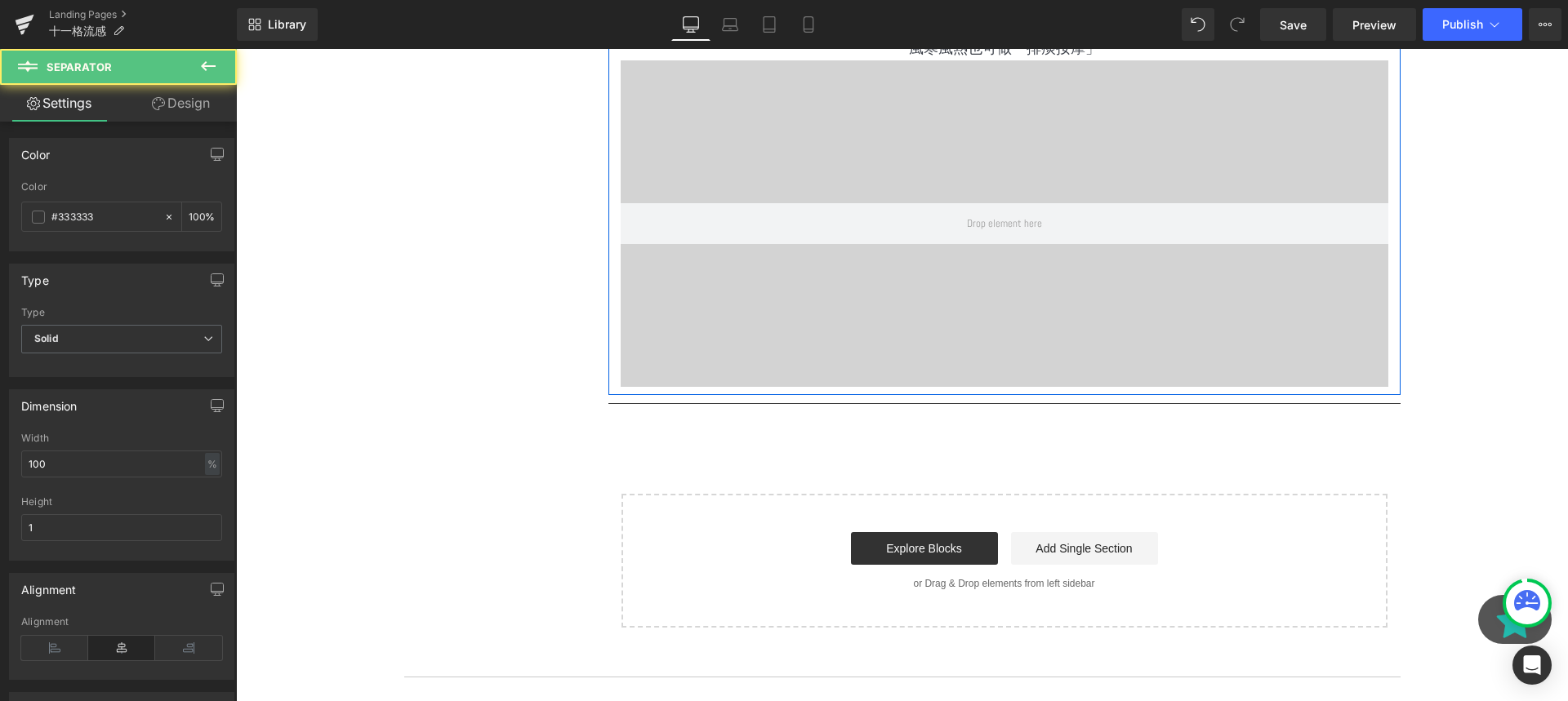
scroll to position [3197, 0]
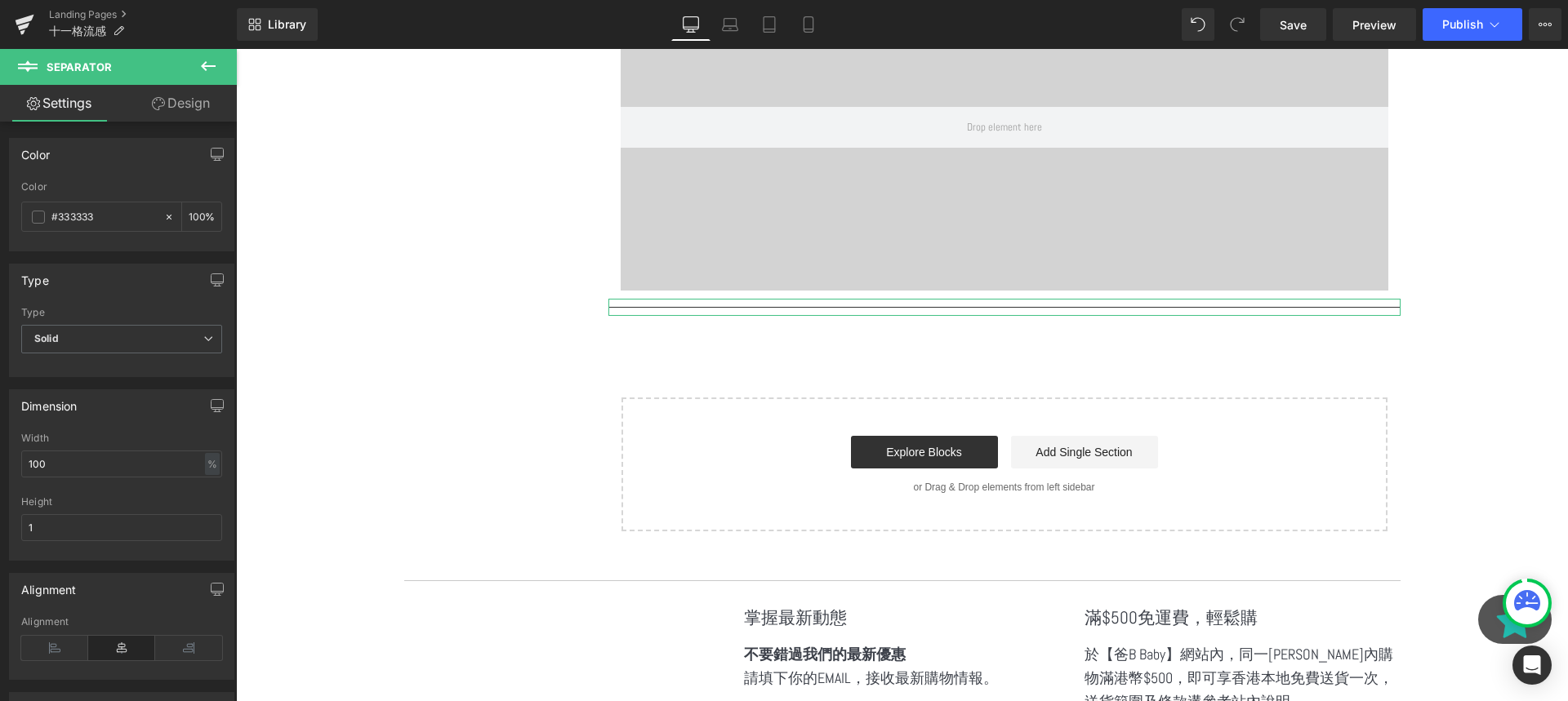
click at [202, 83] on button at bounding box center [207, 67] width 57 height 36
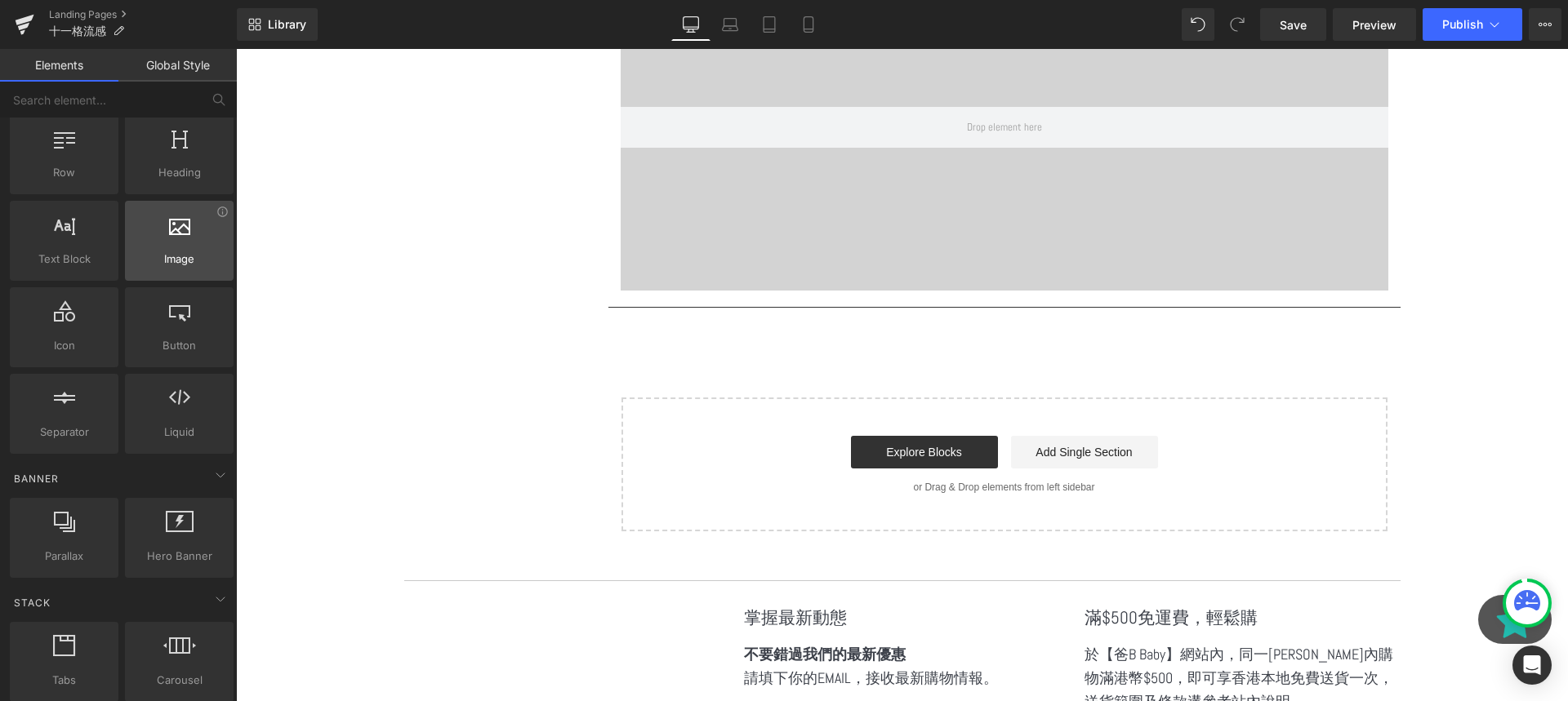
scroll to position [0, 0]
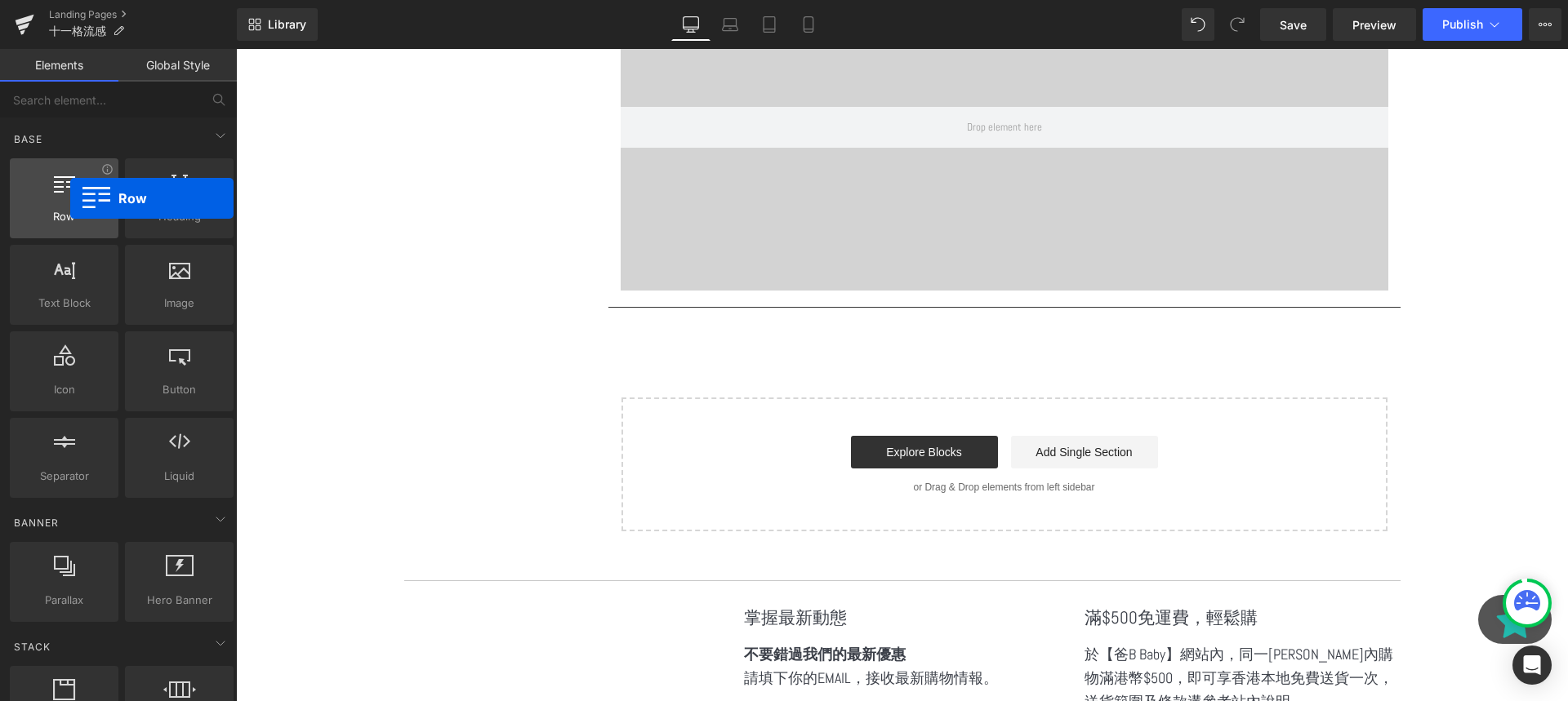
drag, startPoint x: 82, startPoint y: 205, endPoint x: 70, endPoint y: 198, distance: 13.9
click at [70, 198] on div at bounding box center [64, 189] width 99 height 37
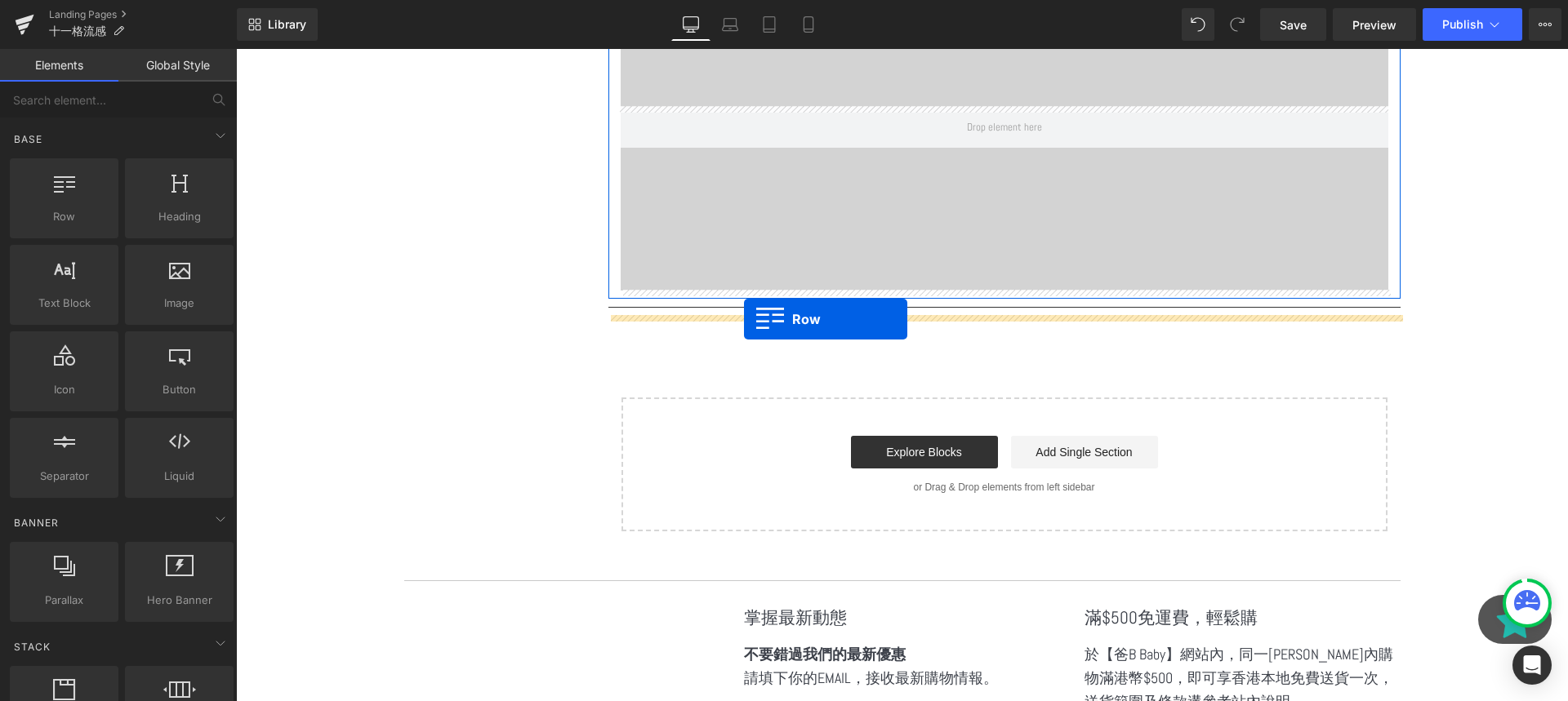
drag, startPoint x: 304, startPoint y: 249, endPoint x: 744, endPoint y: 319, distance: 445.5
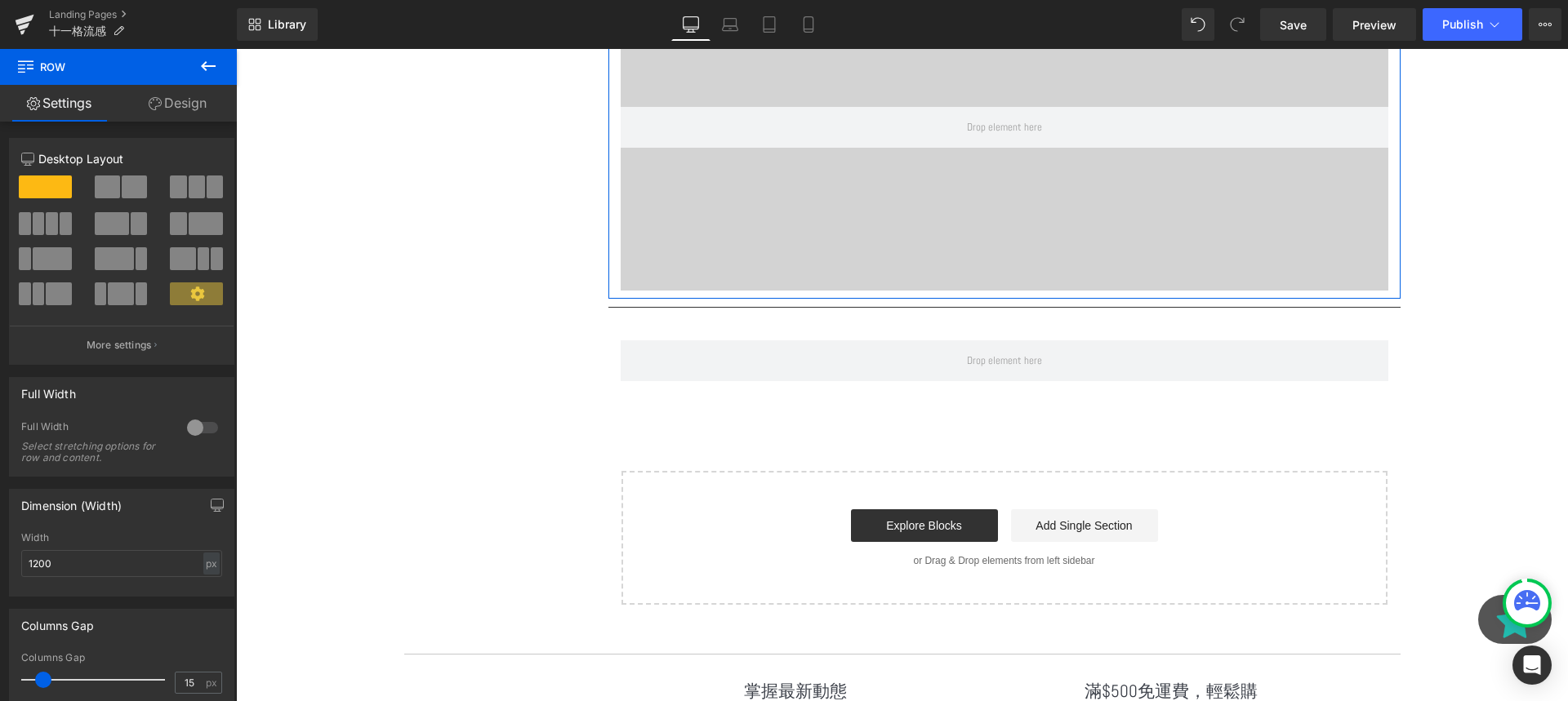
click at [205, 72] on icon at bounding box center [208, 67] width 20 height 20
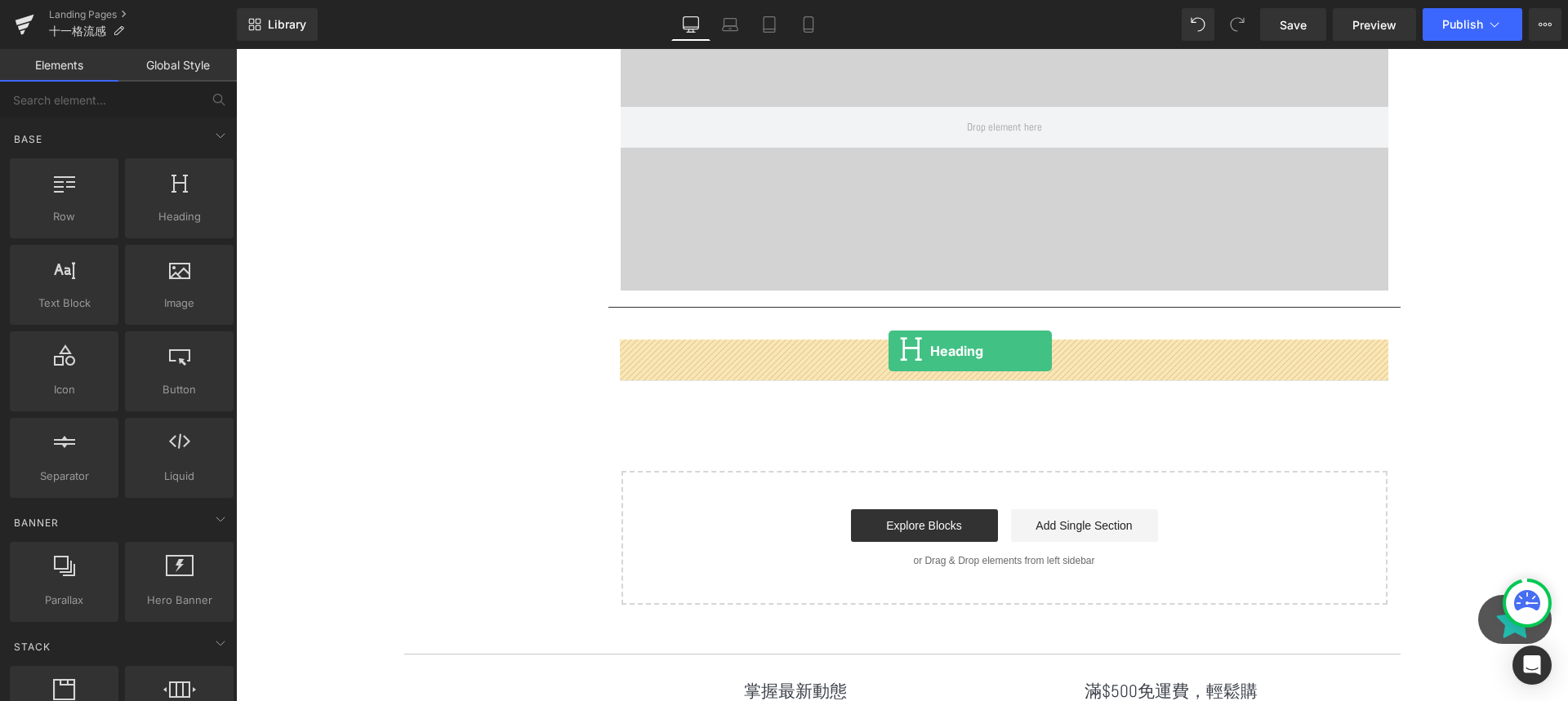
drag, startPoint x: 402, startPoint y: 260, endPoint x: 889, endPoint y: 351, distance: 495.4
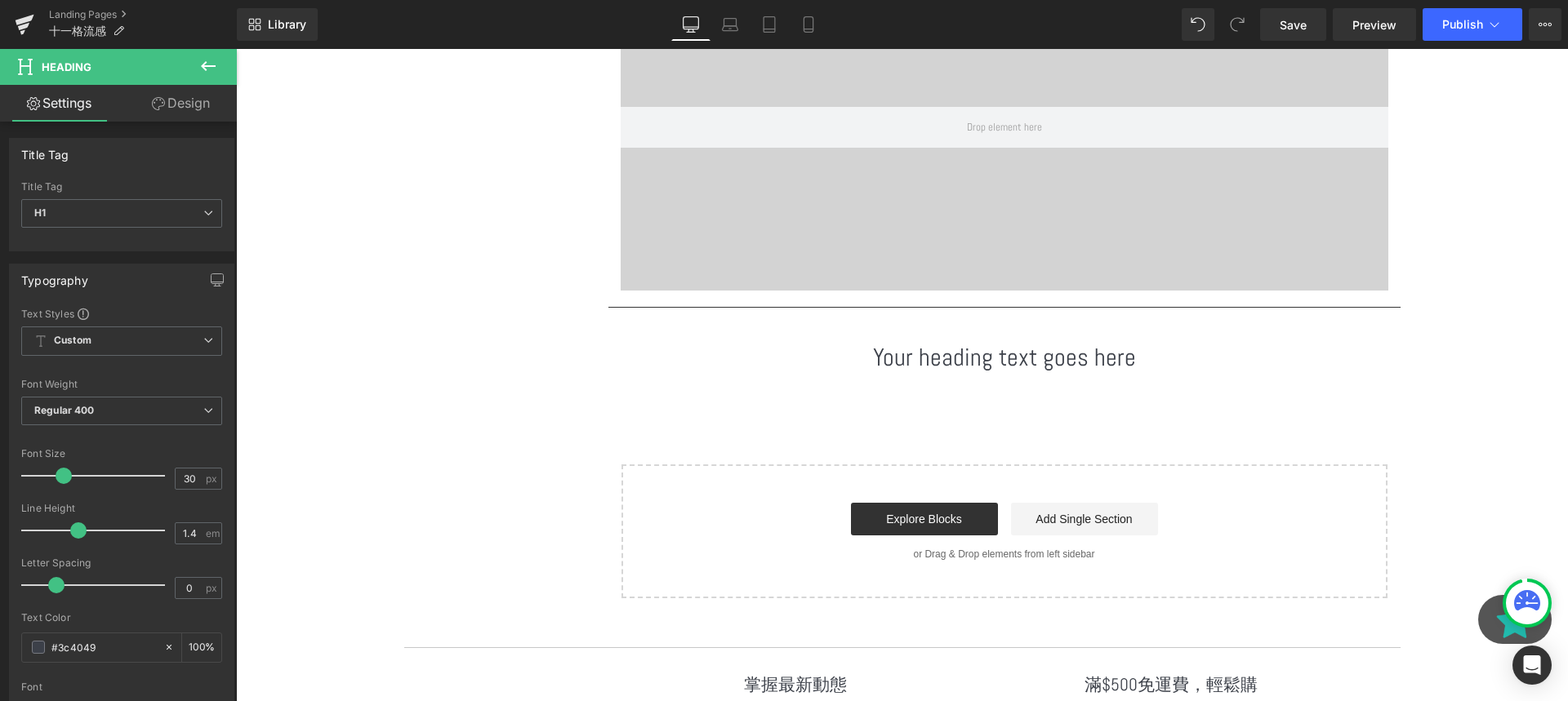
click at [984, 346] on h1 "Your heading text goes here" at bounding box center [1005, 358] width 768 height 34
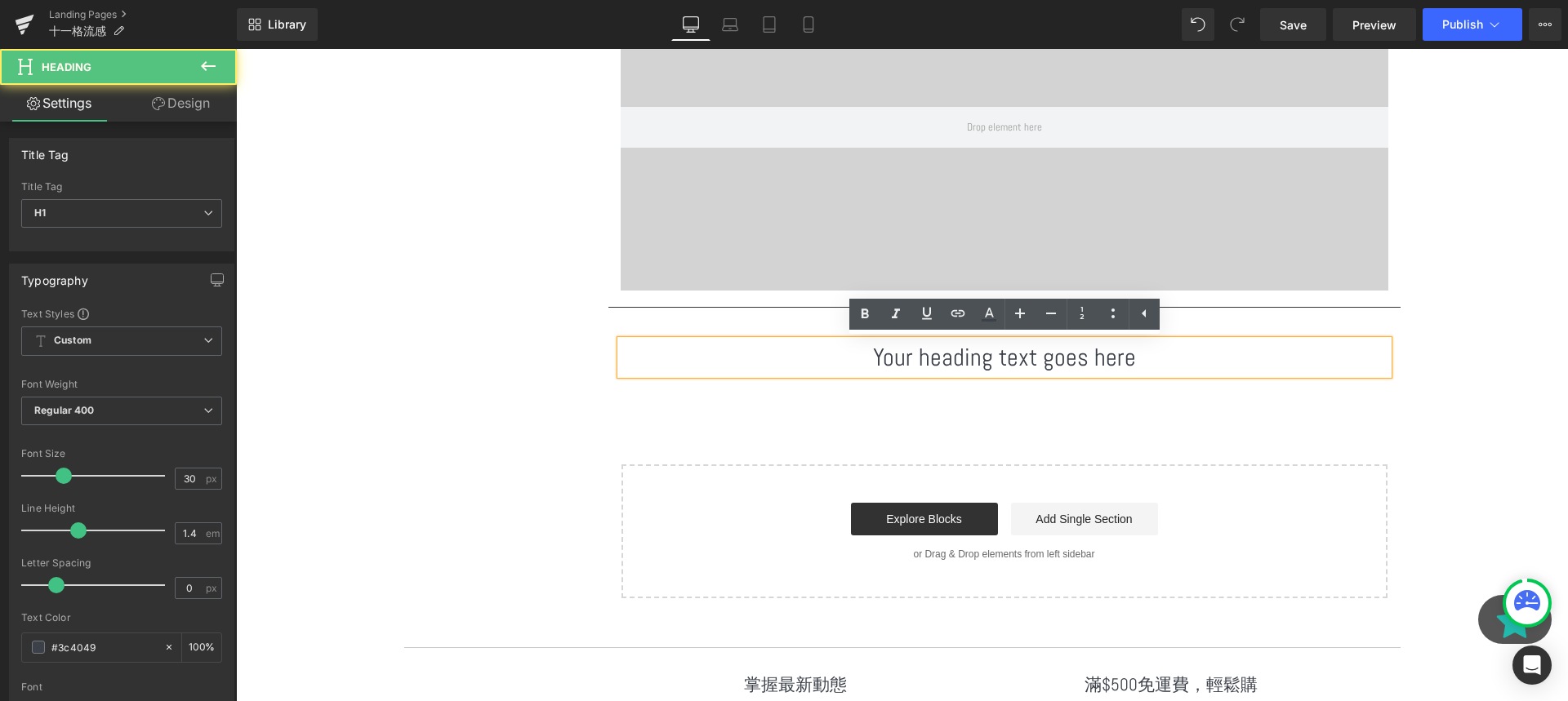
click at [1005, 352] on h1 "Your heading text goes here" at bounding box center [1005, 358] width 768 height 34
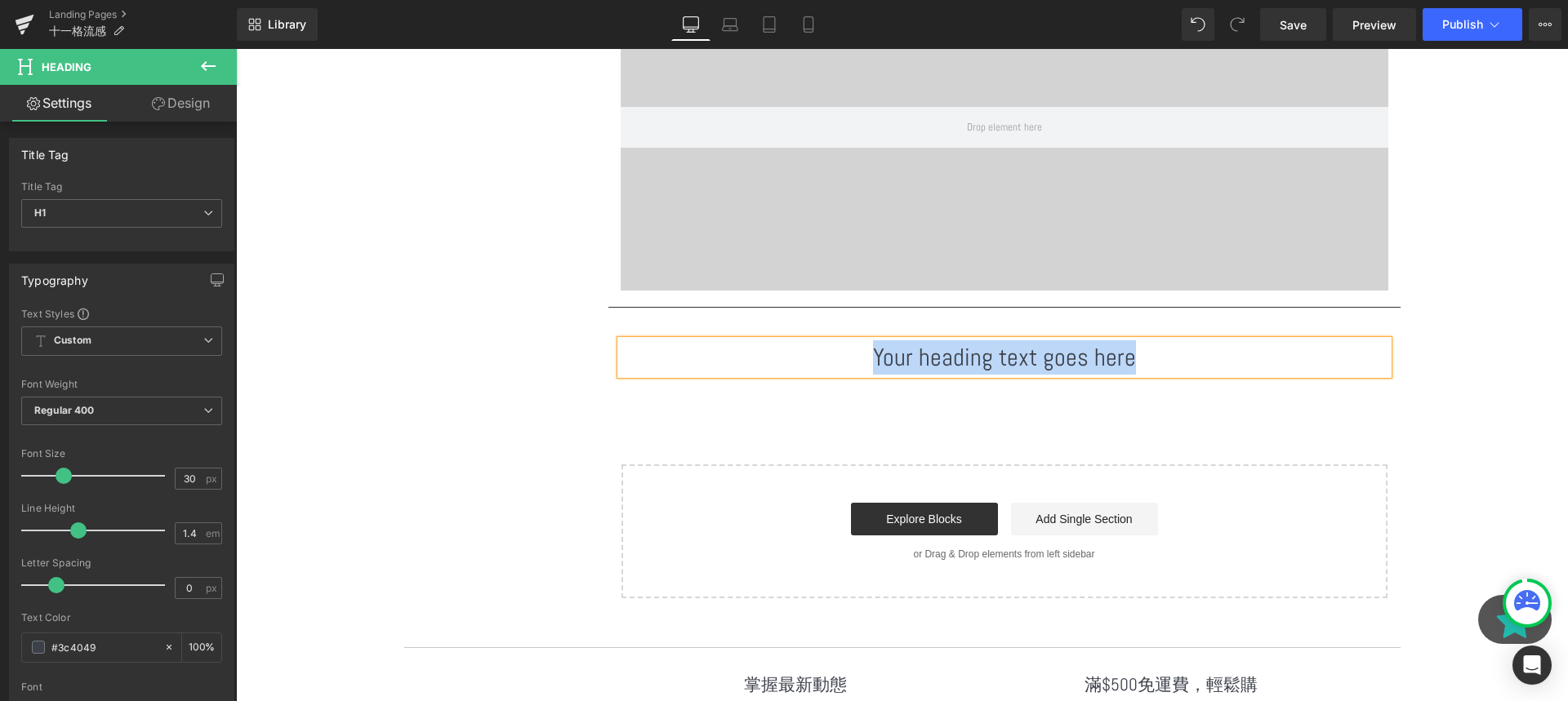
paste div
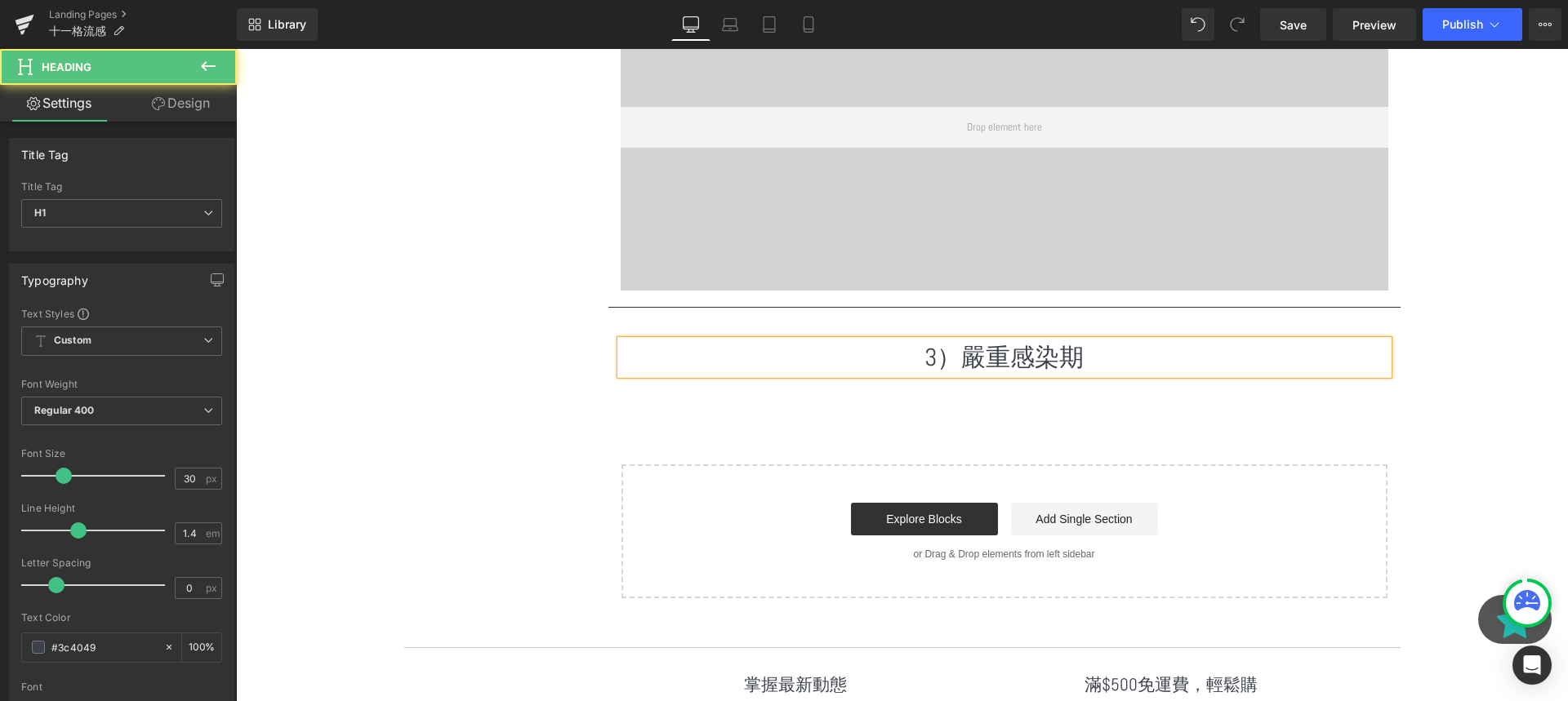
click at [938, 357] on h1 "3）嚴重感染期" at bounding box center [1005, 358] width 768 height 34
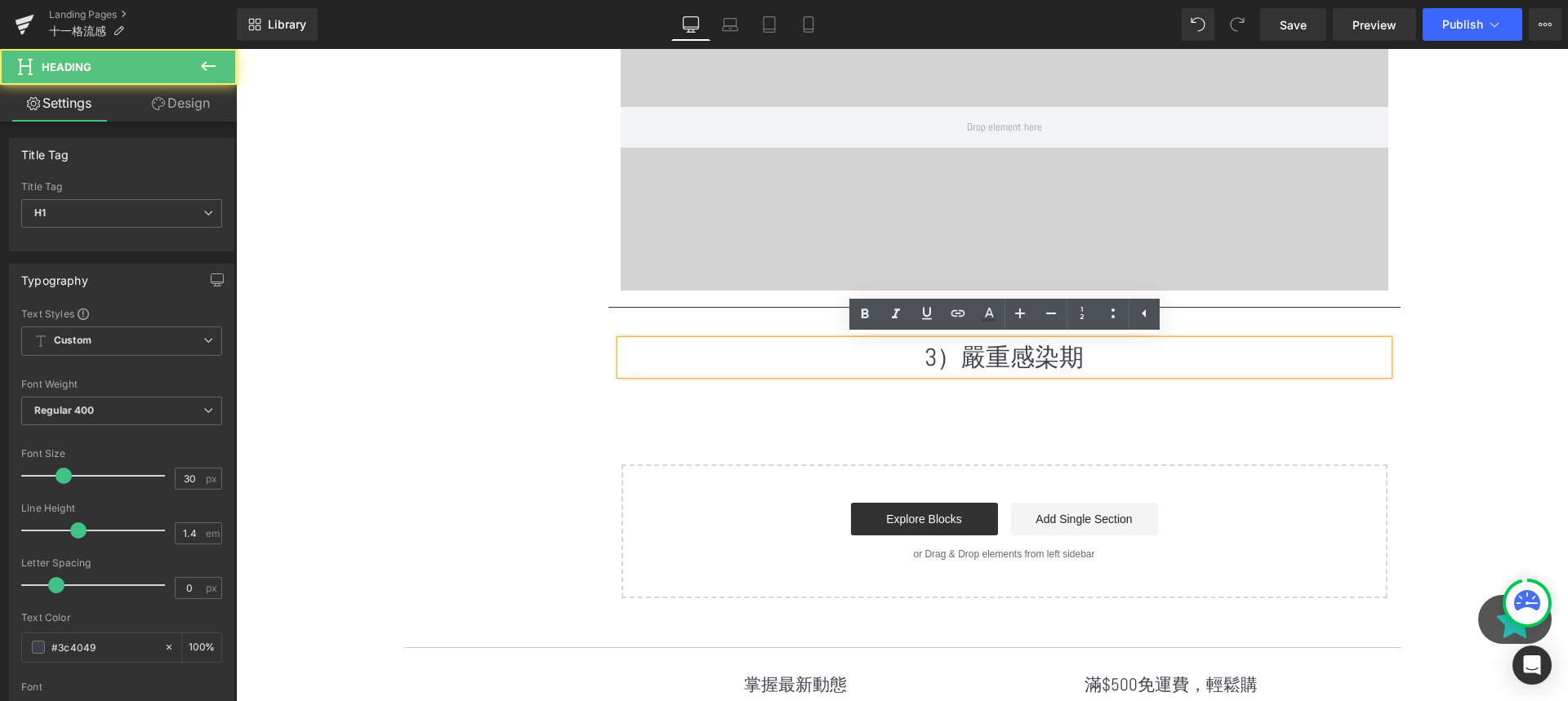
click at [907, 359] on h1 "3）嚴重感染期" at bounding box center [1005, 358] width 768 height 34
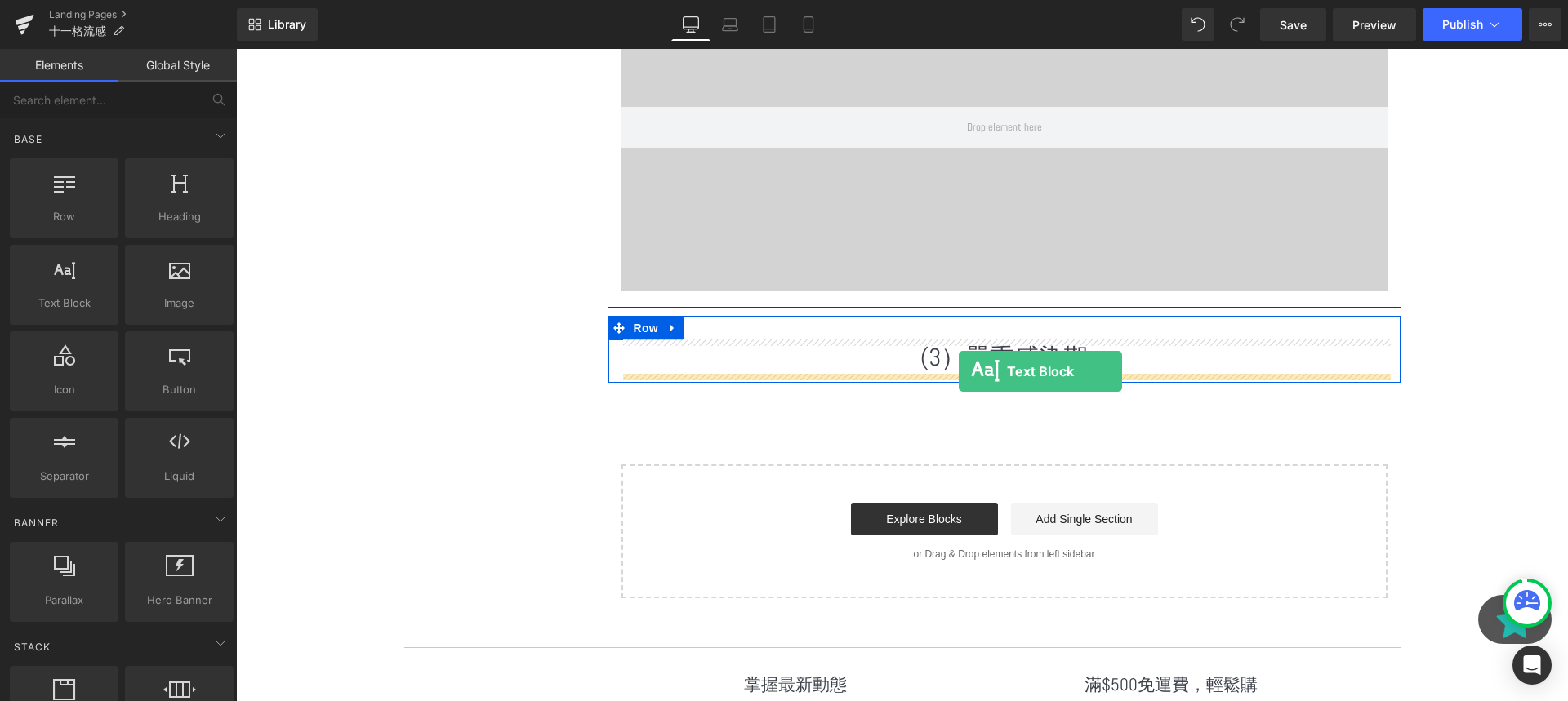
drag, startPoint x: 303, startPoint y: 354, endPoint x: 959, endPoint y: 371, distance: 656.2
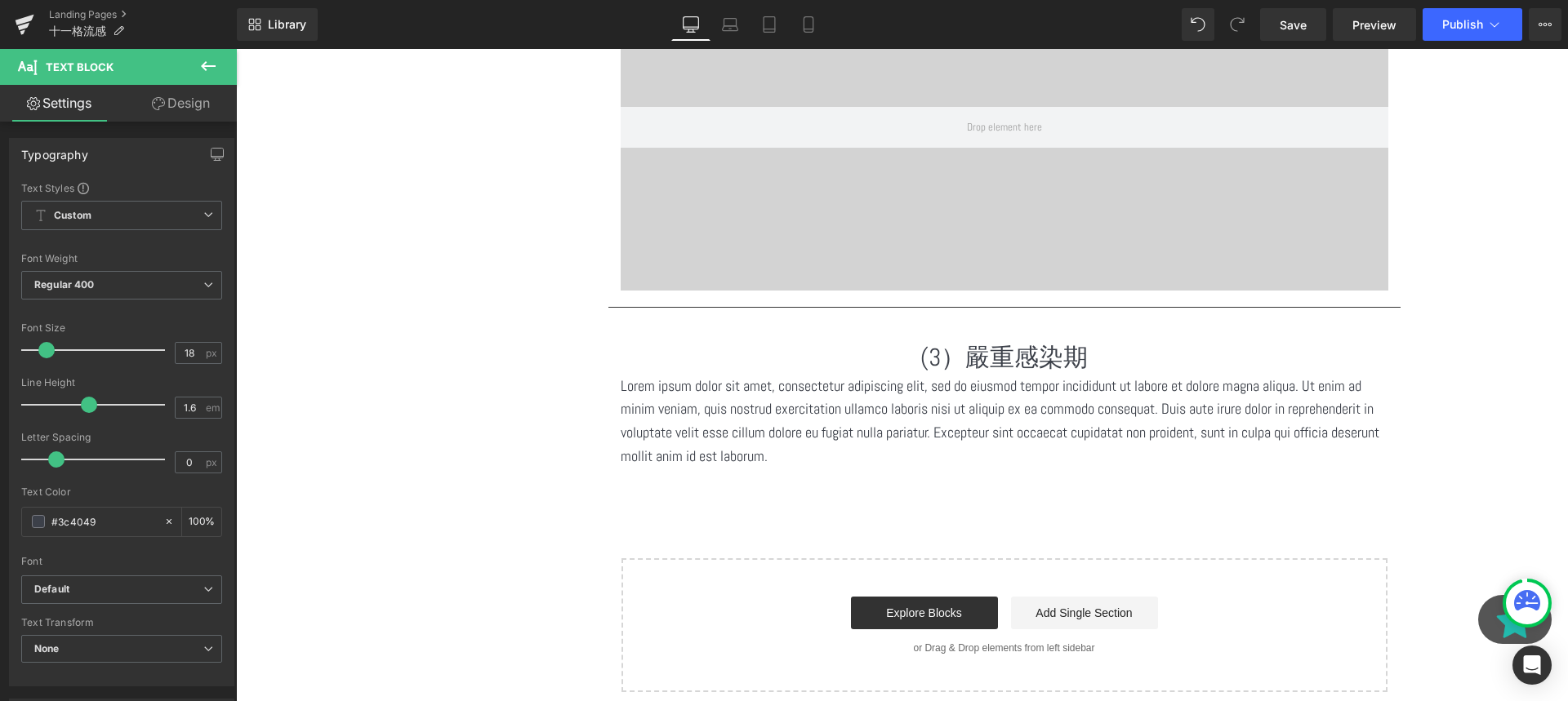
click at [852, 437] on p "Lorem ipsum dolor sit amet, consectetur adipiscing elit, sed do eiusmod tempor …" at bounding box center [1005, 422] width 768 height 94
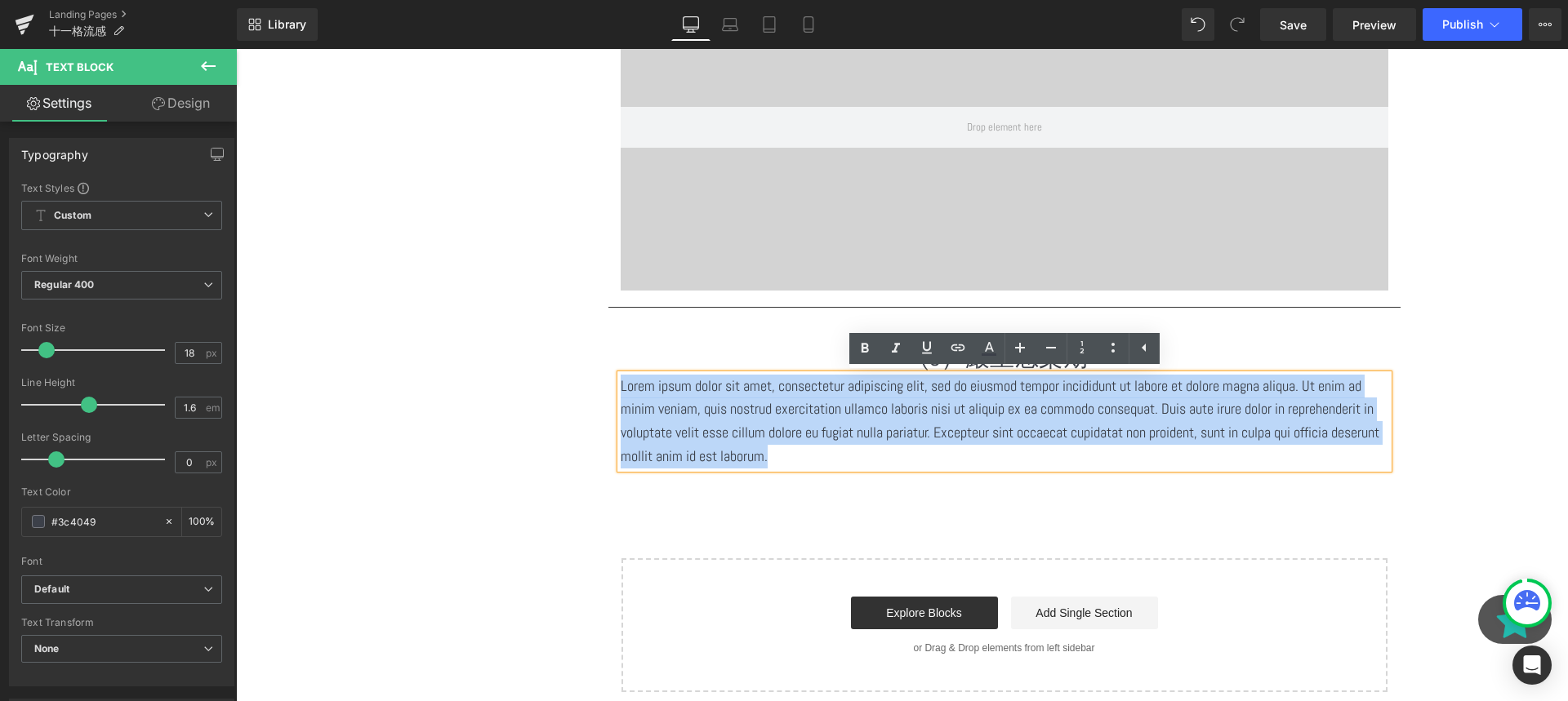
drag, startPoint x: 852, startPoint y: 454, endPoint x: 611, endPoint y: 392, distance: 248.8
click at [611, 392] on div "(3）嚴重感染期 Heading Lorem ipsum dolor sit amet, consectetur adipiscing elit, sed d…" at bounding box center [1004, 405] width 792 height 128
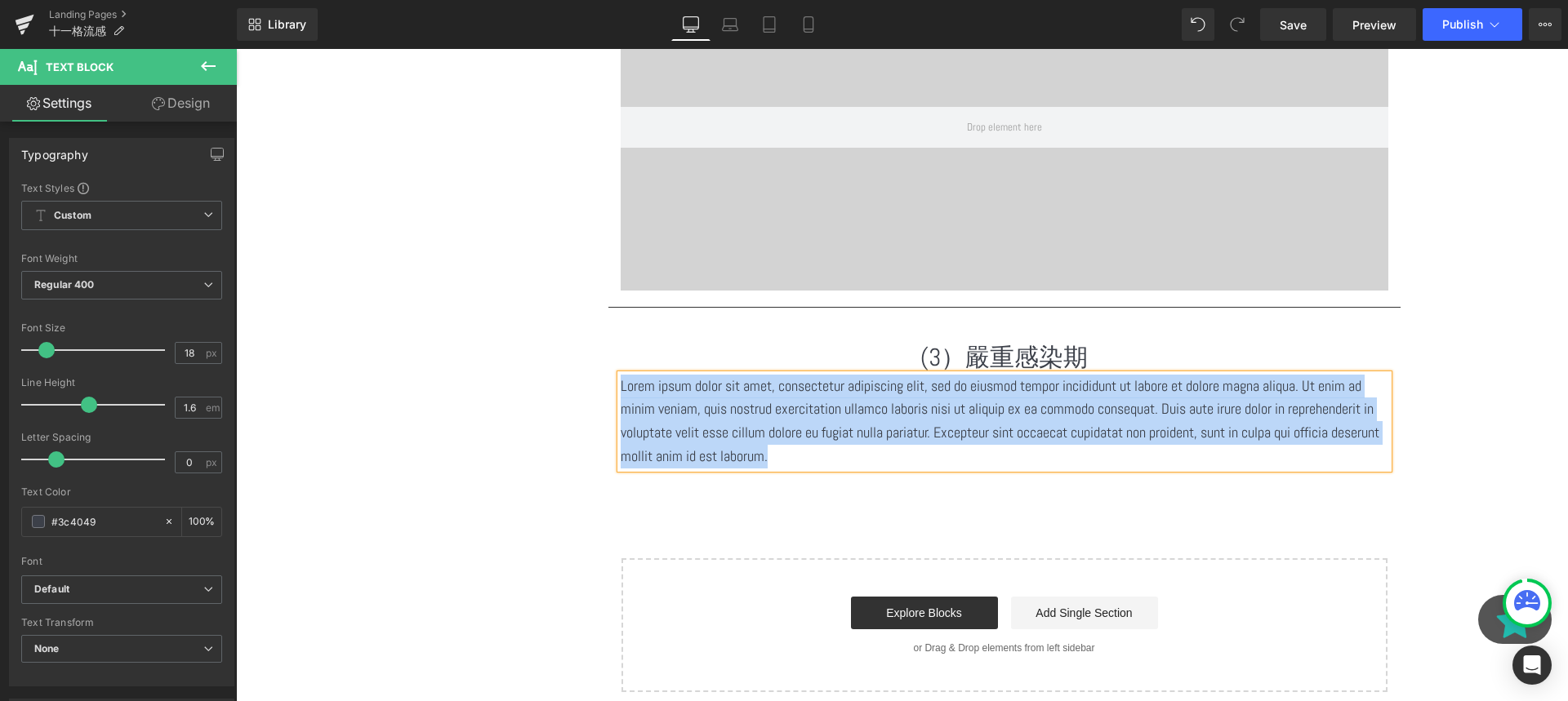
paste div
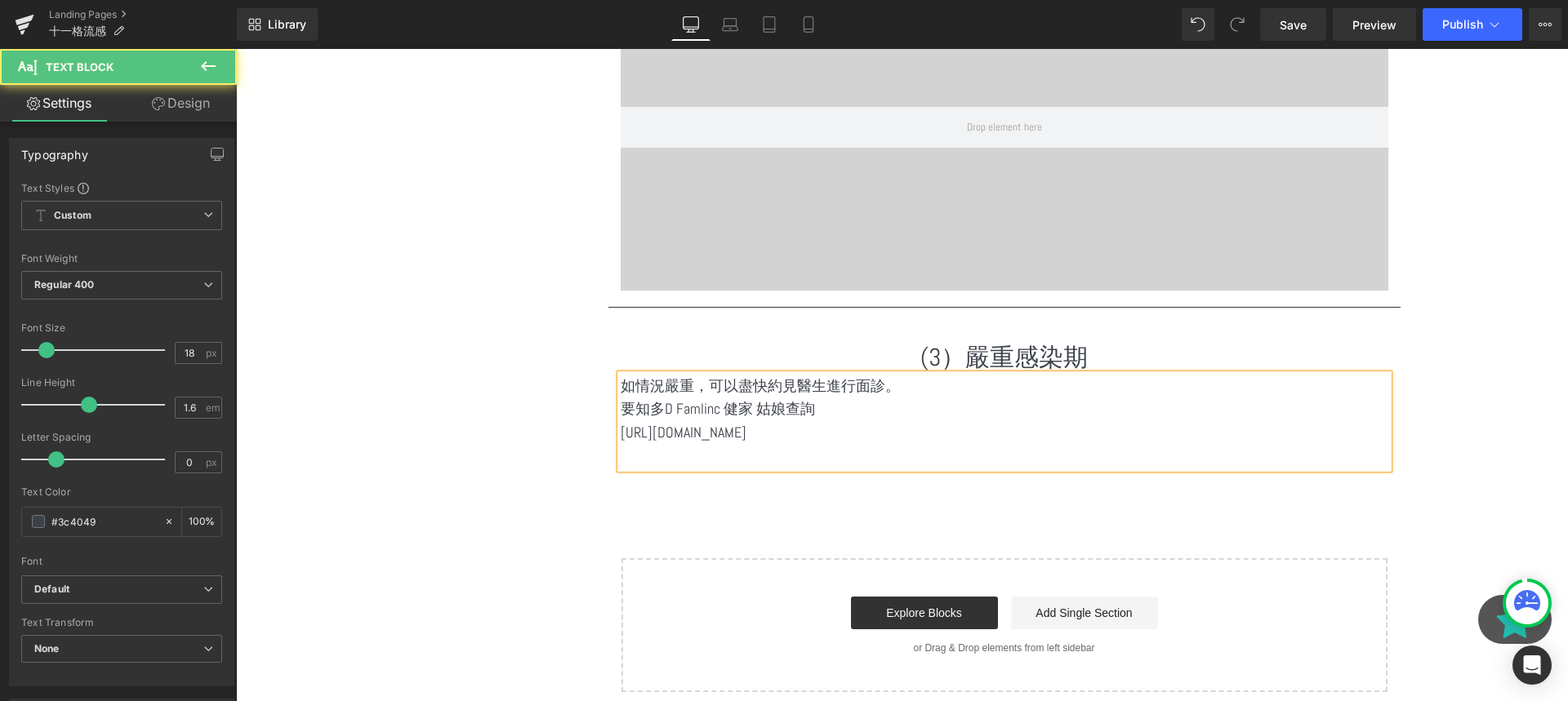
click at [858, 409] on p "要知多D Famlinc 健家 姑娘查詢" at bounding box center [1005, 409] width 768 height 23
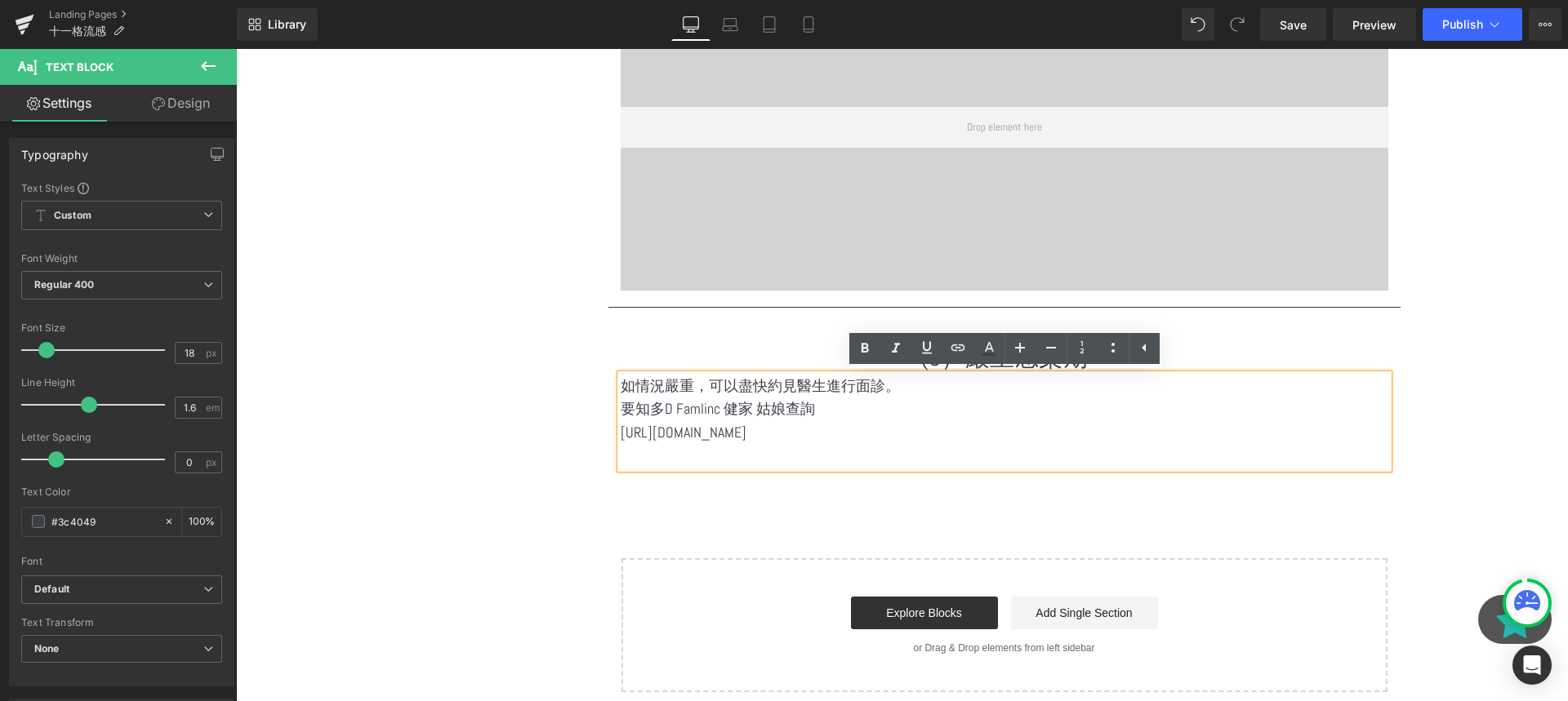
click at [629, 408] on p "要知多D Famlinc 健家 姑娘查詢" at bounding box center [1005, 409] width 768 height 23
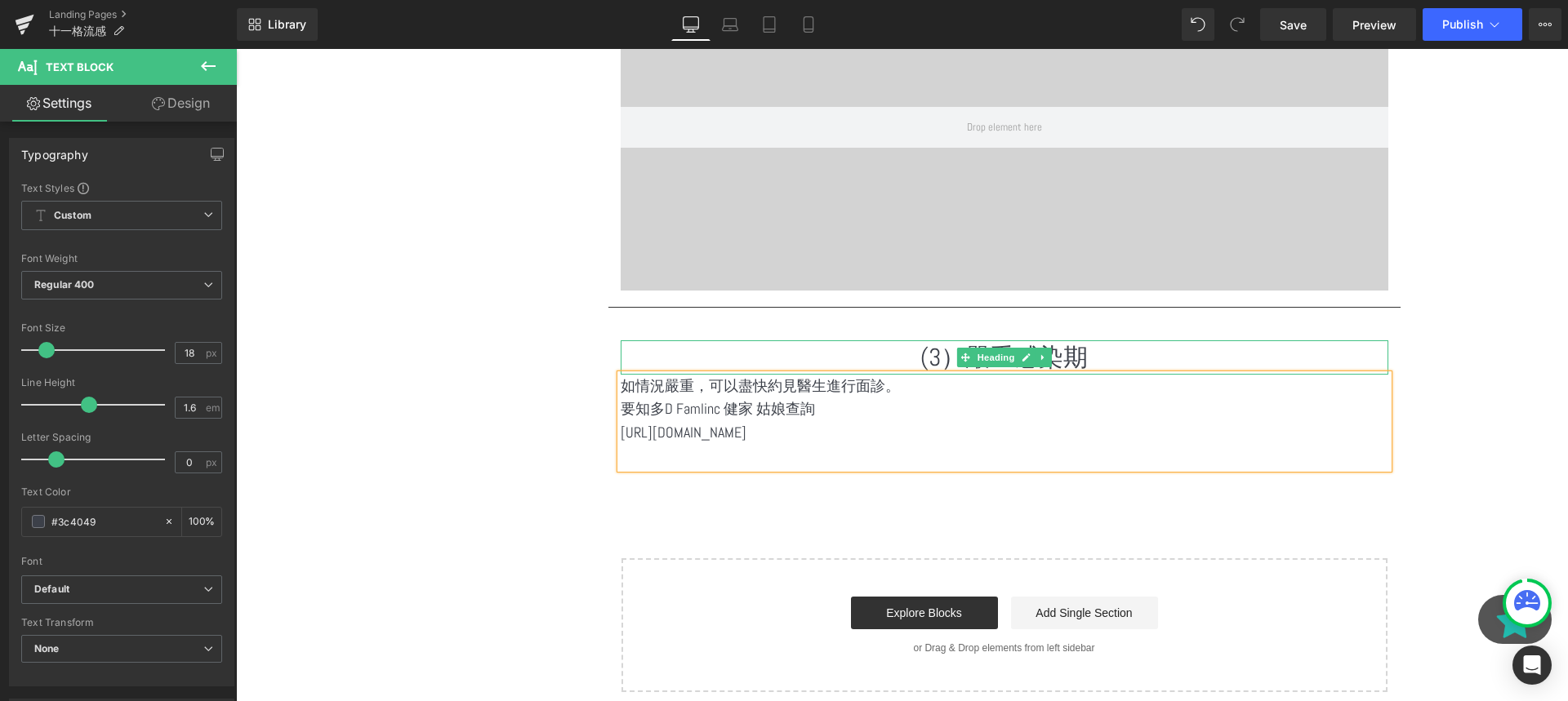
scroll to position [3412, 0]
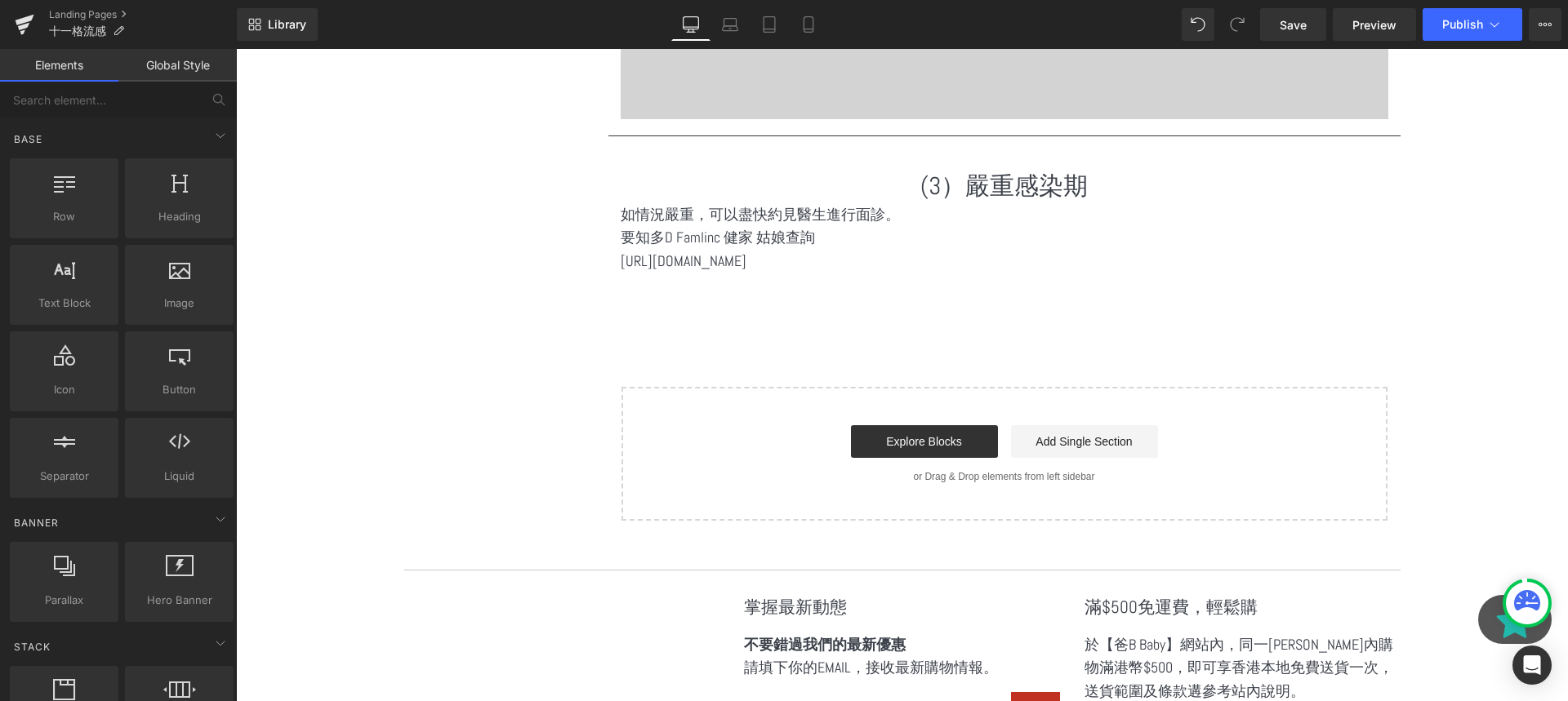
scroll to position [3298, 0]
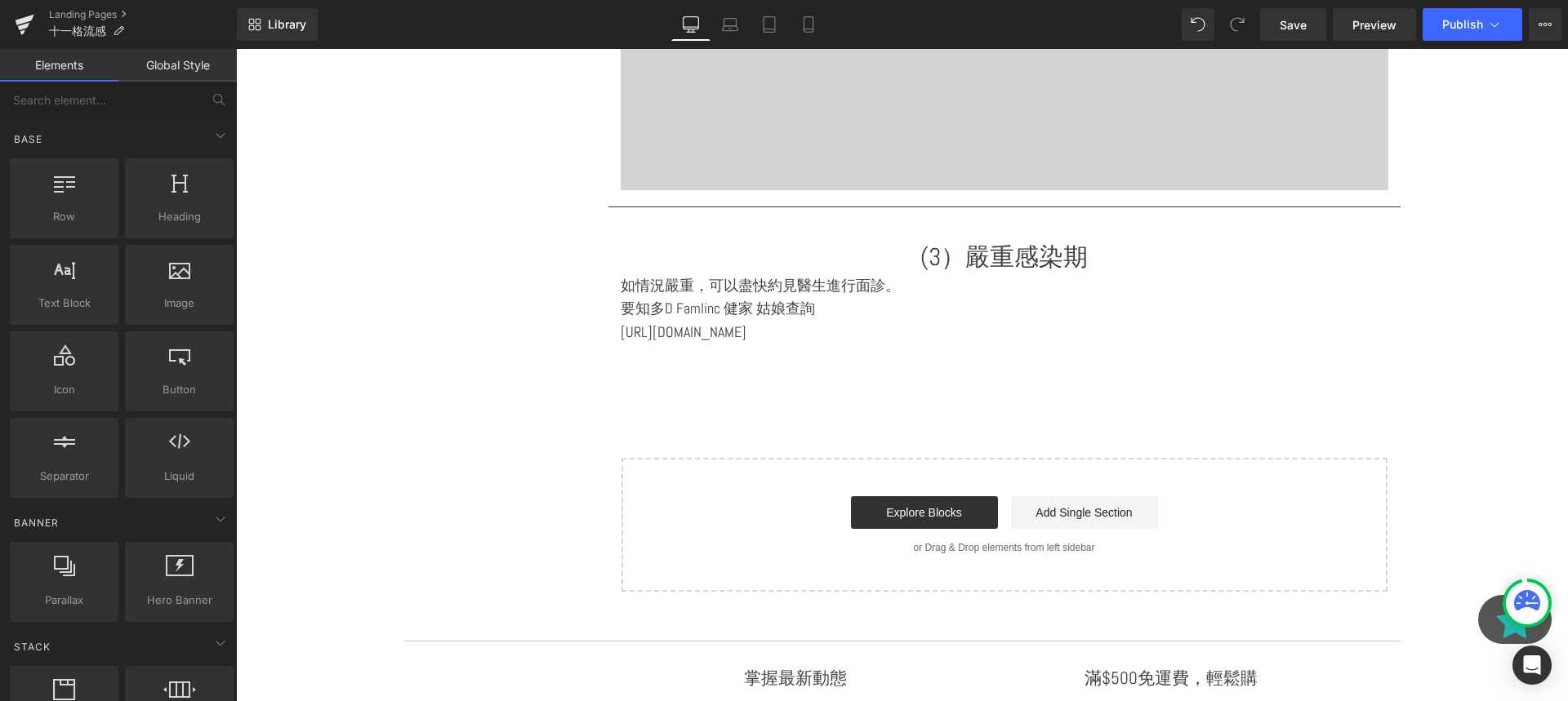
click at [846, 200] on div "Separator" at bounding box center [1004, 206] width 792 height 17
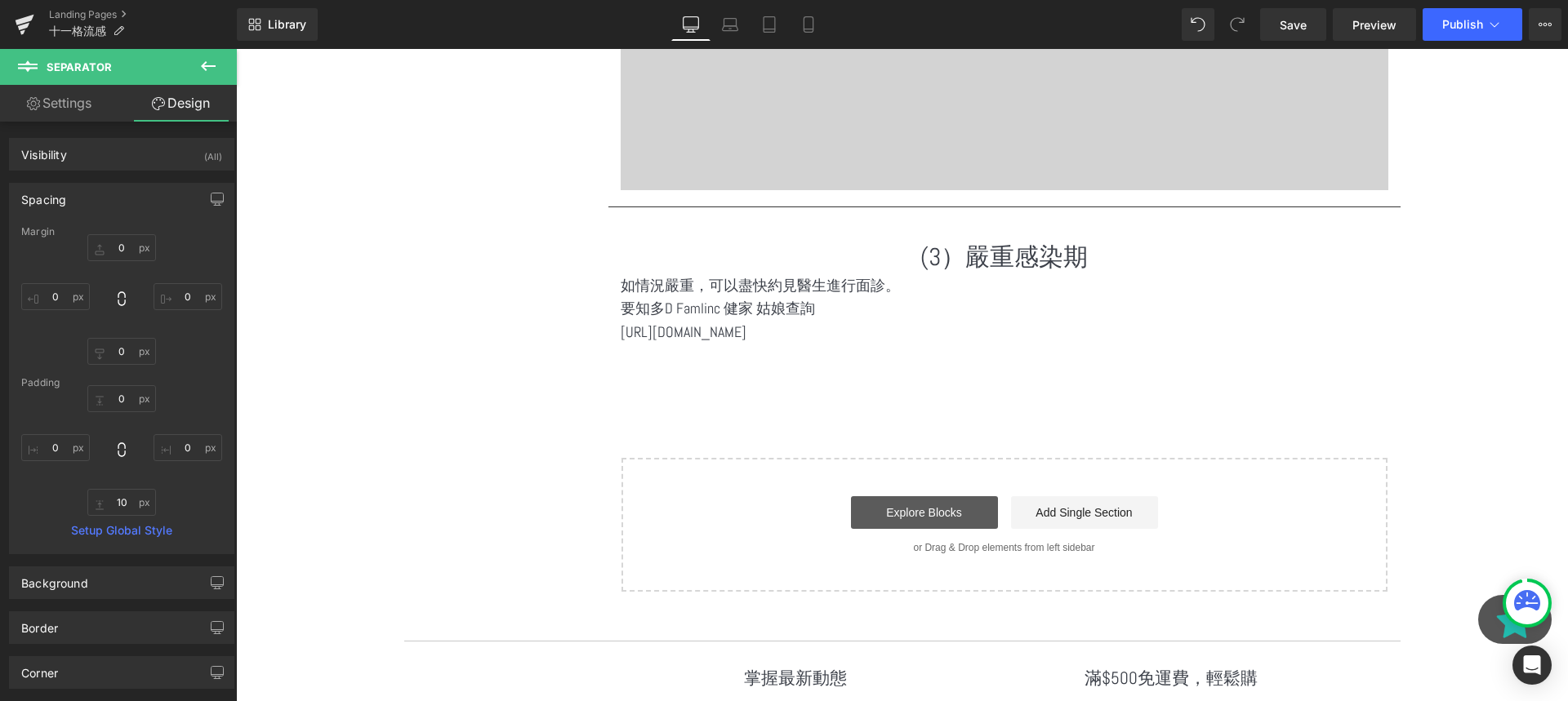
scroll to position [3315, 0]
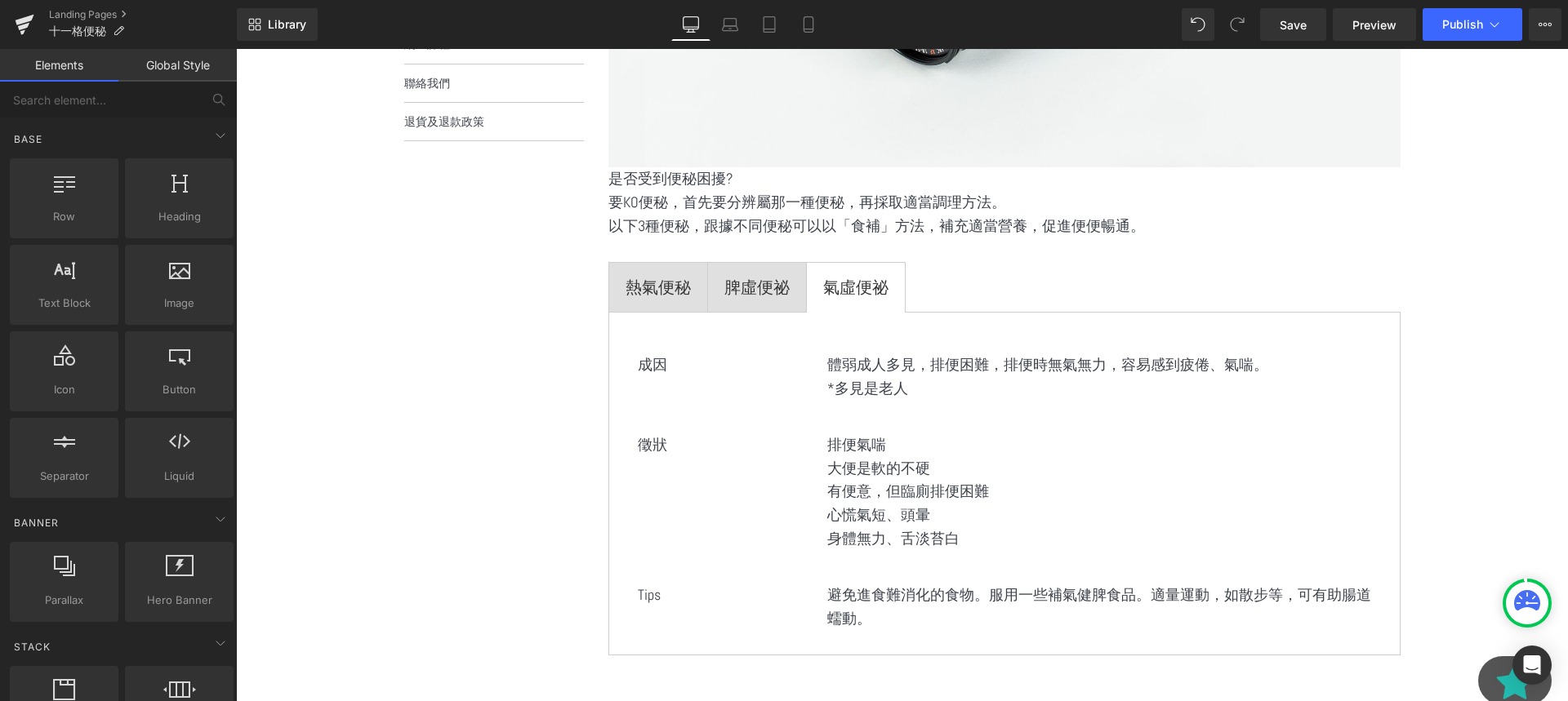
scroll to position [1225, 0]
